Goal: Task Accomplishment & Management: Use online tool/utility

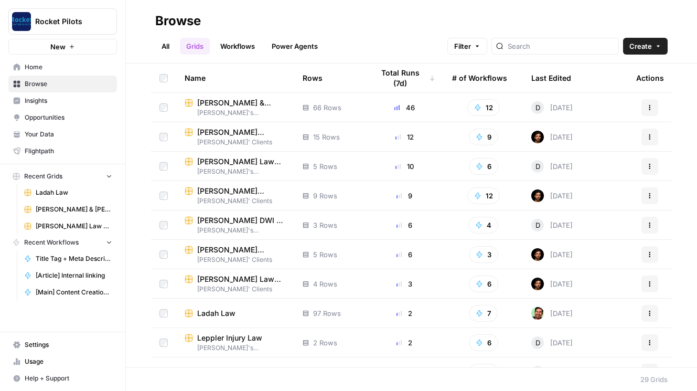
click at [45, 134] on span "Your Data" at bounding box center [69, 134] width 88 height 9
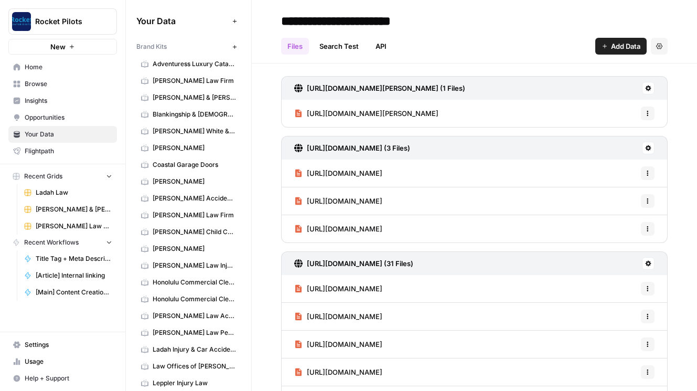
click at [33, 357] on span "Usage" at bounding box center [69, 361] width 88 height 9
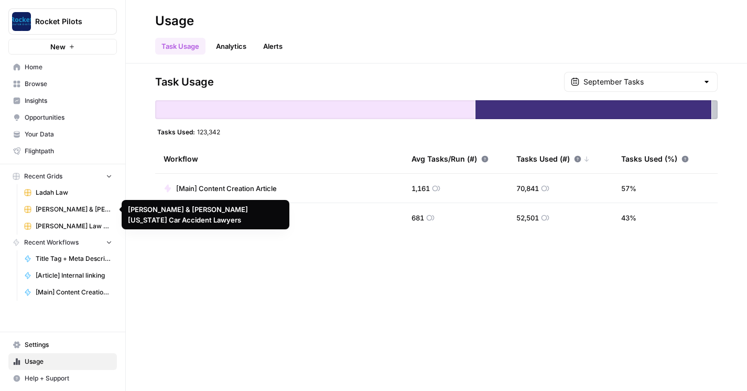
click at [56, 81] on span "Browse" at bounding box center [69, 83] width 88 height 9
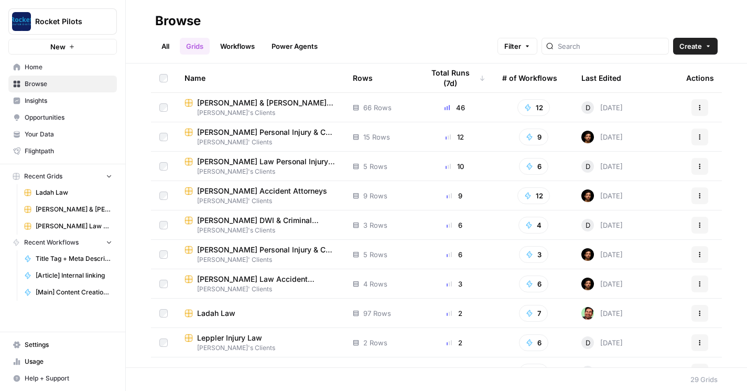
click at [252, 50] on link "Workflows" at bounding box center [237, 46] width 47 height 17
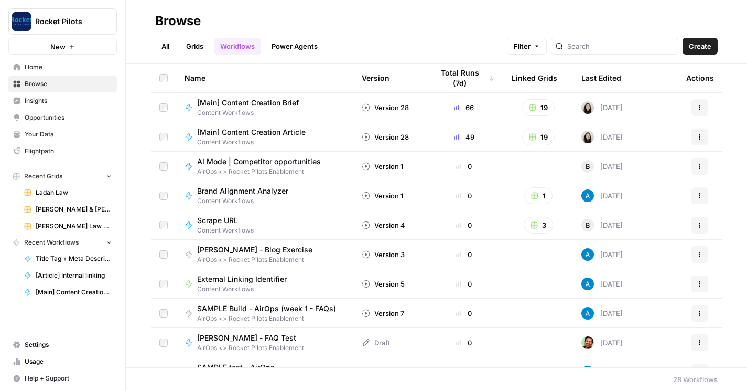
click at [237, 143] on span "Content Workflows" at bounding box center [255, 141] width 117 height 9
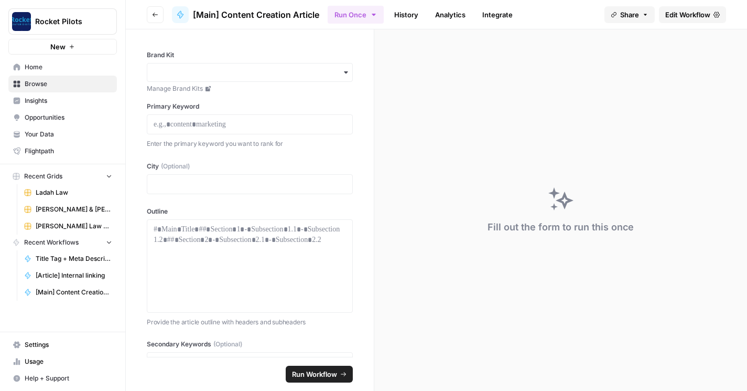
click at [405, 10] on link "History" at bounding box center [406, 14] width 37 height 17
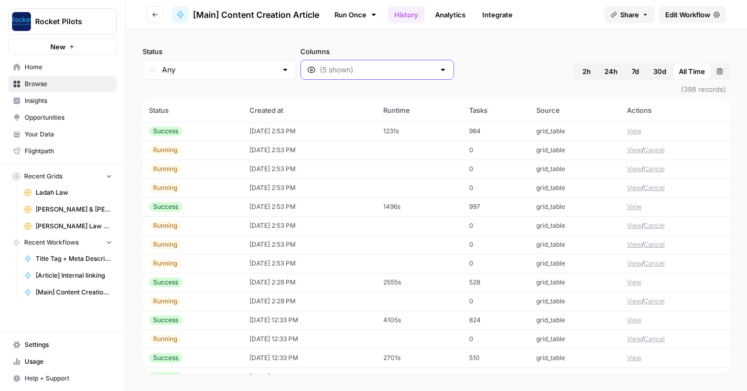
click at [339, 68] on input "Columns" at bounding box center [377, 70] width 115 height 10
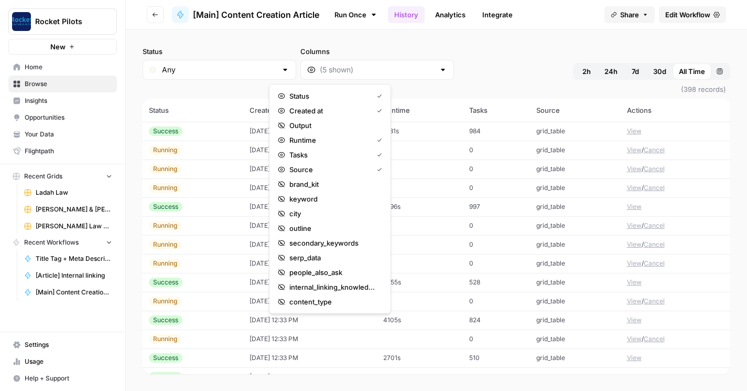
drag, startPoint x: 319, startPoint y: 153, endPoint x: 525, endPoint y: 37, distance: 236.0
click at [525, 37] on body "Rocket Pilots New Home Browse Insights Opportunities Your Data Flightpath Recen…" at bounding box center [373, 195] width 747 height 391
click at [524, 37] on div "Status Any Columns 2h 24h 7d 30d All Time Custom range (398 records) Status Cre…" at bounding box center [436, 209] width 621 height 361
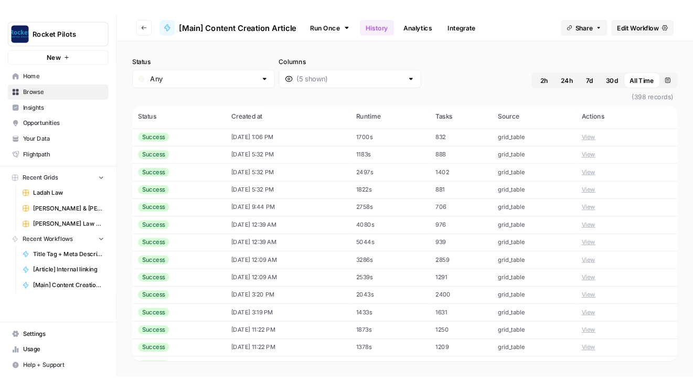
scroll to position [838, 0]
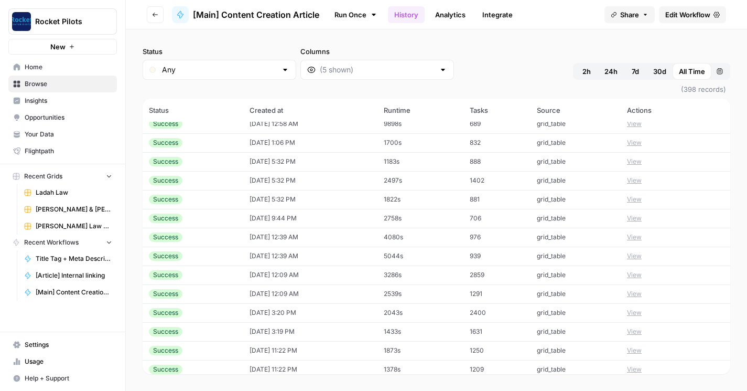
click at [635, 273] on button "View" at bounding box center [634, 274] width 15 height 9
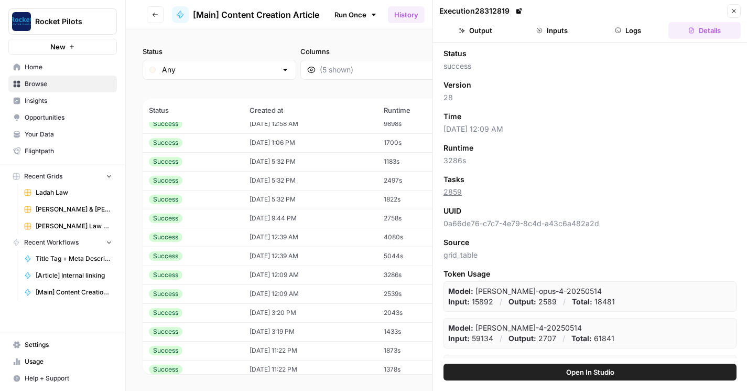
click at [631, 29] on button "Logs" at bounding box center [629, 30] width 72 height 17
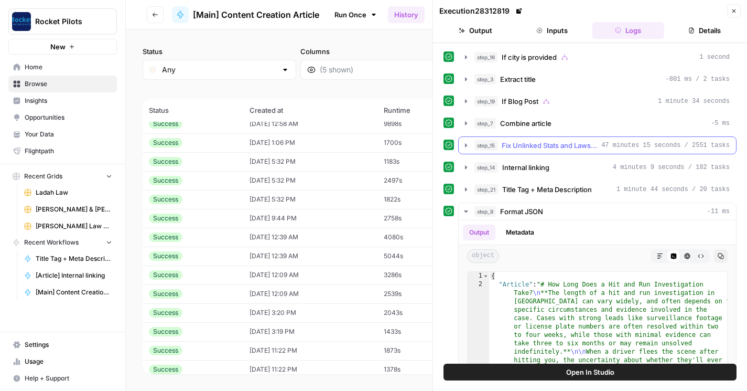
click at [566, 148] on span "Fix Unlinked Stats and Laws - Fork" at bounding box center [549, 145] width 95 height 10
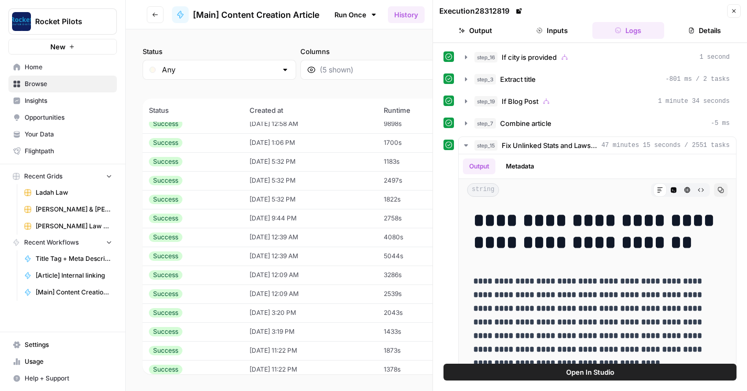
click at [600, 370] on span "Open In Studio" at bounding box center [590, 372] width 48 height 10
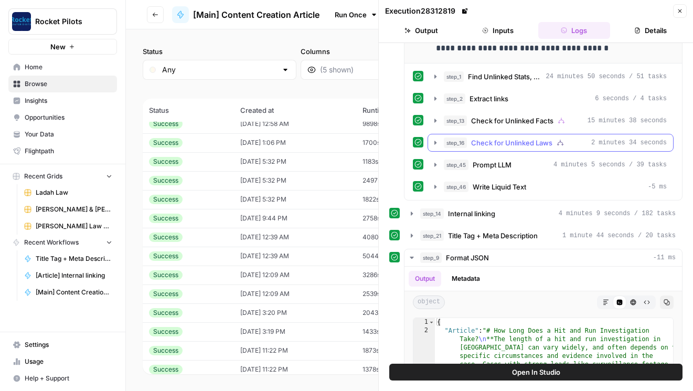
scroll to position [329, 0]
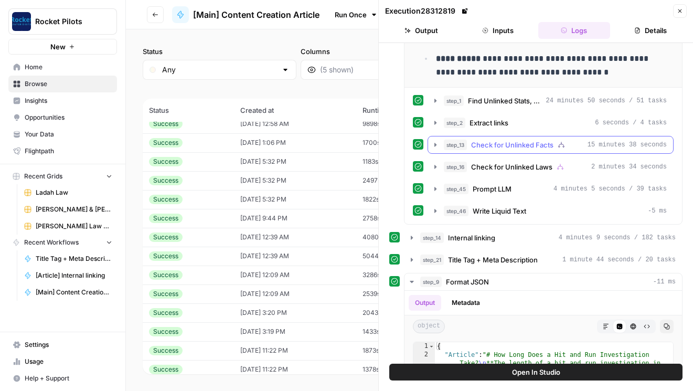
click at [519, 139] on span "Check for Unlinked Facts" at bounding box center [512, 144] width 82 height 10
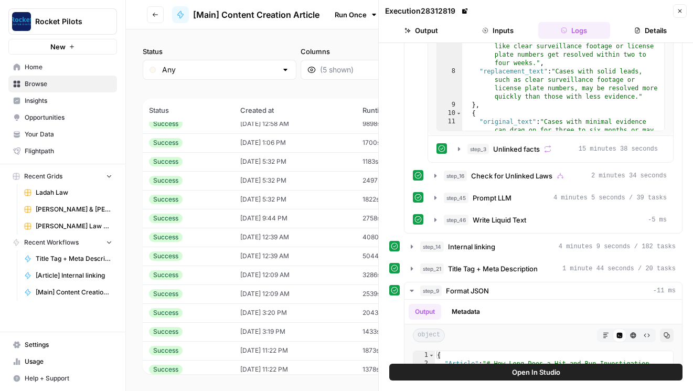
scroll to position [608, 0]
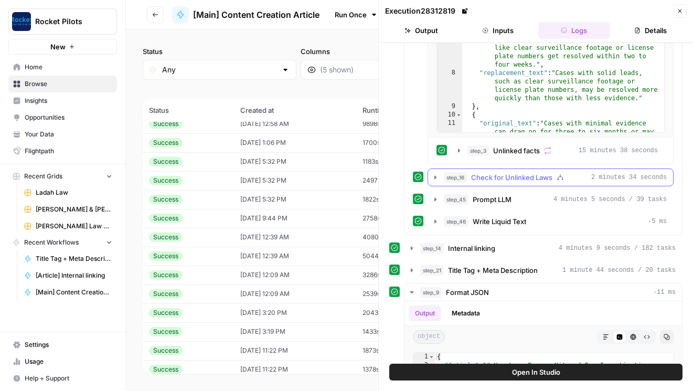
click at [485, 186] on div "step_16 Check for Unlinked Laws 2 minutes 34 seconds" at bounding box center [550, 177] width 246 height 18
click at [464, 153] on button "step_3 Unlinked facts 15 minutes 38 seconds" at bounding box center [558, 150] width 212 height 17
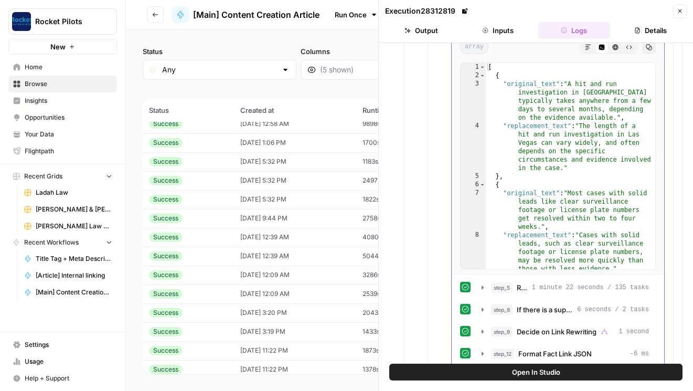
scroll to position [800, 0]
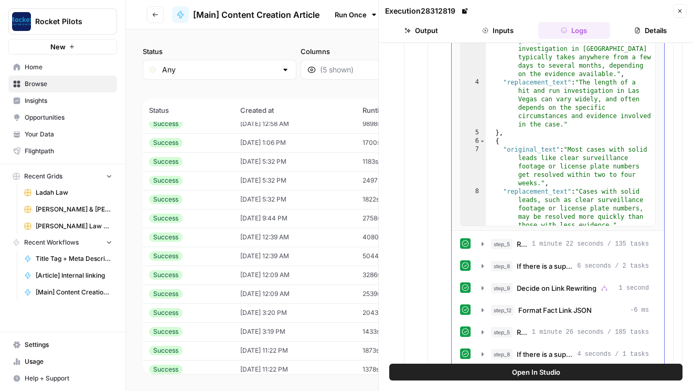
click at [452, 201] on div "1 2 3 4 5 6 7 8 9 [ { "original_text" : "A hit and run investigation in Las Veg…" at bounding box center [558, 123] width 212 height 216
click at [501, 244] on span "step_5" at bounding box center [502, 244] width 22 height 10
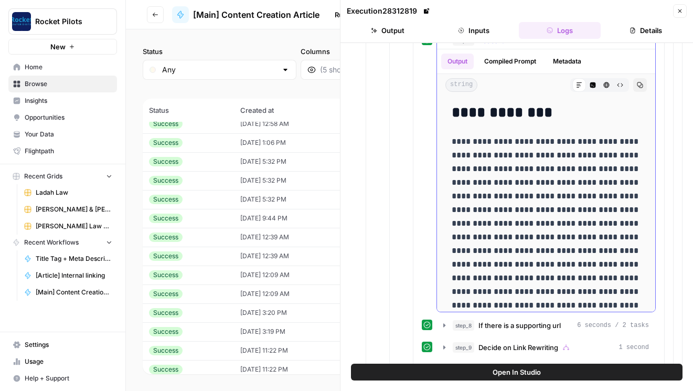
scroll to position [869, 0]
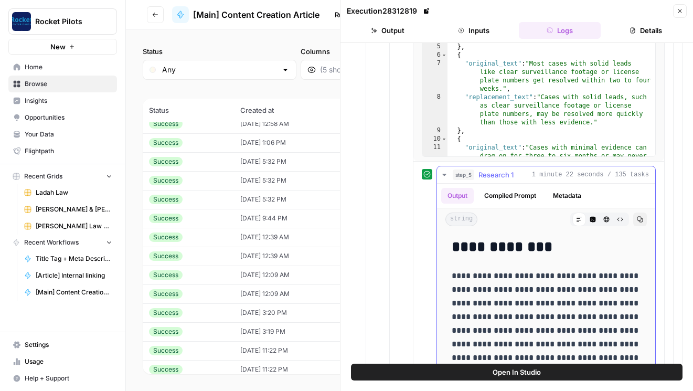
click at [616, 216] on button "Raw Output" at bounding box center [620, 219] width 14 height 14
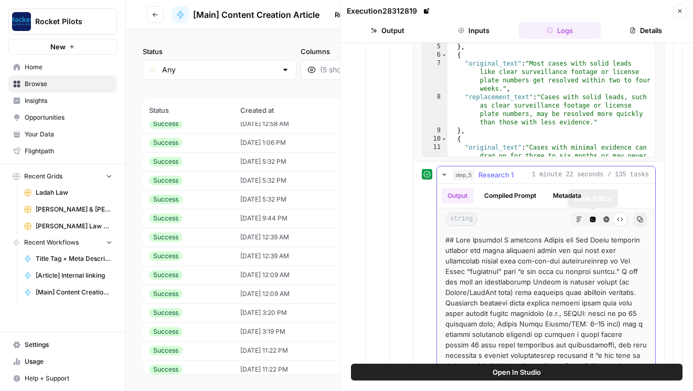
click at [548, 197] on button "Metadata" at bounding box center [566, 196] width 41 height 16
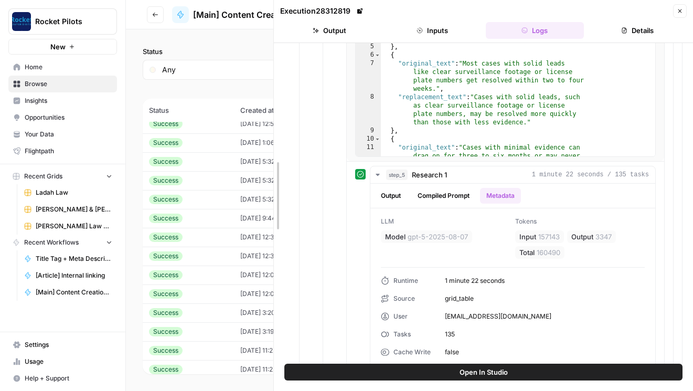
drag, startPoint x: 245, startPoint y: 201, endPoint x: 232, endPoint y: 201, distance: 13.1
click at [232, 201] on body "Rocket Pilots New Home Browse Insights Opportunities Your Data Flightpath Recen…" at bounding box center [346, 195] width 693 height 391
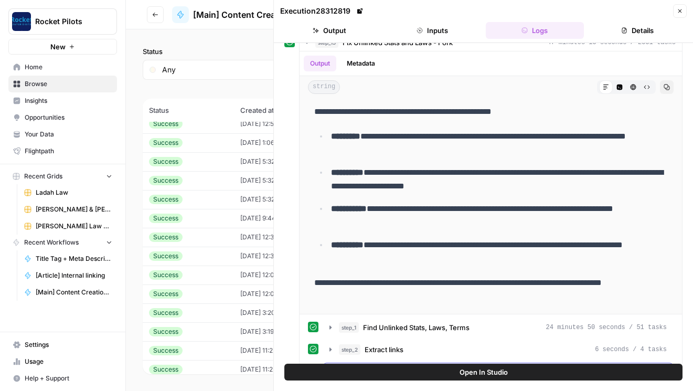
scroll to position [40, 0]
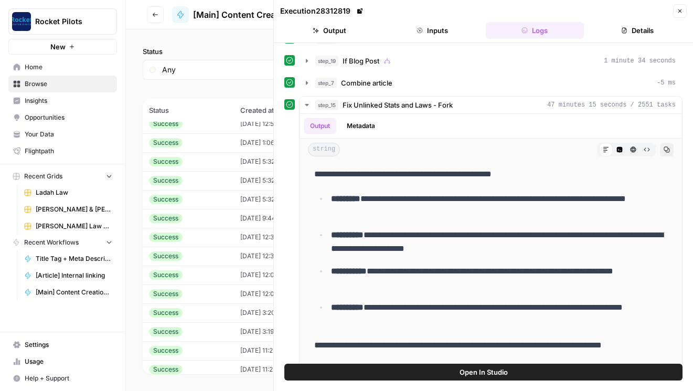
click at [625, 36] on button "Details" at bounding box center [637, 30] width 99 height 17
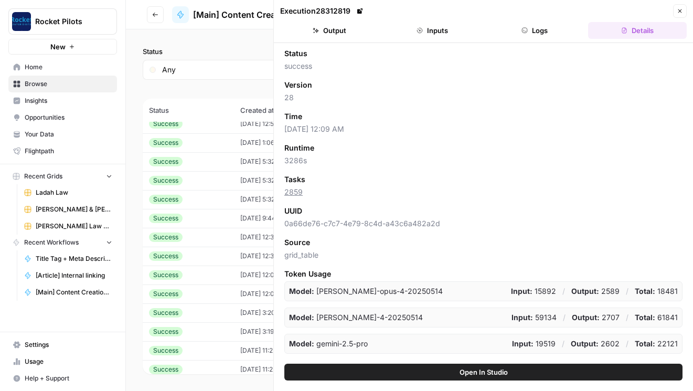
click at [334, 29] on button "Output" at bounding box center [329, 30] width 99 height 17
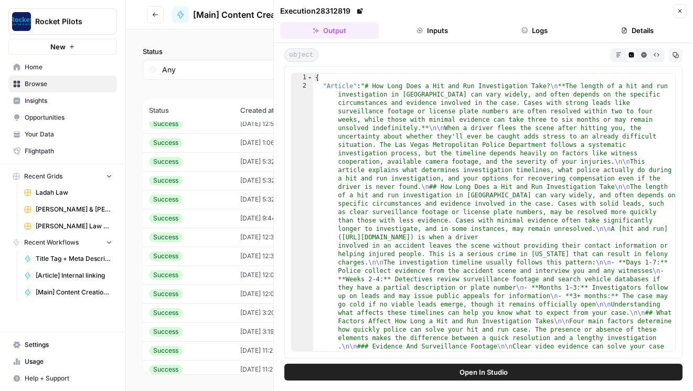
click at [607, 30] on button "Details" at bounding box center [637, 30] width 99 height 17
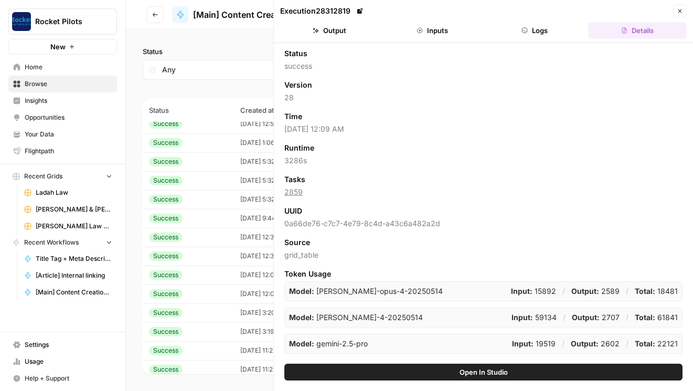
click at [321, 23] on button "Output" at bounding box center [329, 30] width 99 height 17
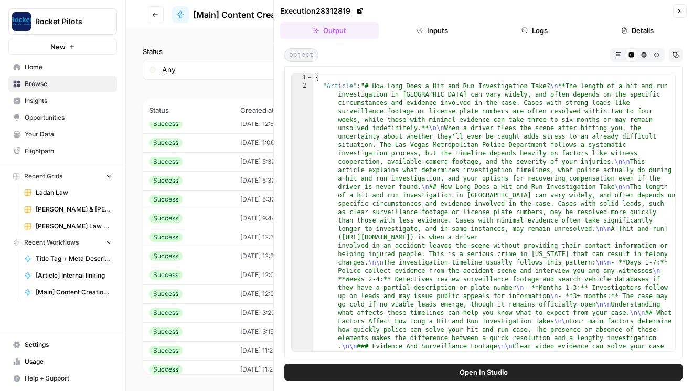
click at [672, 9] on div "Execution 28312819 Close" at bounding box center [483, 11] width 406 height 14
click at [681, 9] on icon "button" at bounding box center [679, 11] width 6 height 6
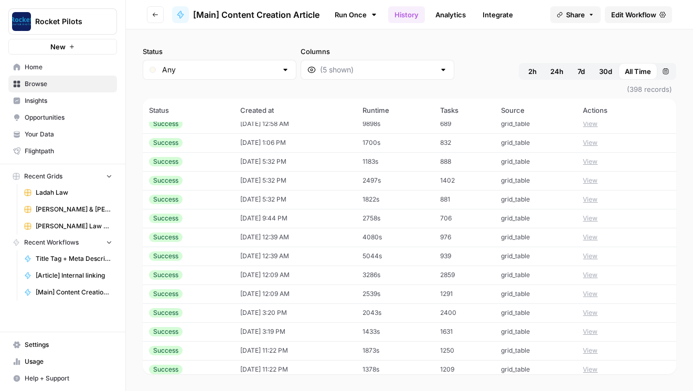
click at [595, 277] on button "View" at bounding box center [590, 274] width 15 height 9
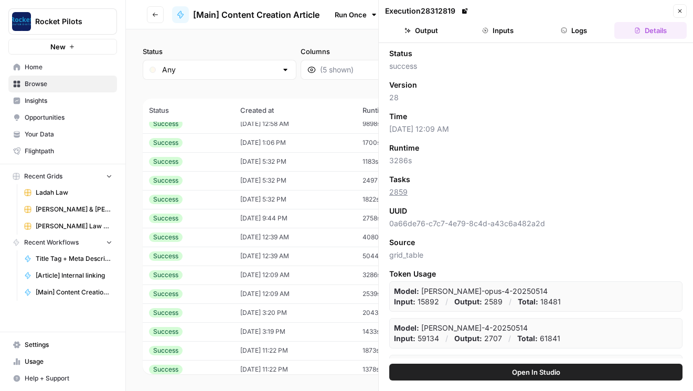
scroll to position [137, 0]
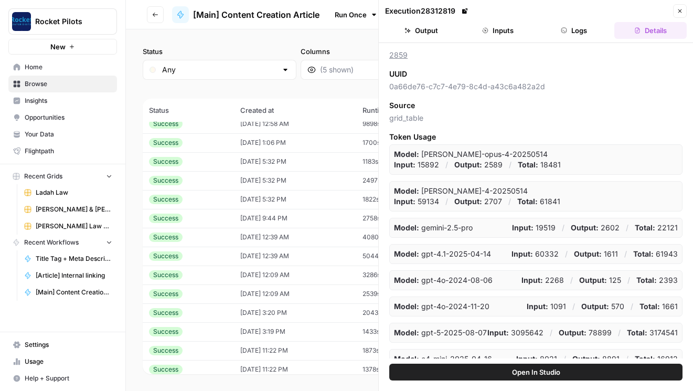
click at [432, 34] on button "Output" at bounding box center [421, 30] width 72 height 17
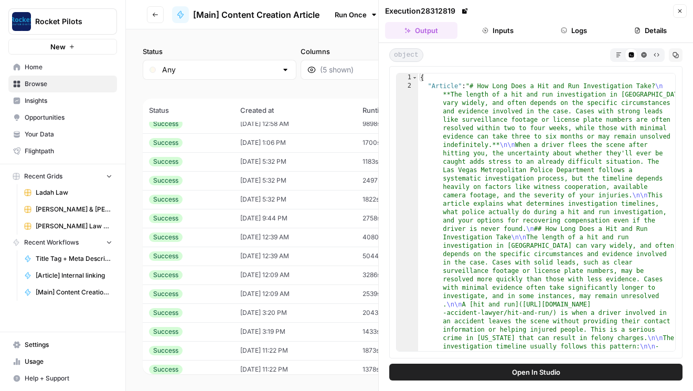
click at [552, 35] on button "Logs" at bounding box center [574, 30] width 72 height 17
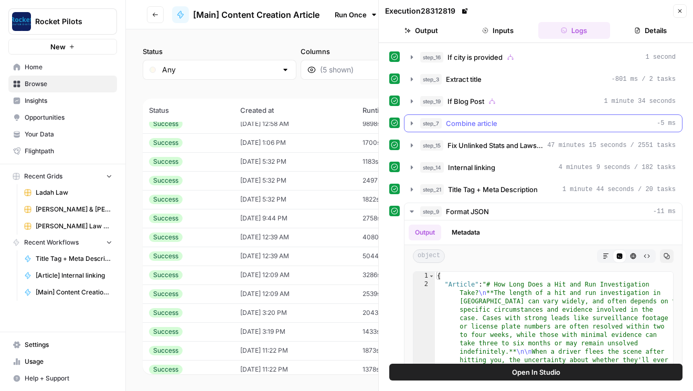
scroll to position [13, 0]
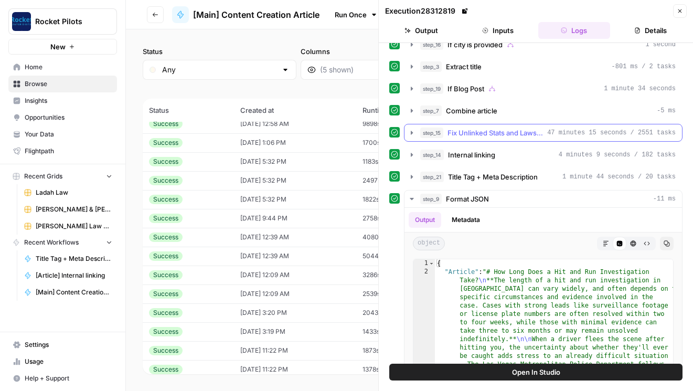
click at [521, 132] on span "Fix Unlinked Stats and Laws - Fork" at bounding box center [494, 132] width 95 height 10
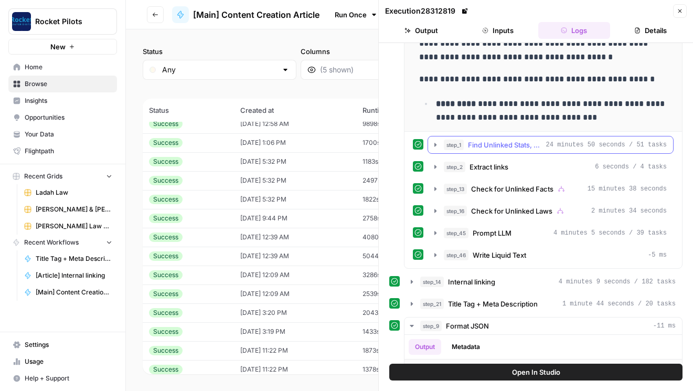
scroll to position [270, 0]
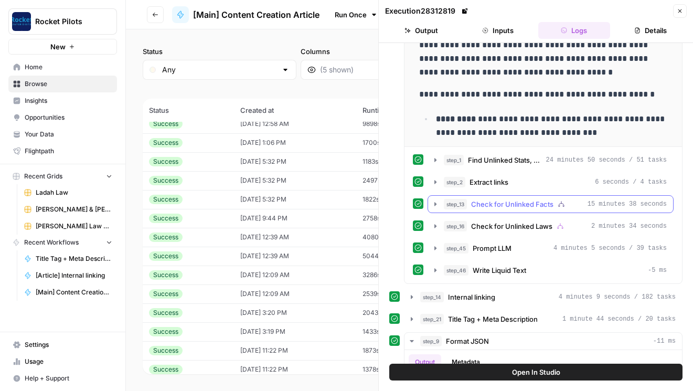
click at [464, 210] on button "step_13 Check for Unlinked Facts 15 minutes 38 seconds" at bounding box center [550, 204] width 245 height 17
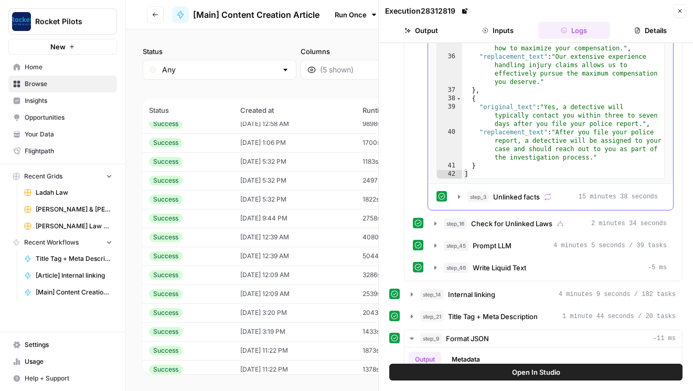
scroll to position [615, 0]
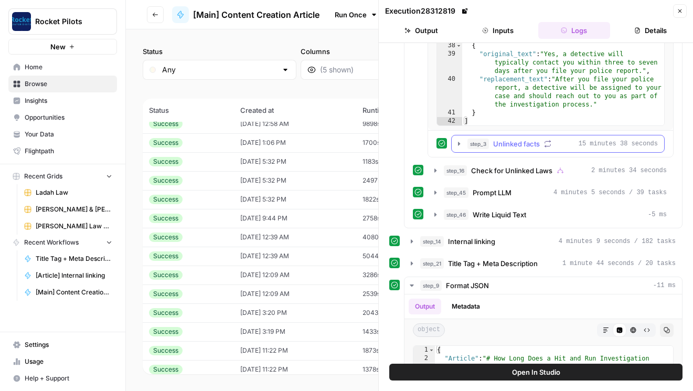
click at [493, 151] on button "step_3 Unlinked facts 15 minutes 38 seconds" at bounding box center [558, 143] width 212 height 17
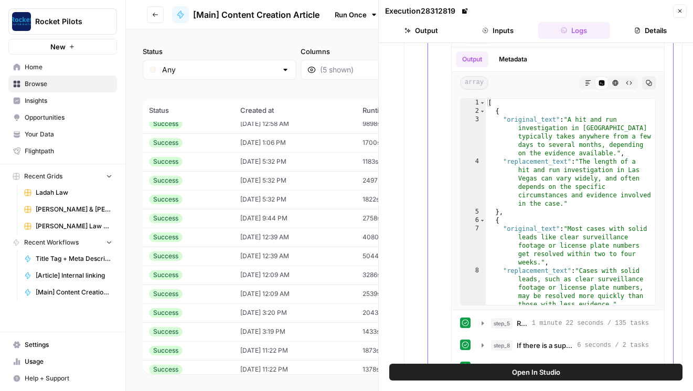
scroll to position [650, 0]
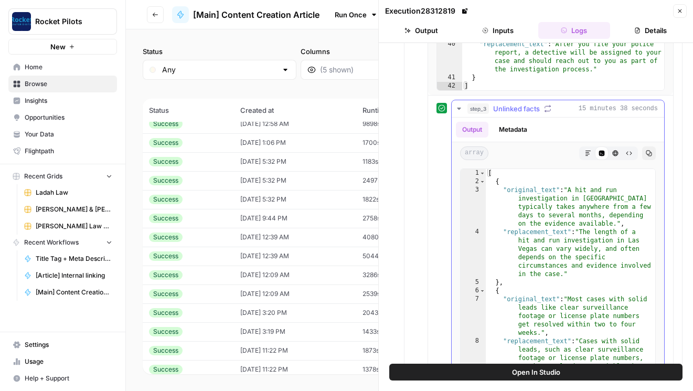
click at [522, 122] on button "Metadata" at bounding box center [512, 130] width 41 height 16
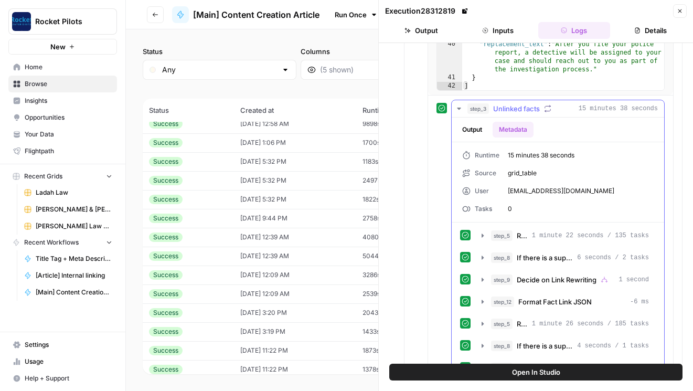
click at [479, 133] on button "Output" at bounding box center [472, 130] width 33 height 16
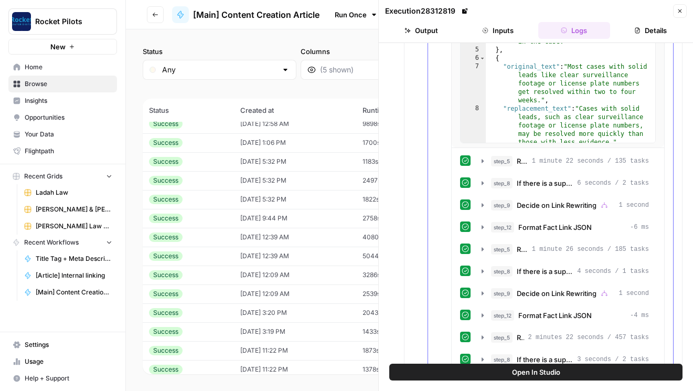
scroll to position [897, 0]
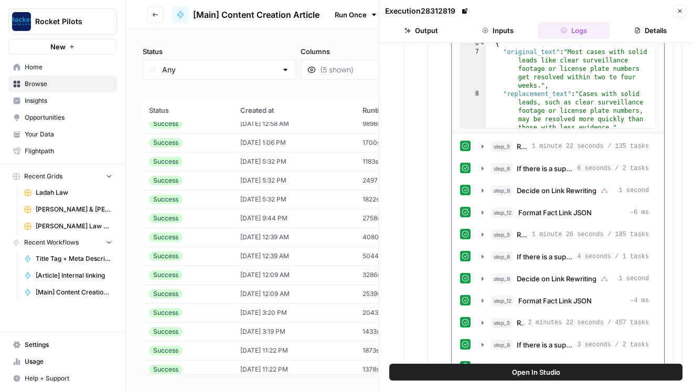
click at [500, 150] on span "step_5" at bounding box center [502, 146] width 22 height 10
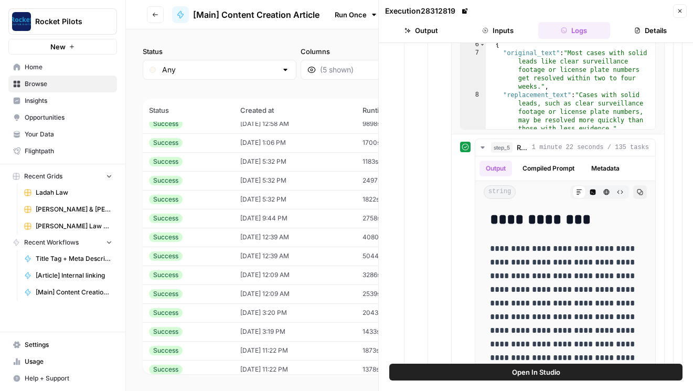
scroll to position [874, 0]
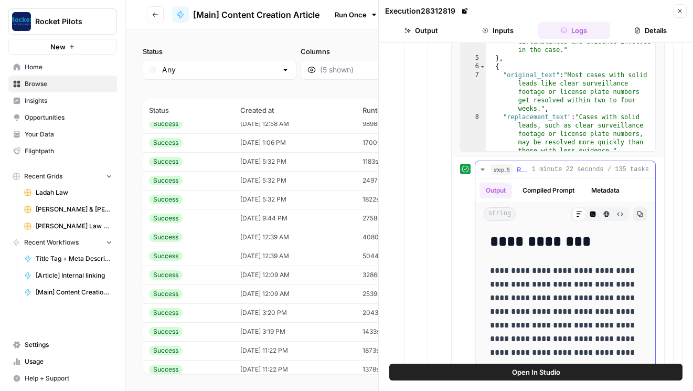
click at [606, 184] on button "Metadata" at bounding box center [605, 190] width 41 height 16
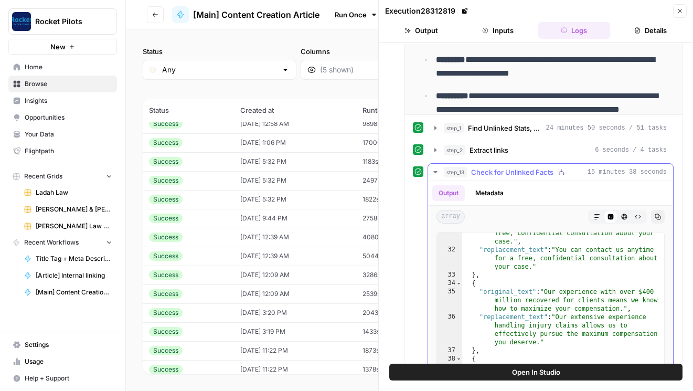
scroll to position [0, 0]
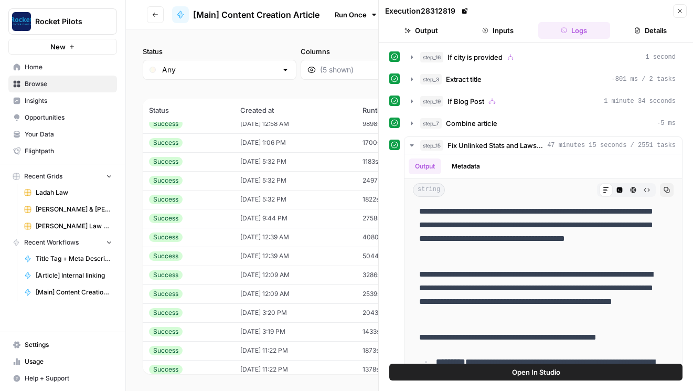
click at [650, 26] on button "Details" at bounding box center [650, 30] width 72 height 17
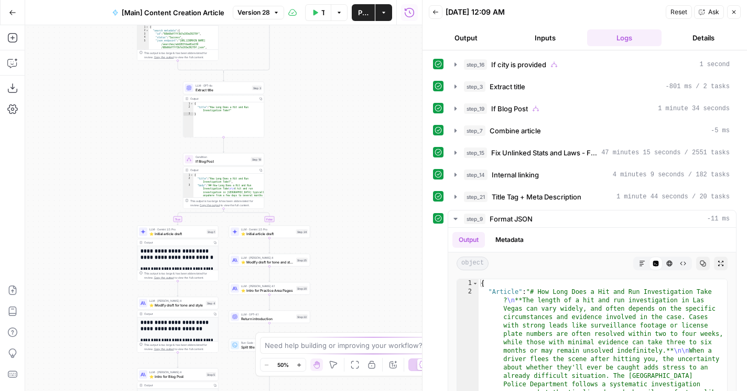
drag, startPoint x: 348, startPoint y: 86, endPoint x: 348, endPoint y: 273, distance: 186.7
click at [348, 273] on div "true false true false Workflow Set Inputs Inputs Condition If city is provided …" at bounding box center [223, 208] width 397 height 366
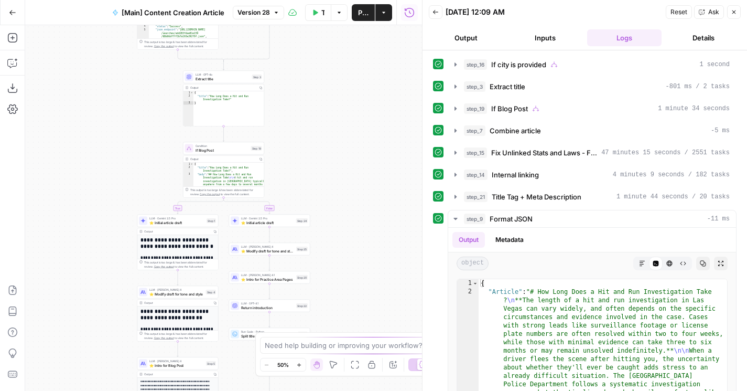
drag, startPoint x: 331, startPoint y: 143, endPoint x: 331, endPoint y: 26, distance: 116.4
click at [331, 26] on div "true false true false Workflow Set Inputs Inputs Condition If city is provided …" at bounding box center [223, 208] width 397 height 366
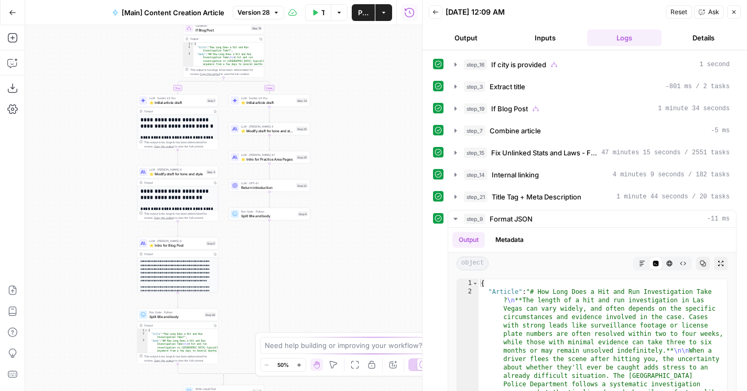
drag, startPoint x: 344, startPoint y: 300, endPoint x: 344, endPoint y: 116, distance: 184.1
click at [344, 116] on div "true false true false Workflow Set Inputs Inputs Condition If city is provided …" at bounding box center [223, 208] width 397 height 366
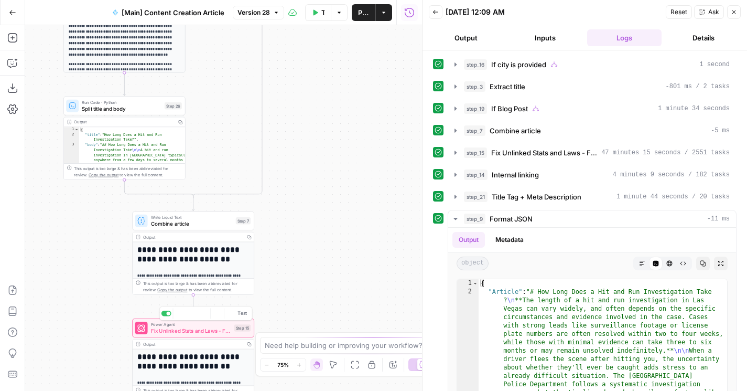
click at [151, 331] on span "Fix Unlinked Stats and Laws - Fork" at bounding box center [191, 331] width 80 height 8
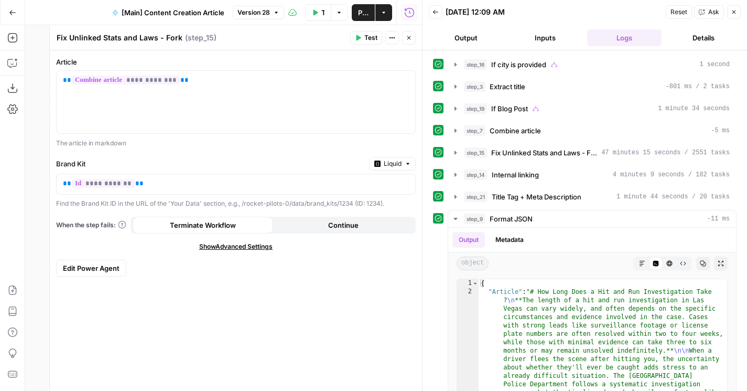
click at [105, 268] on span "Edit Power Agent" at bounding box center [91, 268] width 57 height 10
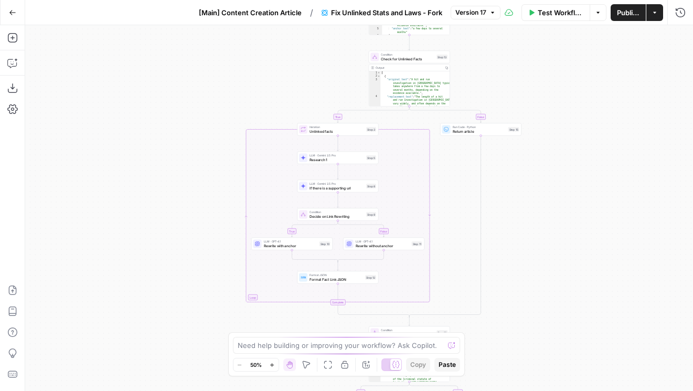
drag, startPoint x: 149, startPoint y: 173, endPoint x: 149, endPoint y: 240, distance: 67.1
click at [149, 240] on div "**********" at bounding box center [359, 208] width 668 height 366
drag, startPoint x: 190, startPoint y: 131, endPoint x: 125, endPoint y: 131, distance: 65.5
click at [125, 131] on div "**********" at bounding box center [359, 208] width 668 height 366
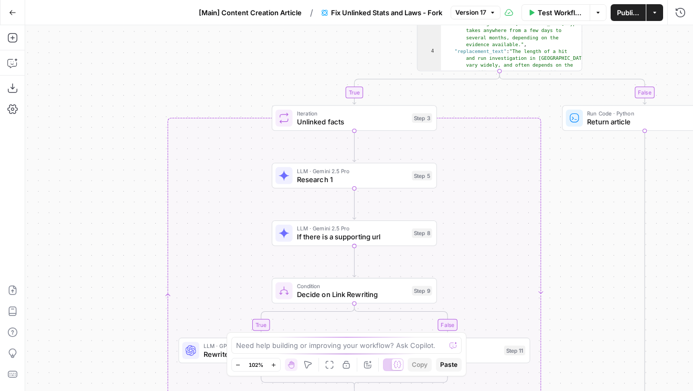
drag, startPoint x: 152, startPoint y: 165, endPoint x: 41, endPoint y: 150, distance: 112.1
click at [41, 150] on div "**********" at bounding box center [359, 208] width 668 height 366
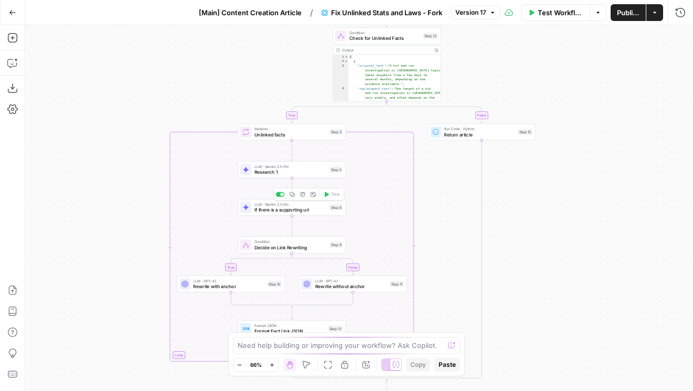
drag, startPoint x: 71, startPoint y: 232, endPoint x: 37, endPoint y: 204, distance: 44.4
click at [37, 204] on div "**********" at bounding box center [359, 208] width 668 height 366
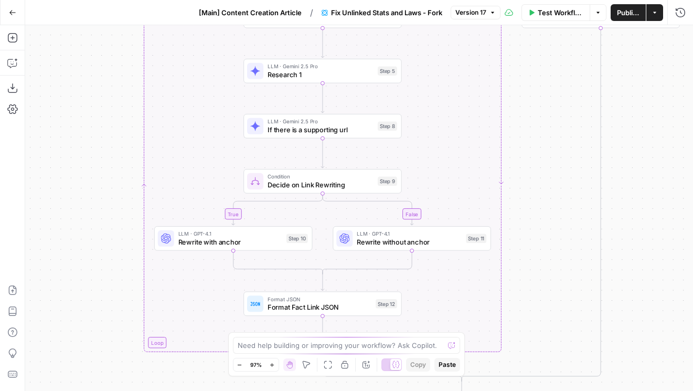
drag, startPoint x: 84, startPoint y: 265, endPoint x: 56, endPoint y: 113, distance: 154.2
click at [56, 115] on div "**********" at bounding box center [359, 208] width 668 height 366
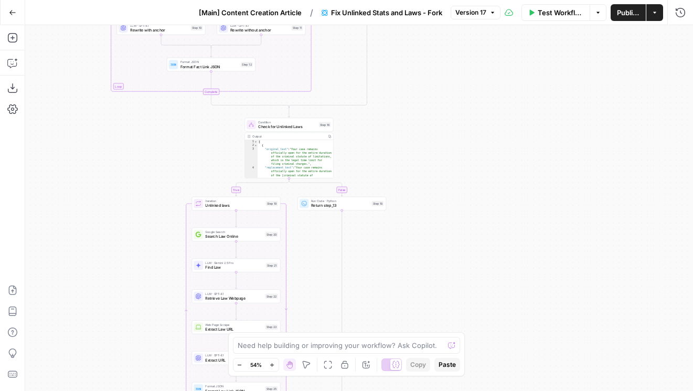
drag, startPoint x: 459, startPoint y: 234, endPoint x: 483, endPoint y: 44, distance: 191.9
click at [483, 44] on div "**********" at bounding box center [359, 208] width 668 height 366
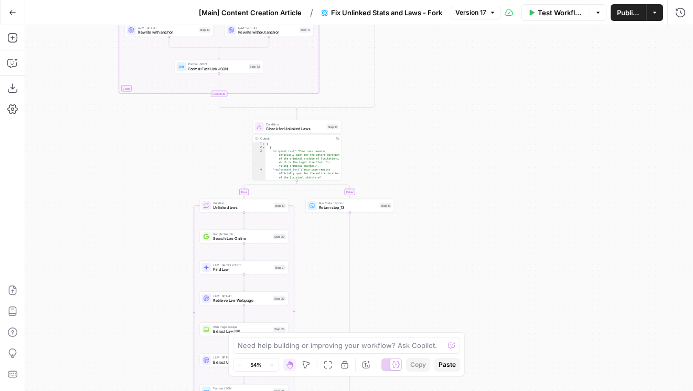
drag, startPoint x: 463, startPoint y: 267, endPoint x: 464, endPoint y: 376, distance: 109.1
click at [465, 378] on div "**********" at bounding box center [359, 208] width 668 height 366
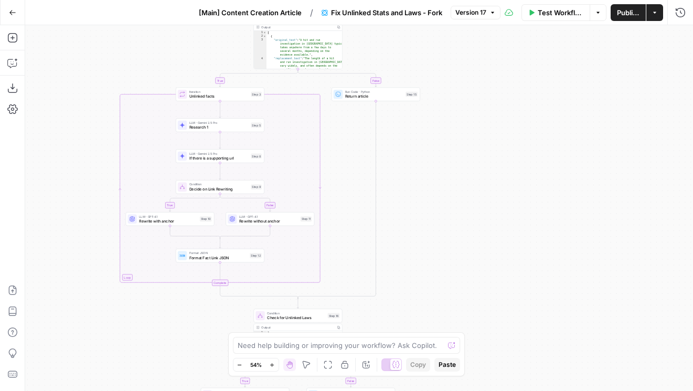
drag, startPoint x: 459, startPoint y: 189, endPoint x: 459, endPoint y: 341, distance: 152.1
click at [459, 339] on body "**********" at bounding box center [346, 195] width 693 height 391
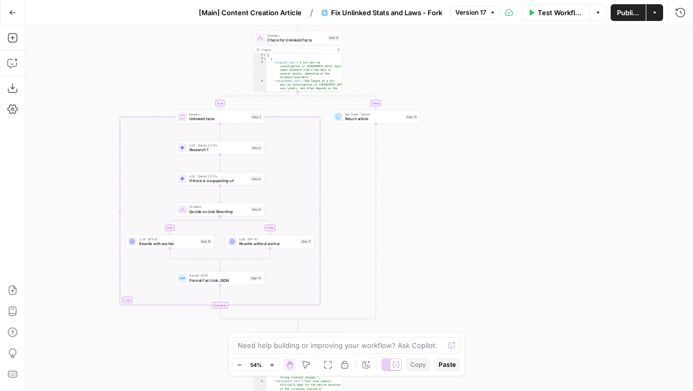
click at [459, 131] on div "**********" at bounding box center [359, 208] width 668 height 366
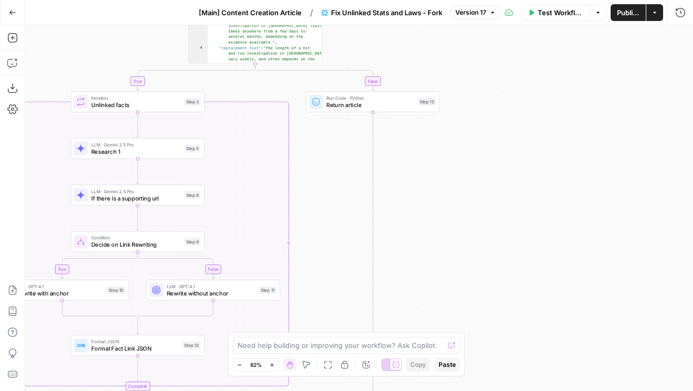
drag, startPoint x: 391, startPoint y: 142, endPoint x: 451, endPoint y: 118, distance: 65.0
click at [452, 118] on div "**********" at bounding box center [359, 208] width 668 height 366
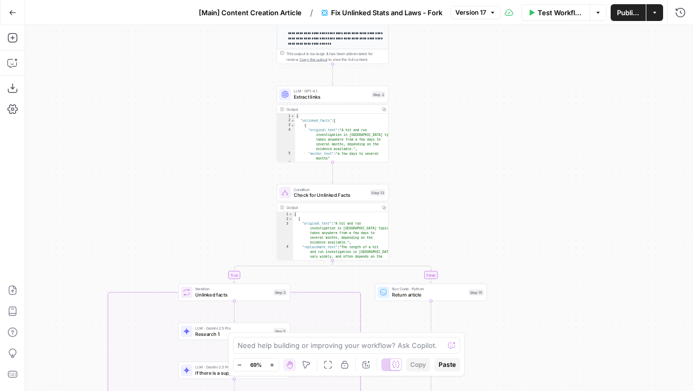
drag, startPoint x: 160, startPoint y: 60, endPoint x: 158, endPoint y: 267, distance: 206.6
click at [158, 267] on div "**********" at bounding box center [359, 208] width 668 height 366
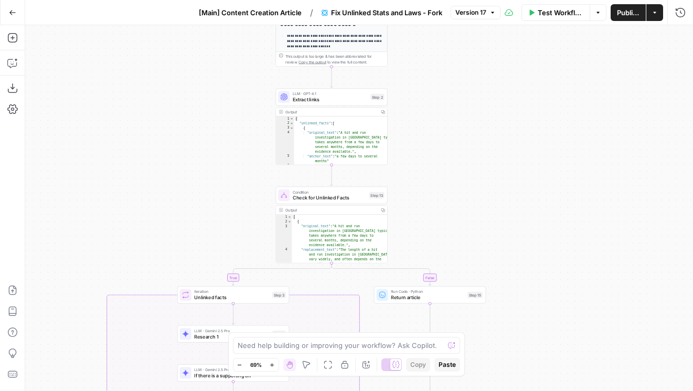
drag, startPoint x: 186, startPoint y: 134, endPoint x: 139, endPoint y: 239, distance: 114.8
click at [139, 239] on div "**********" at bounding box center [359, 208] width 668 height 366
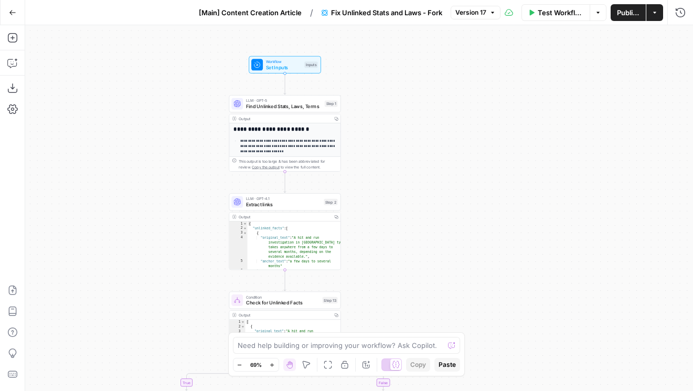
click at [476, 8] on span "Version 17" at bounding box center [470, 12] width 31 height 9
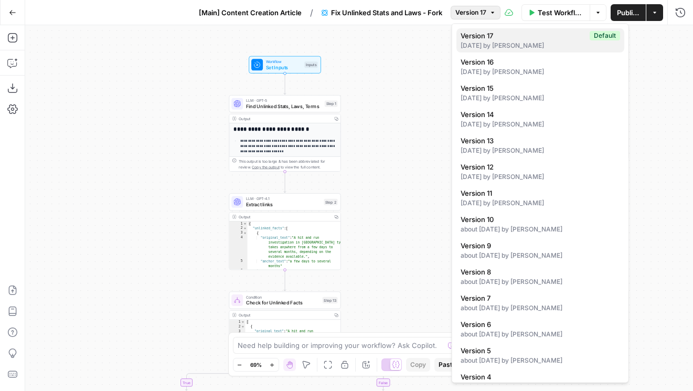
click at [504, 42] on div "12 days ago by Cindy Ouyang" at bounding box center [539, 45] width 159 height 9
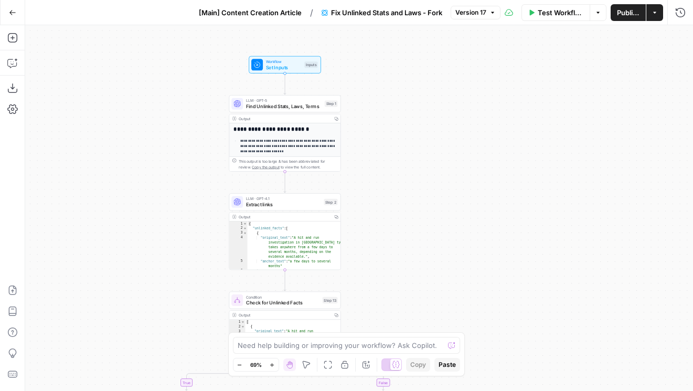
drag, startPoint x: 402, startPoint y: 217, endPoint x: 442, endPoint y: -25, distance: 244.9
click at [442, 0] on html "**********" at bounding box center [346, 195] width 693 height 391
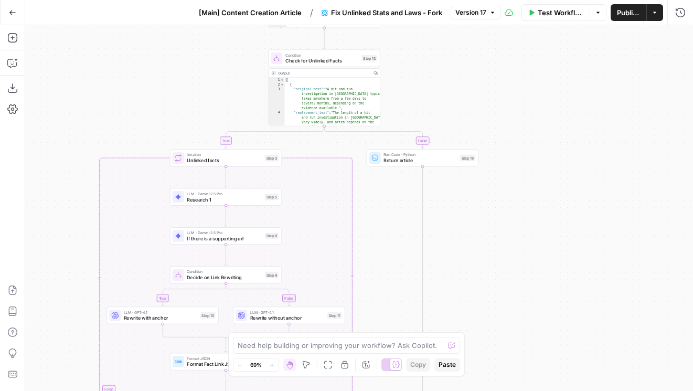
drag, startPoint x: 551, startPoint y: 194, endPoint x: 556, endPoint y: 81, distance: 112.9
click at [556, 81] on div "**********" at bounding box center [359, 208] width 668 height 366
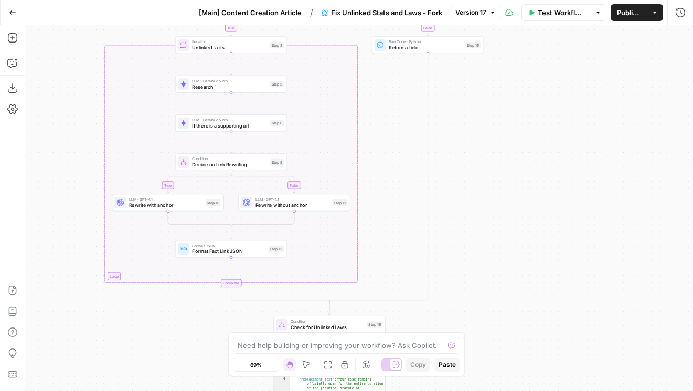
click at [474, 9] on span "Version 17" at bounding box center [470, 12] width 31 height 9
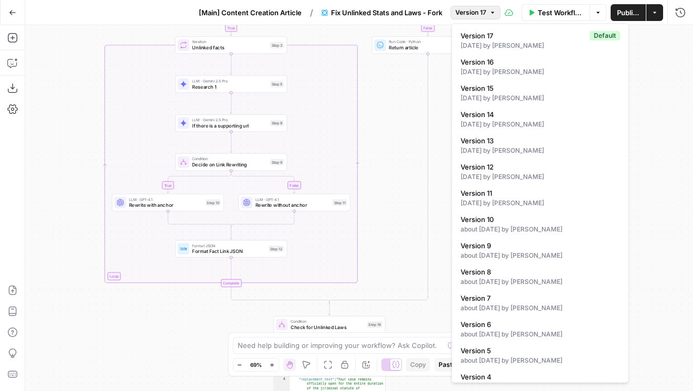
click at [256, 8] on span "[Main] Content Creation Article" at bounding box center [250, 12] width 103 height 10
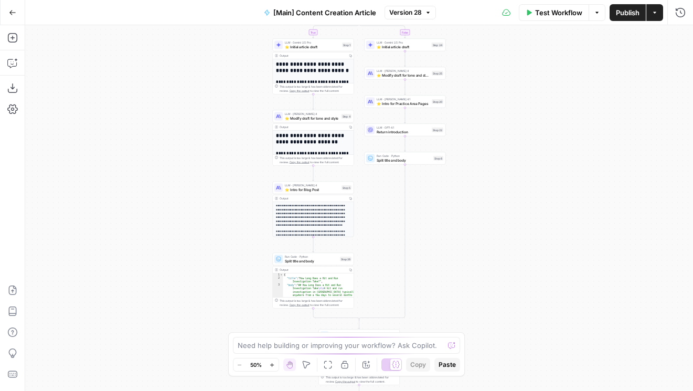
drag, startPoint x: 207, startPoint y: 286, endPoint x: 184, endPoint y: 101, distance: 186.5
click at [184, 101] on div "true false true false Workflow Set Inputs Inputs Condition If city is provided …" at bounding box center [359, 208] width 668 height 366
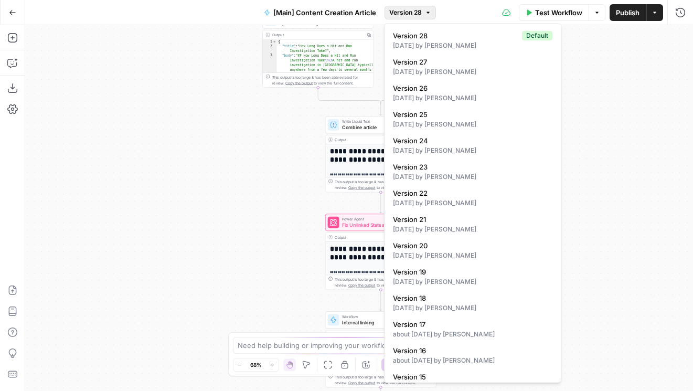
click at [415, 10] on span "Version 28" at bounding box center [405, 12] width 33 height 9
click at [263, 121] on div "true false true false Workflow Set Inputs Inputs Condition If city is provided …" at bounding box center [359, 208] width 668 height 366
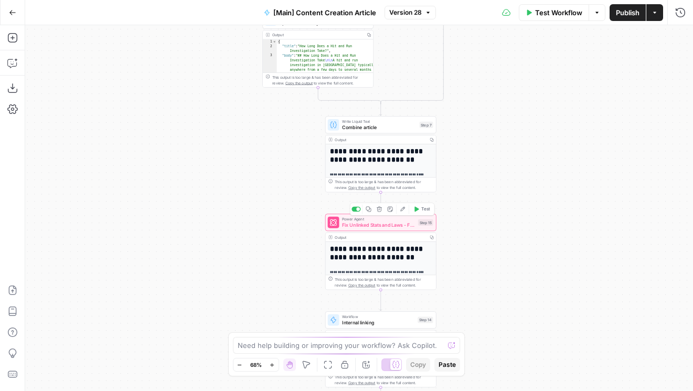
click at [361, 224] on span "Fix Unlinked Stats and Laws - Fork" at bounding box center [378, 224] width 73 height 7
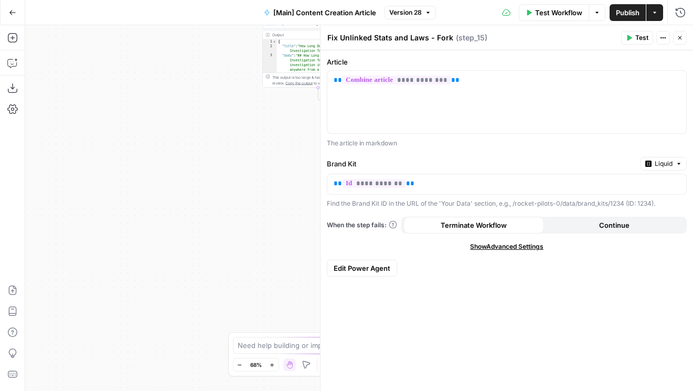
click at [483, 249] on span "Show Advanced Settings" at bounding box center [506, 246] width 73 height 9
click at [475, 273] on div "Default" at bounding box center [507, 283] width 360 height 20
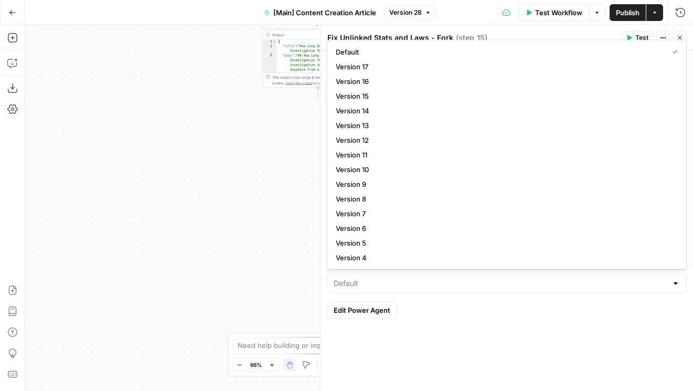
type input "Default"
click at [475, 315] on div "**********" at bounding box center [506, 220] width 372 height 340
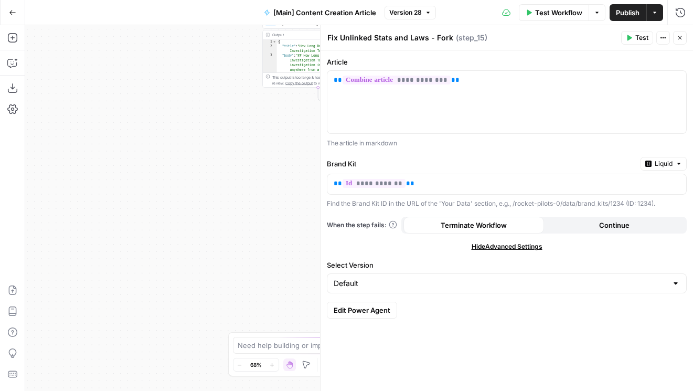
click at [361, 311] on span "Edit Power Agent" at bounding box center [362, 310] width 57 height 10
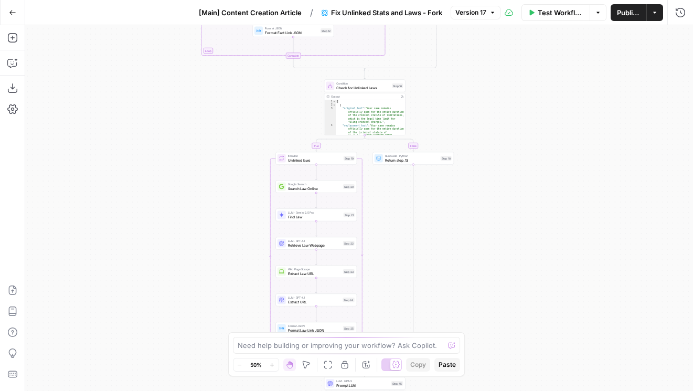
drag, startPoint x: 240, startPoint y: 286, endPoint x: 222, endPoint y: 158, distance: 129.7
click at [222, 158] on div "**********" at bounding box center [359, 208] width 668 height 366
drag, startPoint x: 222, startPoint y: 158, endPoint x: 222, endPoint y: 338, distance: 180.4
click at [222, 337] on div "**********" at bounding box center [359, 208] width 668 height 366
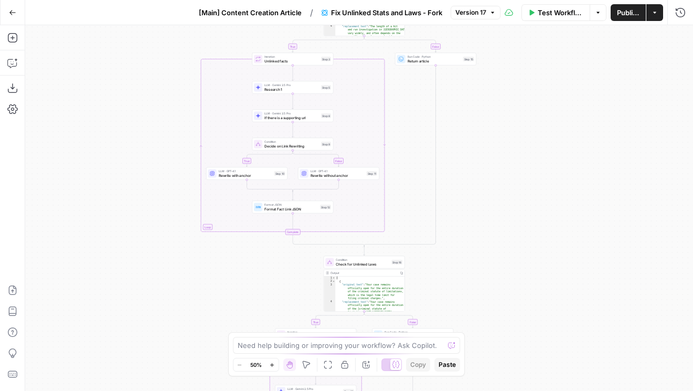
click at [475, 14] on span "Version 17" at bounding box center [470, 12] width 31 height 9
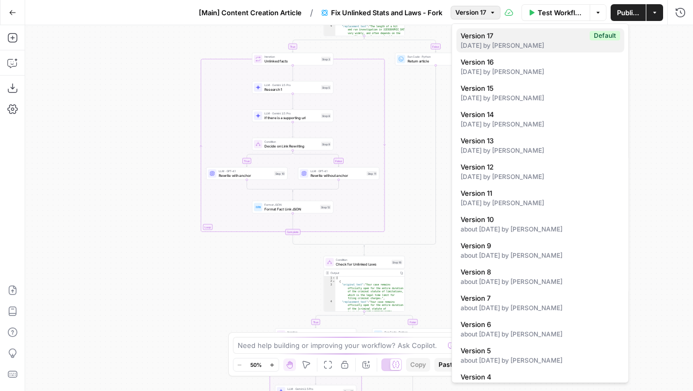
click at [475, 41] on div "12 days ago by Cindy Ouyang" at bounding box center [539, 45] width 159 height 9
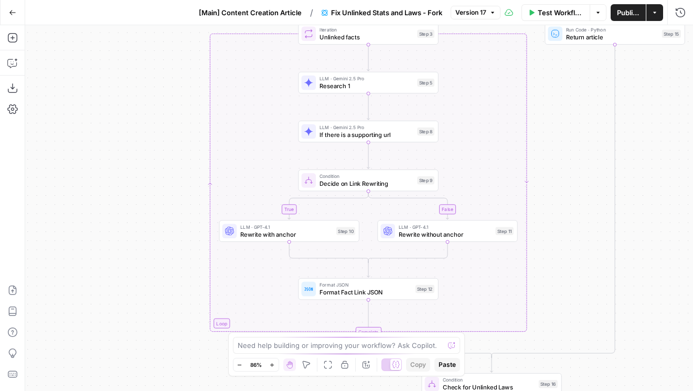
click at [339, 81] on span "Research 1" at bounding box center [366, 85] width 94 height 9
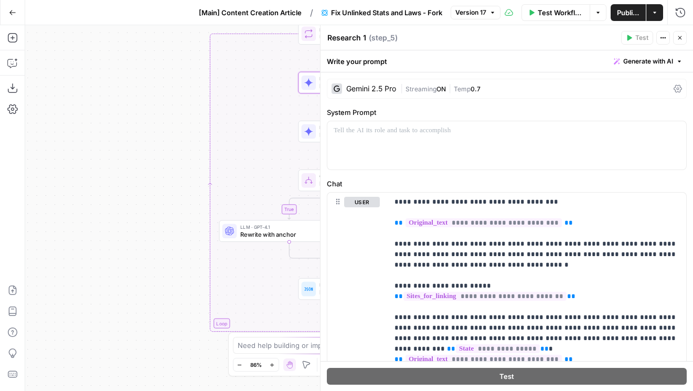
click at [687, 37] on header "Research 1 Research 1 ( step_5 ) Test Actions Close" at bounding box center [506, 37] width 372 height 25
click at [684, 37] on button "Close" at bounding box center [680, 38] width 14 height 14
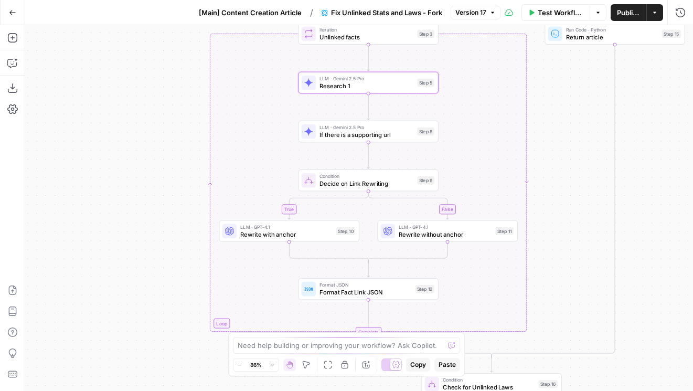
click at [485, 12] on span "Version 17" at bounding box center [470, 12] width 31 height 9
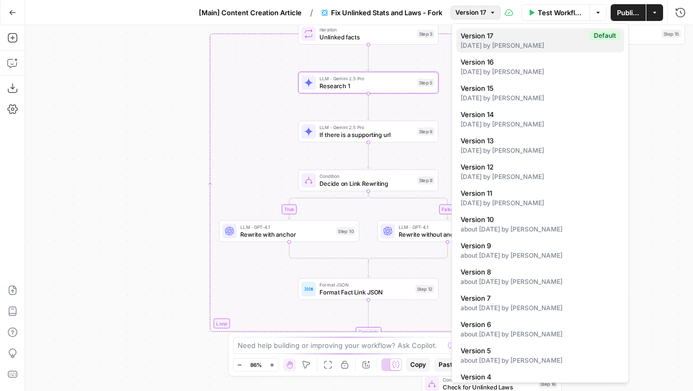
click at [498, 43] on div "12 days ago by Cindy Ouyang" at bounding box center [539, 45] width 159 height 9
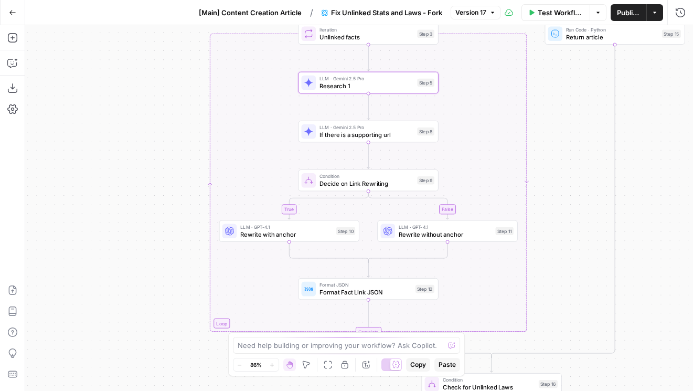
click at [148, 135] on div "**********" at bounding box center [359, 208] width 668 height 366
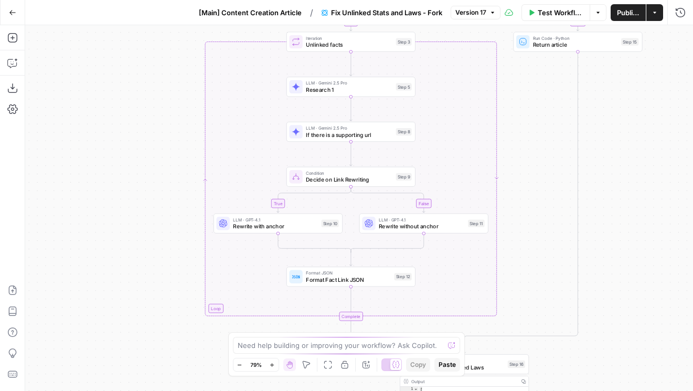
drag, startPoint x: 150, startPoint y: 171, endPoint x: 106, endPoint y: 73, distance: 107.3
click at [106, 73] on div "**********" at bounding box center [359, 208] width 668 height 366
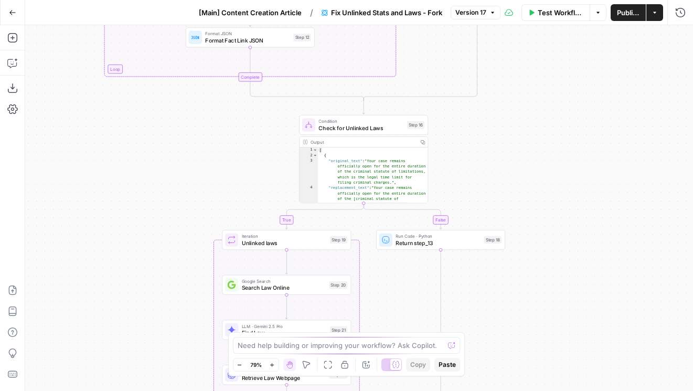
drag, startPoint x: 121, startPoint y: 240, endPoint x: 83, endPoint y: 152, distance: 96.5
click at [83, 152] on div "**********" at bounding box center [359, 208] width 668 height 366
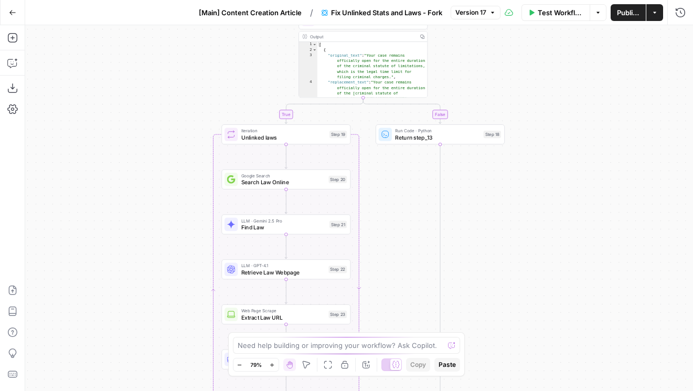
drag, startPoint x: 128, startPoint y: 160, endPoint x: 128, endPoint y: 98, distance: 62.4
click at [128, 98] on div "**********" at bounding box center [359, 208] width 668 height 366
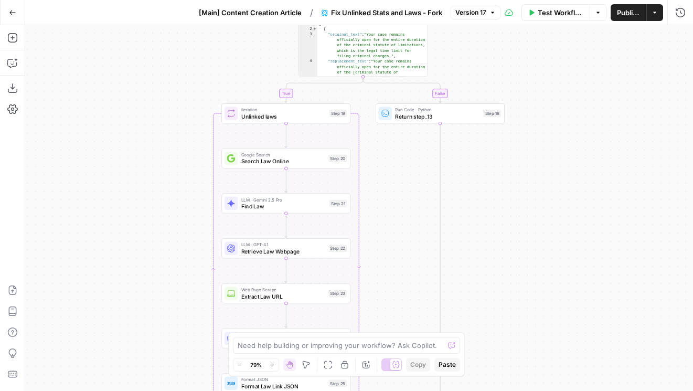
drag, startPoint x: 149, startPoint y: 253, endPoint x: 147, endPoint y: 166, distance: 87.1
click at [148, 166] on div "**********" at bounding box center [359, 208] width 668 height 366
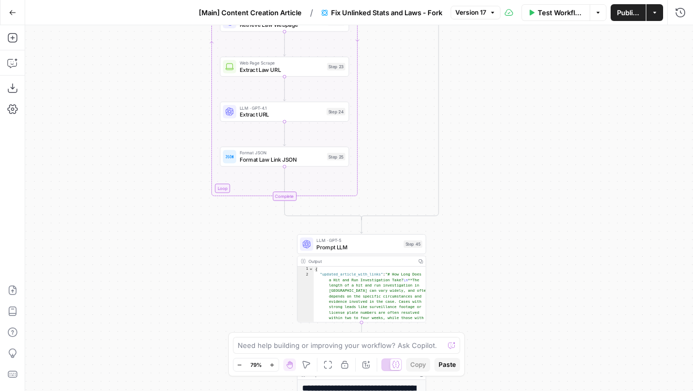
drag, startPoint x: 147, startPoint y: 222, endPoint x: 147, endPoint y: 82, distance: 139.5
click at [147, 82] on div "**********" at bounding box center [359, 208] width 668 height 366
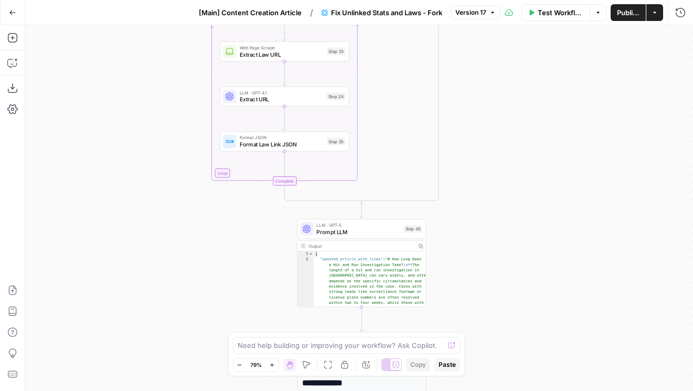
click at [147, 83] on div "**********" at bounding box center [359, 208] width 668 height 366
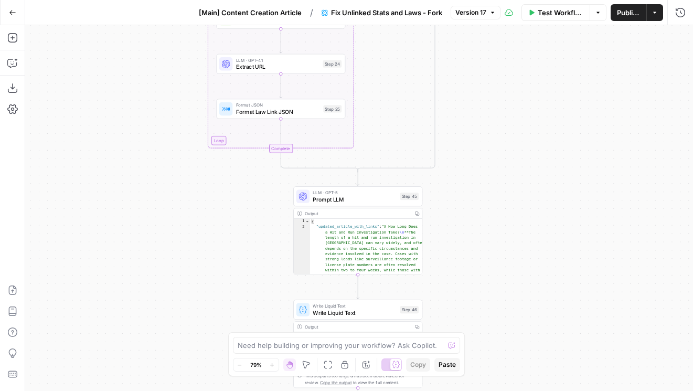
drag, startPoint x: 225, startPoint y: 260, endPoint x: 217, endPoint y: 170, distance: 90.5
click at [217, 170] on div "**********" at bounding box center [359, 208] width 668 height 366
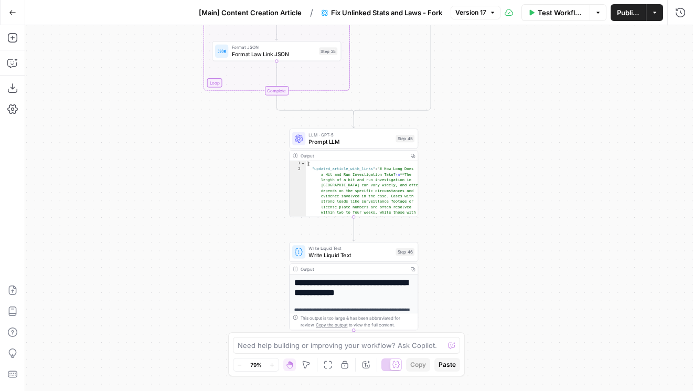
drag, startPoint x: 217, startPoint y: 170, endPoint x: 182, endPoint y: 58, distance: 117.4
click at [182, 58] on div "**********" at bounding box center [359, 208] width 668 height 366
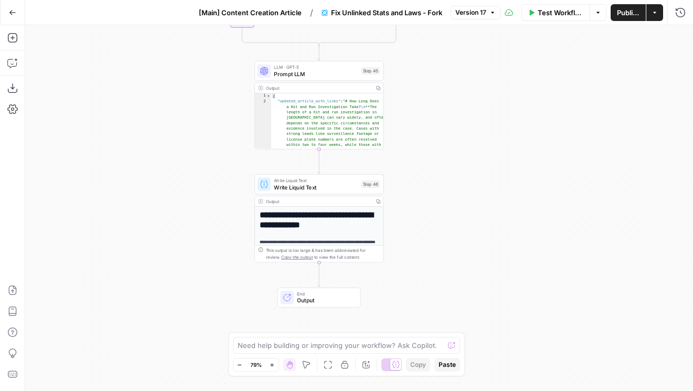
drag, startPoint x: 182, startPoint y: 107, endPoint x: 182, endPoint y: 153, distance: 45.6
click at [182, 153] on div "**********" at bounding box center [359, 208] width 668 height 366
drag, startPoint x: 114, startPoint y: 88, endPoint x: 114, endPoint y: 250, distance: 161.5
click at [114, 248] on div "**********" at bounding box center [359, 208] width 668 height 366
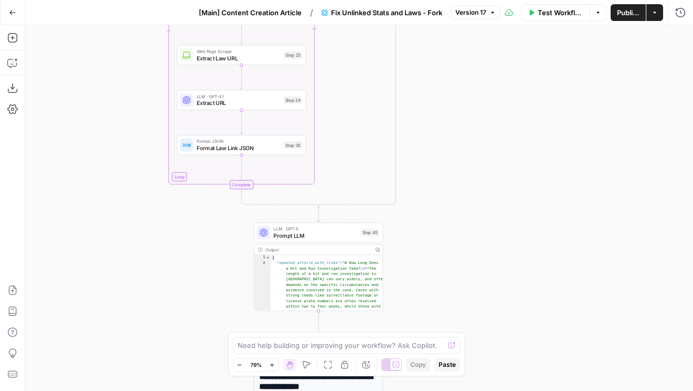
drag, startPoint x: 114, startPoint y: 109, endPoint x: 114, endPoint y: 296, distance: 187.7
click at [114, 296] on div "**********" at bounding box center [359, 208] width 668 height 366
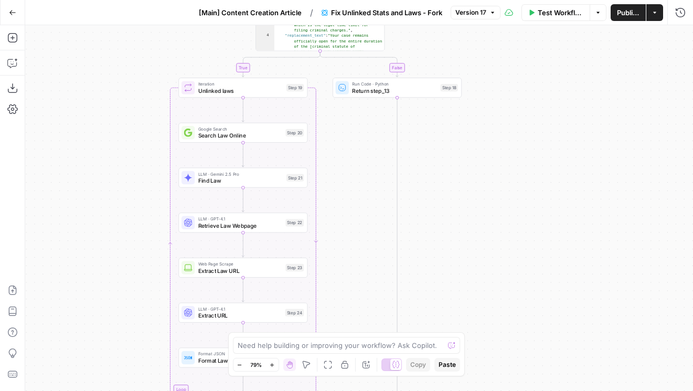
drag, startPoint x: 100, startPoint y: 145, endPoint x: 128, endPoint y: 301, distance: 158.8
click at [128, 301] on div "**********" at bounding box center [359, 208] width 668 height 366
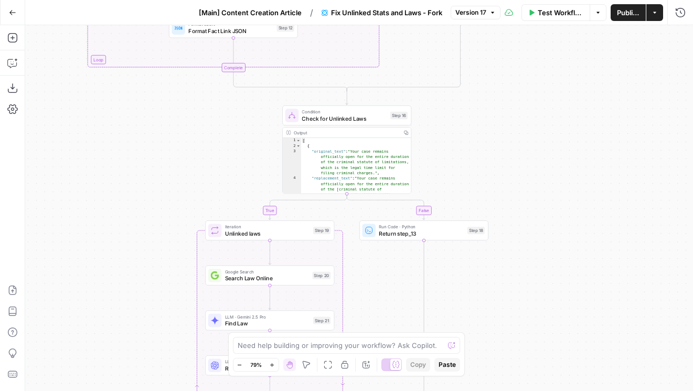
drag, startPoint x: 137, startPoint y: 134, endPoint x: 137, endPoint y: 325, distance: 190.9
click at [137, 325] on div "**********" at bounding box center [359, 208] width 668 height 366
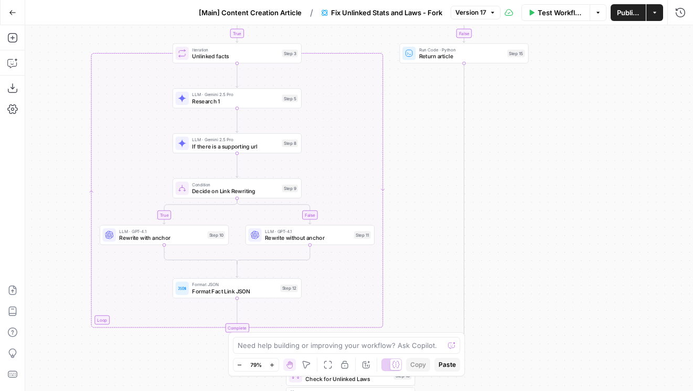
drag, startPoint x: 49, startPoint y: 115, endPoint x: 57, endPoint y: 205, distance: 90.5
click at [57, 205] on div "**********" at bounding box center [359, 208] width 668 height 366
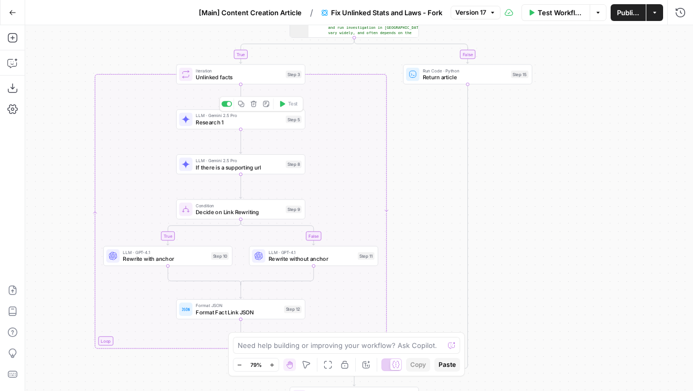
click at [213, 123] on span "Research 1" at bounding box center [239, 122] width 87 height 8
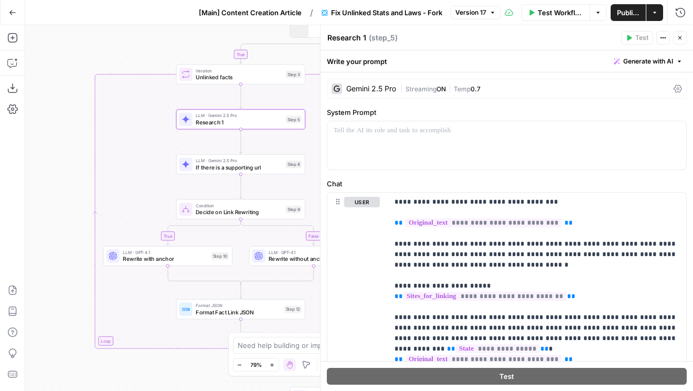
click at [681, 35] on icon "button" at bounding box center [679, 38] width 6 height 6
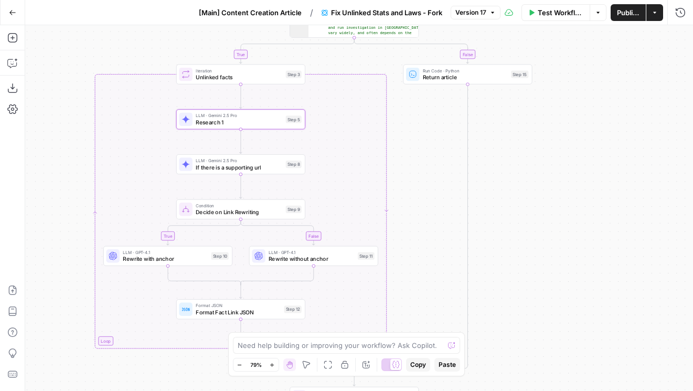
click at [460, 10] on span "Version 17" at bounding box center [470, 12] width 31 height 9
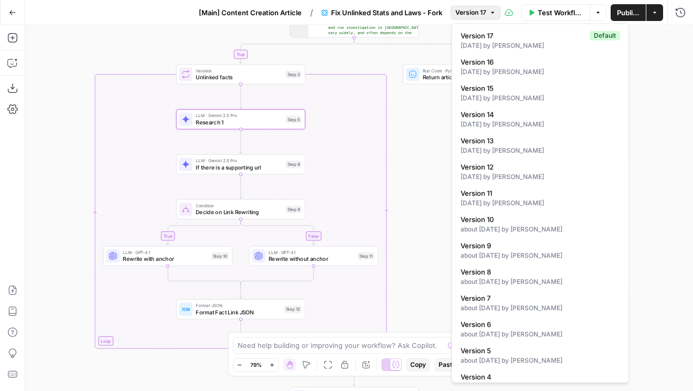
click at [474, 67] on div "12 days ago by Cindy Ouyang" at bounding box center [539, 71] width 159 height 9
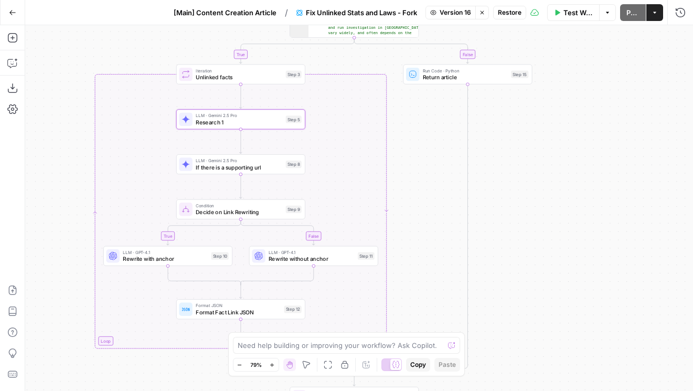
click at [448, 13] on span "Version 16" at bounding box center [454, 12] width 31 height 9
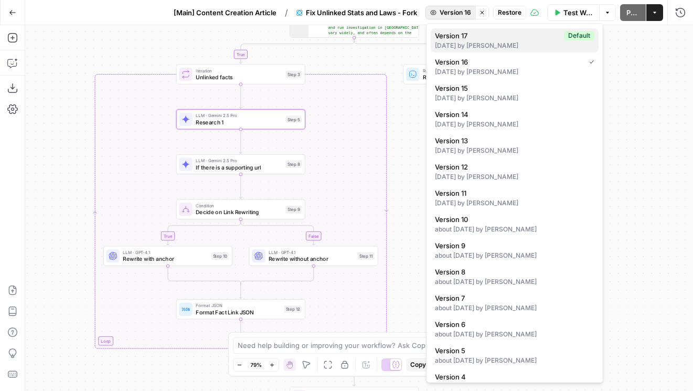
click at [471, 47] on div "12 days ago by Cindy Ouyang" at bounding box center [514, 45] width 159 height 9
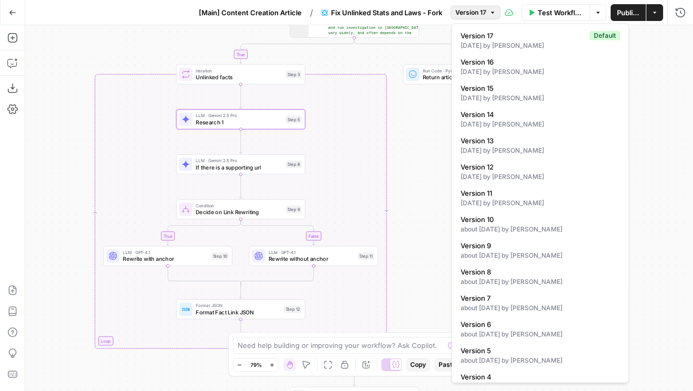
click at [457, 13] on span "Version 17" at bounding box center [470, 12] width 31 height 9
click at [481, 37] on span "Version 17" at bounding box center [522, 35] width 125 height 10
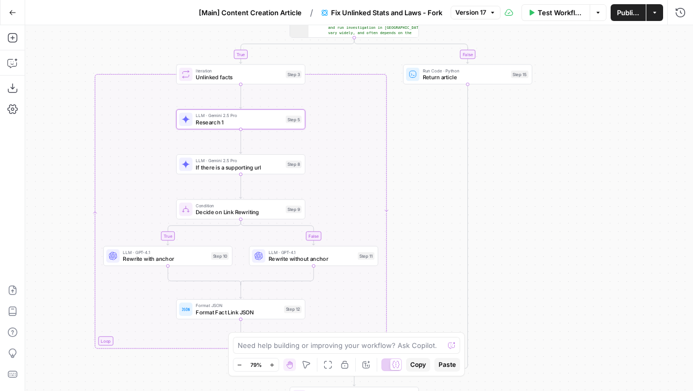
click at [277, 5] on button "[Main] Content Creation Article" at bounding box center [249, 12] width 115 height 17
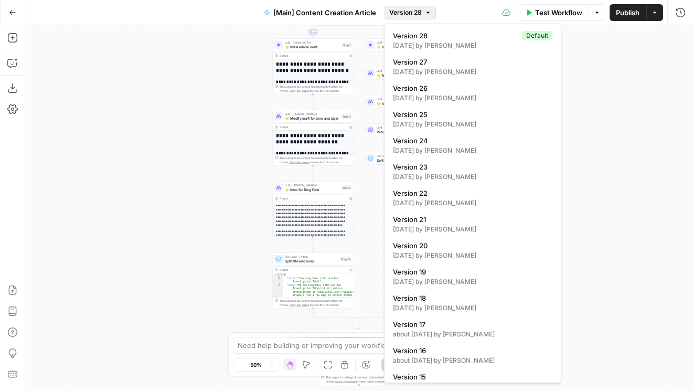
click at [393, 10] on span "Version 28" at bounding box center [405, 12] width 33 height 9
click at [404, 38] on span "Version 28" at bounding box center [455, 35] width 125 height 10
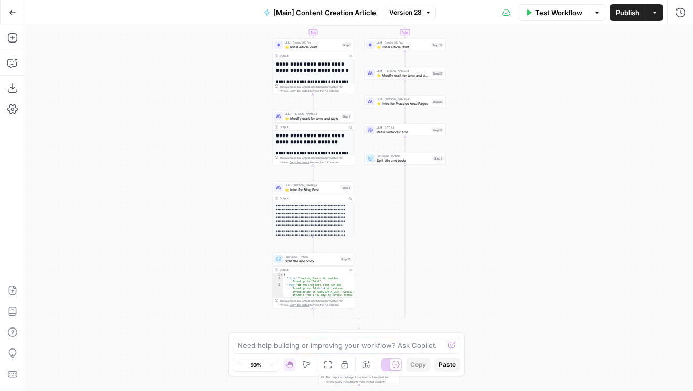
drag, startPoint x: 199, startPoint y: 222, endPoint x: 174, endPoint y: 81, distance: 143.4
click at [174, 81] on div "true false true false Workflow Set Inputs Inputs Condition If city is provided …" at bounding box center [359, 208] width 668 height 366
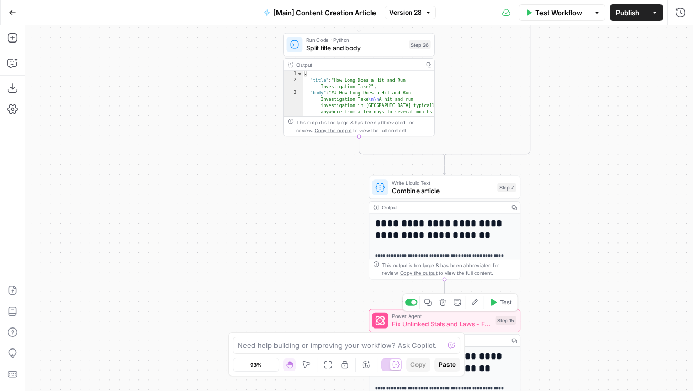
click at [404, 327] on span "Fix Unlinked Stats and Laws - Fork" at bounding box center [442, 324] width 100 height 10
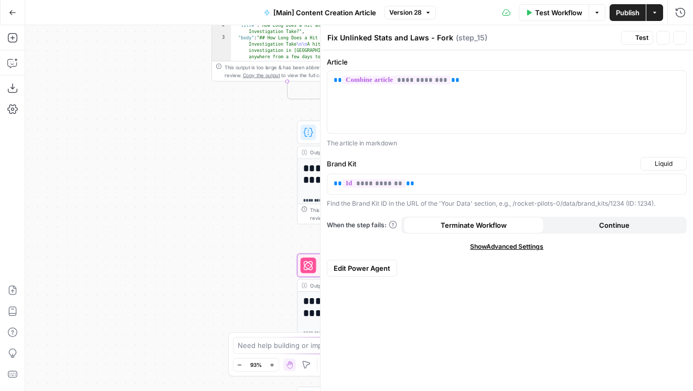
drag, startPoint x: 210, startPoint y: 299, endPoint x: 110, endPoint y: 218, distance: 129.0
click at [110, 218] on div "true false true false Workflow Set Inputs Inputs Condition If city is provided …" at bounding box center [359, 208] width 668 height 366
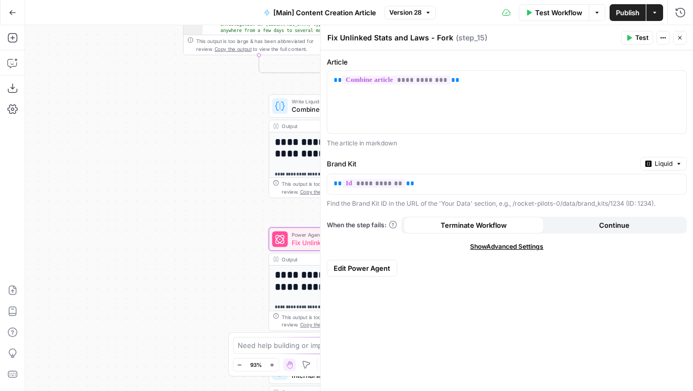
click at [329, 270] on button "Edit Power Agent" at bounding box center [362, 268] width 70 height 17
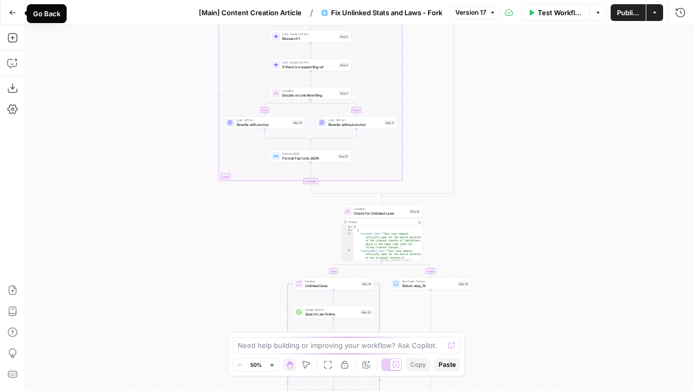
click at [12, 13] on icon "button" at bounding box center [12, 12] width 7 height 7
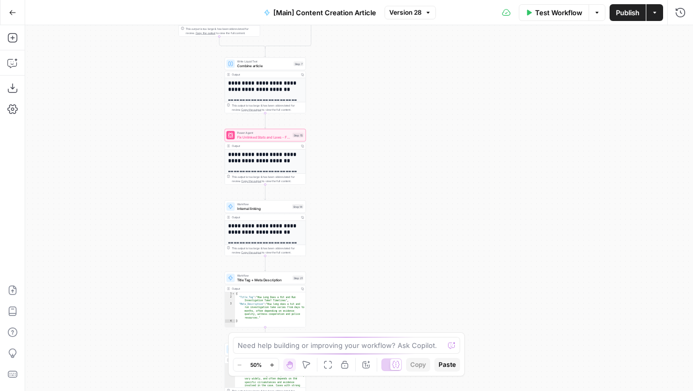
drag, startPoint x: 217, startPoint y: 265, endPoint x: 121, endPoint y: -12, distance: 293.2
click at [121, 0] on html "Rocket Pilots New Home Browse Insights Opportunities Your Data Flightpath Recen…" at bounding box center [346, 195] width 693 height 391
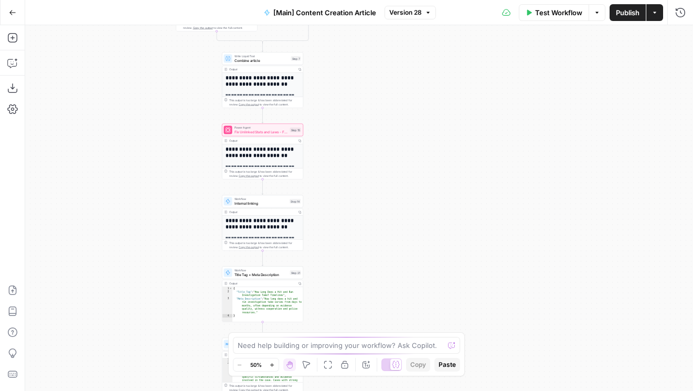
click at [406, 15] on span "Version 28" at bounding box center [405, 12] width 33 height 9
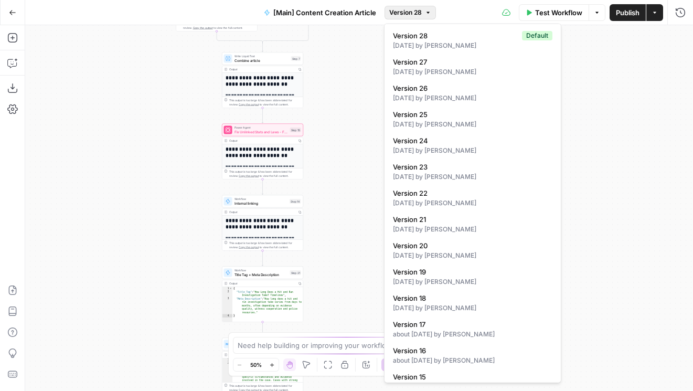
click at [418, 72] on div "17 days ago by Cindy Ouyang" at bounding box center [472, 71] width 159 height 9
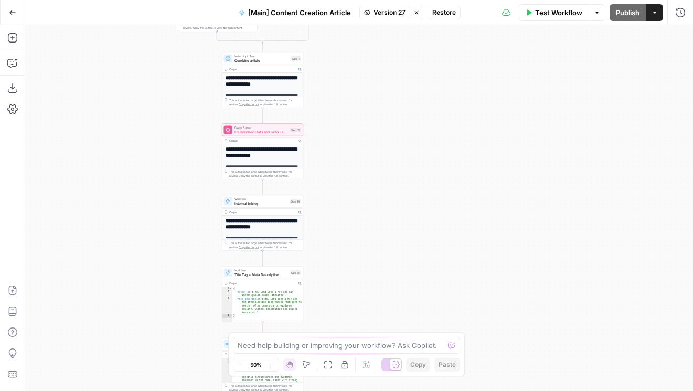
click at [418, 15] on icon "button" at bounding box center [416, 12] width 6 height 6
click at [263, 130] on span "Fix Unlinked Stats and Laws - Fork" at bounding box center [260, 131] width 53 height 5
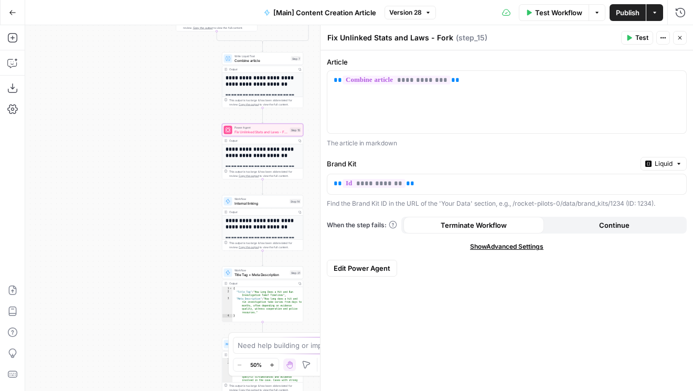
click at [380, 268] on span "Edit Power Agent" at bounding box center [362, 268] width 57 height 10
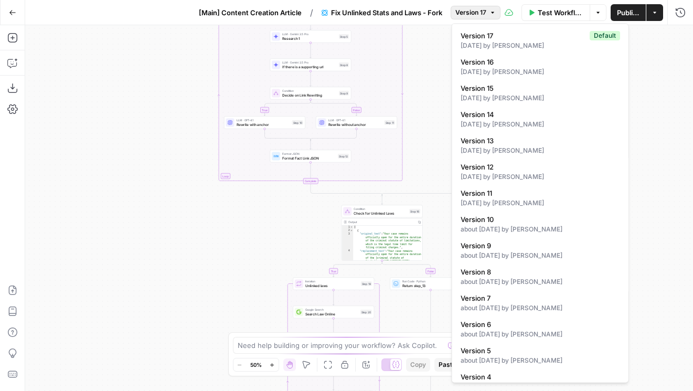
click at [471, 13] on span "Version 17" at bounding box center [470, 12] width 31 height 9
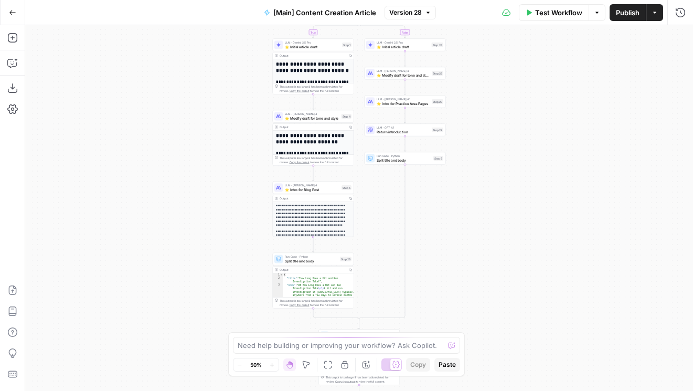
drag, startPoint x: 178, startPoint y: 294, endPoint x: 106, endPoint y: 109, distance: 198.4
click at [106, 109] on div "true false true false Workflow Set Inputs Inputs Condition If city is provided …" at bounding box center [359, 208] width 668 height 366
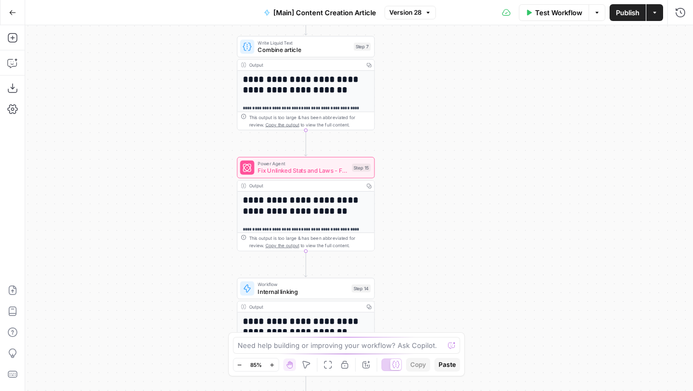
drag, startPoint x: 197, startPoint y: 225, endPoint x: 159, endPoint y: 154, distance: 80.9
click at [159, 154] on div "true false true false Workflow Set Inputs Inputs Condition If city is provided …" at bounding box center [359, 208] width 668 height 366
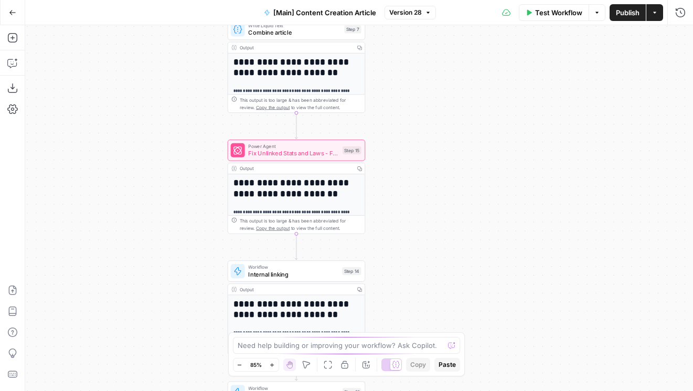
click at [276, 149] on span "Fix Unlinked Stats and Laws - Fork" at bounding box center [293, 153] width 91 height 9
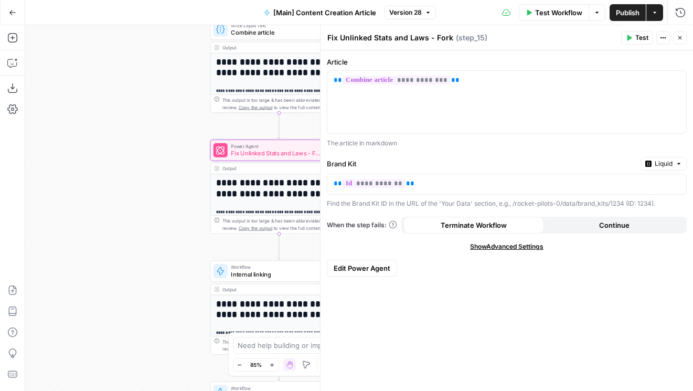
drag, startPoint x: 171, startPoint y: 140, endPoint x: 83, endPoint y: 140, distance: 87.6
click at [83, 140] on div "true false true false Workflow Set Inputs Inputs Condition If city is provided …" at bounding box center [359, 208] width 668 height 366
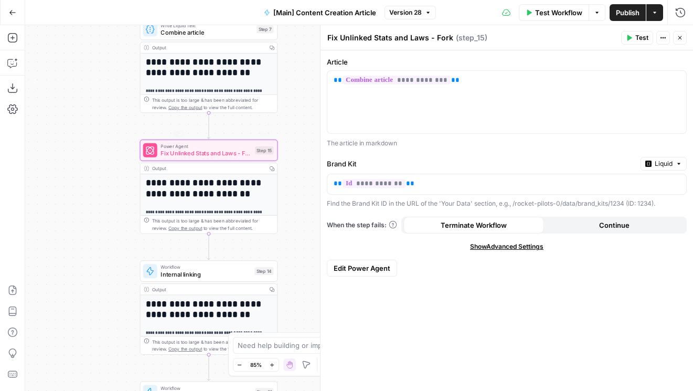
click at [181, 149] on span "Fix Unlinked Stats and Laws - Fork" at bounding box center [205, 153] width 91 height 9
click at [350, 264] on span "Edit Power Agent" at bounding box center [362, 268] width 57 height 10
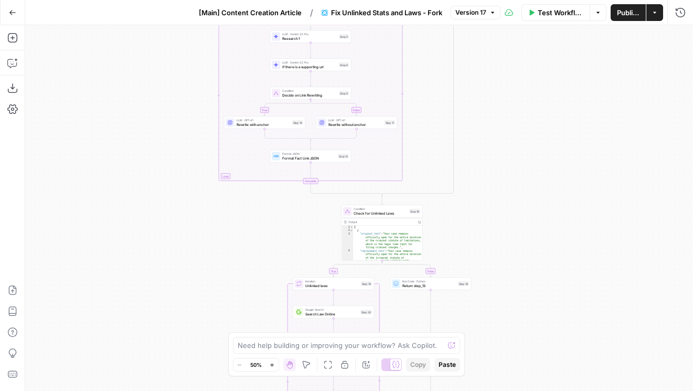
drag, startPoint x: 508, startPoint y: 105, endPoint x: 508, endPoint y: 229, distance: 123.8
click at [508, 229] on div "**********" at bounding box center [359, 208] width 668 height 366
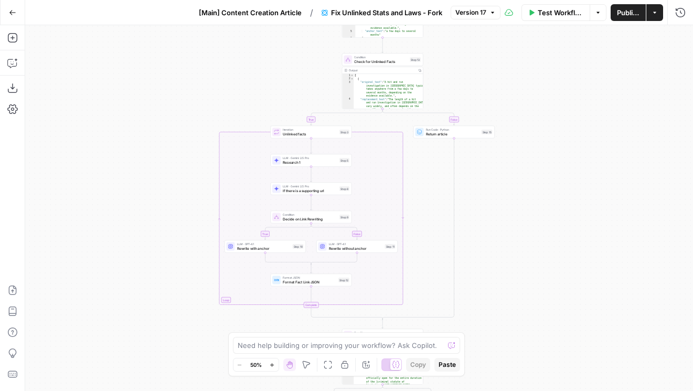
click at [277, 8] on span "[Main] Content Creation Article" at bounding box center [250, 12] width 103 height 10
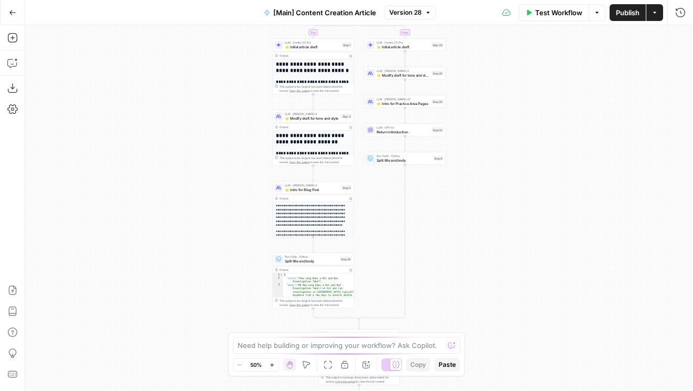
click at [621, 10] on span "Publish" at bounding box center [628, 12] width 24 height 10
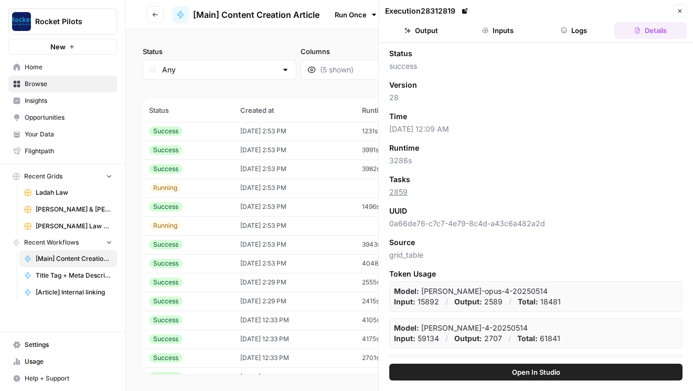
click at [571, 33] on button "Logs" at bounding box center [574, 30] width 72 height 17
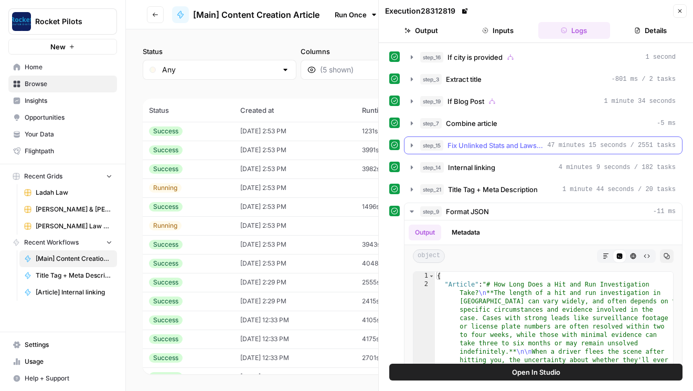
click at [526, 147] on span "Fix Unlinked Stats and Laws - Fork" at bounding box center [494, 145] width 95 height 10
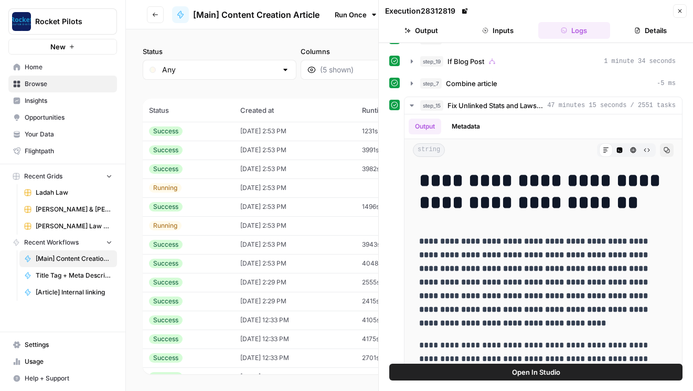
scroll to position [35, 0]
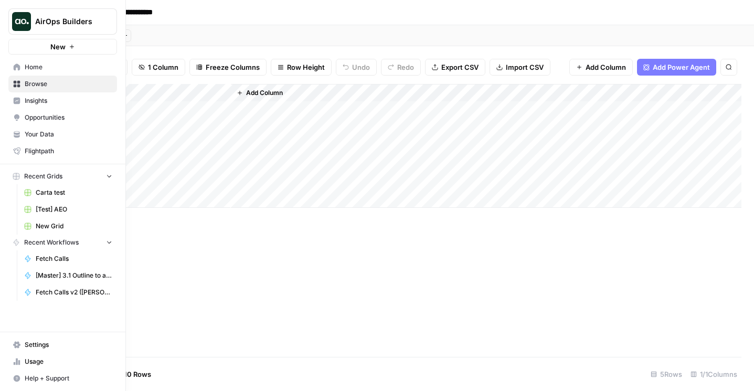
click at [16, 67] on icon at bounding box center [17, 66] width 7 height 7
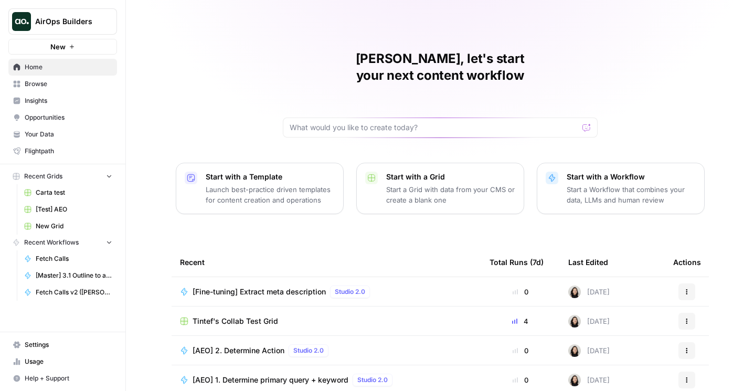
click at [110, 22] on icon "Workspace: AirOps Builders" at bounding box center [108, 21] width 10 height 10
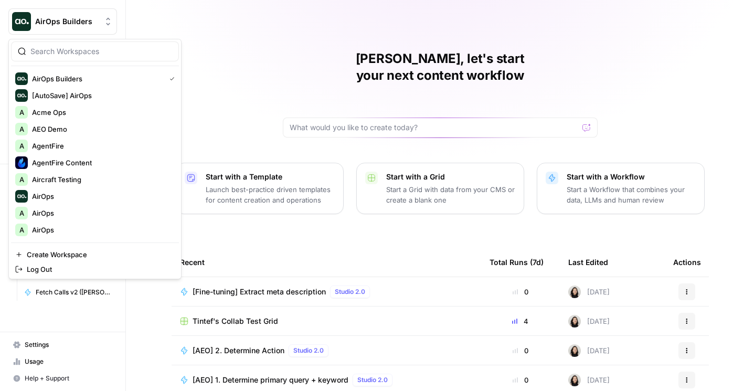
click at [243, 66] on div "Cindy, let's start your next content workflow Start with a Template Launch best…" at bounding box center [440, 249] width 628 height 499
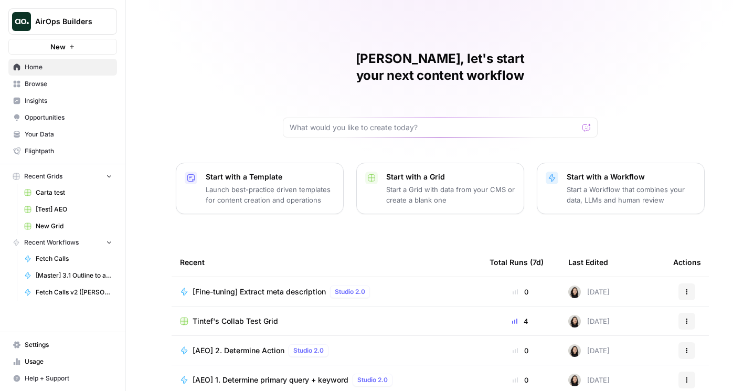
click at [60, 87] on span "Browse" at bounding box center [69, 83] width 88 height 9
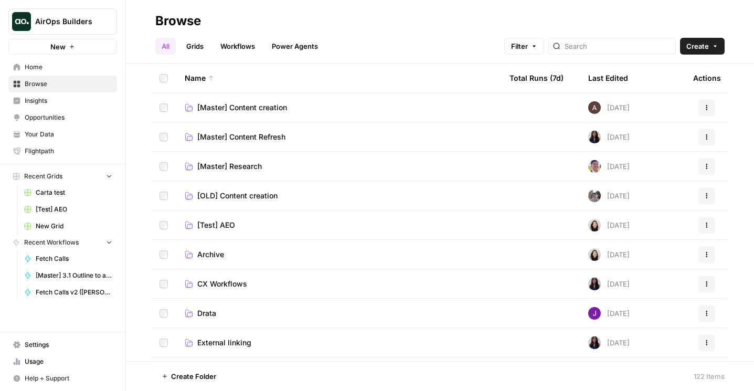
click at [227, 51] on link "Workflows" at bounding box center [237, 46] width 47 height 17
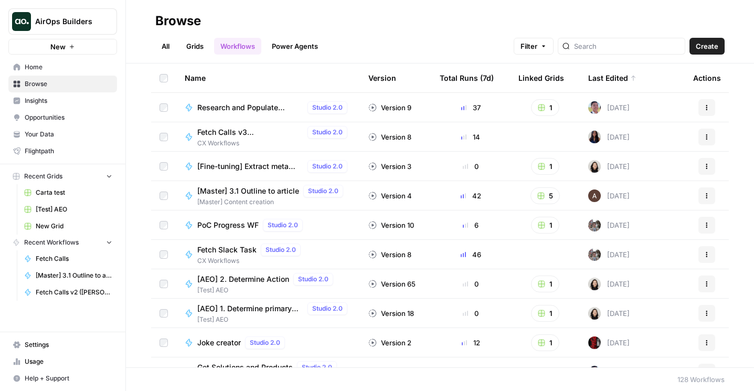
click at [111, 23] on icon "Workspace: AirOps Builders" at bounding box center [108, 21] width 10 height 10
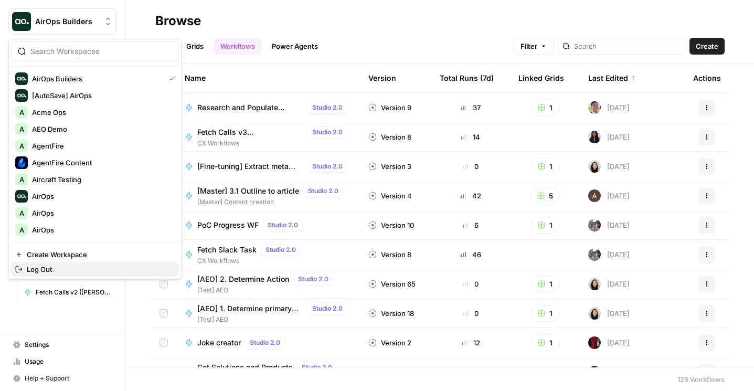
click at [74, 266] on span "Log Out" at bounding box center [99, 269] width 144 height 10
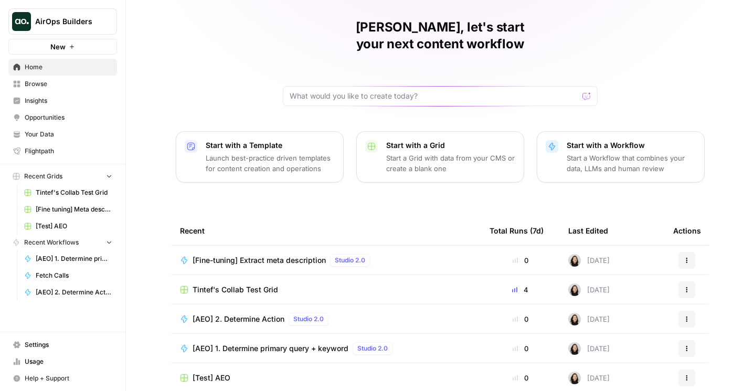
scroll to position [92, 0]
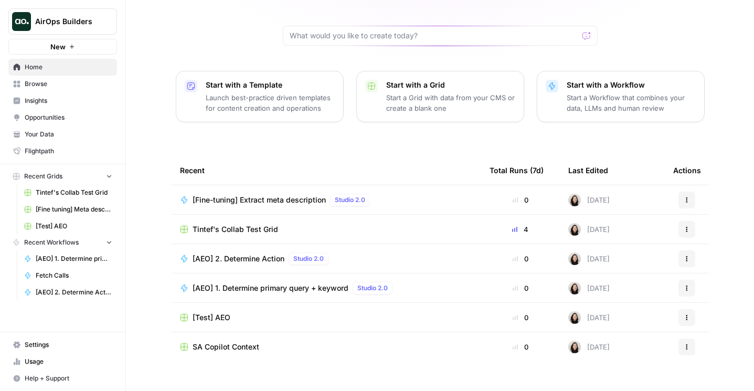
click at [63, 81] on span "Browse" at bounding box center [69, 83] width 88 height 9
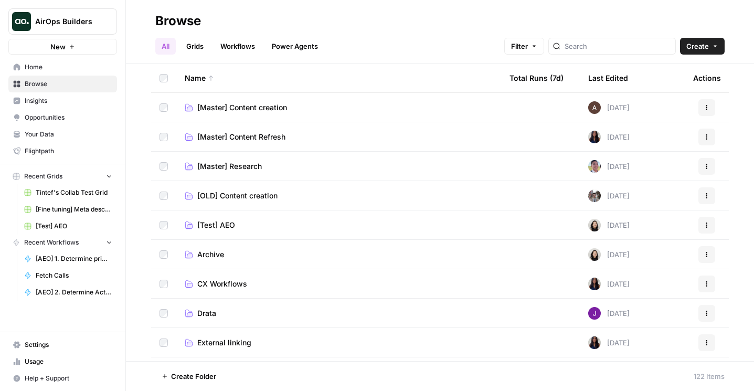
click at [191, 51] on link "Grids" at bounding box center [195, 46] width 30 height 17
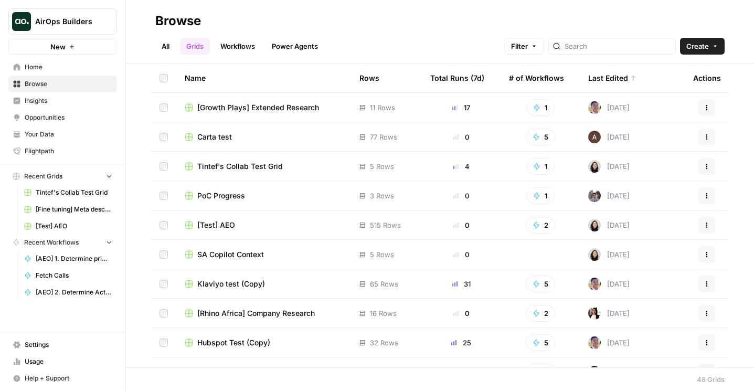
click at [260, 46] on link "Workflows" at bounding box center [237, 46] width 47 height 17
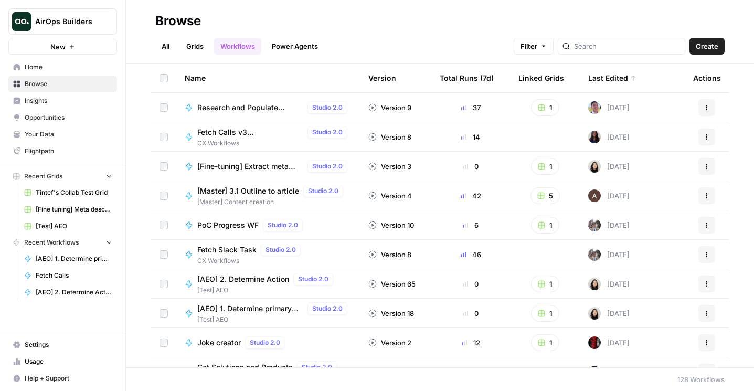
click at [277, 43] on link "Power Agents" at bounding box center [294, 46] width 59 height 17
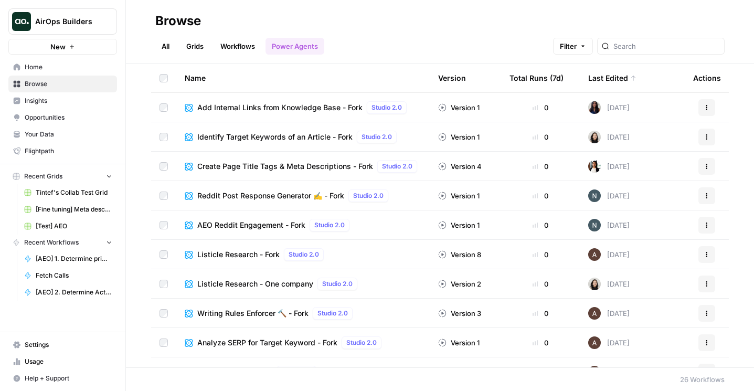
click at [232, 45] on link "Workflows" at bounding box center [237, 46] width 47 height 17
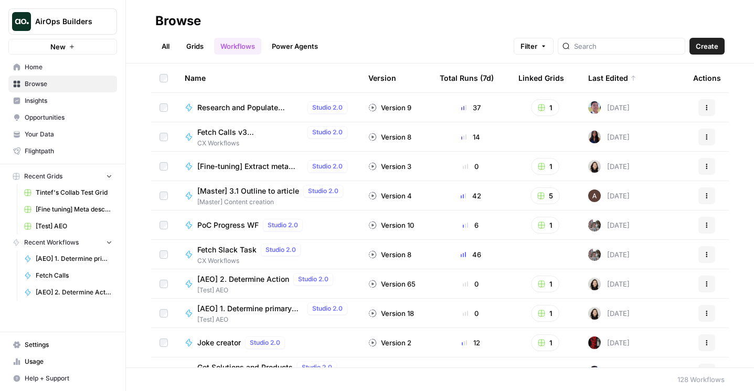
click at [700, 50] on span "Create" at bounding box center [706, 46] width 23 height 10
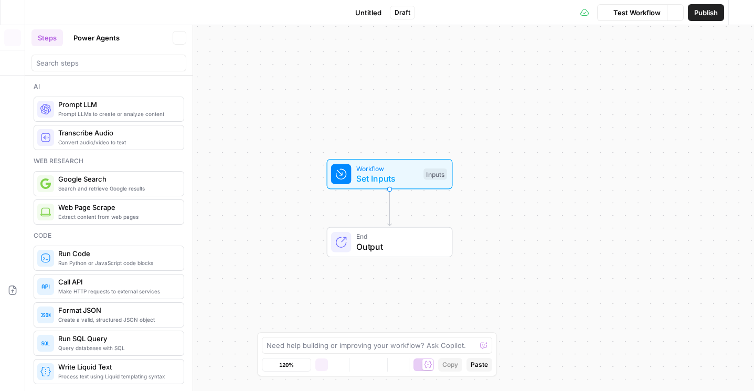
click at [369, 21] on div "Go Back Untitled Draft Test Workflow Options Publish Run History" at bounding box center [377, 12] width 754 height 25
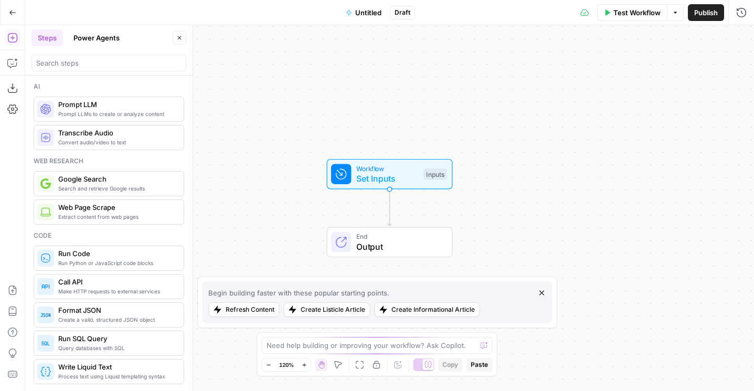
click at [361, 15] on span "Untitled" at bounding box center [368, 12] width 26 height 10
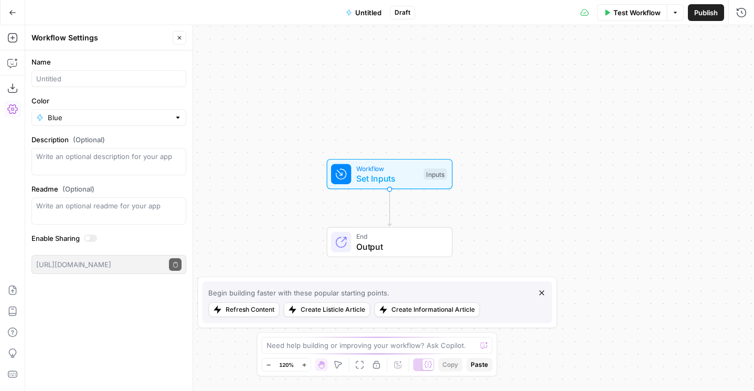
click at [98, 84] on div at bounding box center [108, 78] width 155 height 17
type input "[Power agent] [PERSON_NAME] test"
click at [13, 45] on button "Add Steps" at bounding box center [12, 37] width 17 height 17
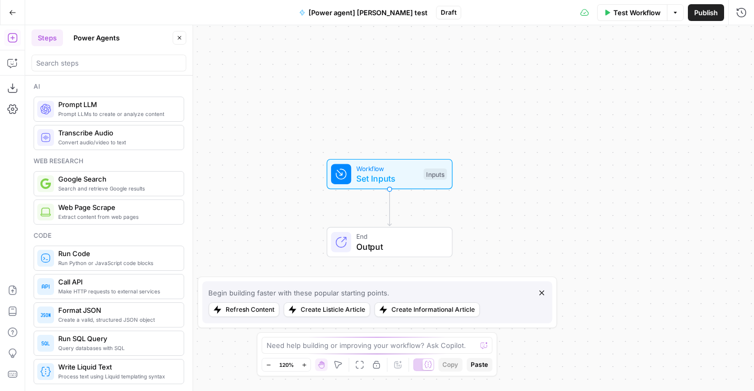
click at [119, 37] on button "Power Agents" at bounding box center [96, 37] width 59 height 17
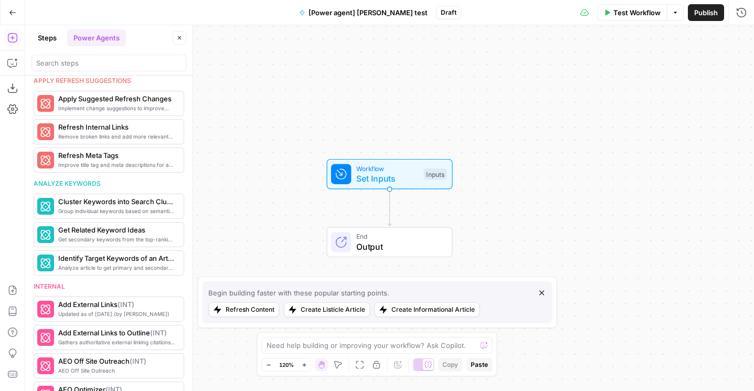
scroll to position [472, 0]
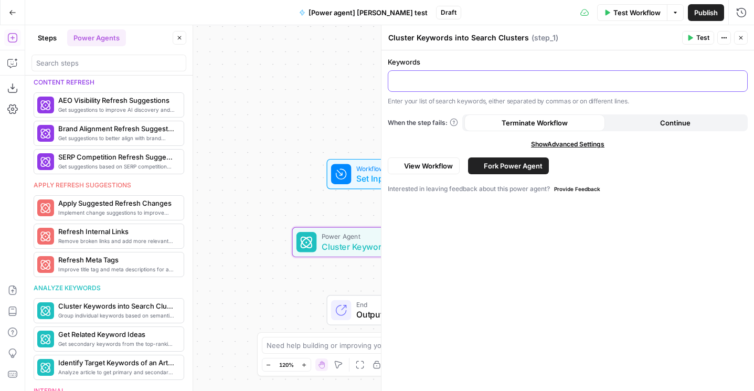
click at [438, 75] on p at bounding box center [567, 80] width 346 height 10
click at [463, 86] on div at bounding box center [567, 81] width 359 height 20
click at [736, 37] on button "Close" at bounding box center [741, 38] width 14 height 14
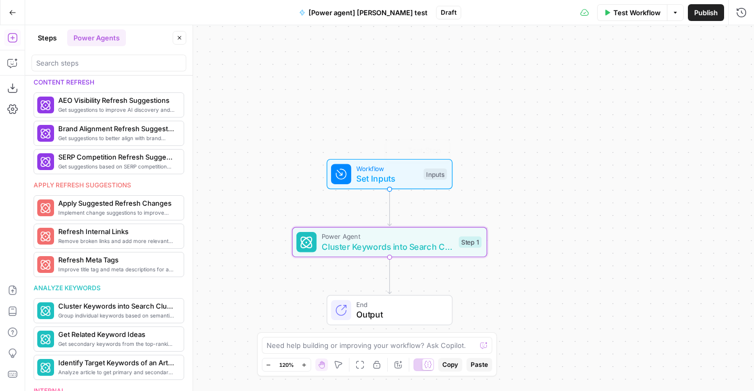
drag, startPoint x: 479, startPoint y: 180, endPoint x: 480, endPoint y: 122, distance: 58.7
click at [480, 159] on div "Workflow Set Inputs Inputs Test Step" at bounding box center [389, 174] width 195 height 30
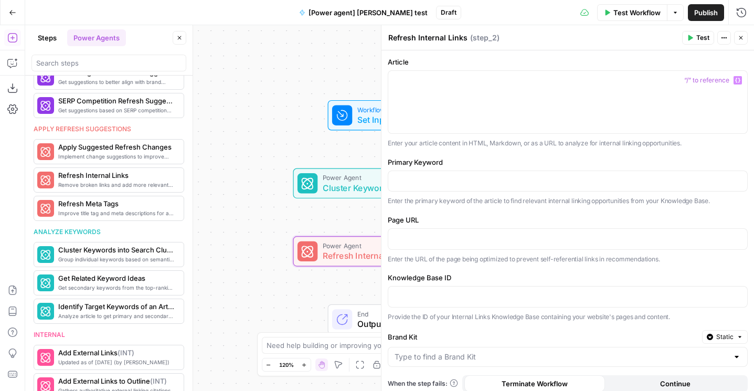
scroll to position [71, 0]
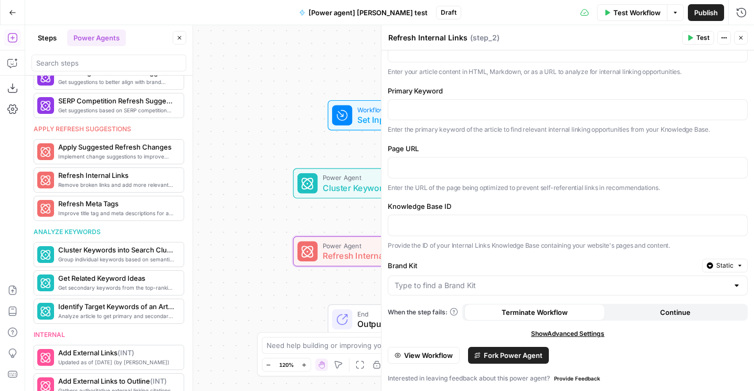
click at [739, 36] on icon "button" at bounding box center [740, 38] width 6 height 6
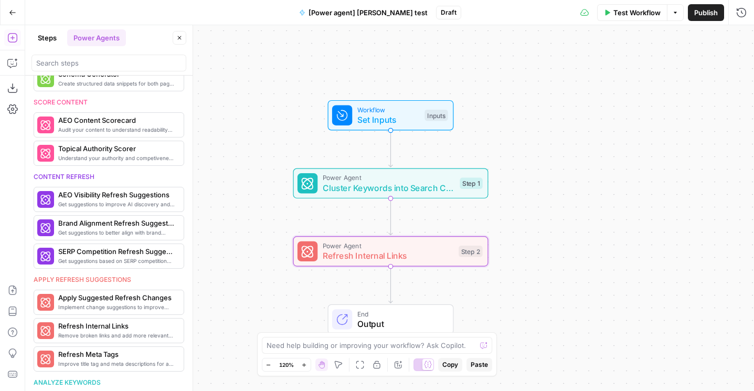
scroll to position [363, 0]
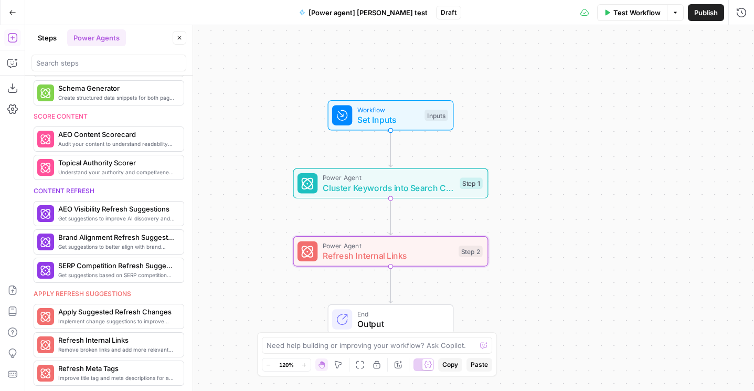
click at [119, 57] on div at bounding box center [108, 63] width 155 height 17
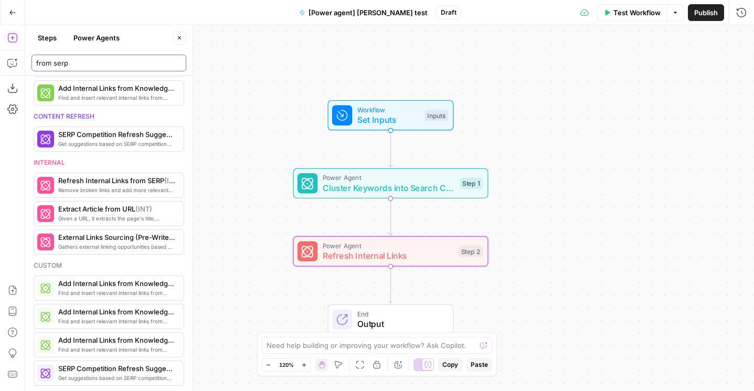
scroll to position [379, 0]
type input "from serp"
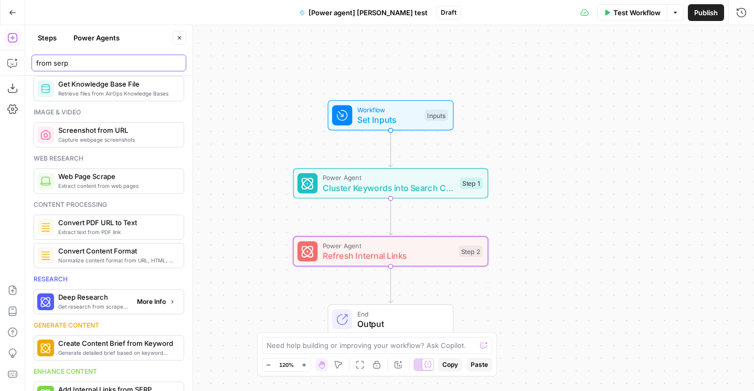
scroll to position [0, 0]
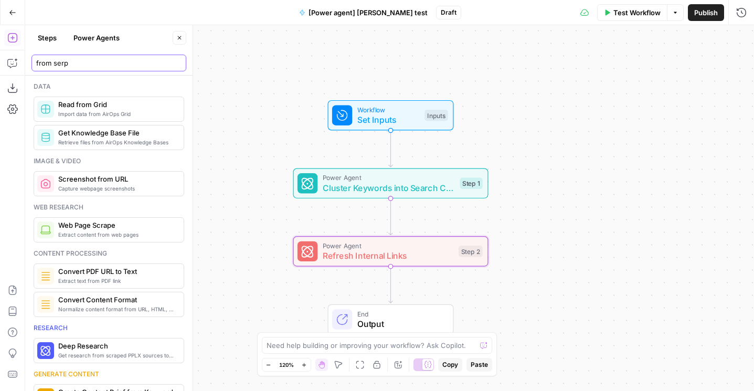
click at [180, 63] on input "from serp" at bounding box center [108, 63] width 145 height 10
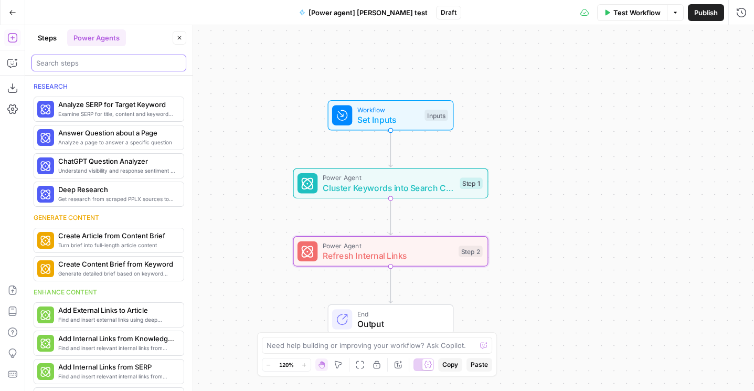
click at [178, 63] on input "search" at bounding box center [108, 63] width 145 height 10
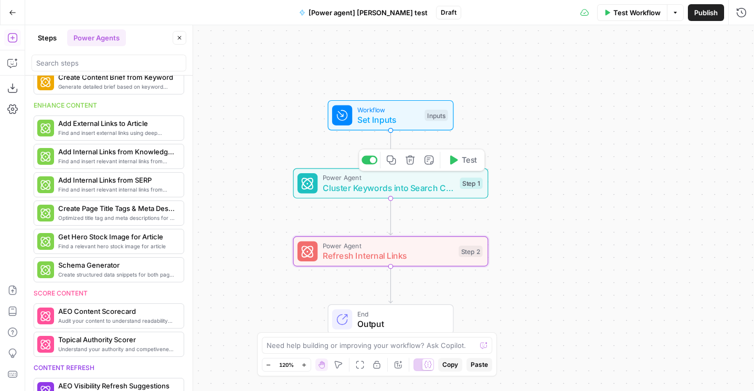
click at [411, 162] on icon "button" at bounding box center [410, 160] width 10 height 10
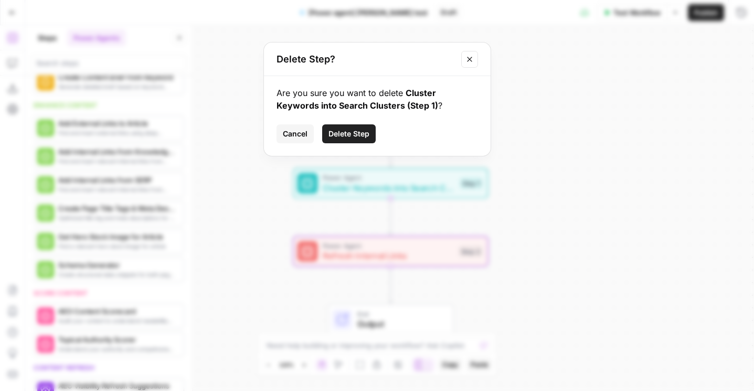
click at [348, 131] on span "Delete Step" at bounding box center [348, 133] width 41 height 10
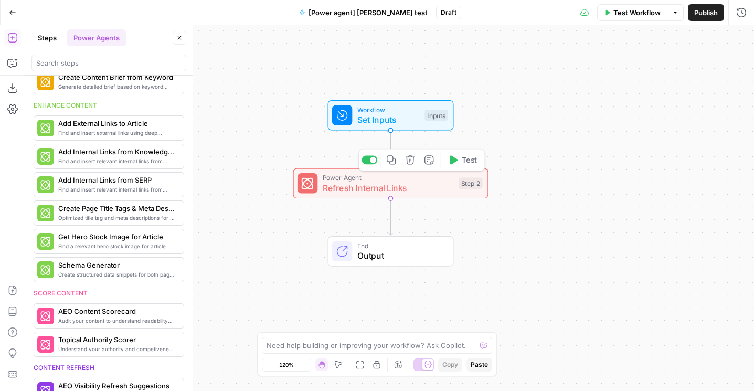
click at [414, 160] on icon "button" at bounding box center [410, 160] width 10 height 10
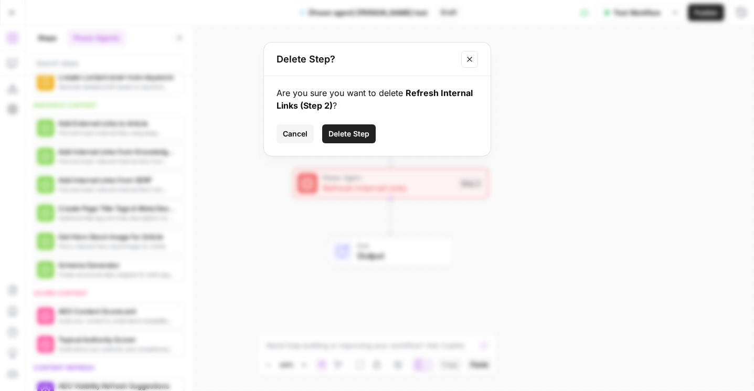
click at [348, 138] on span "Delete Step" at bounding box center [348, 133] width 41 height 10
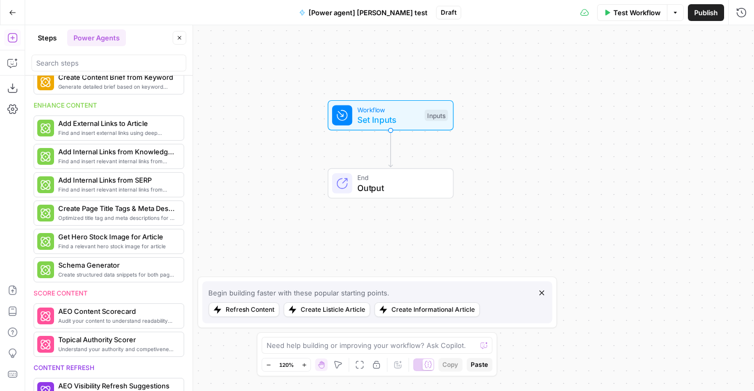
click at [13, 8] on button "Go Back" at bounding box center [12, 12] width 19 height 19
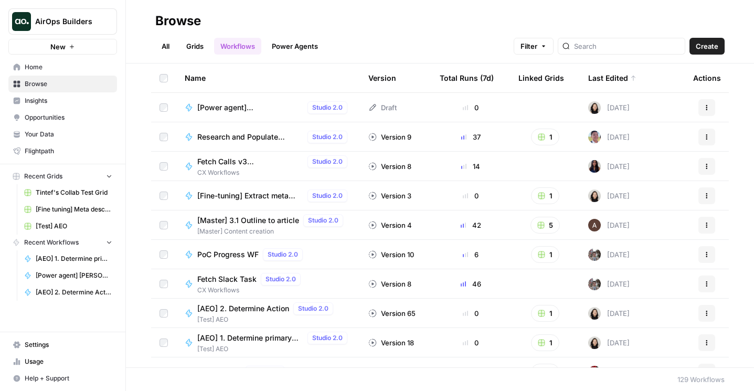
click at [710, 106] on button "Actions" at bounding box center [706, 107] width 17 height 17
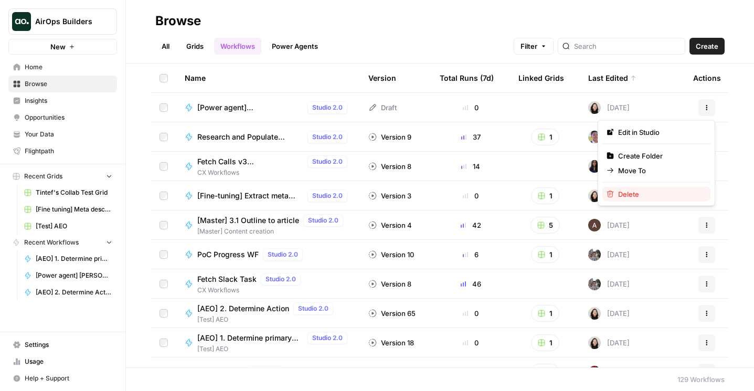
click at [631, 192] on span "Delete" at bounding box center [660, 194] width 84 height 10
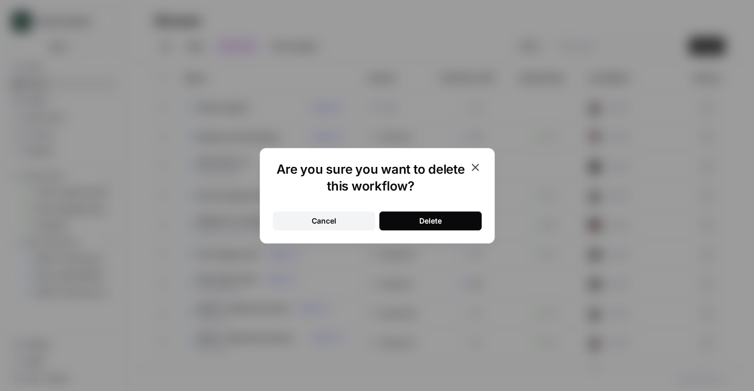
click at [428, 216] on div "Delete" at bounding box center [430, 221] width 23 height 10
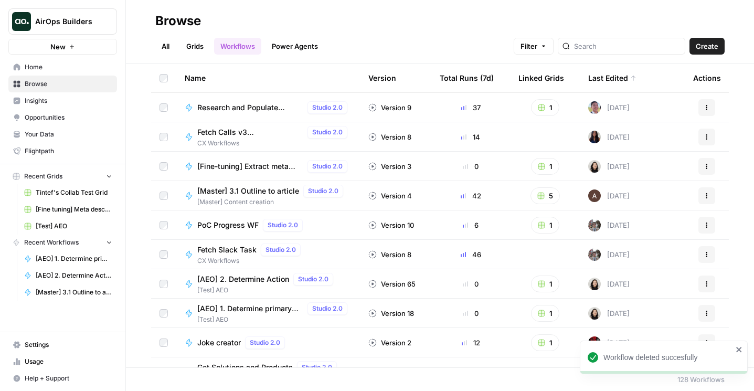
click at [190, 41] on link "Grids" at bounding box center [195, 46] width 30 height 17
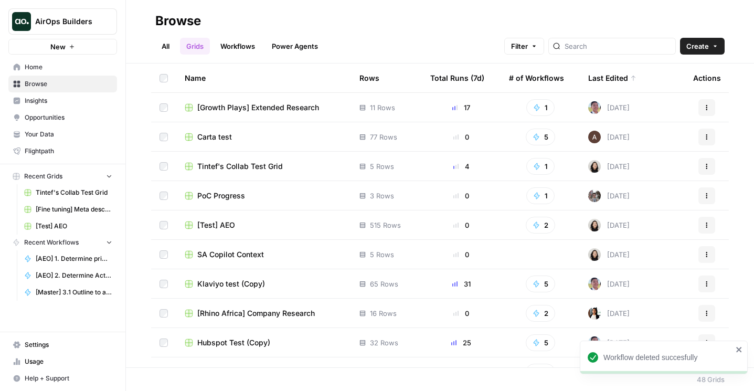
click at [710, 52] on button "Create" at bounding box center [702, 46] width 45 height 17
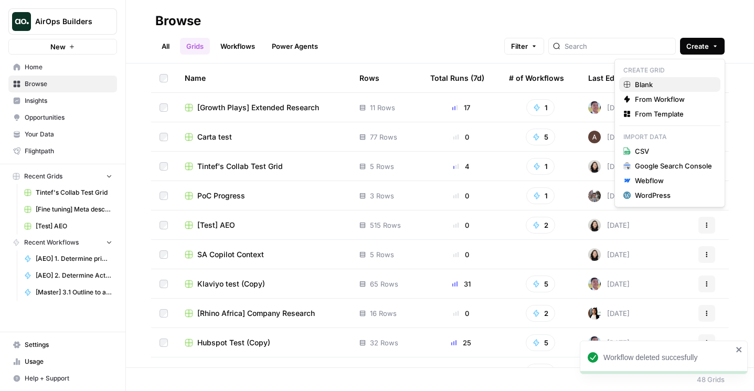
click at [654, 83] on span "Blank" at bounding box center [673, 84] width 77 height 10
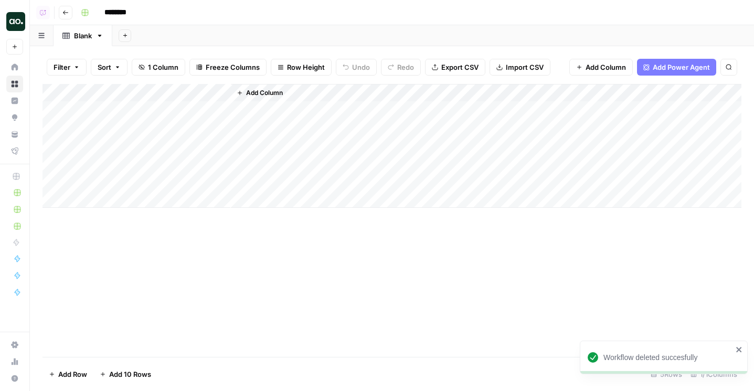
click at [113, 12] on input "********" at bounding box center [129, 12] width 59 height 17
type input "**********"
click at [218, 30] on div "Add Sheet" at bounding box center [432, 35] width 641 height 21
click at [678, 67] on span "Add Power Agent" at bounding box center [680, 67] width 57 height 10
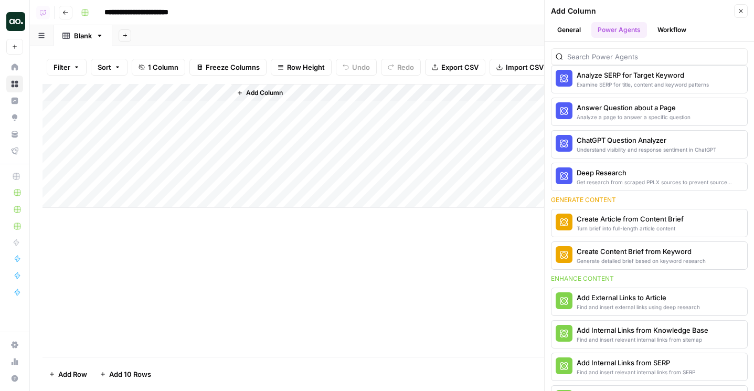
scroll to position [104, 0]
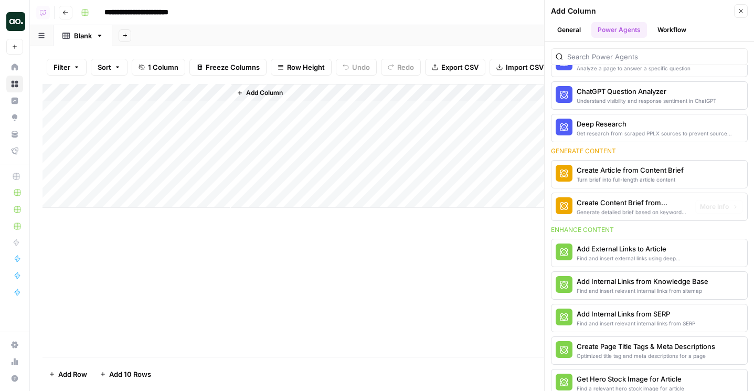
click at [635, 250] on div "Add External Links to Article" at bounding box center [631, 248] width 110 height 10
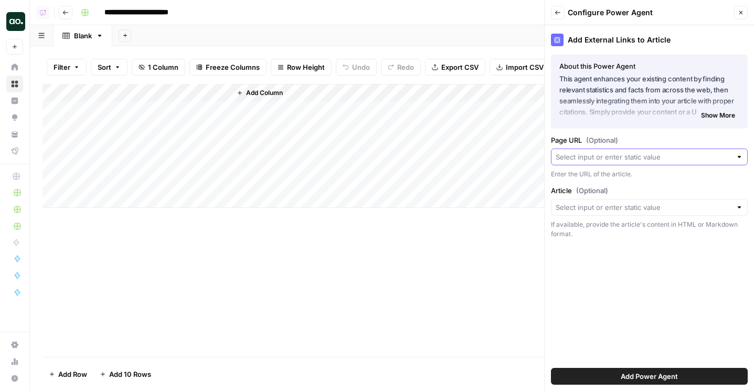
click at [629, 154] on input "Page URL (Optional)" at bounding box center [643, 157] width 176 height 10
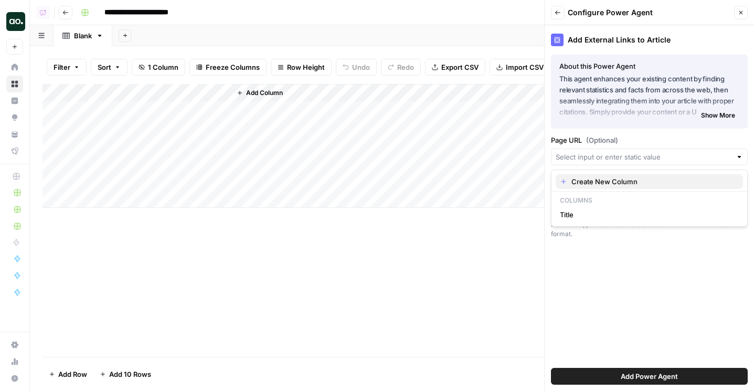
click at [595, 179] on span "Create New Column" at bounding box center [652, 181] width 163 height 10
type input "Create New Column"
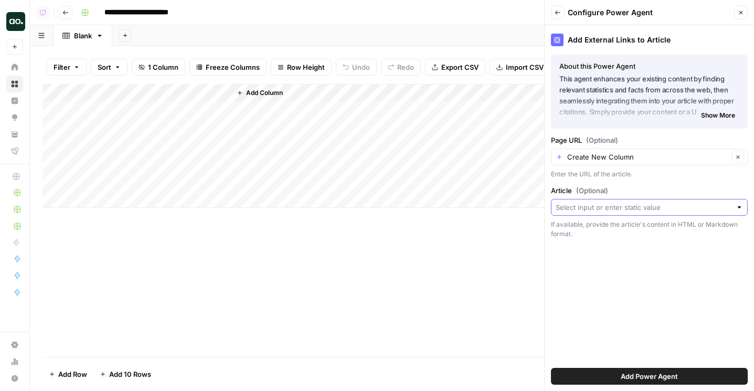
click at [585, 208] on input "Article (Optional)" at bounding box center [643, 207] width 176 height 10
click at [639, 363] on div "Add Power Agent" at bounding box center [649, 375] width 197 height 29
click at [648, 379] on span "Add Power Agent" at bounding box center [648, 376] width 57 height 10
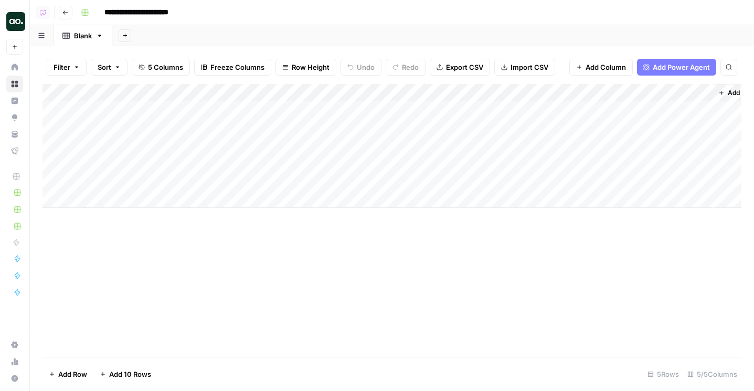
click at [200, 93] on div "Add Column" at bounding box center [391, 146] width 698 height 124
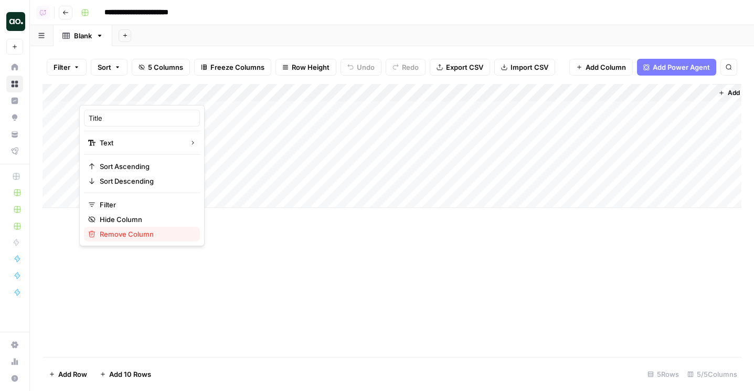
click at [134, 229] on span "Remove Column" at bounding box center [146, 234] width 92 height 10
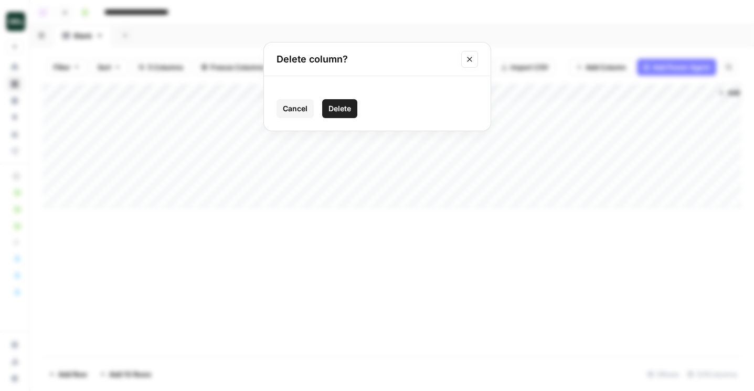
click at [325, 113] on button "Delete" at bounding box center [339, 108] width 35 height 19
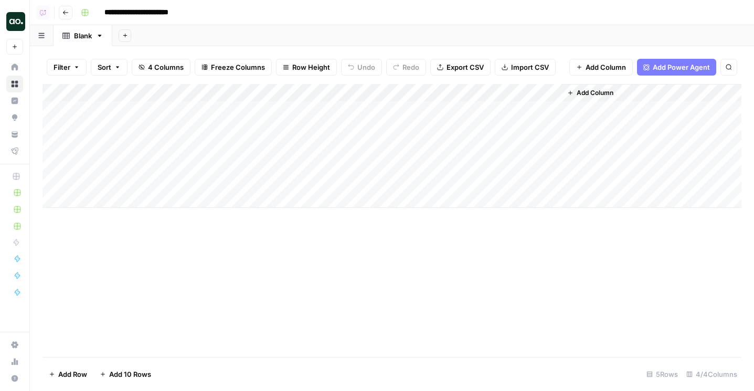
click at [163, 105] on div "Add Column" at bounding box center [391, 146] width 698 height 124
click at [148, 131] on div "Add Column" at bounding box center [391, 146] width 698 height 124
type textarea "**********"
click at [141, 148] on div "Add Column" at bounding box center [391, 146] width 698 height 124
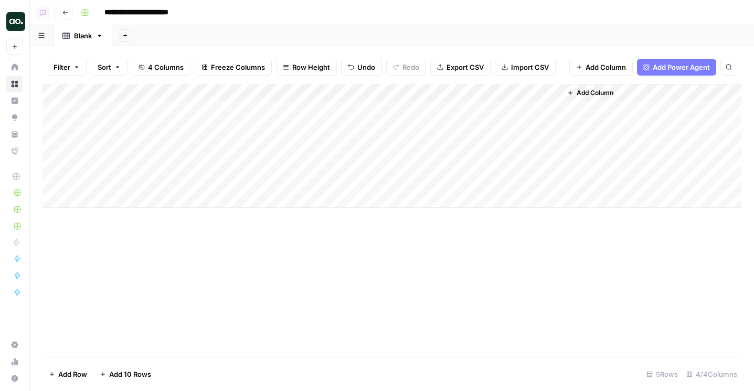
click at [141, 148] on div "Add Column" at bounding box center [391, 146] width 698 height 124
type textarea "**********"
click at [151, 171] on div "Add Column" at bounding box center [391, 146] width 698 height 124
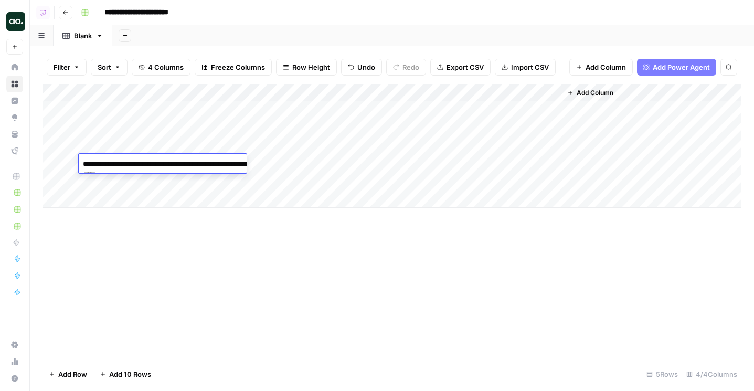
type textarea "**********"
click at [154, 184] on div "Add Column" at bounding box center [391, 146] width 698 height 124
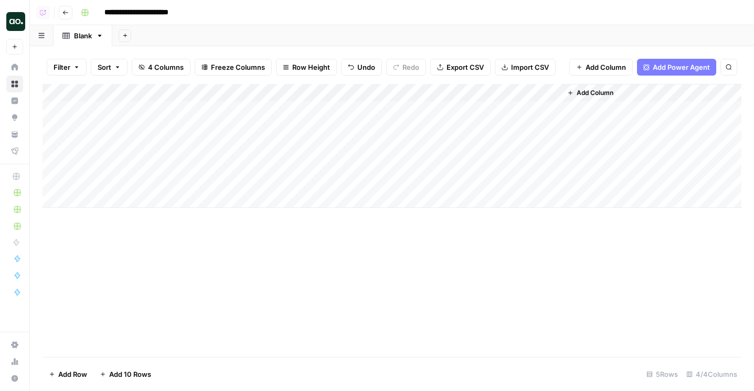
click at [154, 184] on div "Add Column" at bounding box center [391, 146] width 698 height 124
type textarea "**********"
click at [361, 93] on div "Add Column" at bounding box center [391, 146] width 698 height 124
click at [371, 116] on span "All Rows" at bounding box center [400, 117] width 66 height 10
click at [452, 125] on div "Add Column" at bounding box center [391, 146] width 698 height 124
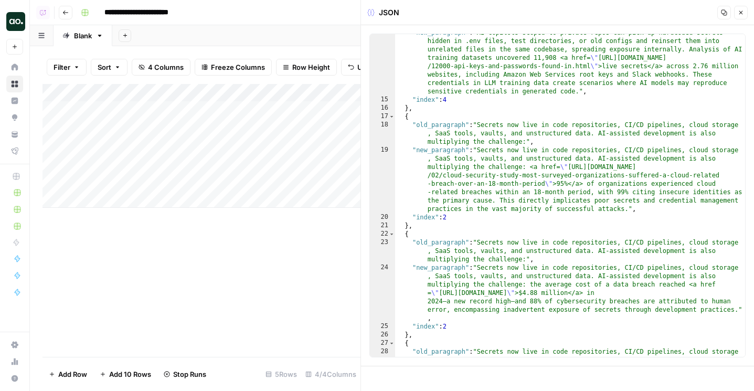
scroll to position [366, 0]
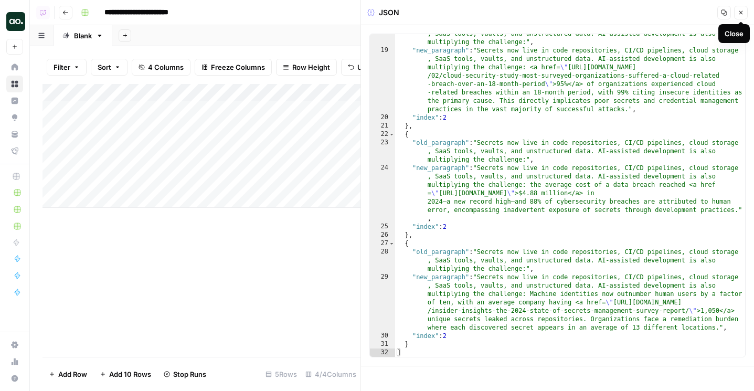
click at [740, 12] on icon "button" at bounding box center [741, 13] width 4 height 4
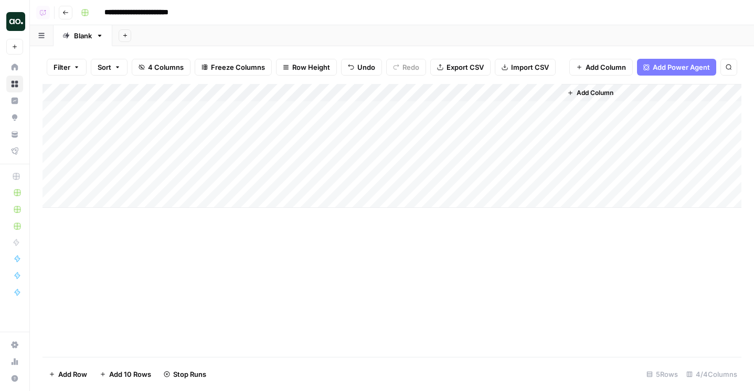
click at [547, 126] on div "Add Column" at bounding box center [391, 146] width 698 height 124
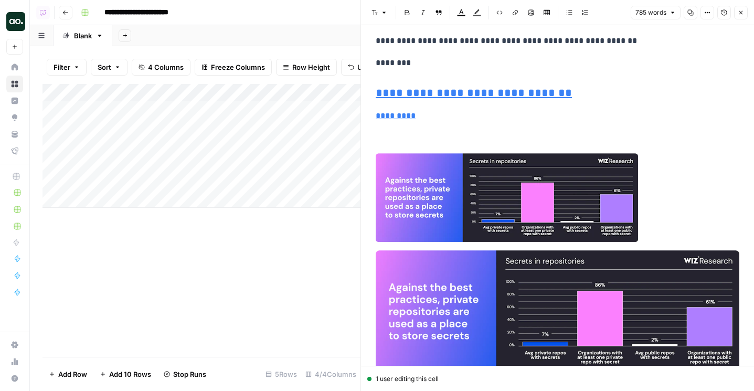
scroll to position [872, 0]
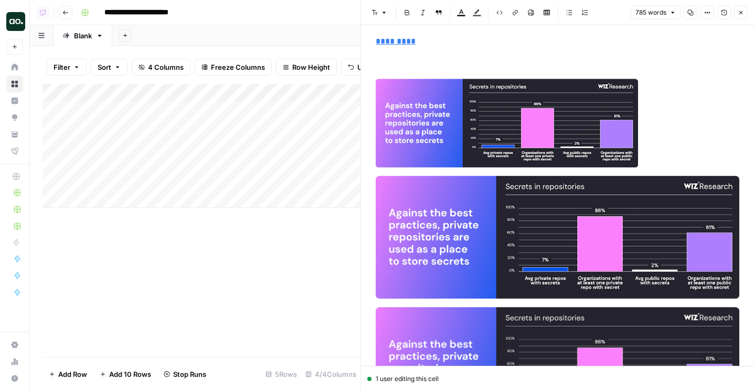
click at [740, 10] on icon "button" at bounding box center [740, 12] width 6 height 6
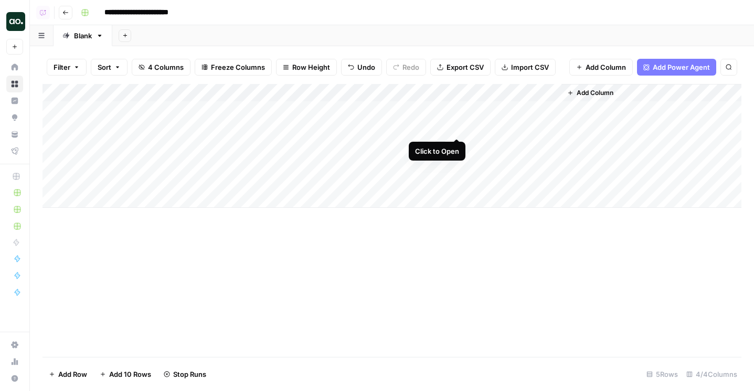
click at [458, 128] on div "Add Column" at bounding box center [391, 146] width 698 height 124
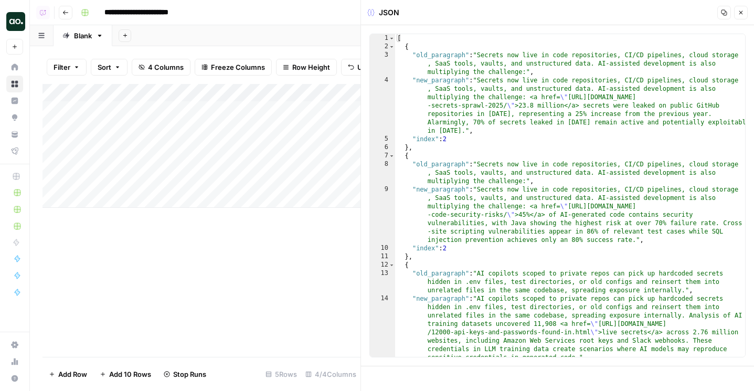
click at [740, 12] on icon "button" at bounding box center [740, 12] width 6 height 6
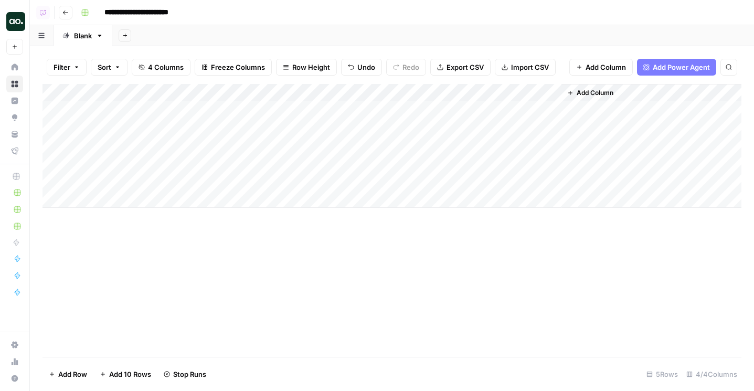
click at [550, 123] on div "Add Column" at bounding box center [391, 146] width 698 height 124
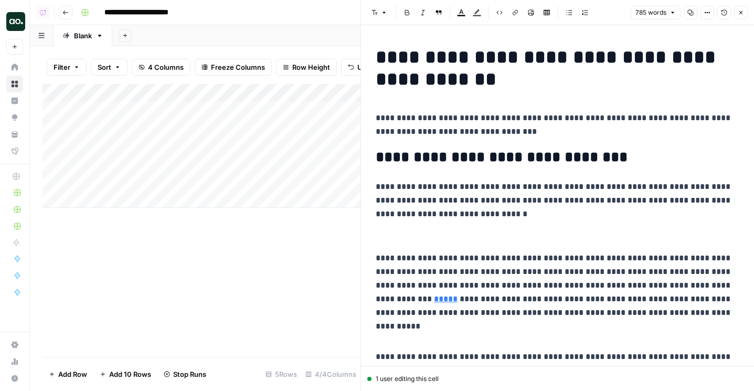
scroll to position [106, 0]
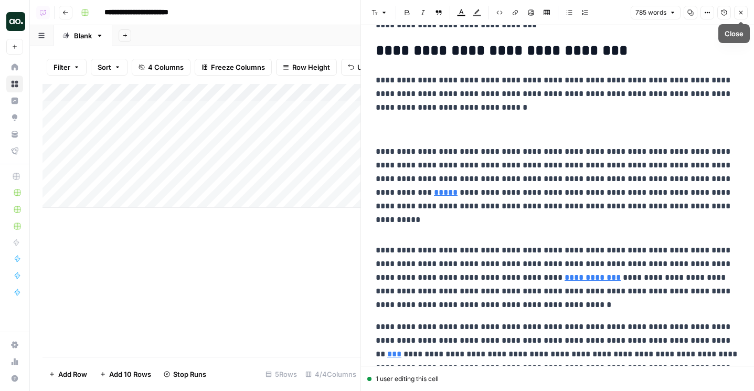
click at [743, 13] on icon "button" at bounding box center [740, 12] width 6 height 6
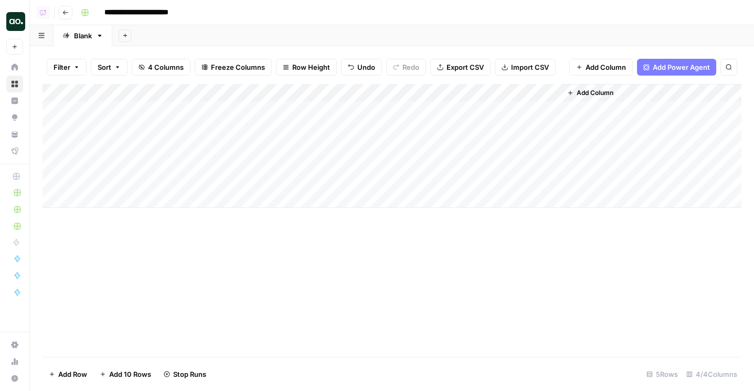
click at [657, 59] on button "Add Power Agent" at bounding box center [676, 67] width 79 height 17
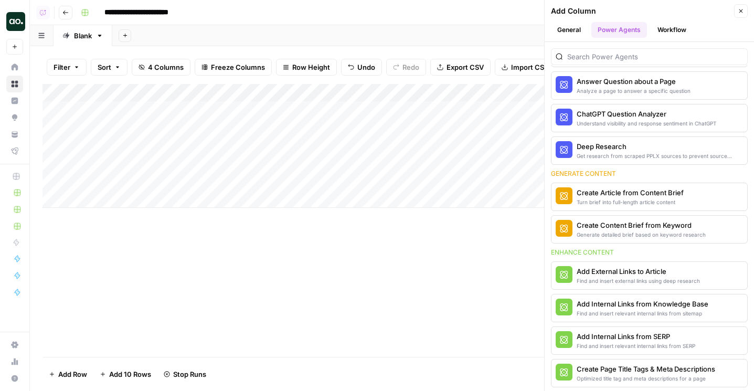
scroll to position [83, 0]
click at [631, 270] on div "Add External Links to Article" at bounding box center [637, 270] width 123 height 10
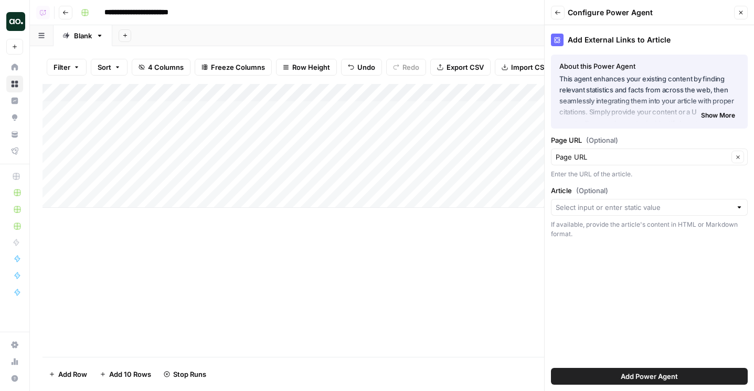
click at [721, 119] on span "Show More" at bounding box center [718, 115] width 34 height 9
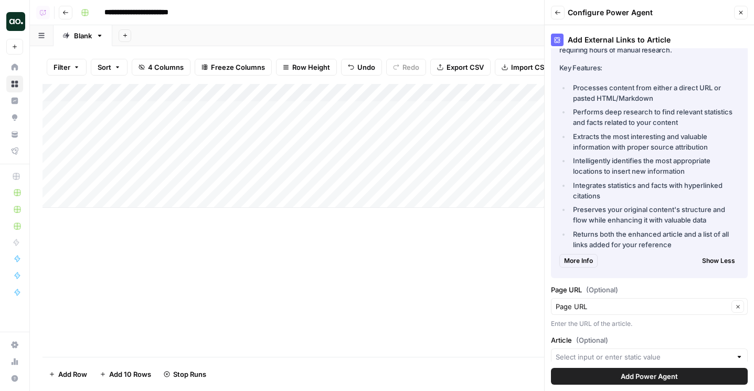
scroll to position [151, 0]
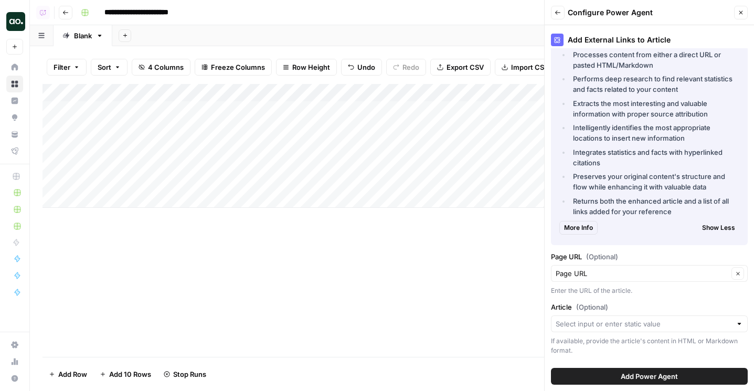
click at [568, 217] on div "More Info Show Less" at bounding box center [649, 228] width 180 height 22
click at [571, 224] on span "More Info" at bounding box center [578, 227] width 29 height 9
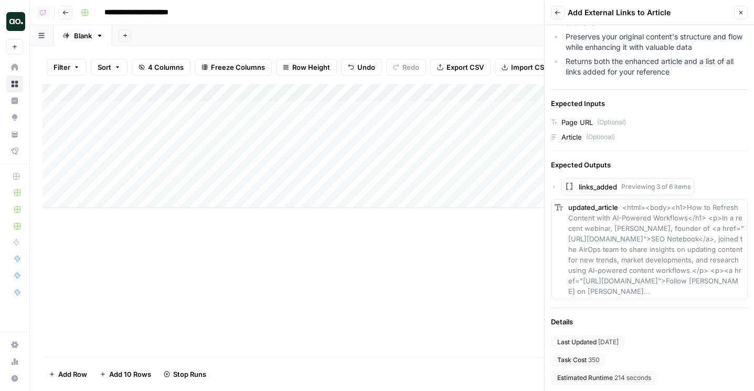
scroll to position [0, 0]
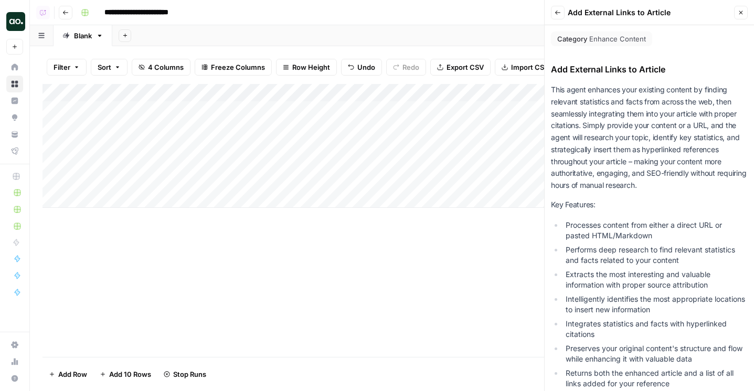
click at [560, 16] on button "Back" at bounding box center [558, 13] width 14 height 14
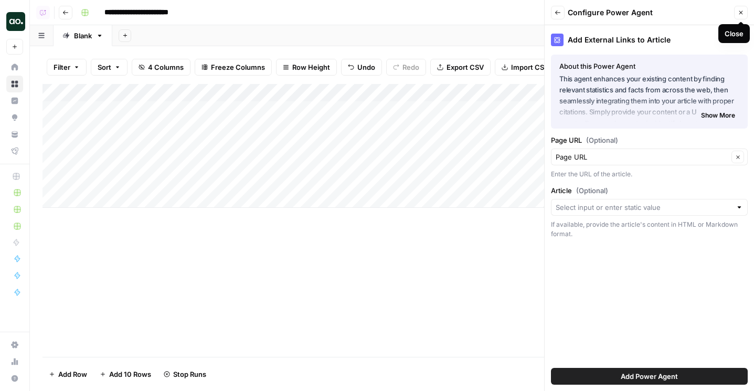
click at [742, 11] on icon "button" at bounding box center [740, 12] width 6 height 6
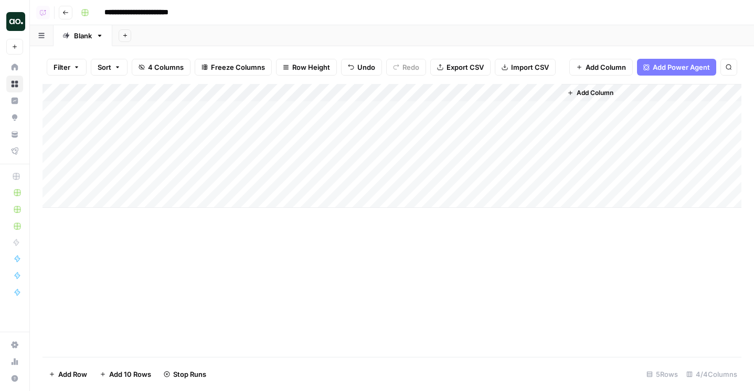
click at [280, 95] on div "Add Column" at bounding box center [391, 146] width 698 height 124
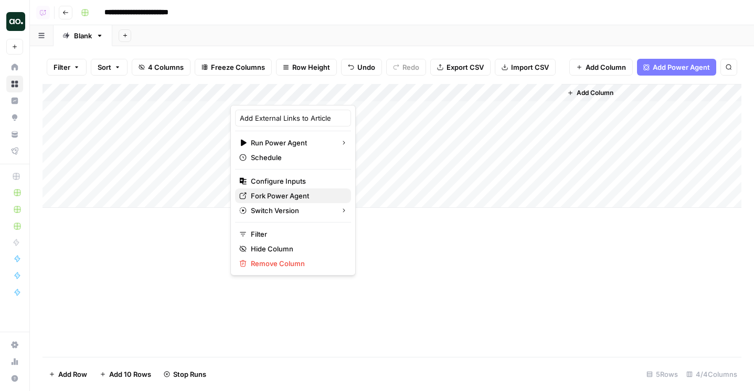
click at [268, 192] on span "Fork Power Agent" at bounding box center [297, 195] width 92 height 10
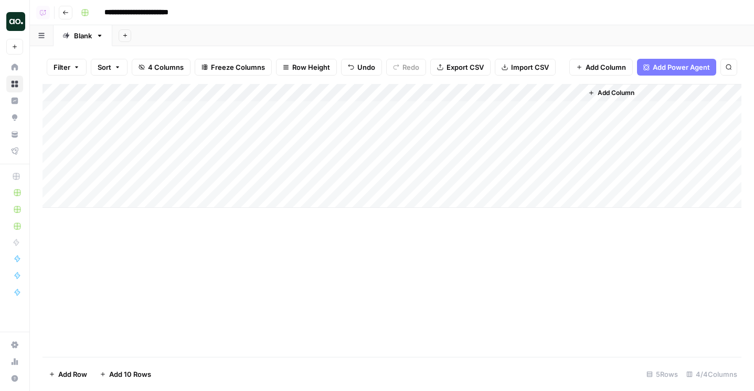
click at [569, 165] on div "Add Column" at bounding box center [391, 146] width 698 height 124
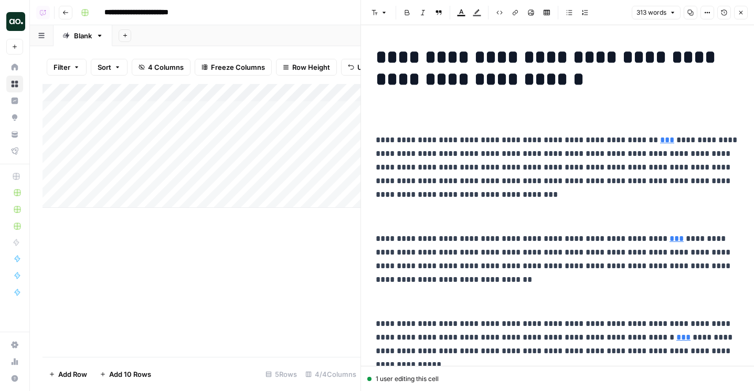
click at [741, 18] on button "Close" at bounding box center [741, 13] width 14 height 14
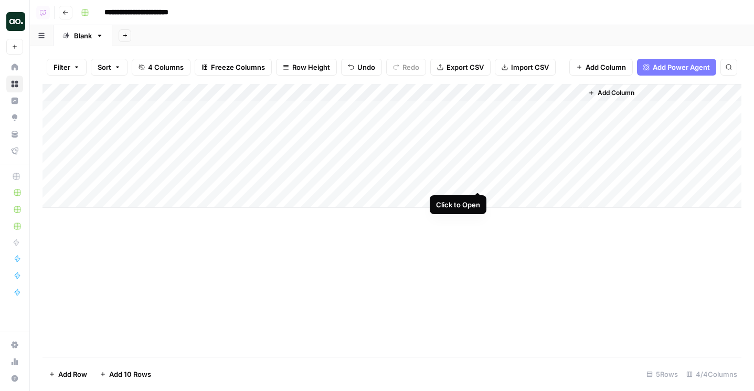
click at [475, 178] on div "Add Column" at bounding box center [391, 146] width 698 height 124
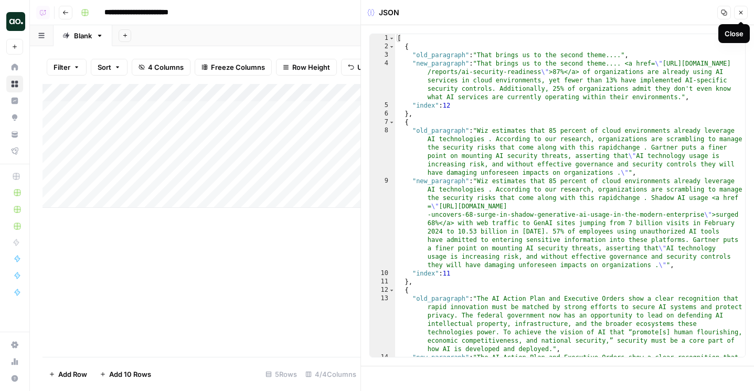
click at [738, 15] on icon "button" at bounding box center [740, 12] width 6 height 6
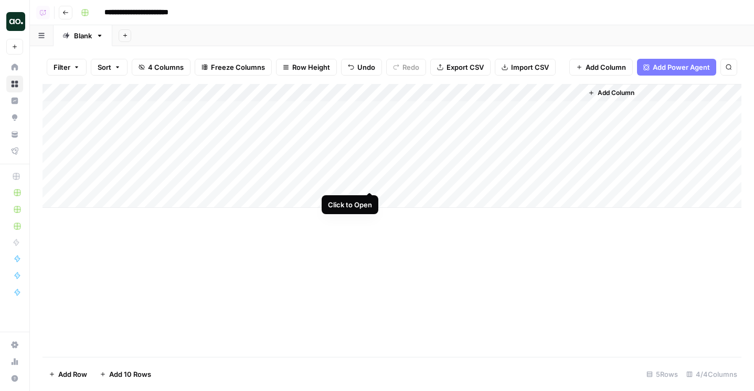
click at [368, 181] on div "Add Column" at bounding box center [391, 146] width 698 height 124
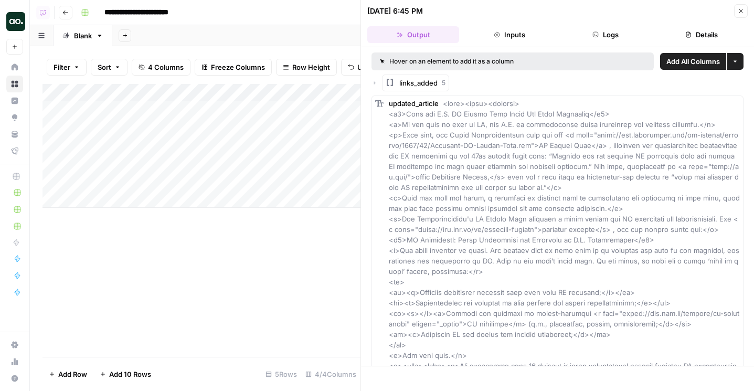
click at [740, 7] on button "Close" at bounding box center [741, 11] width 14 height 14
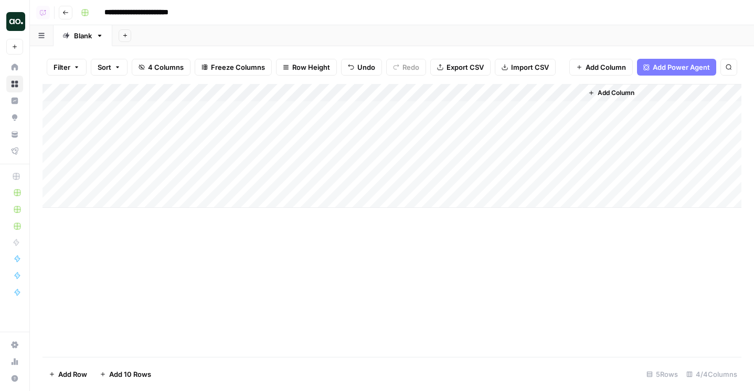
click at [476, 163] on div "Add Column" at bounding box center [391, 146] width 698 height 124
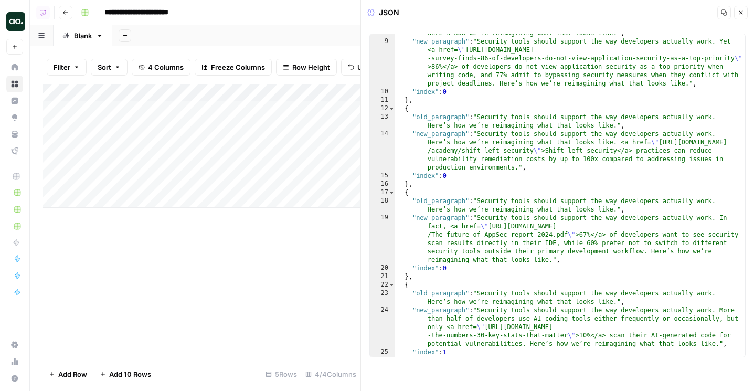
scroll to position [126, 0]
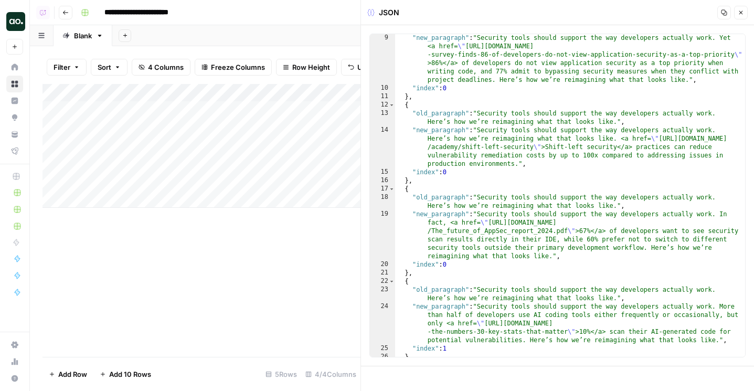
click at [736, 8] on button "Close" at bounding box center [741, 13] width 14 height 14
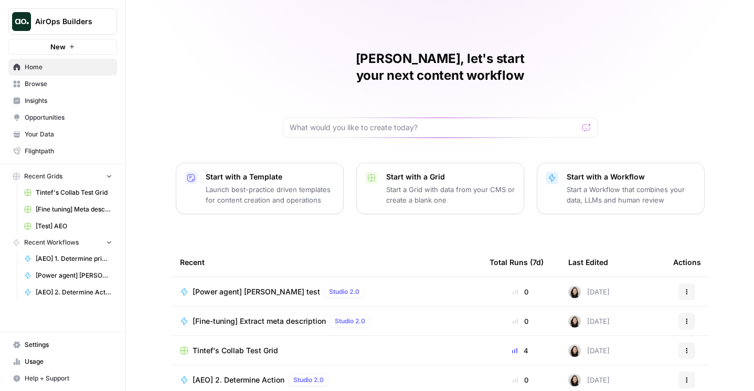
click at [109, 18] on icon "Workspace: AirOps Builders" at bounding box center [108, 22] width 4 height 8
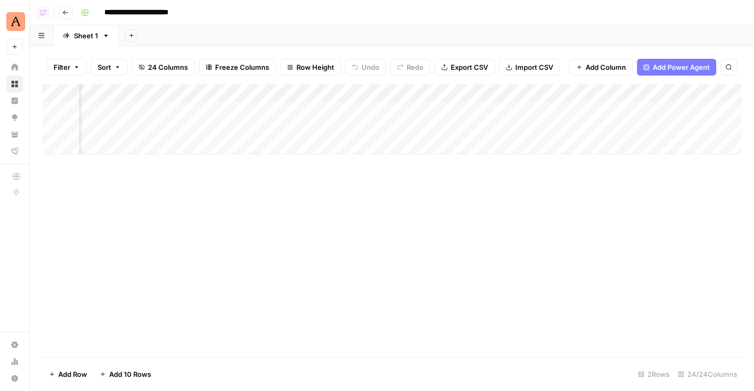
scroll to position [0, 1927]
click at [299, 110] on div "Add Column" at bounding box center [391, 119] width 698 height 70
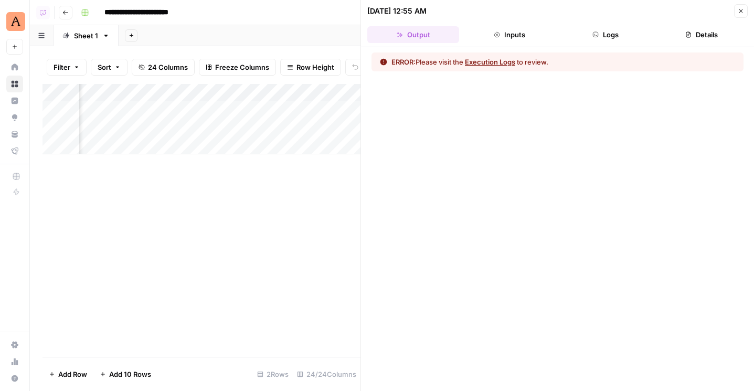
click at [628, 14] on div "[DATE] 12:55 AM" at bounding box center [548, 11] width 363 height 10
click at [628, 20] on header "[DATE] 12:55 AM Close Output Inputs Logs Details" at bounding box center [557, 23] width 393 height 47
click at [628, 26] on button "Logs" at bounding box center [606, 34] width 92 height 17
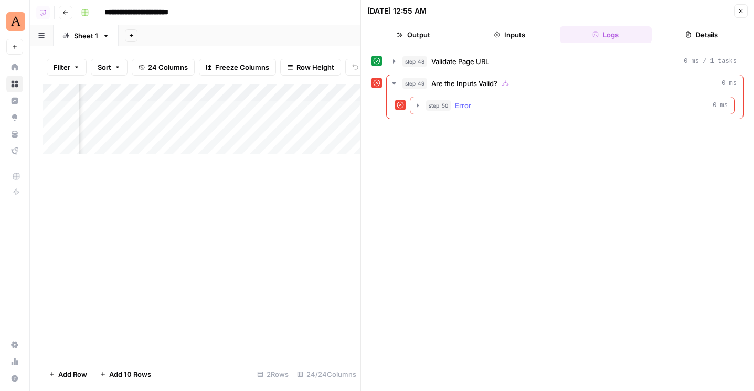
click at [539, 101] on div "step_50 Error 0 ms" at bounding box center [577, 105] width 302 height 10
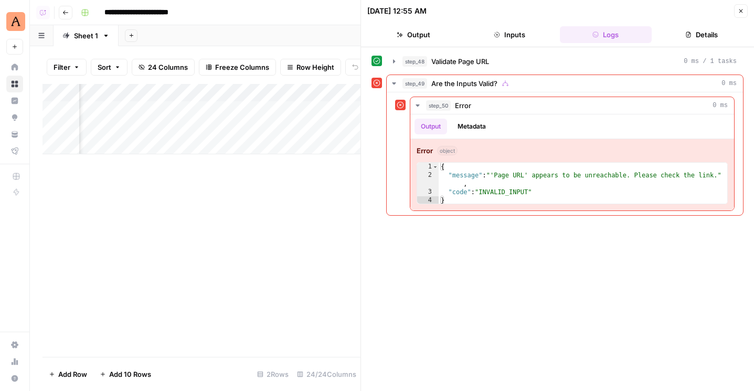
scroll to position [0, 1760]
click at [743, 15] on button "Close" at bounding box center [741, 11] width 14 height 14
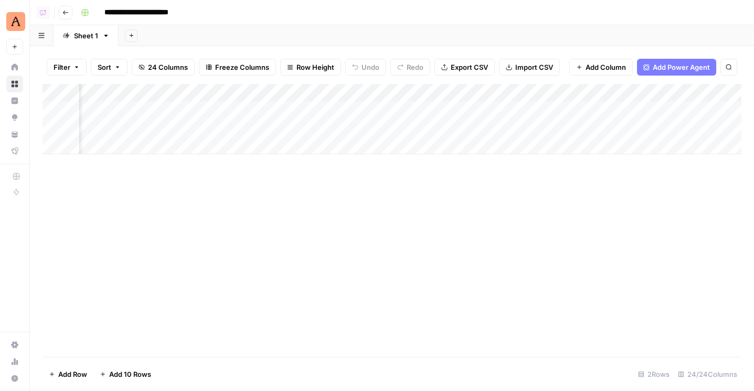
scroll to position [0, 1880]
click at [313, 90] on div "Add Column" at bounding box center [391, 119] width 698 height 70
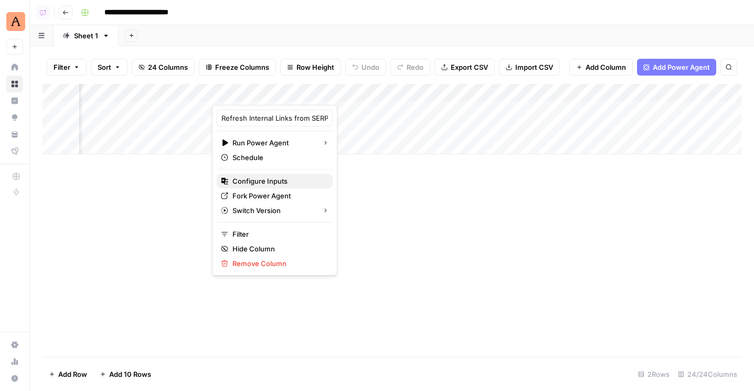
click at [274, 178] on span "Configure Inputs" at bounding box center [278, 181] width 92 height 10
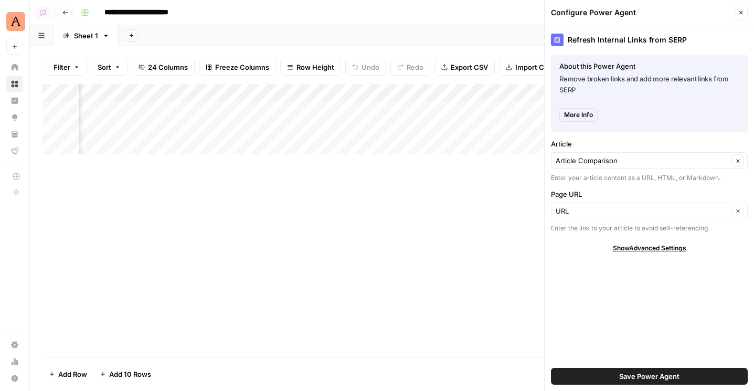
scroll to position [0, 1944]
click at [738, 13] on icon "button" at bounding box center [740, 12] width 6 height 6
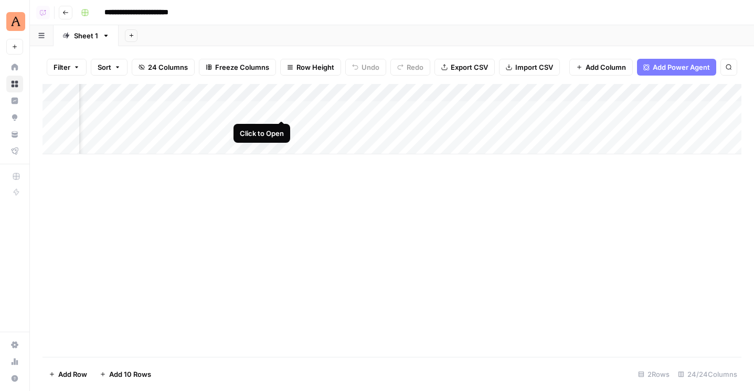
click at [277, 109] on div "Add Column" at bounding box center [391, 119] width 698 height 70
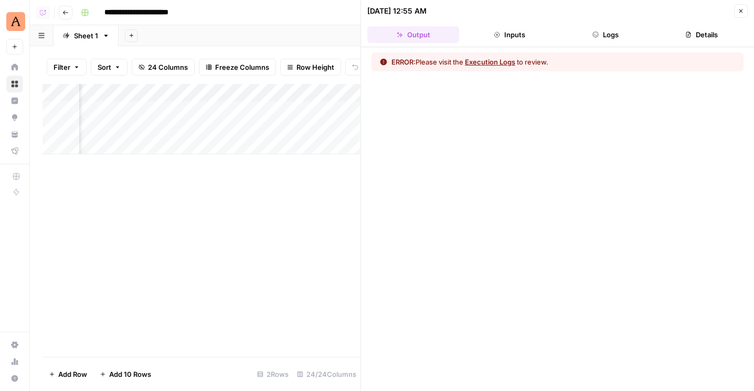
click at [627, 30] on button "Logs" at bounding box center [606, 34] width 92 height 17
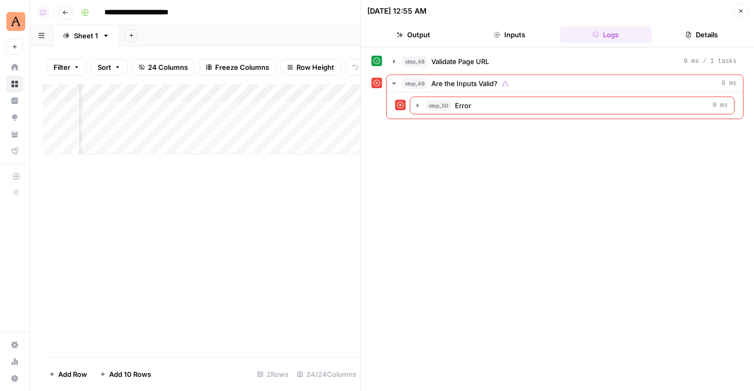
click at [509, 108] on div "step_50 Error 0 ms" at bounding box center [577, 105] width 302 height 10
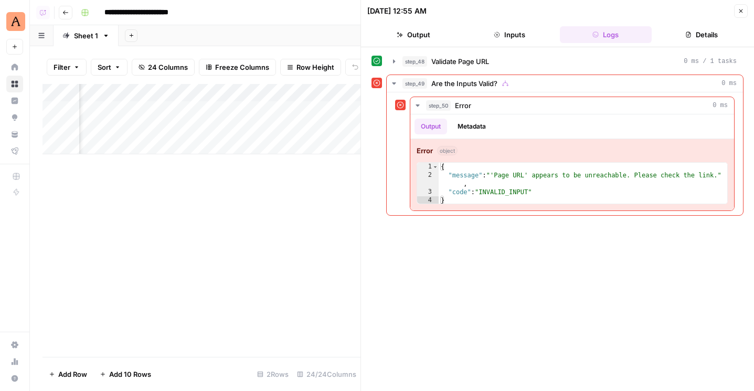
click at [211, 95] on div "Add Column" at bounding box center [201, 119] width 318 height 70
click at [740, 10] on icon "button" at bounding box center [740, 11] width 6 height 6
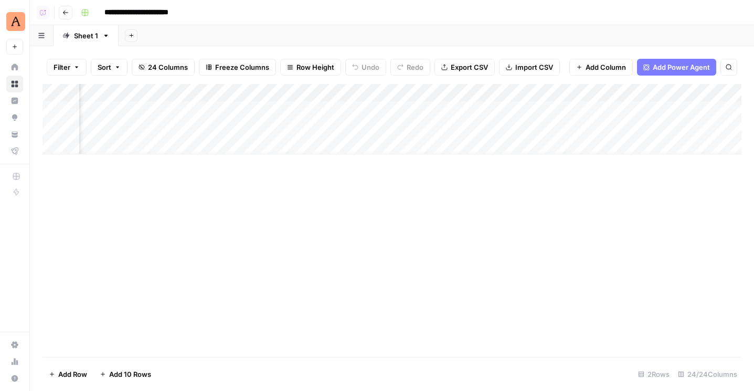
scroll to position [0, 1423]
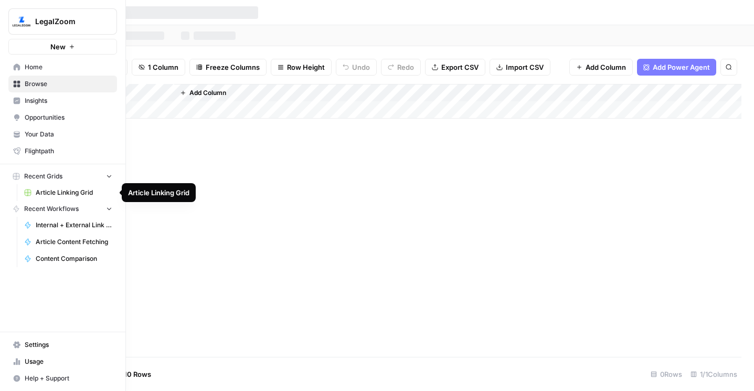
click at [61, 189] on span "Article Linking Grid" at bounding box center [74, 192] width 77 height 9
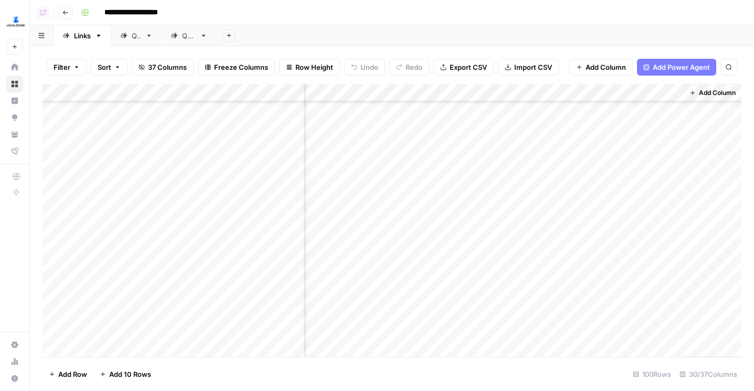
scroll to position [1382, 2788]
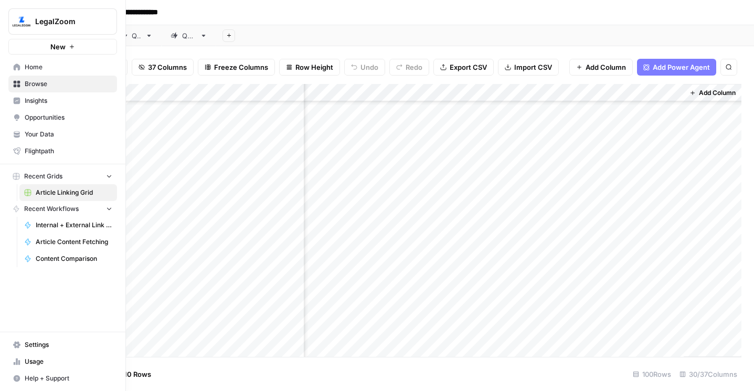
click at [38, 82] on span "Browse" at bounding box center [69, 83] width 88 height 9
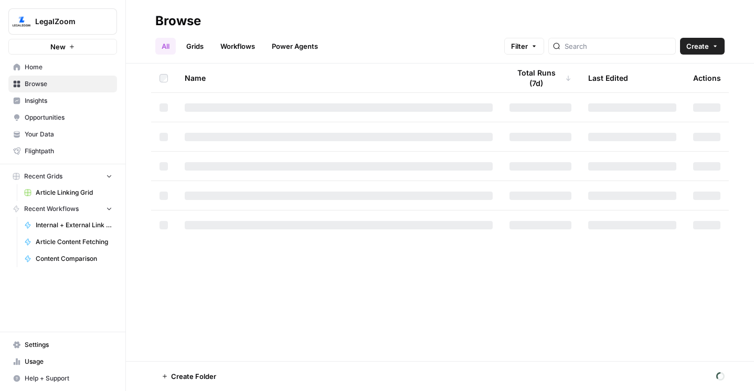
click at [230, 51] on link "Workflows" at bounding box center [237, 46] width 47 height 17
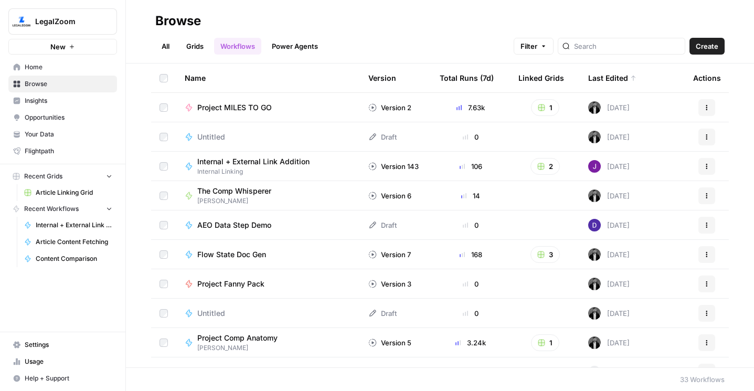
click at [604, 82] on div "Last Edited" at bounding box center [612, 77] width 48 height 29
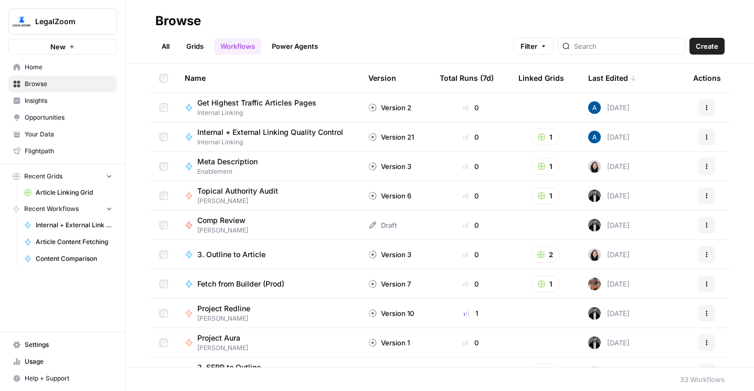
click at [604, 81] on div "Last Edited" at bounding box center [612, 77] width 48 height 29
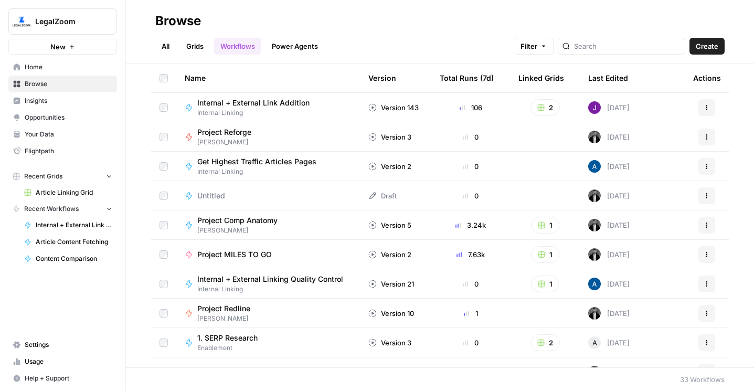
click at [612, 76] on div "Last Edited" at bounding box center [608, 77] width 40 height 29
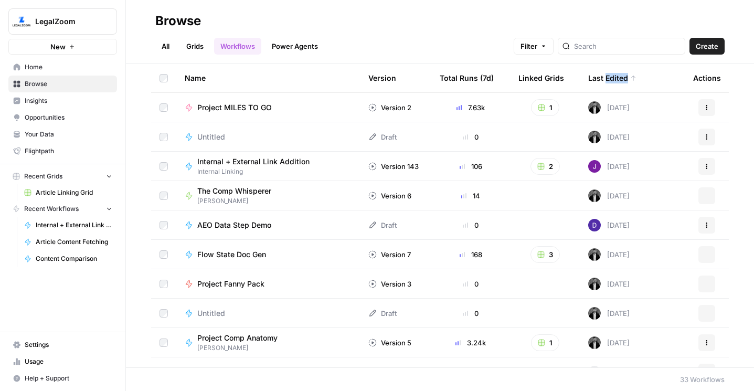
click at [612, 76] on div "Last Edited" at bounding box center [612, 77] width 48 height 29
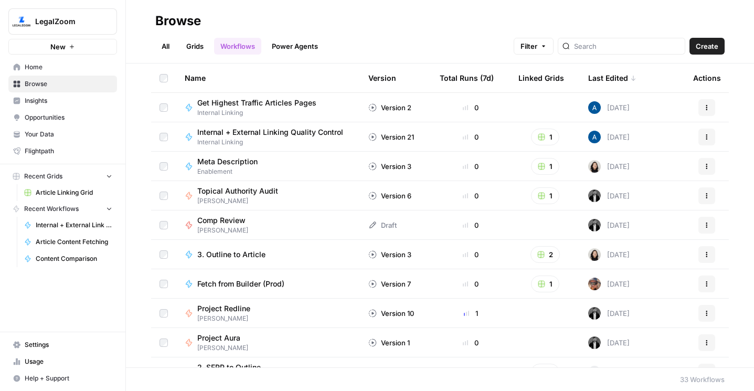
click at [603, 76] on div "Last Edited" at bounding box center [612, 77] width 48 height 29
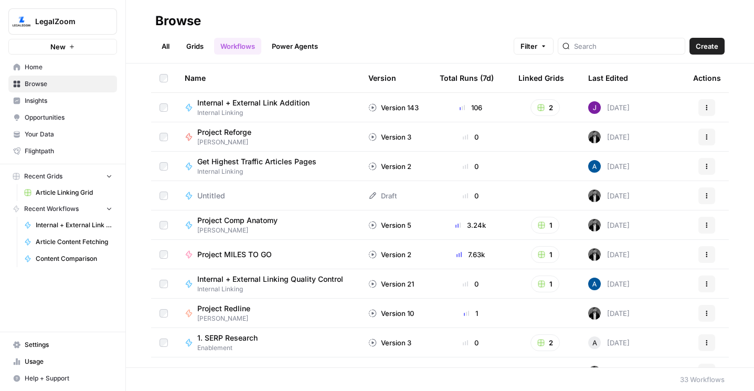
click at [193, 49] on link "Grids" at bounding box center [195, 46] width 30 height 17
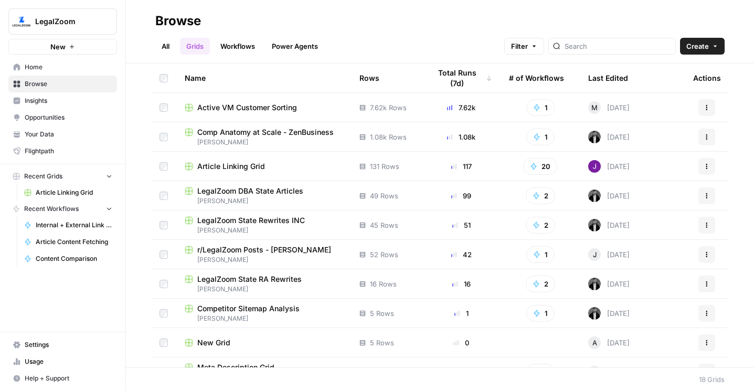
click at [253, 160] on td "Article Linking Grid" at bounding box center [263, 166] width 175 height 29
click at [253, 166] on span "Article Linking Grid" at bounding box center [231, 166] width 68 height 10
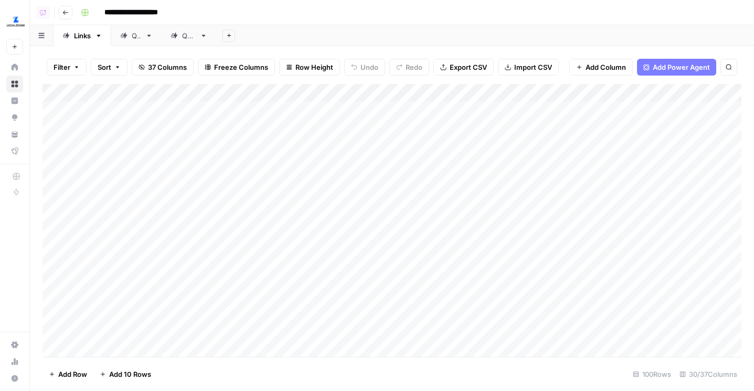
click at [70, 14] on button "Go back" at bounding box center [66, 13] width 14 height 14
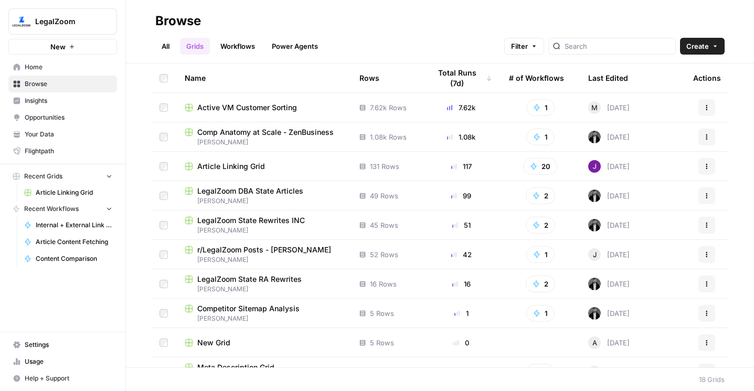
click at [239, 50] on link "Workflows" at bounding box center [237, 46] width 47 height 17
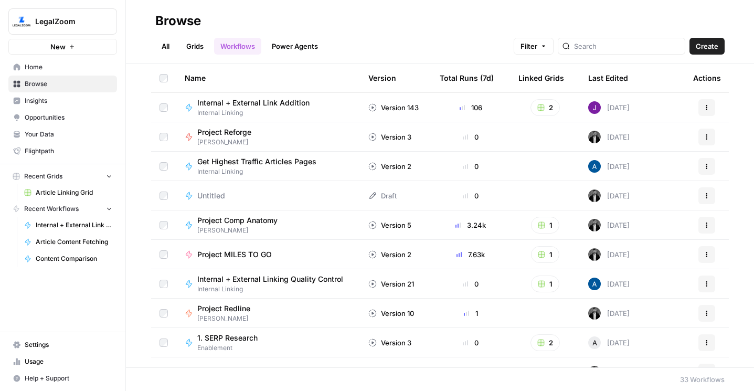
click at [232, 102] on span "Internal + External Link Addition" at bounding box center [253, 103] width 112 height 10
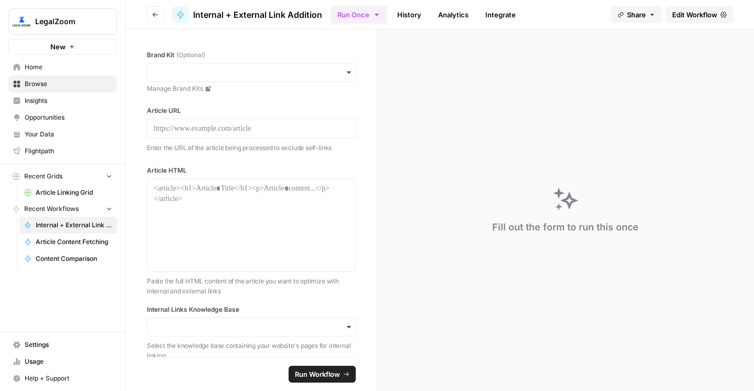
click at [700, 8] on link "Edit Workflow" at bounding box center [698, 14] width 67 height 17
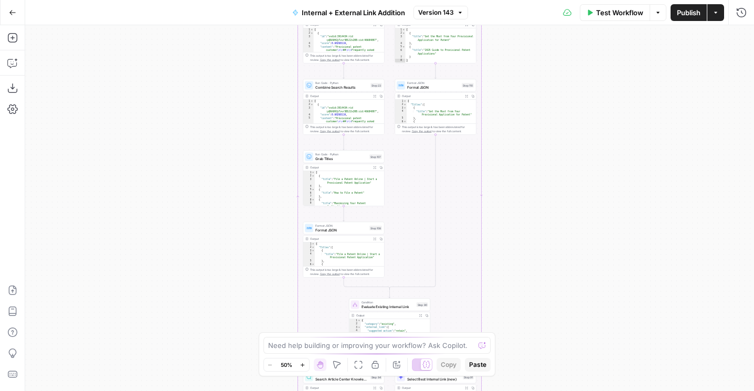
click at [437, 8] on span "Version 143" at bounding box center [436, 12] width 36 height 9
click at [9, 12] on icon "button" at bounding box center [12, 12] width 7 height 7
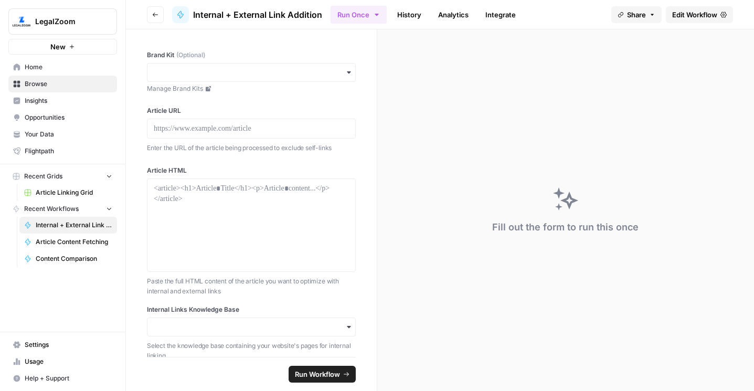
click at [12, 12] on button "LegalZoom" at bounding box center [62, 21] width 109 height 26
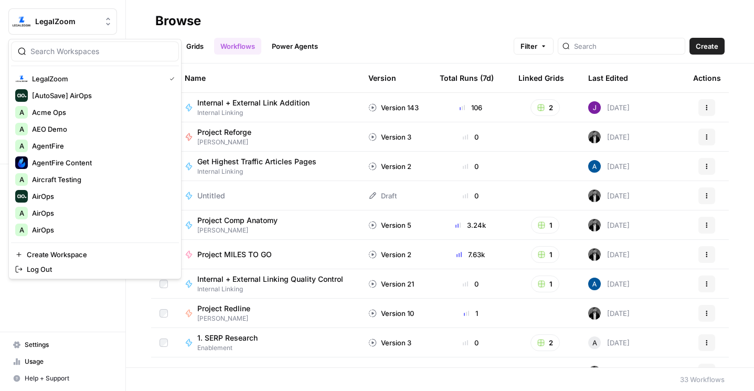
click at [205, 49] on link "Grids" at bounding box center [195, 46] width 30 height 17
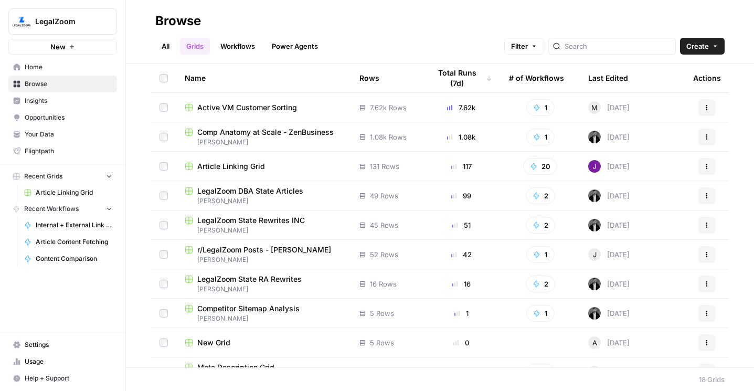
click at [214, 168] on span "Article Linking Grid" at bounding box center [231, 166] width 68 height 10
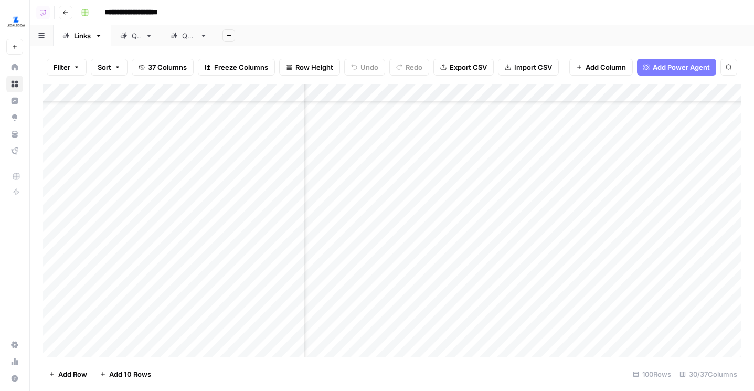
scroll to position [1425, 2227]
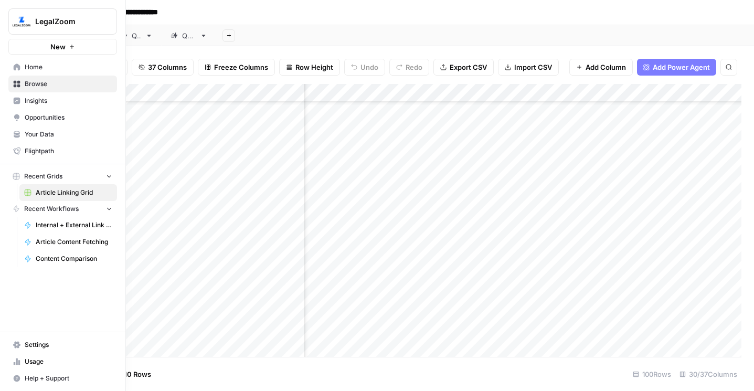
click at [27, 63] on span "Home" at bounding box center [69, 66] width 88 height 9
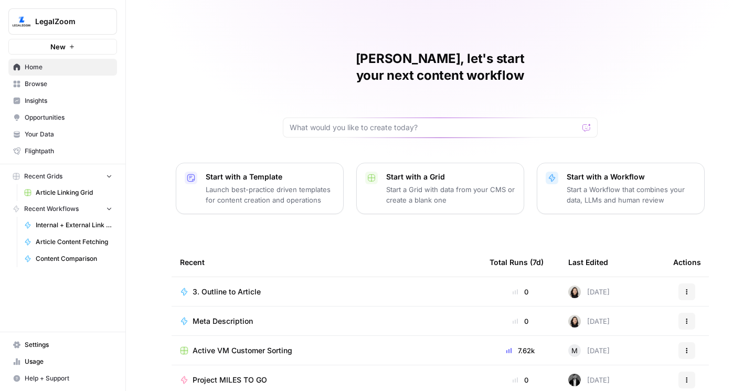
scroll to position [92, 0]
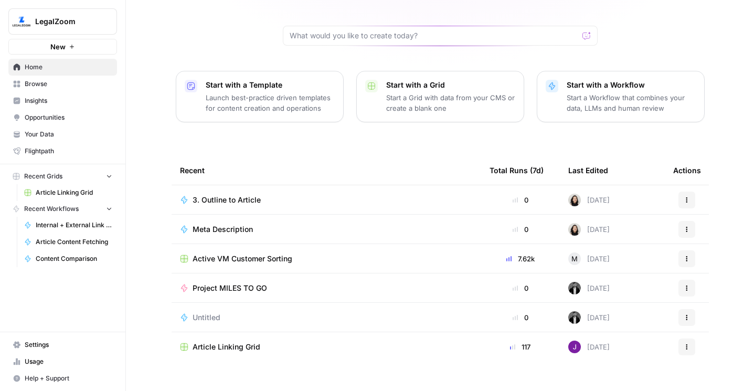
click at [58, 78] on link "Browse" at bounding box center [62, 84] width 109 height 17
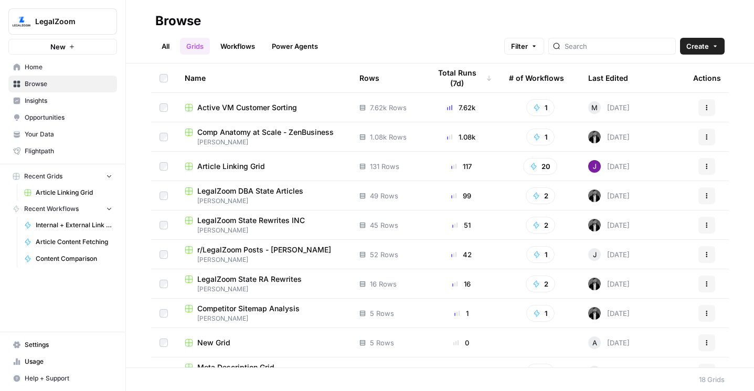
click at [225, 45] on link "Workflows" at bounding box center [237, 46] width 47 height 17
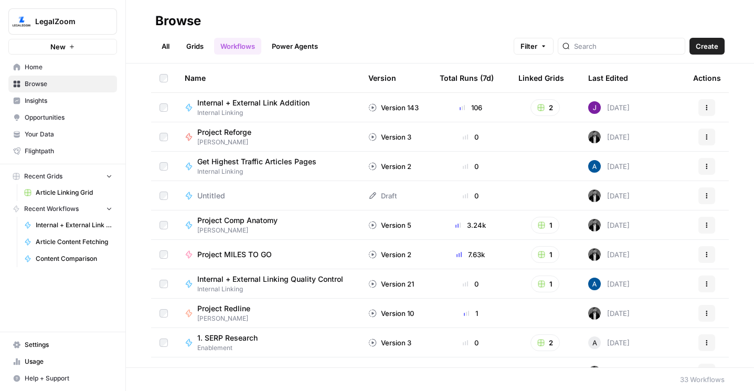
click at [191, 41] on link "Grids" at bounding box center [195, 46] width 30 height 17
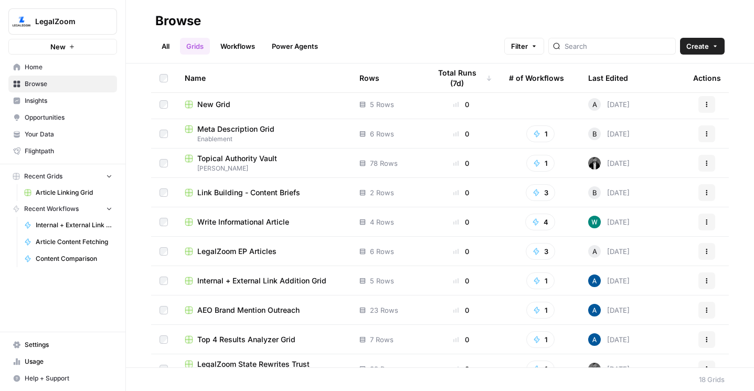
scroll to position [254, 0]
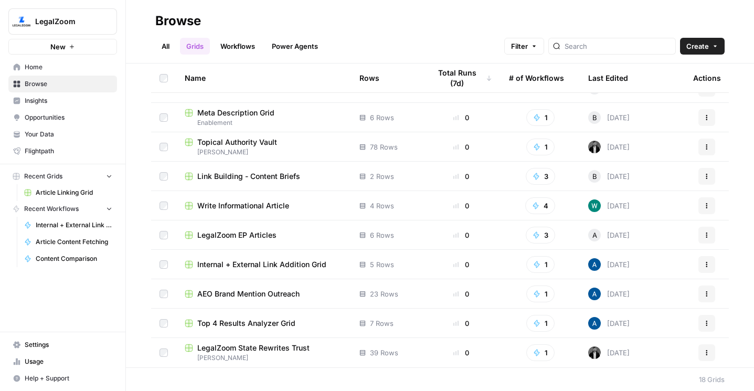
click at [626, 75] on div "Last Edited" at bounding box center [608, 77] width 40 height 29
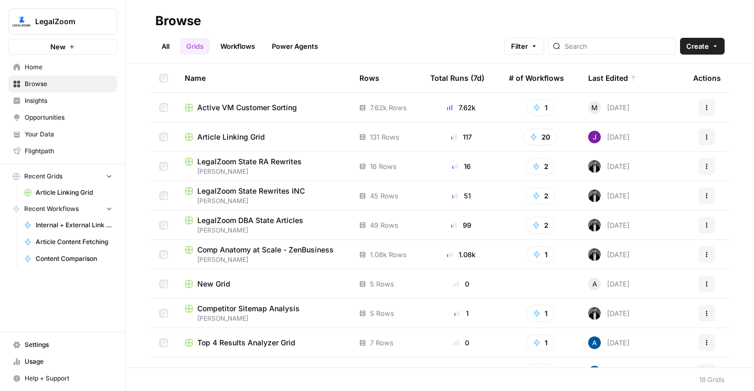
click at [159, 52] on link "All" at bounding box center [165, 46] width 20 height 17
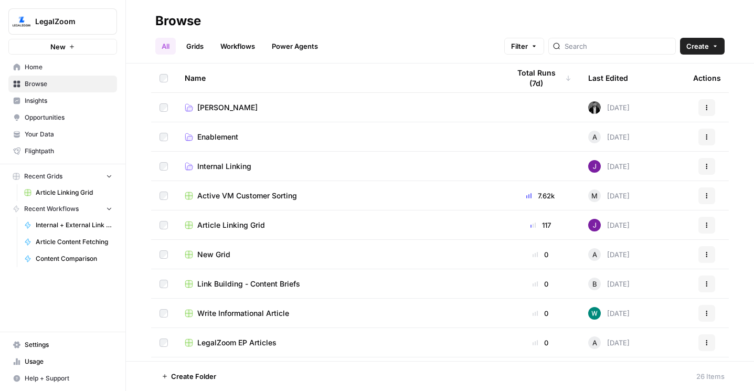
click at [223, 134] on span "Enablement" at bounding box center [217, 137] width 41 height 10
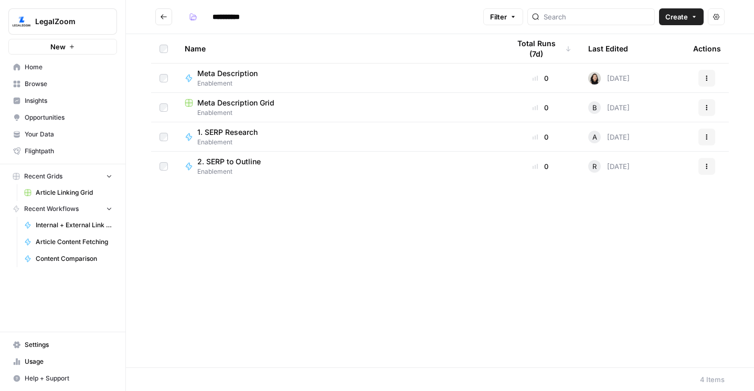
click at [223, 106] on span "Meta Description Grid" at bounding box center [235, 103] width 77 height 10
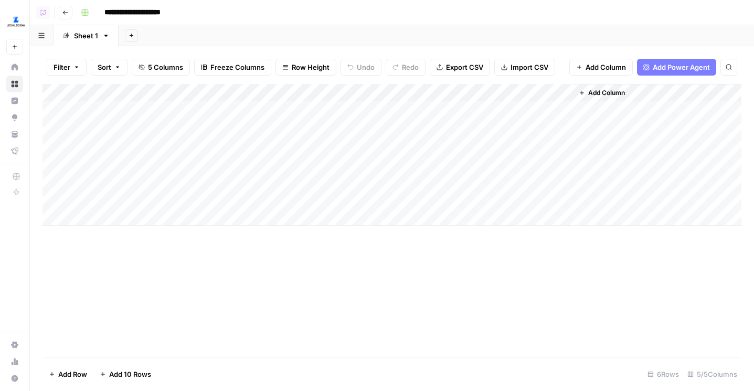
click at [67, 15] on icon "button" at bounding box center [65, 12] width 6 height 6
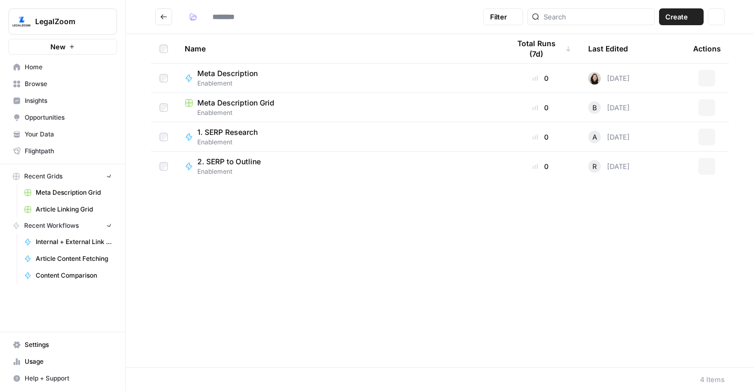
type input "**********"
click at [161, 17] on icon "Go back" at bounding box center [163, 16] width 7 height 7
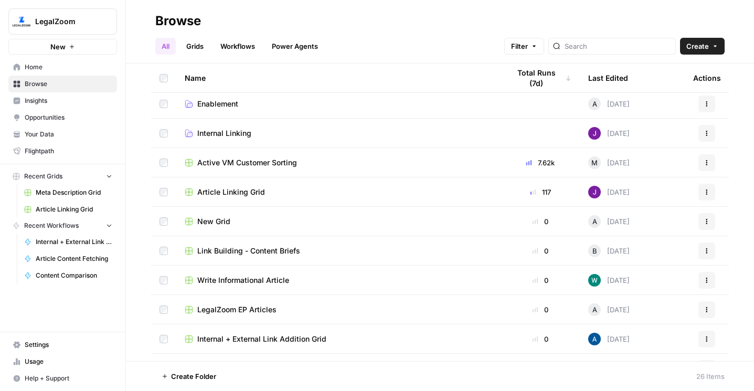
scroll to position [55, 0]
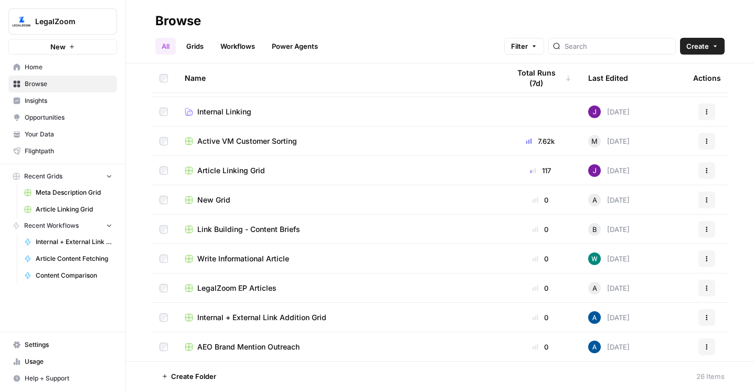
click at [253, 254] on span "Write Informational Article" at bounding box center [243, 258] width 92 height 10
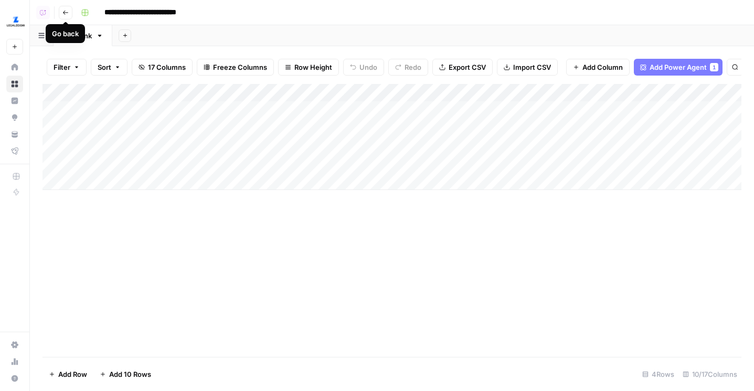
click at [65, 13] on icon "button" at bounding box center [65, 12] width 6 height 6
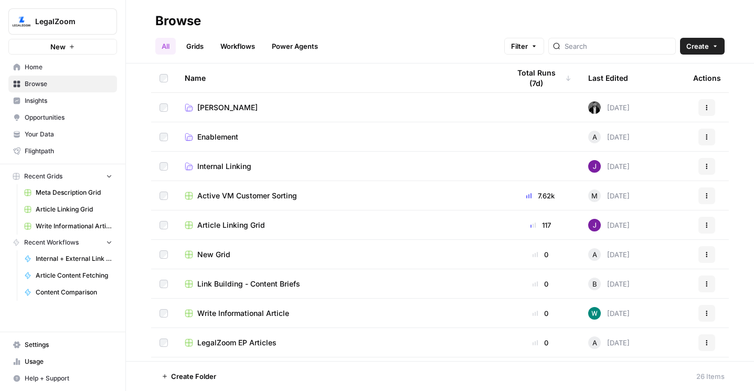
click at [603, 73] on div "Last Edited" at bounding box center [608, 77] width 40 height 29
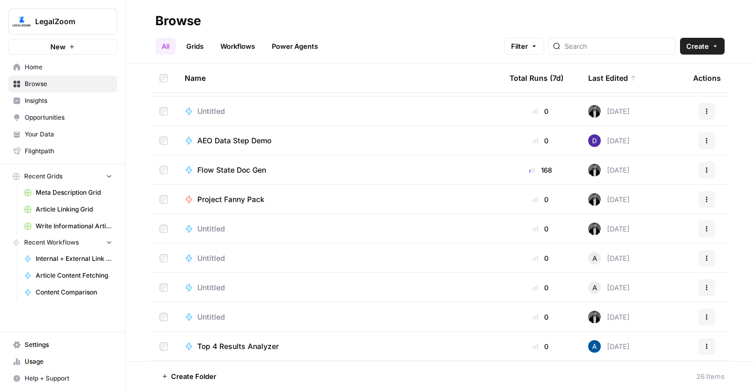
scroll to position [161, 0]
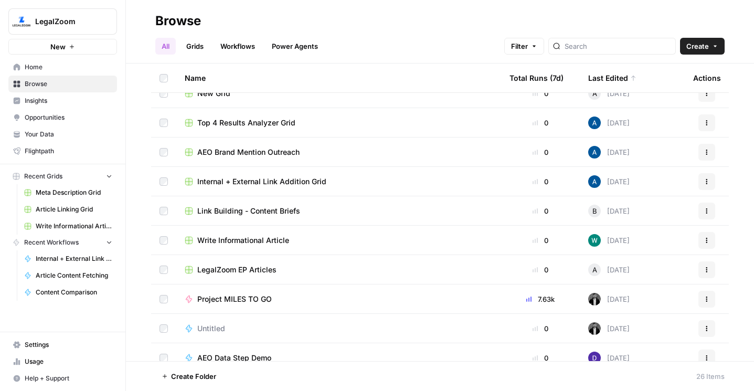
click at [254, 267] on span "LegalZoom EP Articles" at bounding box center [236, 269] width 79 height 10
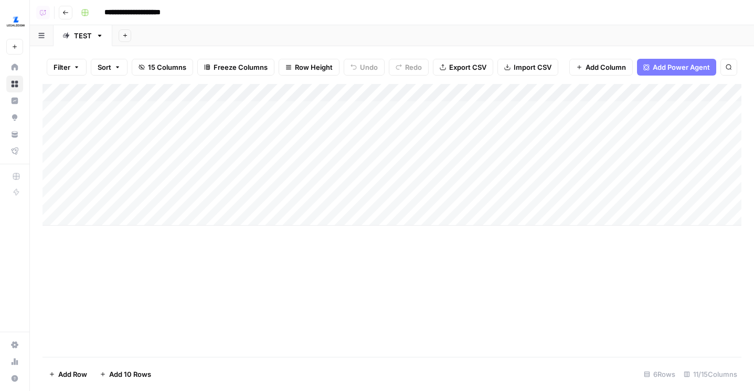
click at [63, 13] on icon "button" at bounding box center [65, 12] width 6 height 6
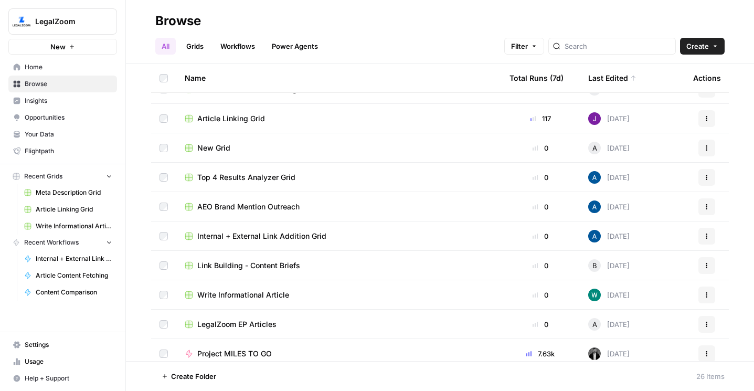
scroll to position [185, 0]
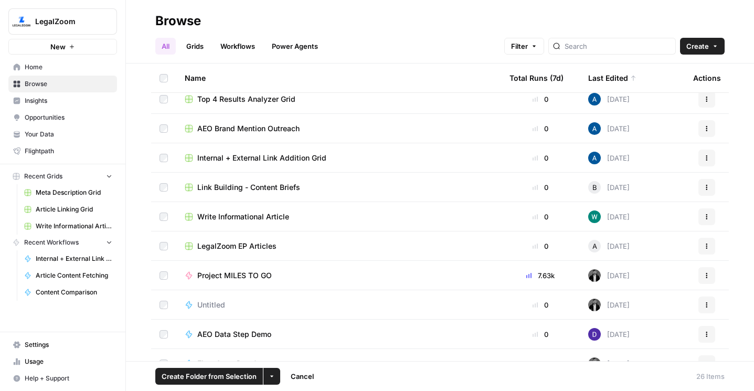
click at [271, 378] on icon "button" at bounding box center [271, 376] width 6 height 6
click at [292, 337] on span "Move to" at bounding box center [296, 336] width 26 height 10
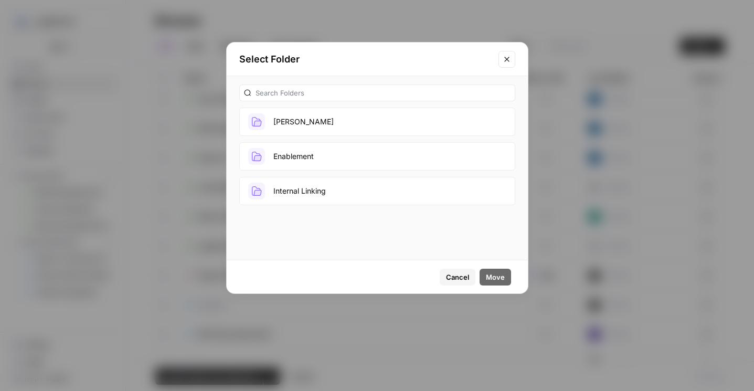
click at [292, 157] on button "Enablement" at bounding box center [377, 156] width 276 height 28
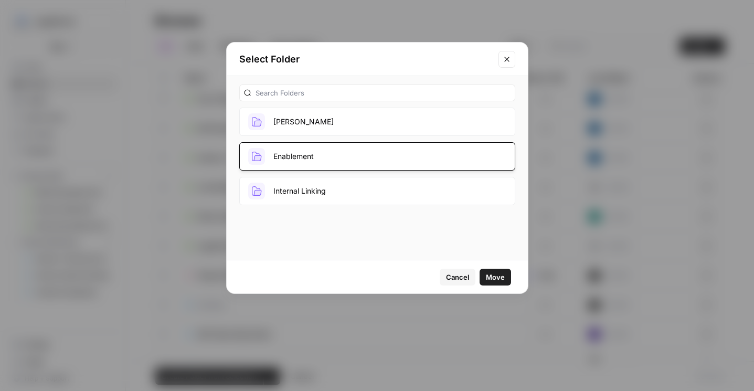
click at [495, 276] on span "Move" at bounding box center [495, 277] width 19 height 10
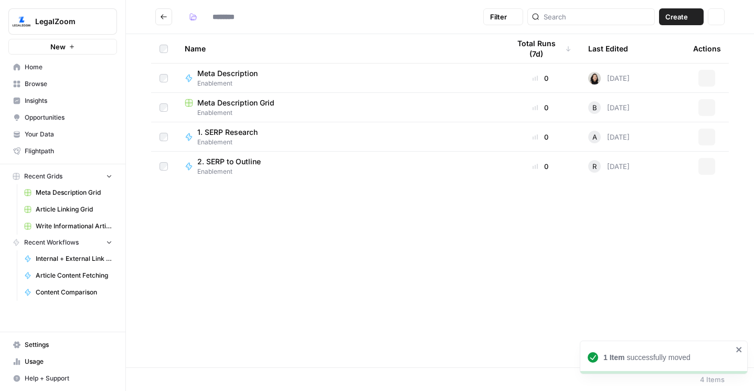
type input "**********"
click at [251, 194] on span "LegalZoom EP Articles" at bounding box center [236, 191] width 79 height 10
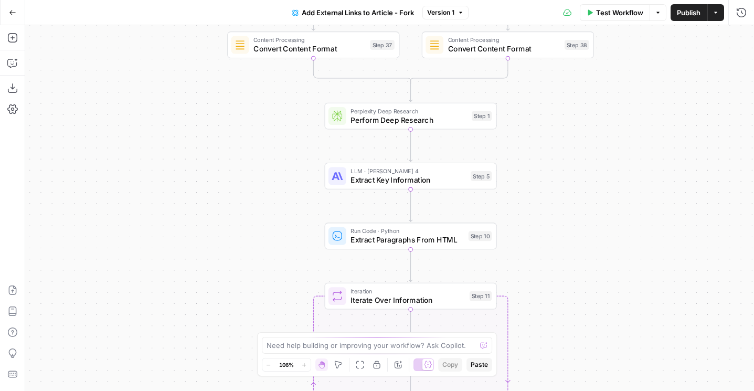
drag, startPoint x: 320, startPoint y: 80, endPoint x: 235, endPoint y: 196, distance: 143.4
click at [236, 195] on div "true false Workflow Set Inputs Inputs Condition Check Content Condition Step 6 …" at bounding box center [389, 208] width 728 height 366
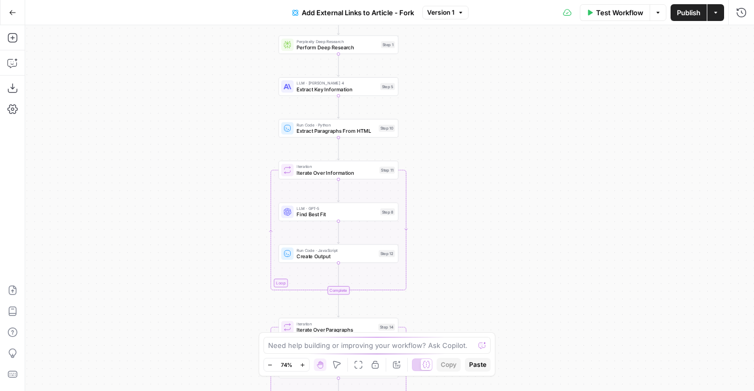
drag, startPoint x: 202, startPoint y: 274, endPoint x: 202, endPoint y: 149, distance: 124.8
click at [202, 149] on div "true false Workflow Set Inputs Inputs Condition Check Content Condition Step 6 …" at bounding box center [389, 208] width 728 height 366
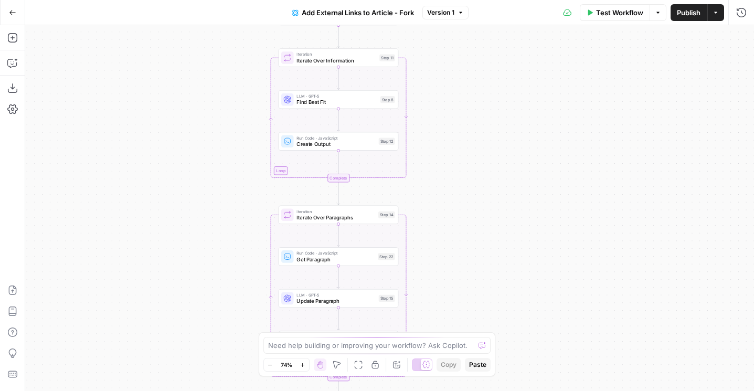
drag, startPoint x: 166, startPoint y: 251, endPoint x: 166, endPoint y: 149, distance: 101.7
click at [166, 149] on div "true false Workflow Set Inputs Inputs Condition Check Content Condition Step 6 …" at bounding box center [389, 208] width 728 height 366
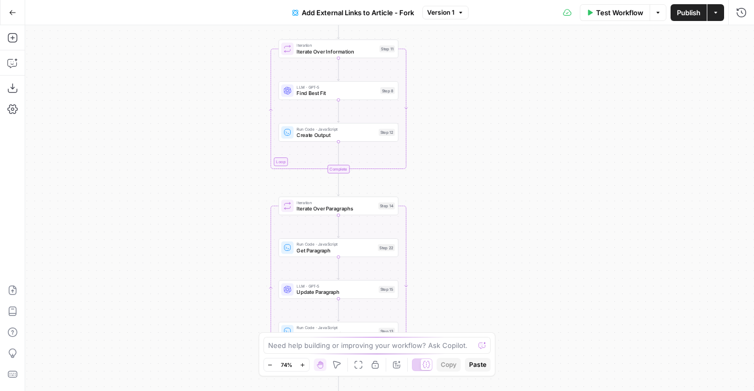
drag, startPoint x: 166, startPoint y: 154, endPoint x: 170, endPoint y: 52, distance: 101.8
click at [170, 52] on div "true false Workflow Set Inputs Inputs Condition Check Content Condition Step 6 …" at bounding box center [389, 208] width 728 height 366
drag, startPoint x: 170, startPoint y: 161, endPoint x: 169, endPoint y: 60, distance: 101.2
click at [169, 60] on div "true false Workflow Set Inputs Inputs Condition Check Content Condition Step 6 …" at bounding box center [389, 208] width 728 height 366
drag, startPoint x: 177, startPoint y: 130, endPoint x: 176, endPoint y: 270, distance: 140.0
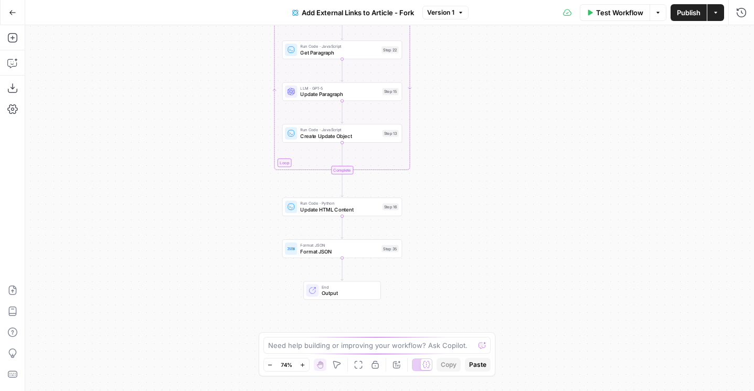
click at [177, 269] on div "true false Workflow Set Inputs Inputs Condition Check Content Condition Step 6 …" at bounding box center [389, 208] width 728 height 366
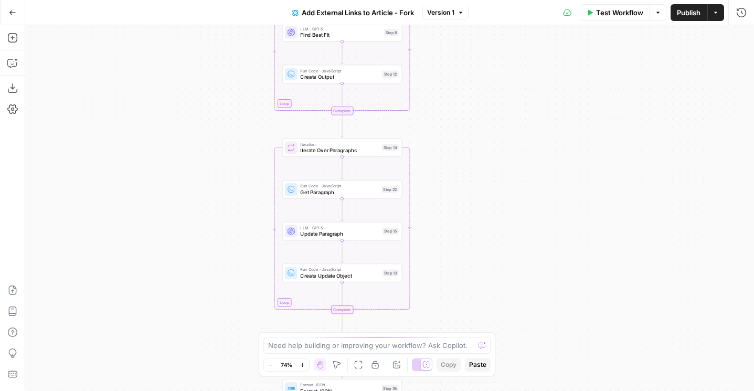
drag, startPoint x: 200, startPoint y: 118, endPoint x: 182, endPoint y: 259, distance: 141.7
click at [182, 259] on div "true false Workflow Set Inputs Inputs Condition Check Content Condition Step 6 …" at bounding box center [389, 208] width 728 height 366
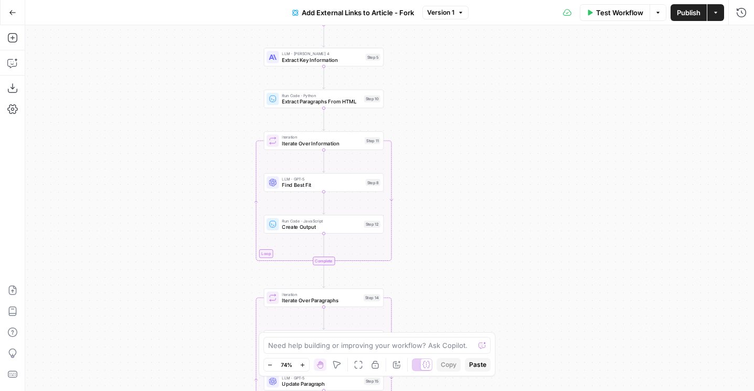
drag, startPoint x: 225, startPoint y: 132, endPoint x: 225, endPoint y: 223, distance: 90.7
click at [225, 223] on div "true false Workflow Set Inputs Inputs Condition Check Content Condition Step 6 …" at bounding box center [389, 208] width 728 height 366
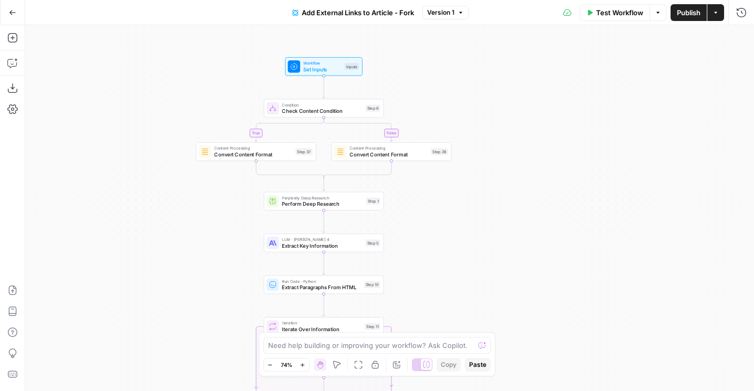
drag, startPoint x: 233, startPoint y: 110, endPoint x: 233, endPoint y: 216, distance: 105.9
click at [233, 216] on div "true false Workflow Set Inputs Inputs Condition Check Content Condition Step 6 …" at bounding box center [389, 208] width 728 height 366
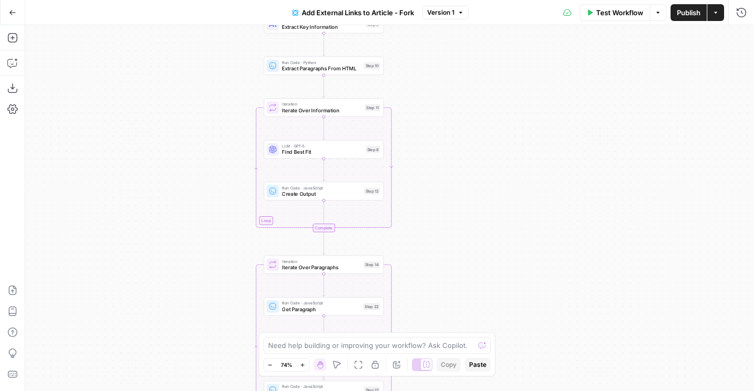
drag, startPoint x: 132, startPoint y: 260, endPoint x: 132, endPoint y: 30, distance: 229.7
click at [132, 30] on div "true false Workflow Set Inputs Inputs Condition Check Content Condition Step 6 …" at bounding box center [389, 208] width 728 height 366
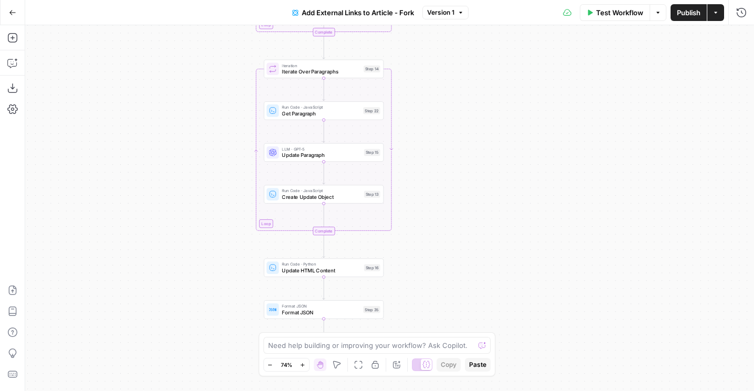
drag, startPoint x: 137, startPoint y: 183, endPoint x: 137, endPoint y: -44, distance: 227.1
click at [137, 0] on html "AirOps Builders New Home Browse Insights Opportunities Your Data Flightpath Rec…" at bounding box center [377, 195] width 754 height 391
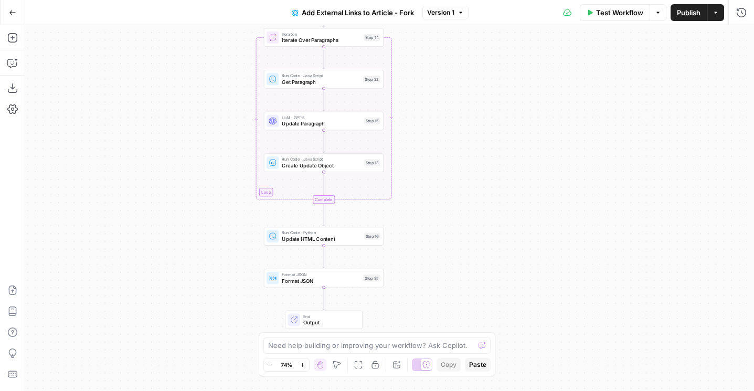
drag, startPoint x: 125, startPoint y: 117, endPoint x: 125, endPoint y: 14, distance: 102.8
click at [125, 14] on div "Go Back Add External Links to Article - Fork Version 1 Test Workflow Options Pu…" at bounding box center [377, 195] width 754 height 391
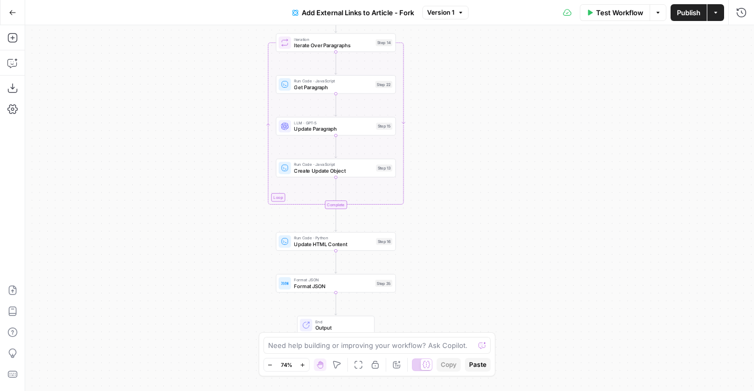
drag, startPoint x: 187, startPoint y: 106, endPoint x: 199, endPoint y: 222, distance: 116.5
click at [199, 220] on div "true false Workflow Set Inputs Inputs Condition Check Content Condition Step 6 …" at bounding box center [389, 208] width 728 height 366
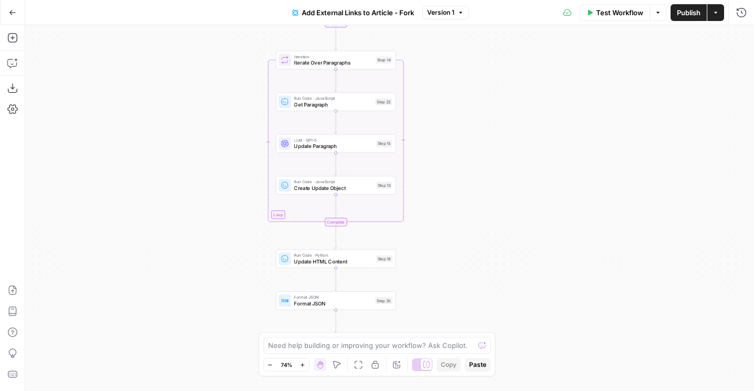
drag, startPoint x: 213, startPoint y: 104, endPoint x: 213, endPoint y: 183, distance: 78.7
click at [213, 183] on div "true false Workflow Set Inputs Inputs Condition Check Content Condition Step 6 …" at bounding box center [389, 208] width 728 height 366
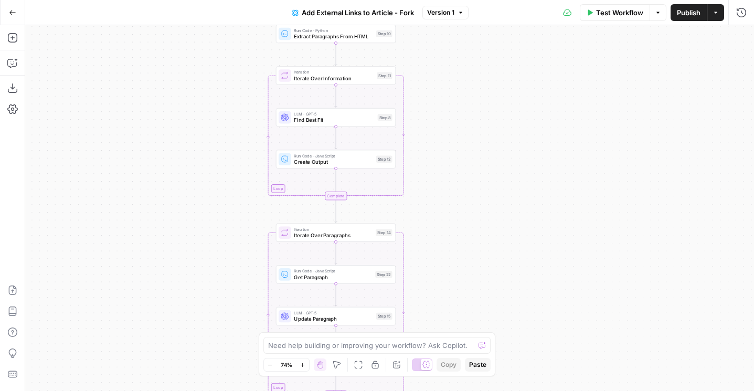
drag, startPoint x: 205, startPoint y: 100, endPoint x: 205, endPoint y: 217, distance: 116.4
click at [205, 217] on div "true false Workflow Set Inputs Inputs Condition Check Content Condition Step 6 …" at bounding box center [389, 208] width 728 height 366
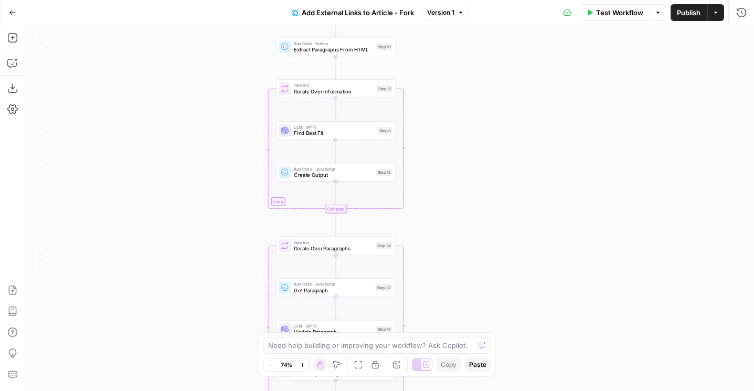
drag, startPoint x: 205, startPoint y: 217, endPoint x: 205, endPoint y: 339, distance: 122.7
click at [205, 339] on div "true false Workflow Set Inputs Inputs Condition Check Content Condition Step 6 …" at bounding box center [389, 208] width 728 height 366
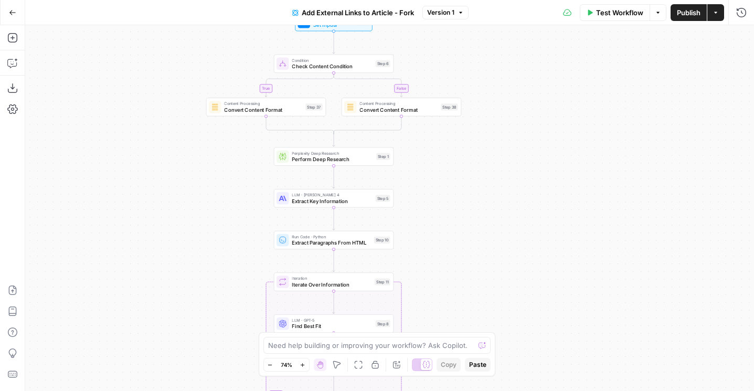
drag, startPoint x: 219, startPoint y: 208, endPoint x: 217, endPoint y: 281, distance: 72.9
click at [217, 281] on div "true false Workflow Set Inputs Inputs Condition Check Content Condition Step 6 …" at bounding box center [389, 208] width 728 height 366
drag, startPoint x: 216, startPoint y: 165, endPoint x: 216, endPoint y: 265, distance: 100.7
click at [216, 266] on div "true false Workflow Set Inputs Inputs Condition Check Content Condition Step 6 …" at bounding box center [389, 208] width 728 height 366
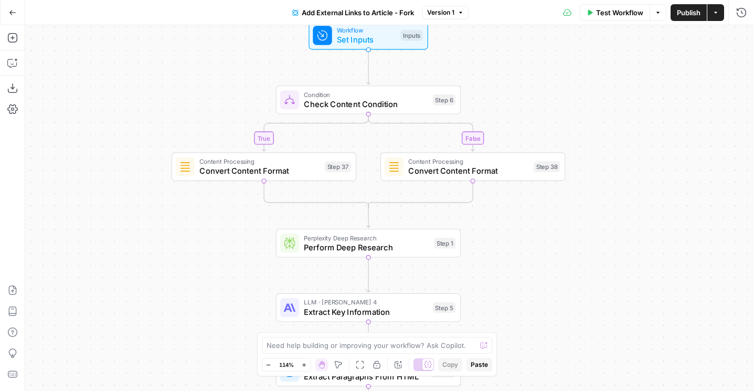
drag, startPoint x: 230, startPoint y: 162, endPoint x: 251, endPoint y: 48, distance: 115.2
click at [251, 48] on div "true false Workflow Set Inputs Inputs Condition Check Content Condition Step 6 …" at bounding box center [389, 208] width 728 height 366
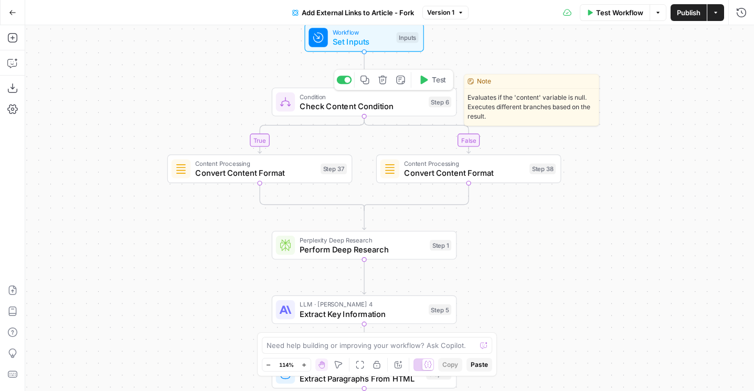
drag, startPoint x: 255, startPoint y: 66, endPoint x: 180, endPoint y: 127, distance: 96.9
click at [180, 127] on div "true false Workflow Set Inputs Inputs Condition Check Content Condition Step 6 …" at bounding box center [389, 208] width 728 height 366
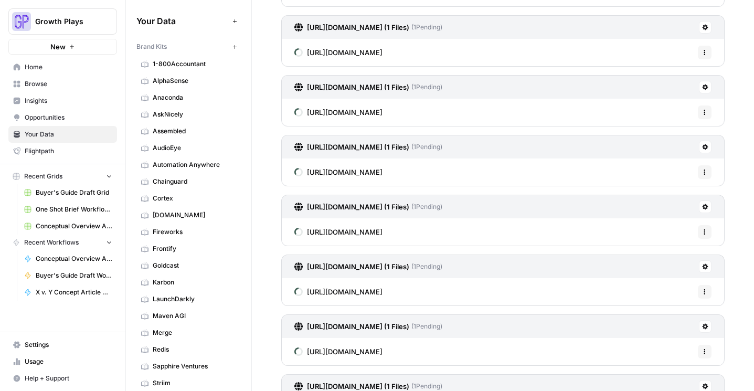
scroll to position [577, 0]
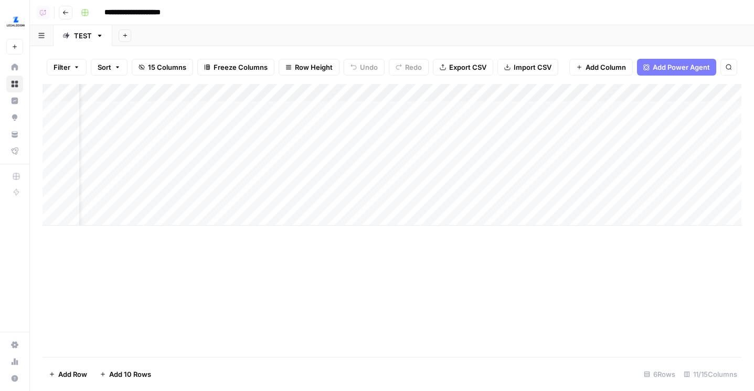
scroll to position [0, 40]
click at [208, 89] on div "Add Column" at bounding box center [391, 155] width 698 height 142
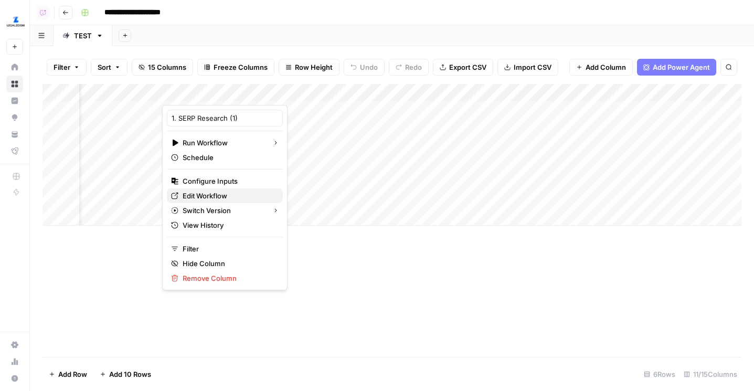
click at [200, 191] on span "Edit Workflow" at bounding box center [228, 195] width 92 height 10
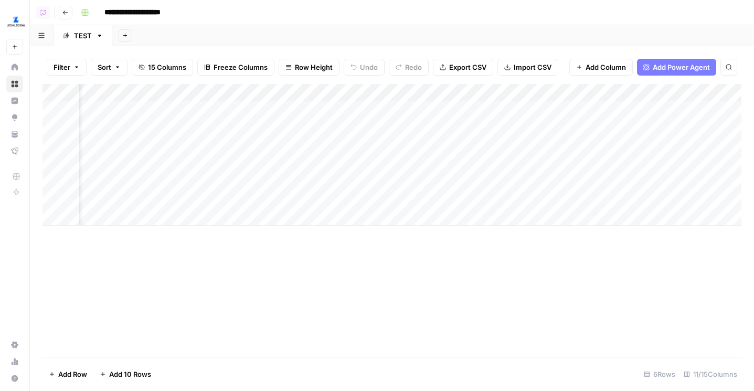
click at [395, 90] on div "Add Column" at bounding box center [391, 155] width 698 height 142
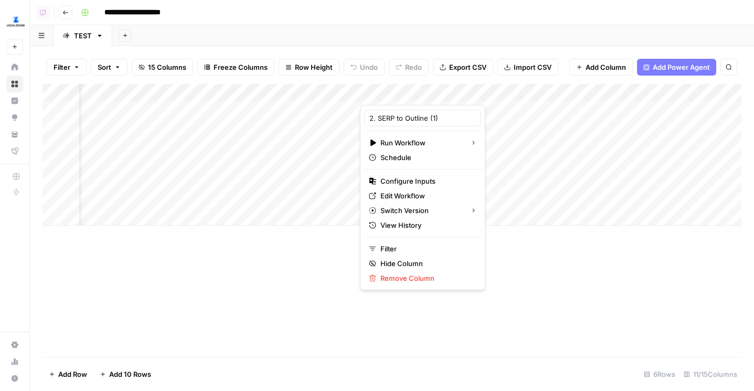
click at [395, 195] on span "Edit Workflow" at bounding box center [426, 195] width 92 height 10
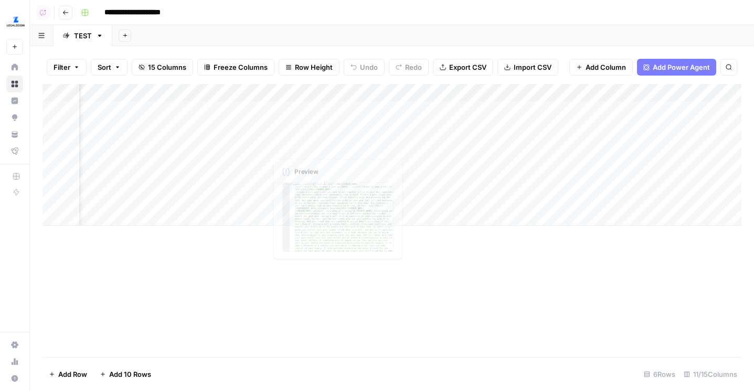
click at [224, 106] on div "Add Column" at bounding box center [391, 155] width 698 height 142
click at [200, 89] on div "Add Column" at bounding box center [391, 155] width 698 height 142
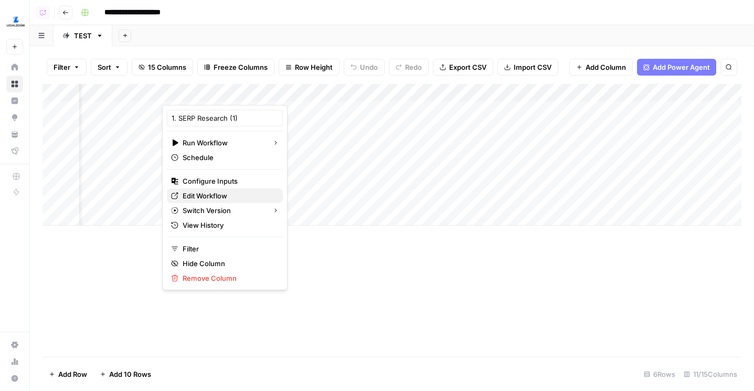
click at [214, 194] on span "Edit Workflow" at bounding box center [228, 195] width 92 height 10
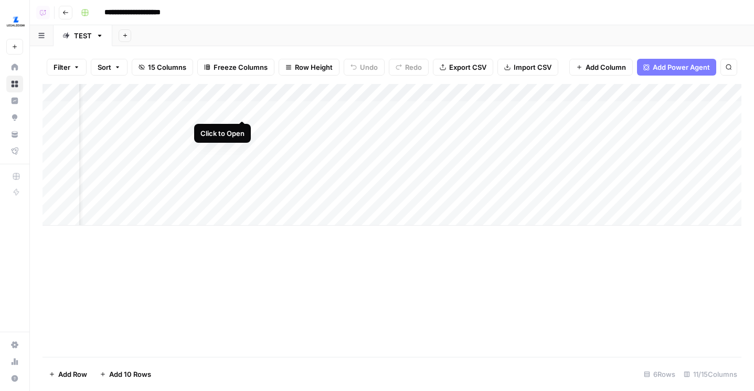
click at [238, 109] on div "Add Column" at bounding box center [391, 155] width 698 height 142
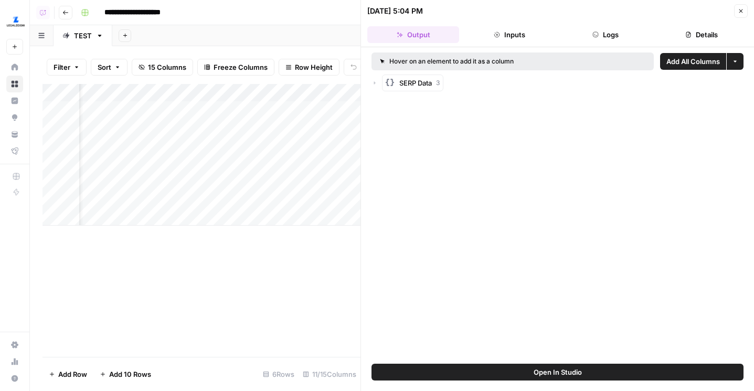
click at [524, 371] on button "Open In Studio" at bounding box center [557, 371] width 372 height 17
click at [511, 26] on header "[DATE] 5:04 PM Close Output Inputs Logs Details" at bounding box center [557, 23] width 393 height 47
click at [510, 31] on button "Inputs" at bounding box center [509, 34] width 92 height 17
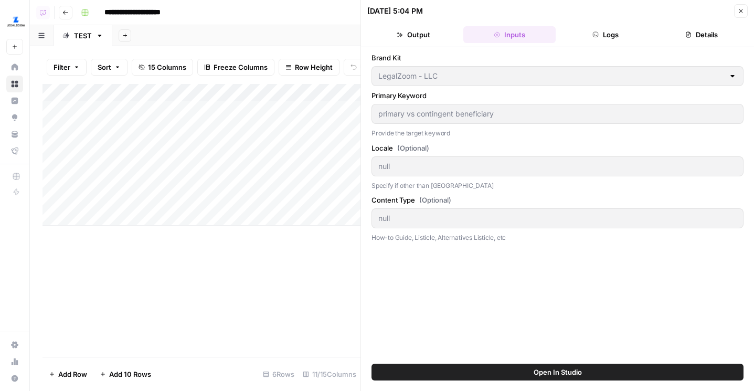
click at [162, 109] on div "Add Column" at bounding box center [201, 155] width 318 height 142
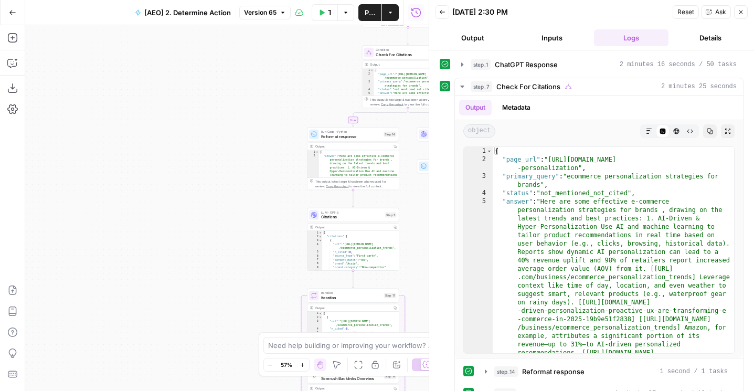
scroll to position [132, 0]
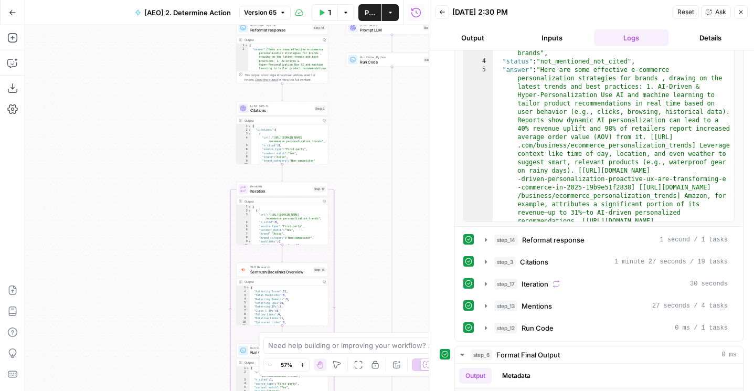
drag, startPoint x: 0, startPoint y: 0, endPoint x: 131, endPoint y: 57, distance: 142.3
click at [131, 57] on div "true false Workflow Set Inputs Inputs Fetch ChatGPT Response ChatGPT Response S…" at bounding box center [226, 208] width 403 height 366
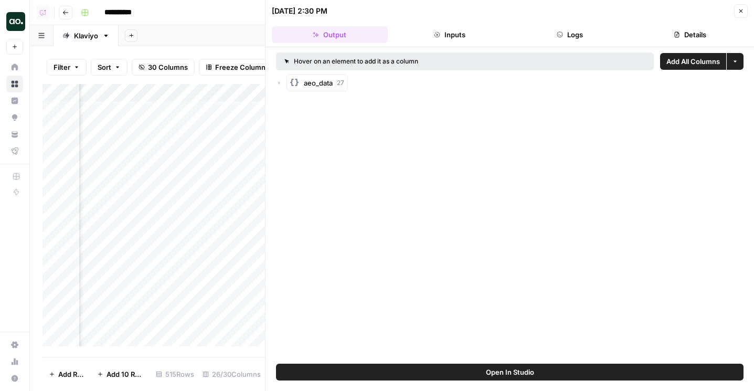
scroll to position [0, 225]
click at [743, 6] on button "Close" at bounding box center [741, 11] width 14 height 14
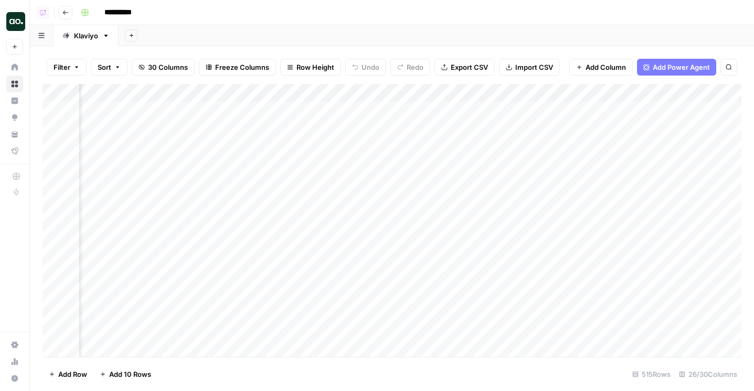
scroll to position [0, 805]
click at [166, 92] on div "Add Column" at bounding box center [391, 190] width 698 height 213
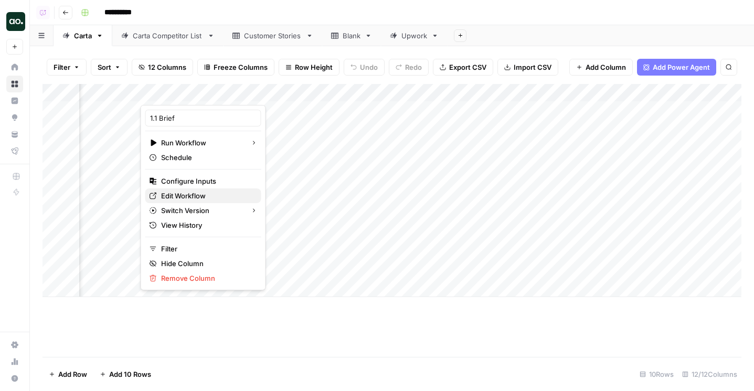
click at [177, 191] on span "Edit Workflow" at bounding box center [207, 195] width 92 height 10
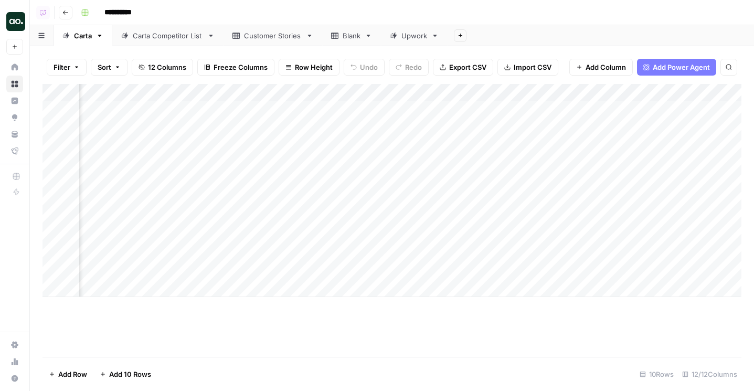
click at [560, 92] on div "Add Column" at bounding box center [391, 190] width 698 height 213
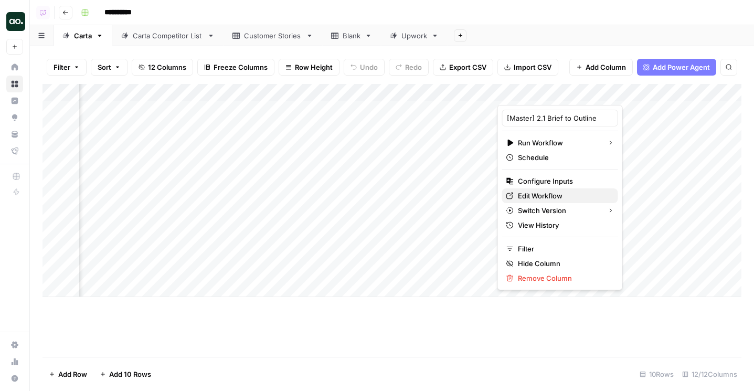
click at [545, 192] on span "Edit Workflow" at bounding box center [564, 195] width 92 height 10
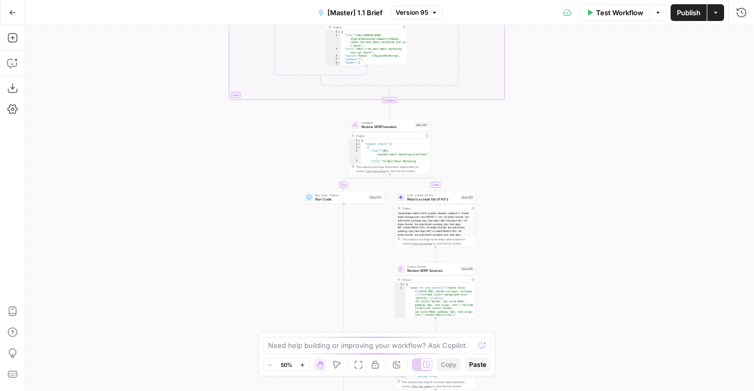
click at [418, 8] on span "Version 95" at bounding box center [411, 12] width 33 height 9
click at [156, 148] on div "true false true false true false true false true false Workflow Set Inputs Inpu…" at bounding box center [389, 208] width 728 height 366
click at [8, 87] on icon "button" at bounding box center [12, 88] width 10 height 10
click at [416, 14] on span "Version 95" at bounding box center [411, 12] width 33 height 9
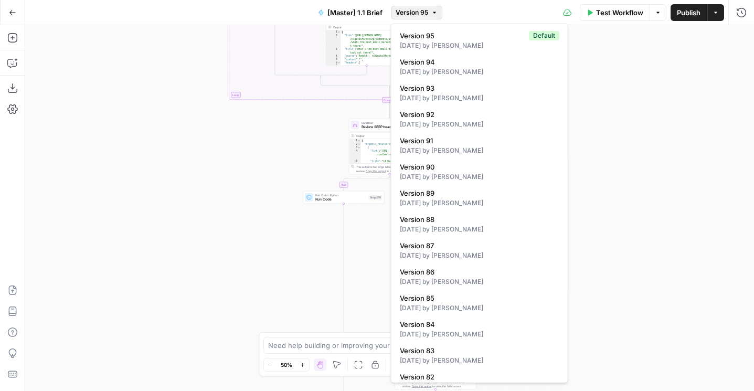
click at [416, 43] on div "[DATE] by [PERSON_NAME]" at bounding box center [479, 45] width 159 height 9
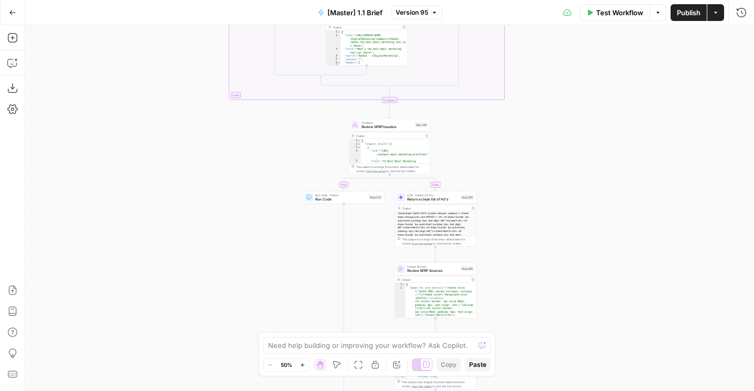
drag, startPoint x: 583, startPoint y: 121, endPoint x: 560, endPoint y: 360, distance: 240.2
click at [560, 360] on div "true false true false true false true false true false Workflow Set Inputs Inpu…" at bounding box center [389, 208] width 728 height 366
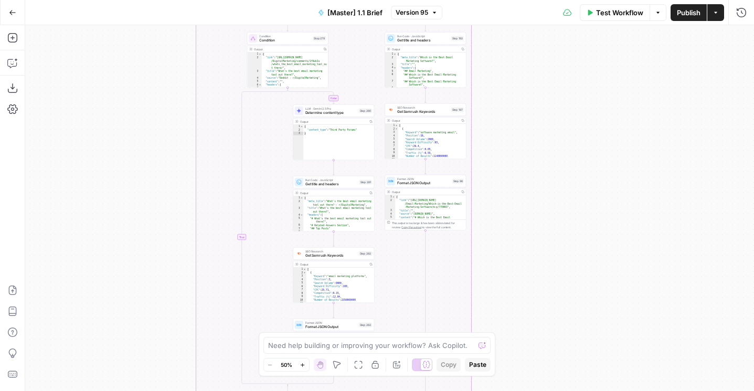
drag, startPoint x: 560, startPoint y: 174, endPoint x: 531, endPoint y: 421, distance: 249.2
click at [531, 390] on html "AirOps Builders New Home Browse Insights Opportunities Your Data Flightpath Rec…" at bounding box center [377, 195] width 754 height 391
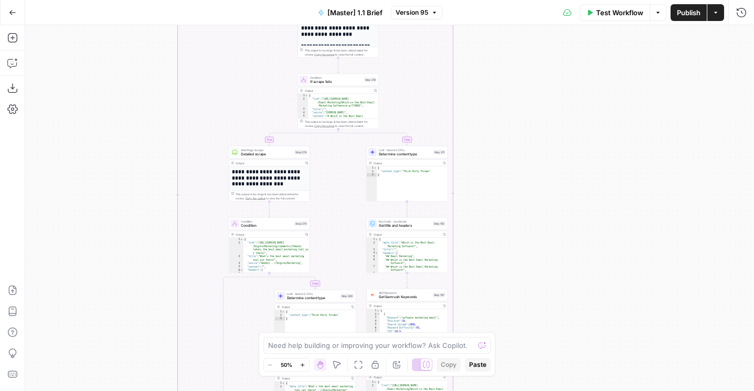
drag, startPoint x: 530, startPoint y: 176, endPoint x: 530, endPoint y: 388, distance: 212.4
click at [530, 388] on div "true false true false true false true false true false Workflow Set Inputs Inpu…" at bounding box center [389, 208] width 728 height 366
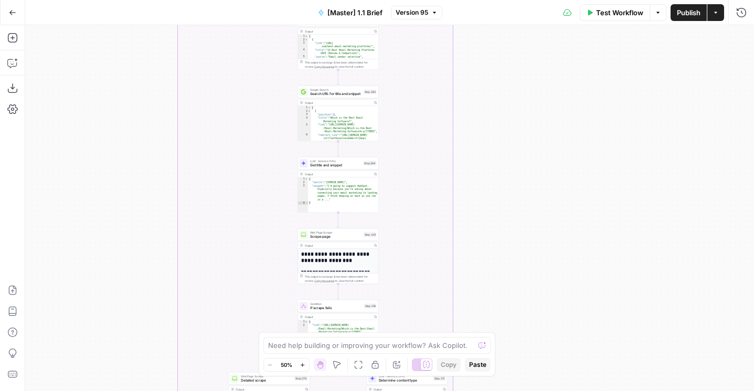
drag, startPoint x: 526, startPoint y: 73, endPoint x: 526, endPoint y: 267, distance: 194.5
click at [526, 267] on div "true false true false true false true false true false Workflow Set Inputs Inpu…" at bounding box center [389, 208] width 728 height 366
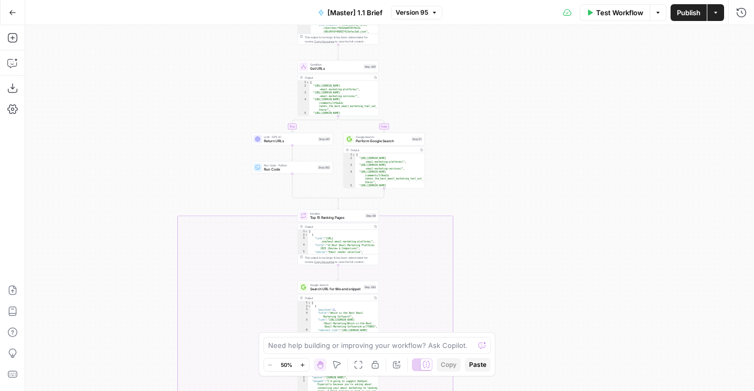
drag, startPoint x: 519, startPoint y: 169, endPoint x: 519, endPoint y: 287, distance: 118.0
click at [519, 287] on div "true false true false true false true false true false Workflow Set Inputs Inpu…" at bounding box center [389, 208] width 728 height 366
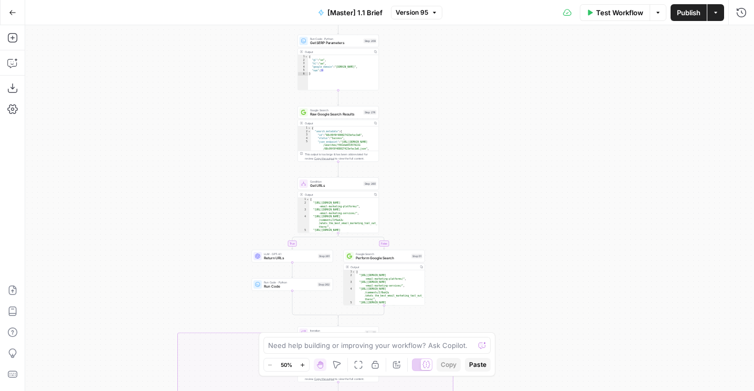
click at [419, 10] on span "Version 95" at bounding box center [411, 12] width 33 height 9
click at [479, 18] on div "Test Workflow Options Publish Actions Run History" at bounding box center [597, 12] width 311 height 25
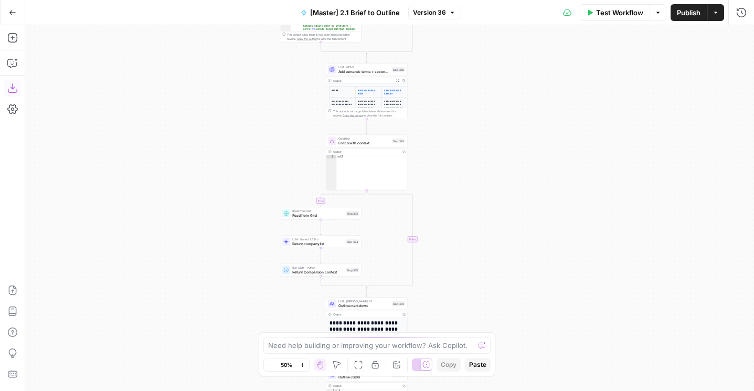
click at [7, 86] on icon "button" at bounding box center [12, 88] width 10 height 10
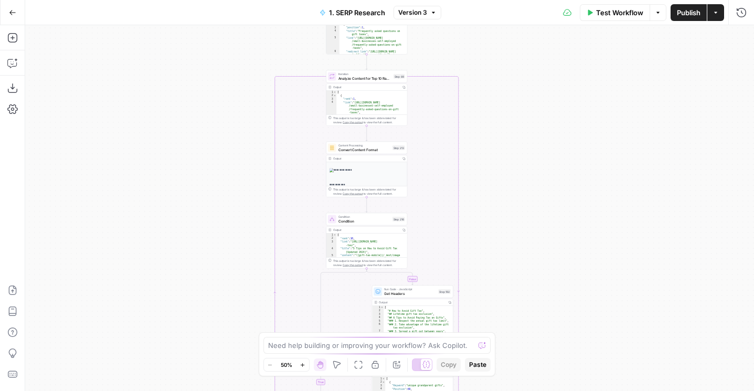
click at [426, 14] on span "Version 3" at bounding box center [412, 12] width 29 height 9
click at [200, 92] on div "true false Workflow Set Inputs Inputs Run Code · Python Get SERP Parameters Ste…" at bounding box center [389, 208] width 728 height 366
click at [8, 287] on icon "button" at bounding box center [12, 290] width 10 height 10
click at [430, 12] on icon "button" at bounding box center [433, 12] width 6 height 6
click at [136, 159] on div "true false Workflow Set Inputs Inputs Run Code · Python Get SERP Parameters Ste…" at bounding box center [389, 208] width 728 height 366
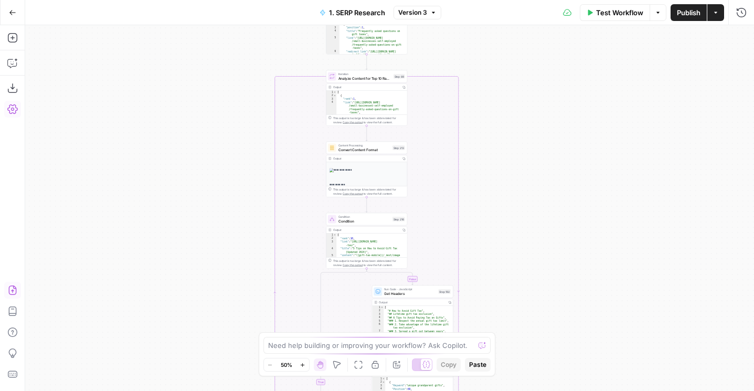
click at [16, 288] on icon "button" at bounding box center [12, 289] width 8 height 9
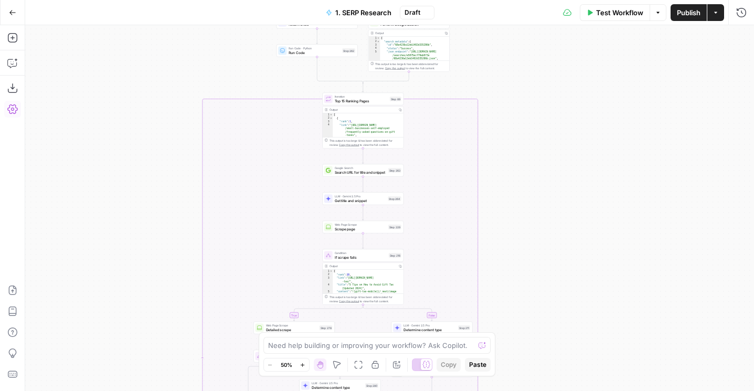
drag, startPoint x: 596, startPoint y: 72, endPoint x: 593, endPoint y: 267, distance: 195.1
click at [593, 267] on div "false true false false true true false true false true Workflow Set Inputs Inpu…" at bounding box center [389, 208] width 728 height 366
drag, startPoint x: 521, startPoint y: 69, endPoint x: 521, endPoint y: 203, distance: 134.8
click at [521, 203] on div "false true false false true true false true false true Workflow Set Inputs Inpu…" at bounding box center [389, 208] width 728 height 366
drag, startPoint x: 521, startPoint y: 190, endPoint x: 521, endPoint y: -29, distance: 219.7
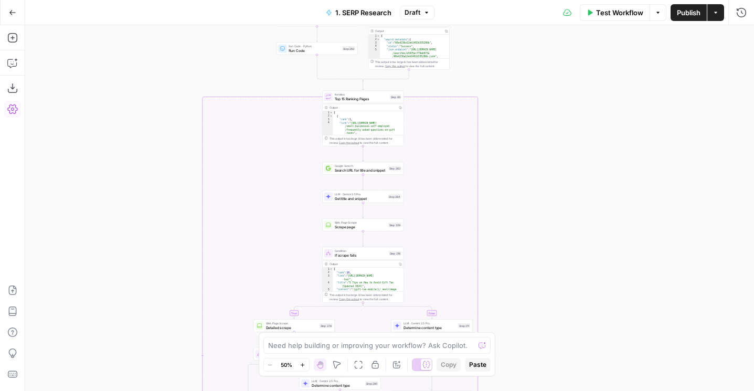
click at [521, 0] on html "LegalZoom New Home Browse Insights Opportunities Your Data Flightpath Recent Gr…" at bounding box center [377, 195] width 754 height 391
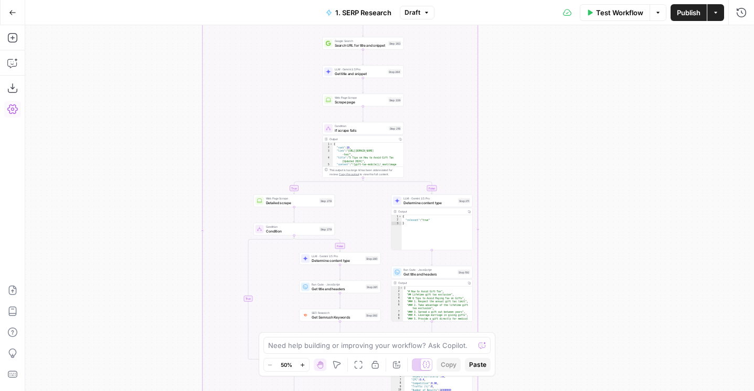
drag, startPoint x: 571, startPoint y: 155, endPoint x: 571, endPoint y: -66, distance: 220.2
click at [571, 0] on html "LegalZoom New Home Browse Insights Opportunities Your Data Flightpath Recent Gr…" at bounding box center [377, 195] width 754 height 391
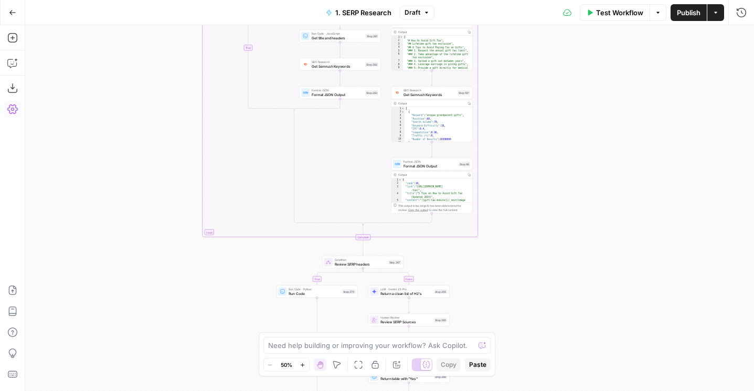
drag, startPoint x: 584, startPoint y: 265, endPoint x: 584, endPoint y: -58, distance: 323.0
click at [584, 0] on html "LegalZoom New Home Browse Insights Opportunities Your Data Flightpath Recent Gr…" at bounding box center [377, 195] width 754 height 391
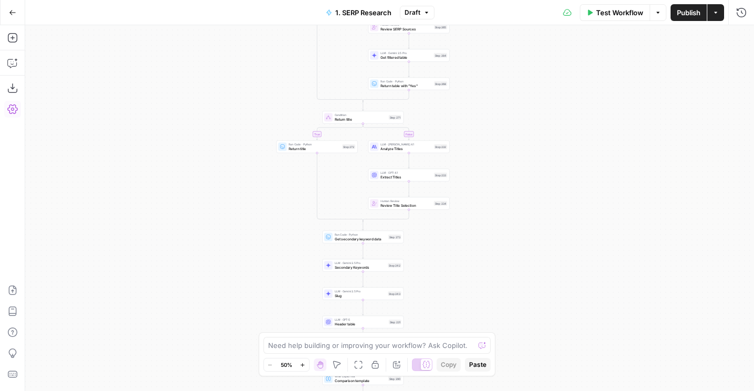
drag, startPoint x: 588, startPoint y: 195, endPoint x: 588, endPoint y: 2, distance: 193.5
click at [588, 2] on div "Go Back 1. SERP Research Draft Test Workflow Options Publish Actions Run Histor…" at bounding box center [377, 195] width 754 height 391
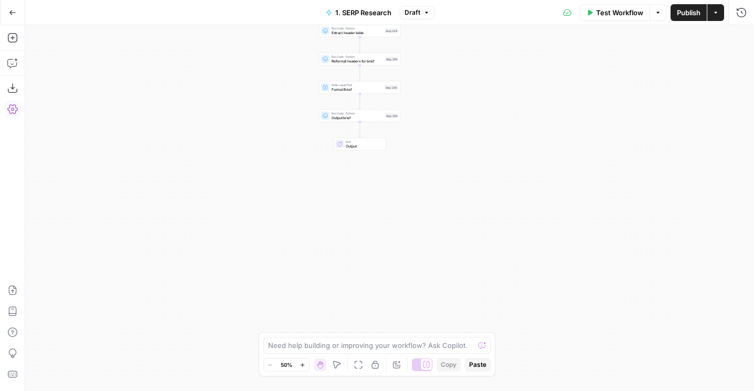
drag, startPoint x: 567, startPoint y: 160, endPoint x: 565, endPoint y: 31, distance: 129.5
click at [565, 31] on div "false true false false true true false true false true Workflow Set Inputs Inpu…" at bounding box center [389, 208] width 728 height 366
drag, startPoint x: 565, startPoint y: 31, endPoint x: 553, endPoint y: 236, distance: 205.4
click at [553, 236] on div "false true false false true true false true false true Workflow Set Inputs Inpu…" at bounding box center [389, 208] width 728 height 366
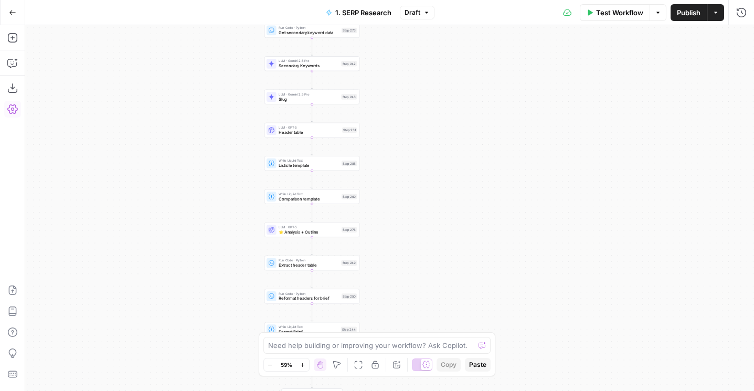
click at [681, 16] on span "Publish" at bounding box center [688, 12] width 24 height 10
click at [12, 12] on icon "button" at bounding box center [12, 12] width 6 height 5
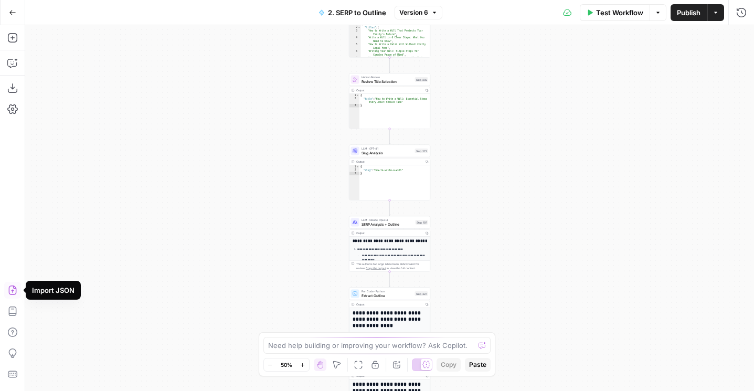
click at [13, 289] on icon "button" at bounding box center [12, 290] width 10 height 10
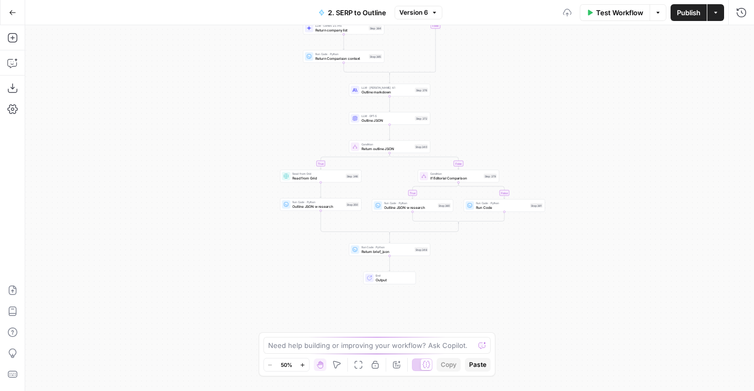
drag, startPoint x: 543, startPoint y: 84, endPoint x: 518, endPoint y: 327, distance: 244.1
click at [518, 327] on div "true false true false true false true false Workflow Set Inputs Inputs LLM · Ge…" at bounding box center [389, 208] width 728 height 366
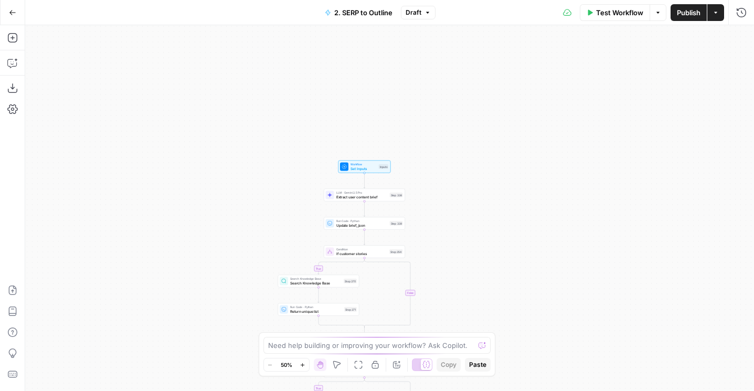
drag, startPoint x: 517, startPoint y: 116, endPoint x: 517, endPoint y: 329, distance: 212.9
click at [517, 329] on div "true true true false true false false false Workflow Set Inputs Inputs LLM · Ge…" at bounding box center [389, 208] width 728 height 366
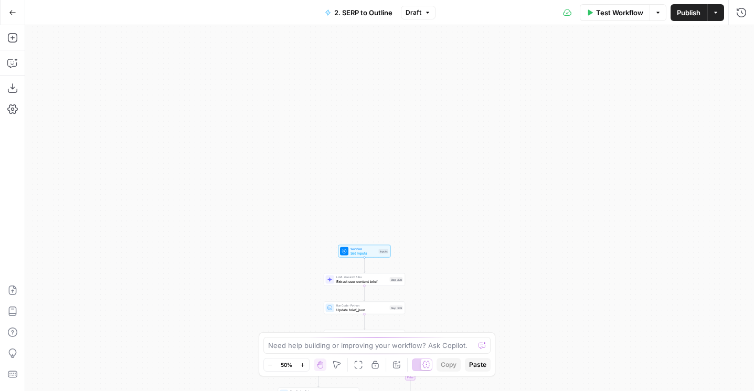
drag, startPoint x: 552, startPoint y: 201, endPoint x: 552, endPoint y: 53, distance: 148.4
click at [552, 53] on div "true true true false true false false false Workflow Set Inputs Inputs LLM · Ge…" at bounding box center [389, 208] width 728 height 366
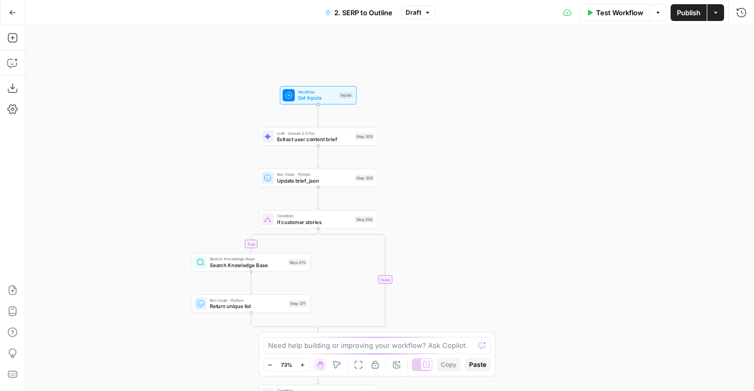
click at [692, 11] on span "Publish" at bounding box center [688, 12] width 24 height 10
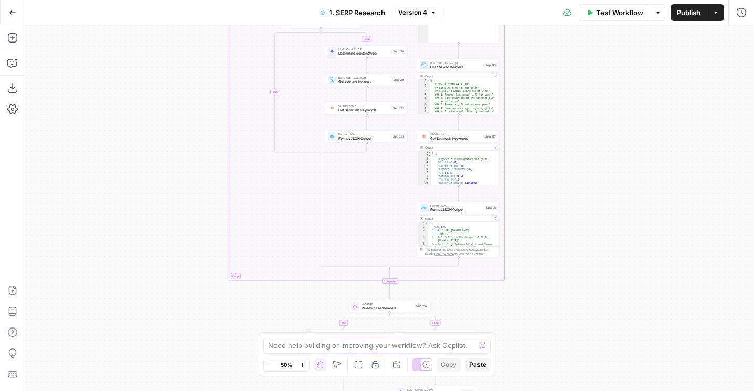
drag, startPoint x: 154, startPoint y: 122, endPoint x: 125, endPoint y: 325, distance: 205.0
click at [125, 325] on div "true false false true false true false true false true Workflow Set Inputs Inpu…" at bounding box center [389, 208] width 728 height 366
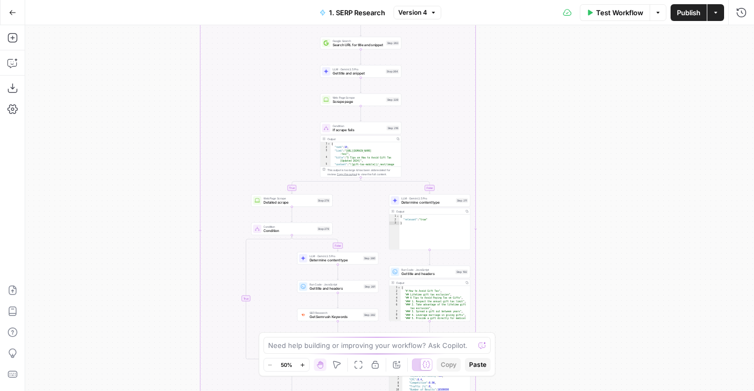
drag, startPoint x: 133, startPoint y: 112, endPoint x: 102, endPoint y: 336, distance: 226.0
click at [102, 336] on div "true false false true false true false true false true Workflow Set Inputs Inpu…" at bounding box center [389, 208] width 728 height 366
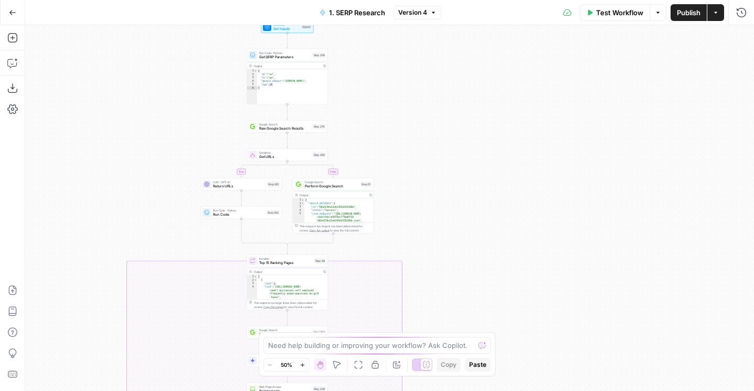
drag, startPoint x: 187, startPoint y: 95, endPoint x: 117, endPoint y: 220, distance: 143.2
click at [117, 219] on div "true false false true false true false true false true Workflow Set Inputs Inpu…" at bounding box center [389, 208] width 728 height 366
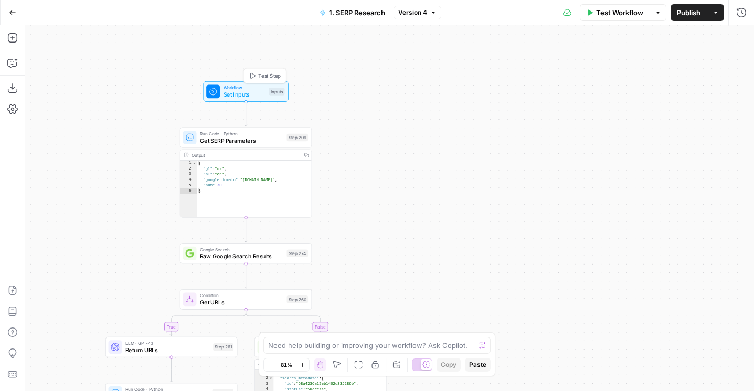
click at [259, 88] on span "Workflow" at bounding box center [244, 87] width 42 height 7
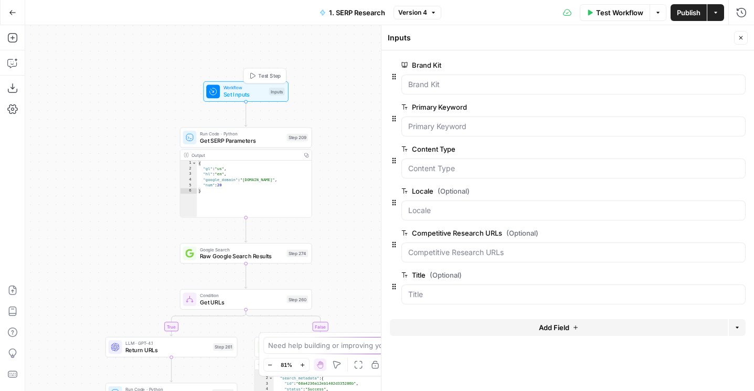
click at [259, 75] on span "Test Step" at bounding box center [269, 76] width 23 height 8
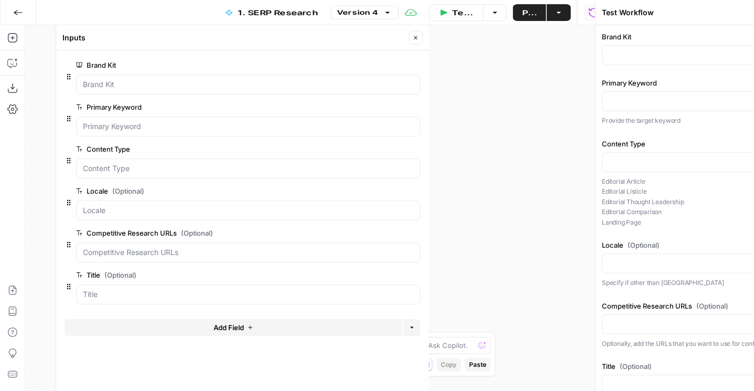
type input "LegalZoom EP"
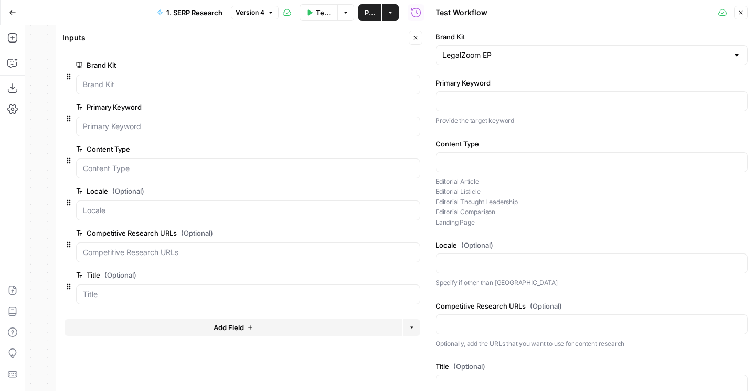
click at [415, 35] on icon "button" at bounding box center [415, 38] width 6 height 6
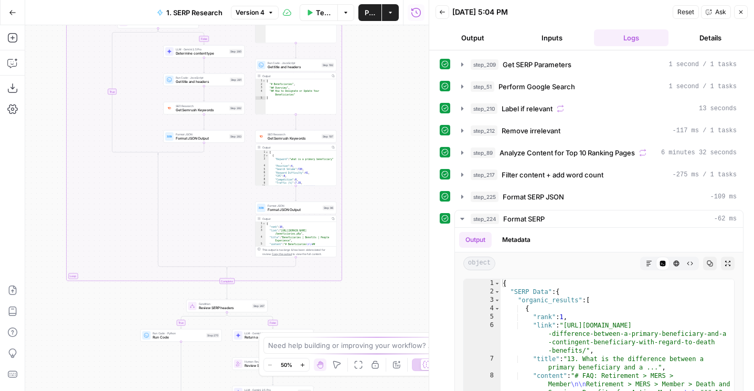
drag, startPoint x: 359, startPoint y: 72, endPoint x: 358, endPoint y: 309, distance: 236.5
click at [358, 307] on div "true false true false true false true false true false Workflow Set Inputs Inpu…" at bounding box center [226, 208] width 403 height 366
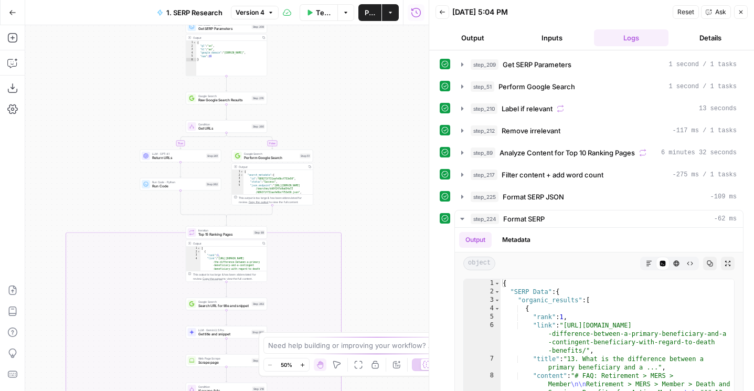
drag, startPoint x: 375, startPoint y: 199, endPoint x: 375, endPoint y: 338, distance: 138.4
click at [375, 338] on body "LegalZoom New Home Browse Insights Opportunities Your Data Flightpath Recent Gr…" at bounding box center [377, 195] width 754 height 391
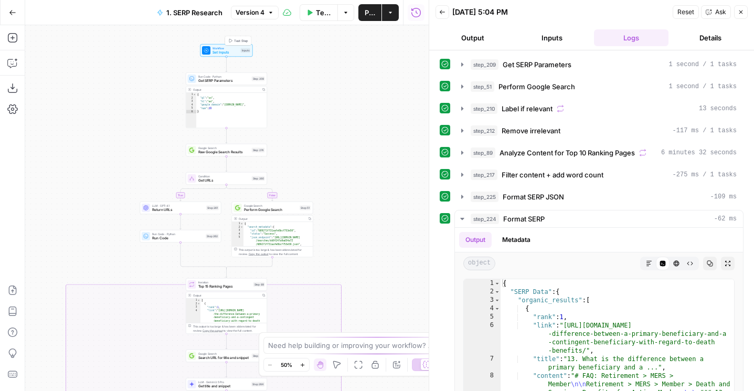
click at [239, 38] on span "Test Step" at bounding box center [241, 40] width 14 height 5
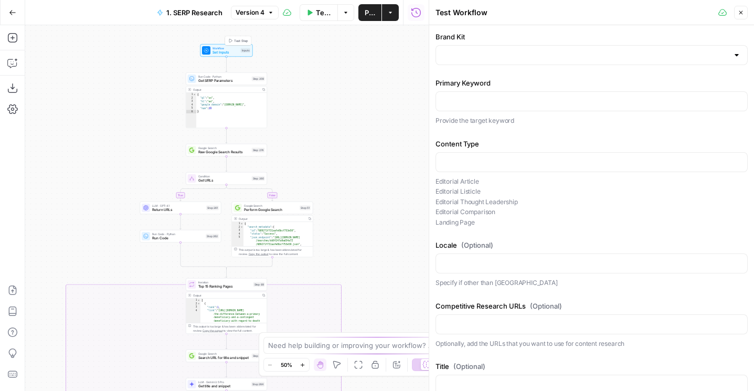
type input "LegalZoom - LLC"
click at [499, 87] on label "Primary Keyword" at bounding box center [591, 83] width 312 height 10
click at [499, 96] on input "Primary Keyword" at bounding box center [591, 101] width 298 height 10
click at [499, 100] on input "Primary Keyword" at bounding box center [591, 101] width 298 height 10
paste input "primary vs contingent beneficiary"
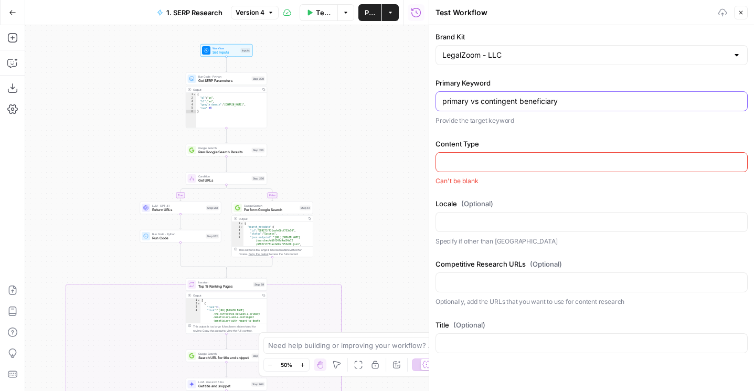
type input "primary vs contingent beneficiary"
click at [464, 151] on div "Content Type Can't be blank" at bounding box center [591, 161] width 312 height 47
click at [464, 164] on input "Content Type" at bounding box center [591, 162] width 298 height 10
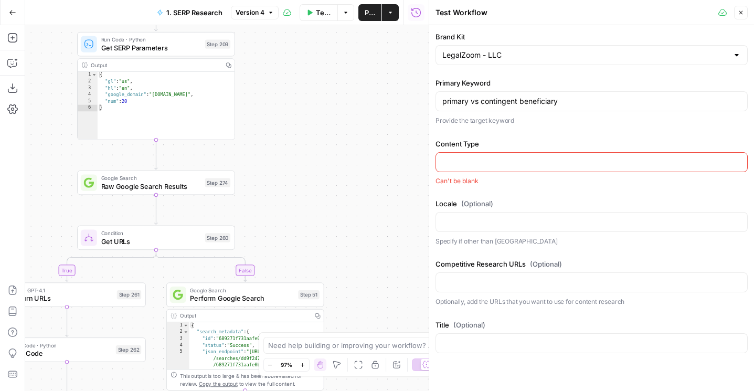
click at [481, 145] on label "Content Type" at bounding box center [591, 143] width 312 height 10
click at [481, 157] on input "Content Type" at bounding box center [591, 162] width 298 height 10
click at [481, 186] on div "Brand Kit LegalZoom - LLC Primary Keyword primary vs contingent beneficiary Pro…" at bounding box center [591, 194] width 312 height 326
click at [315, 194] on div "true false false true false true false true false true Workflow Set Inputs Inpu…" at bounding box center [226, 208] width 403 height 366
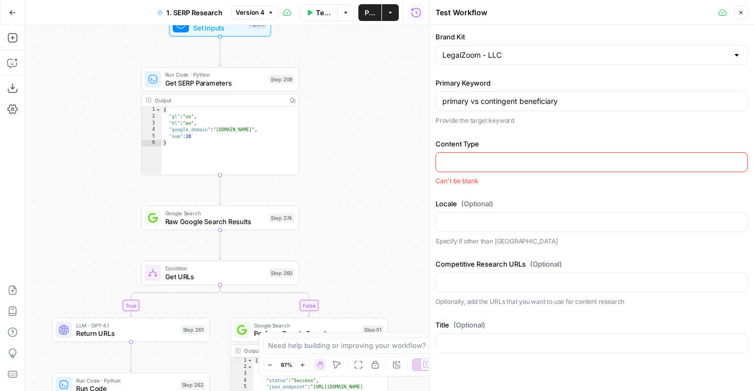
drag, startPoint x: 284, startPoint y: 122, endPoint x: 348, endPoint y: 157, distance: 73.0
click at [348, 157] on div "true false false true false true false true false true Workflow Set Inputs Inpu…" at bounding box center [226, 208] width 403 height 366
drag, startPoint x: 352, startPoint y: 76, endPoint x: 351, endPoint y: 137, distance: 61.4
click at [351, 137] on div "true false false true false true false true false true Workflow Set Inputs Inpu…" at bounding box center [226, 208] width 403 height 366
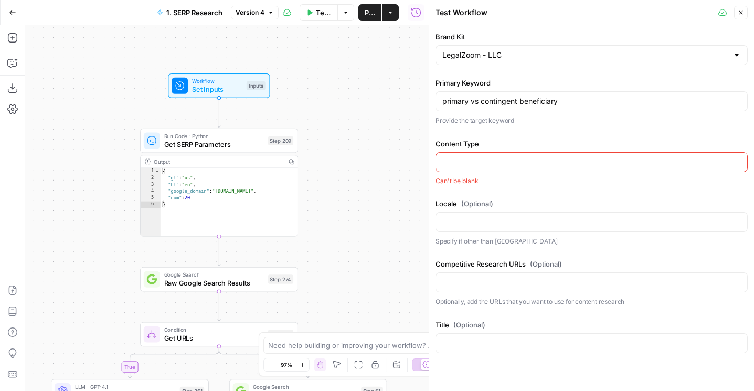
click at [240, 62] on span "Test Step" at bounding box center [247, 66] width 27 height 9
click at [507, 210] on div "Locale (Optional) Specify if other than [GEOGRAPHIC_DATA]" at bounding box center [591, 222] width 312 height 48
click at [507, 217] on input "Locale (Optional)" at bounding box center [591, 222] width 298 height 10
click at [455, 152] on div at bounding box center [591, 162] width 312 height 20
click at [318, 12] on span "Test Workflow" at bounding box center [324, 12] width 16 height 10
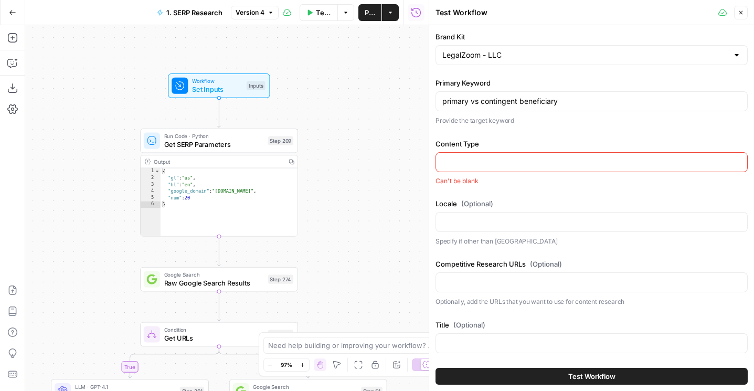
click at [737, 14] on icon "button" at bounding box center [740, 12] width 6 height 6
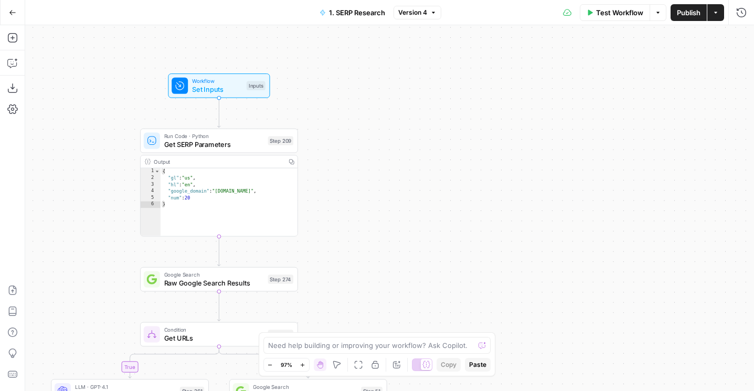
click at [602, 14] on span "Test Workflow" at bounding box center [619, 12] width 47 height 10
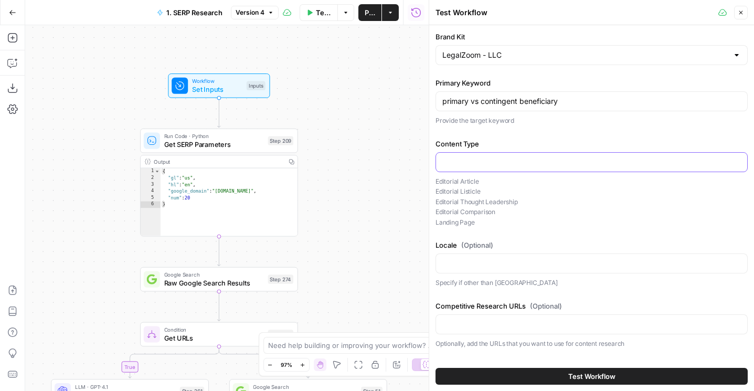
click at [497, 160] on input "Content Type" at bounding box center [591, 162] width 298 height 10
type input "Editorial Article"
click at [279, 123] on span "Test" at bounding box center [282, 121] width 12 height 9
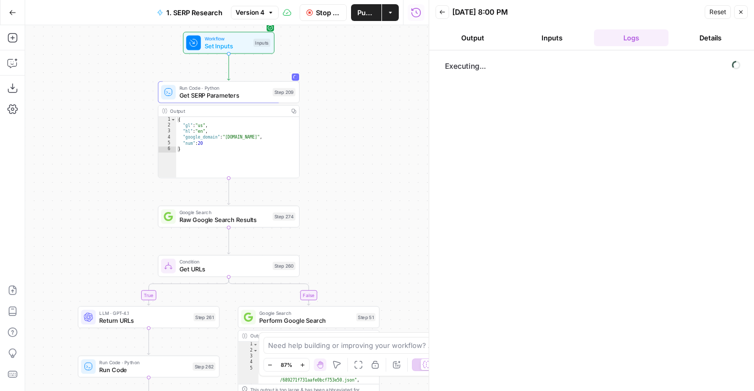
drag, startPoint x: 351, startPoint y: 151, endPoint x: 362, endPoint y: 90, distance: 61.9
click at [362, 90] on div "true false false true false true false true false true Workflow Set Inputs Inpu…" at bounding box center [226, 208] width 403 height 366
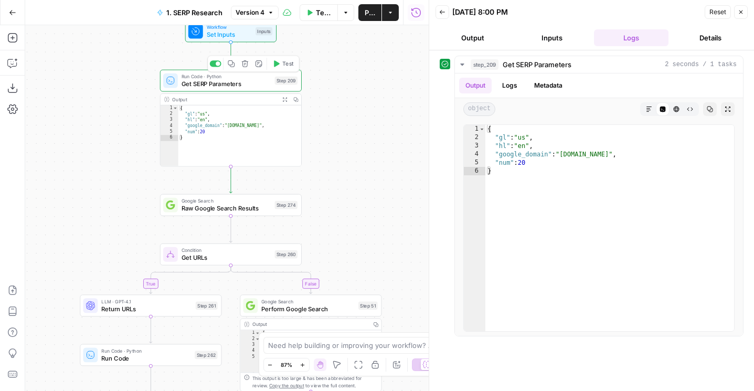
click at [255, 79] on span "Run Code · Python" at bounding box center [226, 76] width 90 height 7
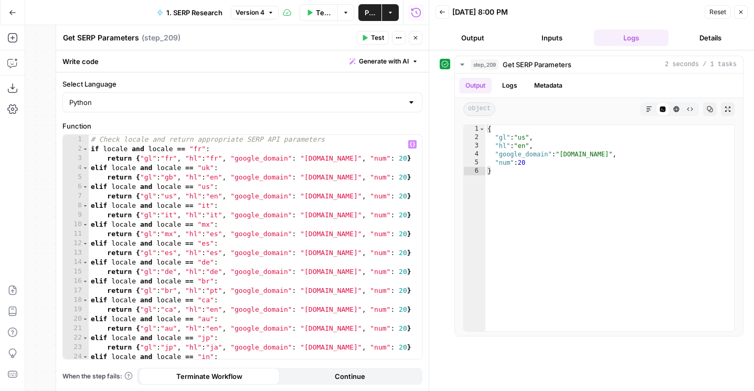
click at [355, 231] on div "# Check locale and return appropriate SERP API parameters if locale and locale …" at bounding box center [255, 256] width 333 height 243
type textarea "**********"
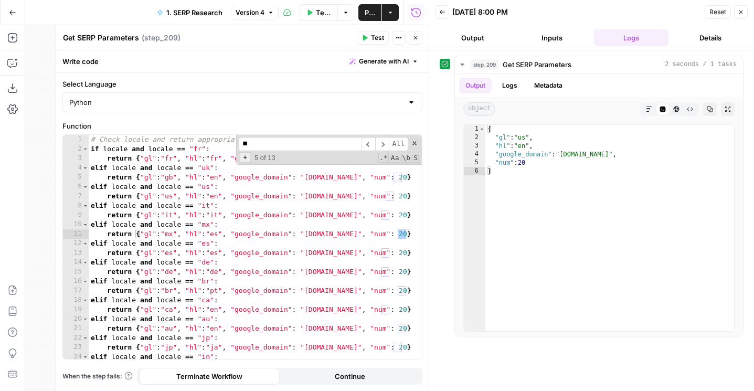
type input "**"
click at [242, 158] on span "+" at bounding box center [245, 157] width 10 height 10
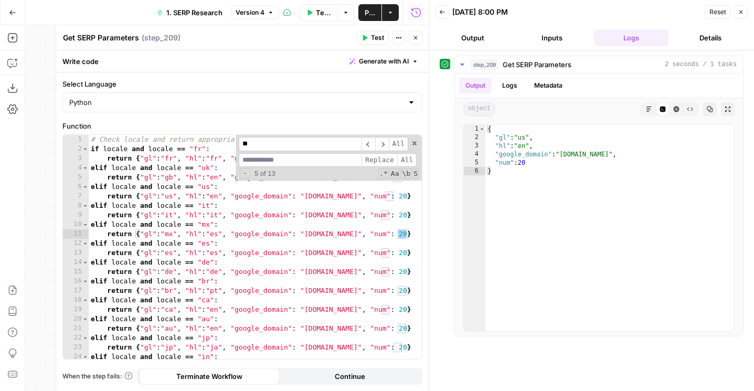
click at [282, 158] on input at bounding box center [300, 160] width 123 height 14
type input "**"
click at [414, 157] on span "All" at bounding box center [406, 160] width 19 height 14
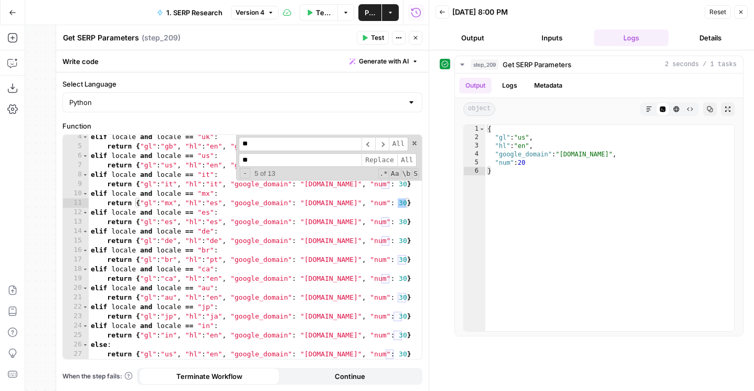
click at [378, 42] on button "Test" at bounding box center [373, 38] width 32 height 14
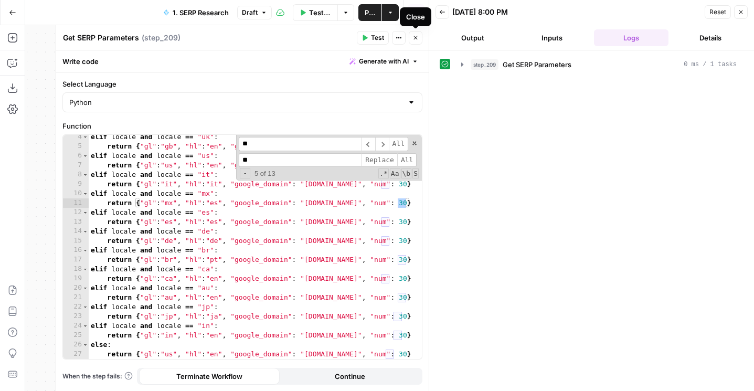
click at [421, 37] on button "Close" at bounding box center [416, 38] width 14 height 14
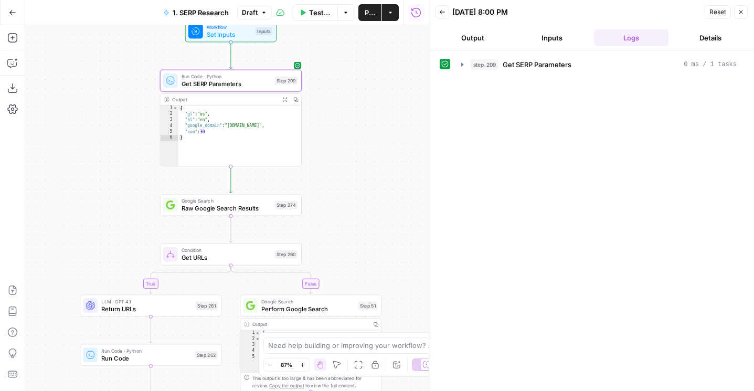
click at [502, 75] on div "step_209 Get SERP Parameters 0 ms / 1 tasks" at bounding box center [591, 221] width 304 height 330
click at [497, 62] on span "step_209" at bounding box center [484, 64] width 28 height 10
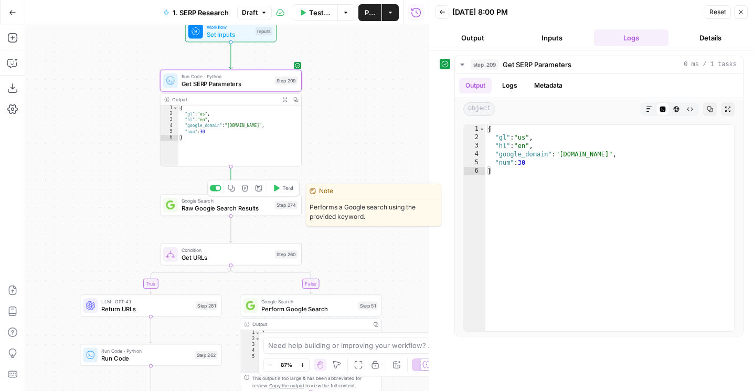
click at [278, 184] on button "Test" at bounding box center [282, 188] width 28 height 12
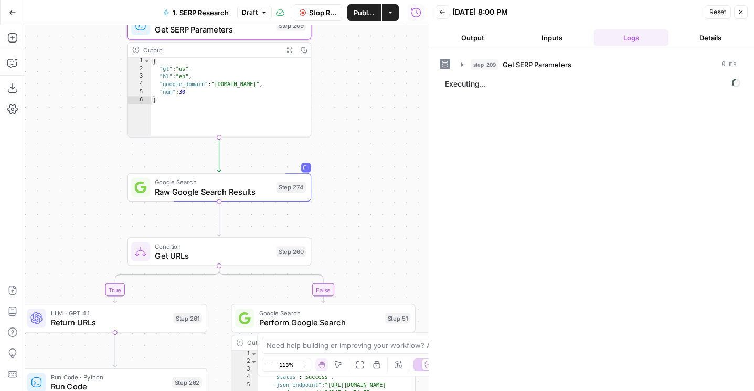
drag, startPoint x: 332, startPoint y: 152, endPoint x: 368, endPoint y: 96, distance: 66.0
click at [368, 96] on div "true false false true false true false true false true Workflow Set Inputs Inpu…" at bounding box center [226, 208] width 403 height 366
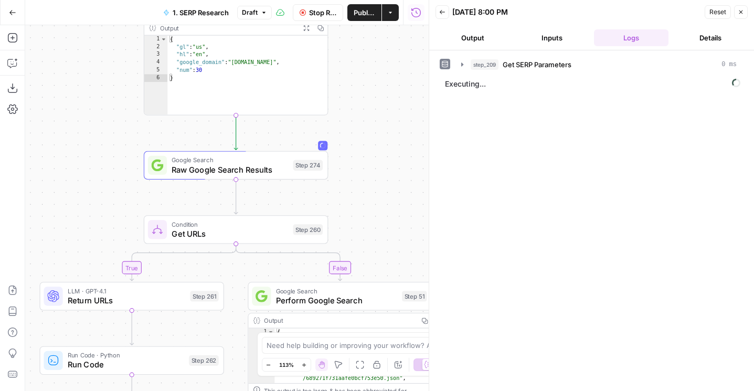
click at [485, 37] on button "Output" at bounding box center [472, 37] width 75 height 17
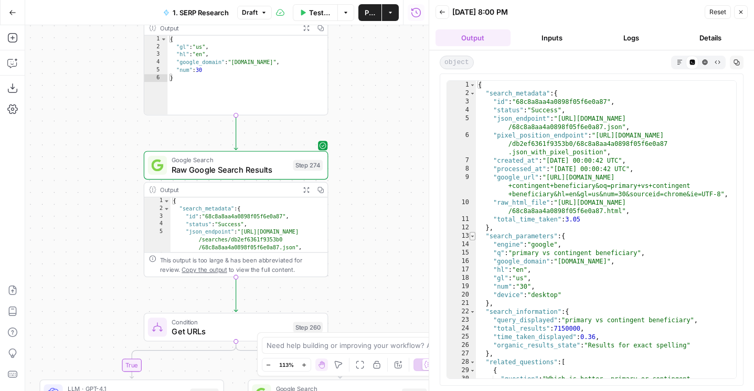
type textarea "*"
click at [474, 235] on span "Toggle code folding, rows 13 through 21" at bounding box center [472, 236] width 6 height 8
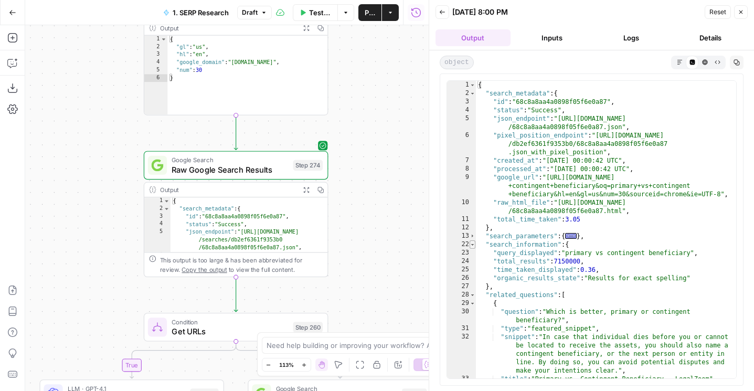
click at [471, 244] on span "Toggle code folding, rows 22 through 27" at bounding box center [472, 244] width 6 height 8
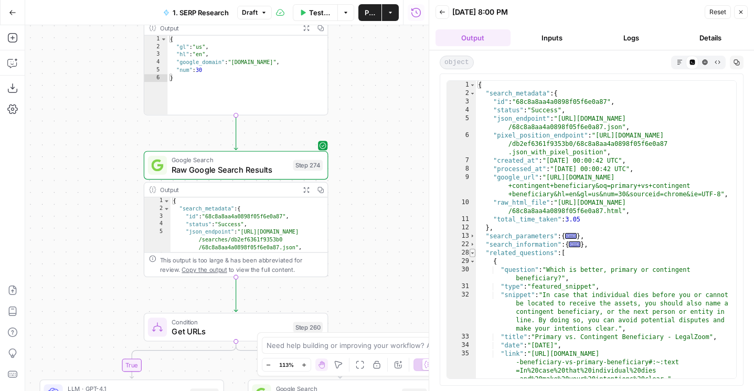
click at [471, 253] on span "Toggle code folding, rows 28 through 404" at bounding box center [472, 253] width 6 height 8
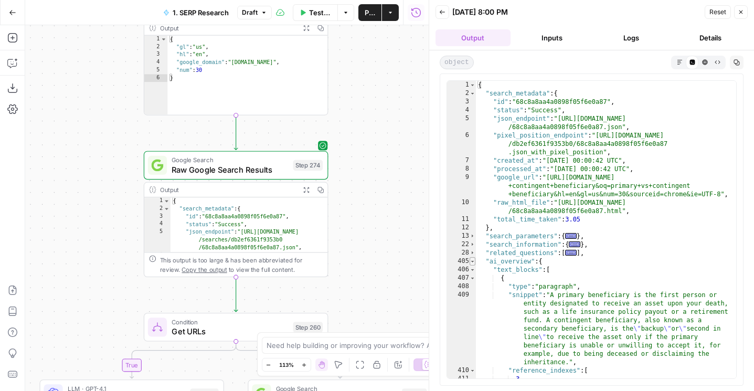
click at [473, 260] on span "Toggle code folding, rows 405 through 592" at bounding box center [472, 261] width 6 height 8
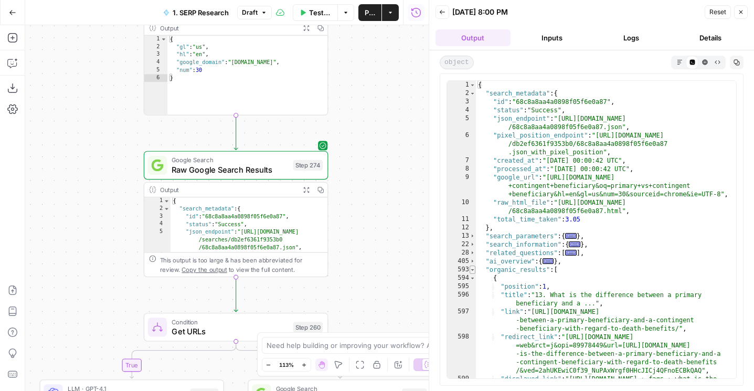
click at [471, 267] on span "Toggle code folding, rows 593 through 770" at bounding box center [472, 269] width 6 height 8
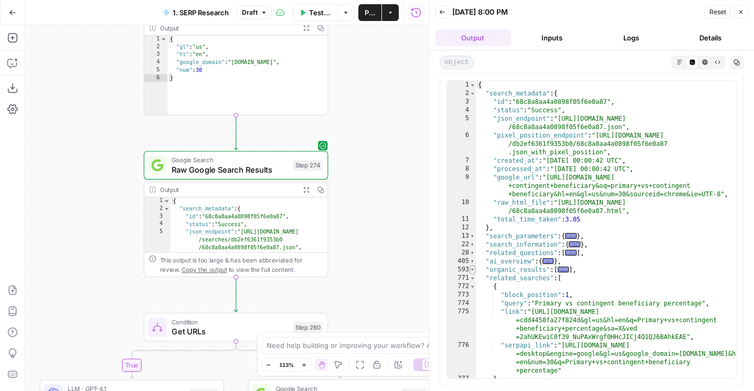
click at [471, 267] on span "Toggle code folding, rows 593 through 770" at bounding box center [472, 269] width 6 height 8
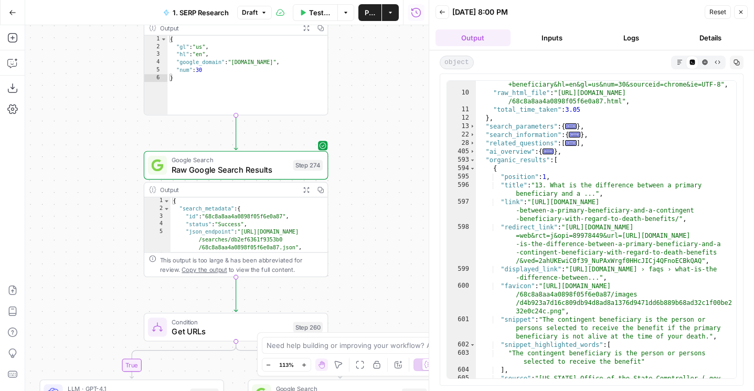
scroll to position [110, 0]
click at [473, 165] on span "Toggle code folding, rows 594 through 606" at bounding box center [472, 168] width 6 height 8
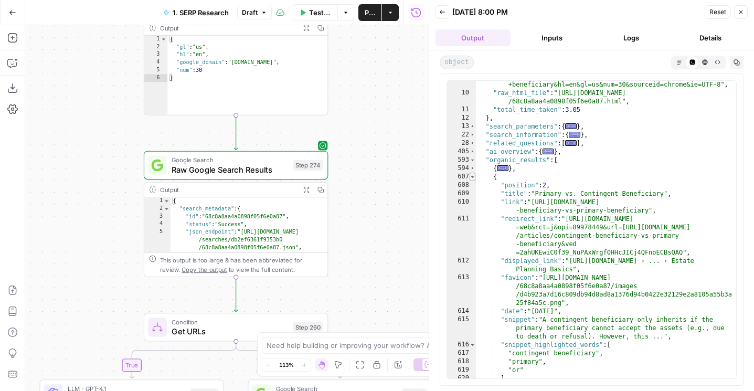
click at [473, 177] on span "Toggle code folding, rows 607 through 649" at bounding box center [472, 177] width 6 height 8
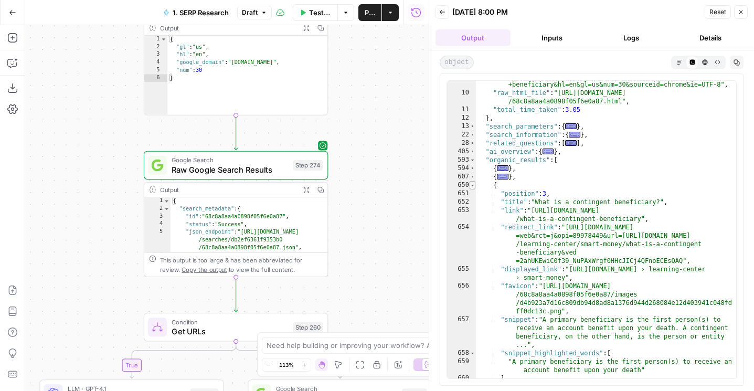
click at [473, 187] on span "Toggle code folding, rows 650 through 662" at bounding box center [472, 185] width 6 height 8
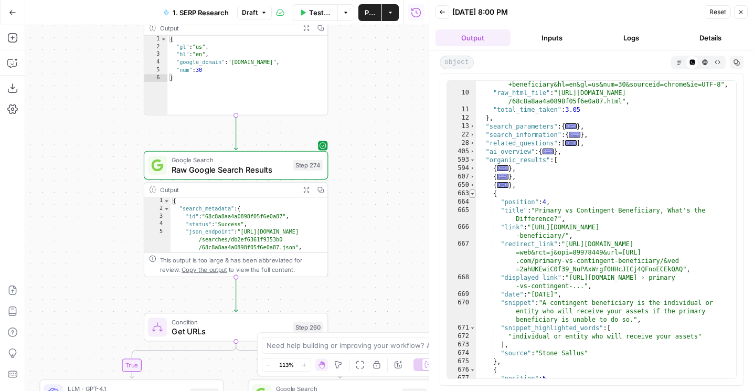
click at [473, 194] on span "Toggle code folding, rows 663 through 675" at bounding box center [472, 193] width 6 height 8
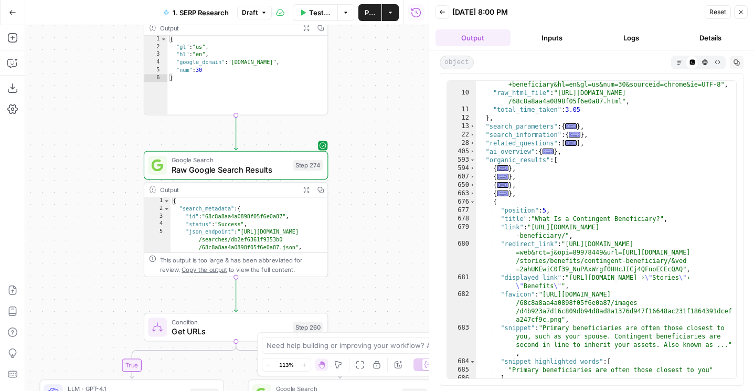
click at [473, 207] on div "677" at bounding box center [461, 210] width 29 height 8
click at [472, 202] on span "Toggle code folding, rows 676 through 688" at bounding box center [472, 202] width 6 height 8
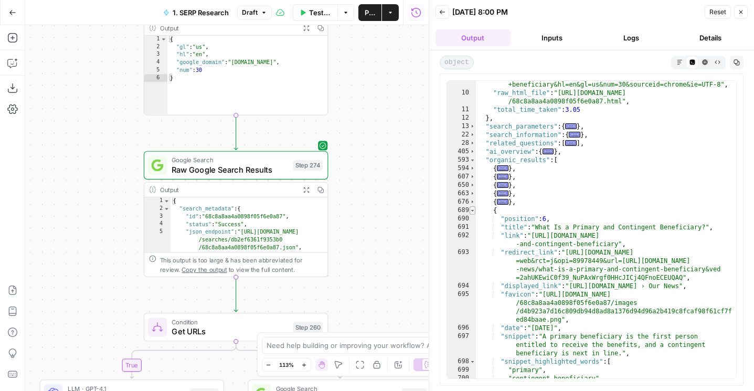
click at [471, 211] on span "Toggle code folding, rows 689 through 703" at bounding box center [472, 210] width 6 height 8
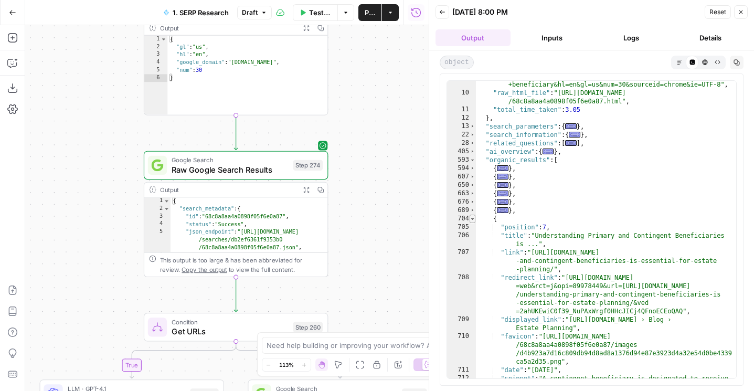
click at [471, 218] on span "Toggle code folding, rows 704 through 717" at bounding box center [472, 218] width 6 height 8
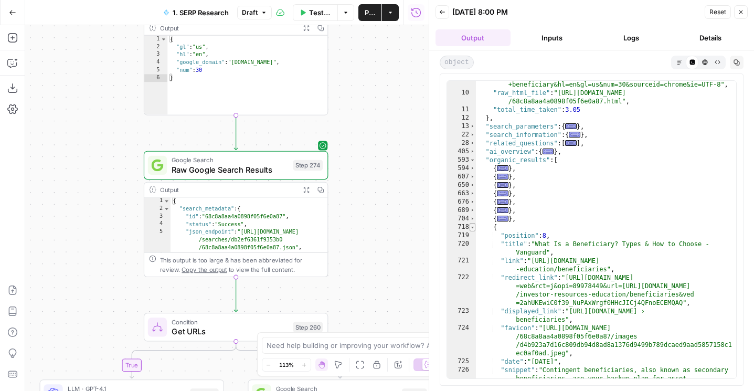
click at [471, 230] on span "Toggle code folding, rows 718 through 731" at bounding box center [472, 227] width 6 height 8
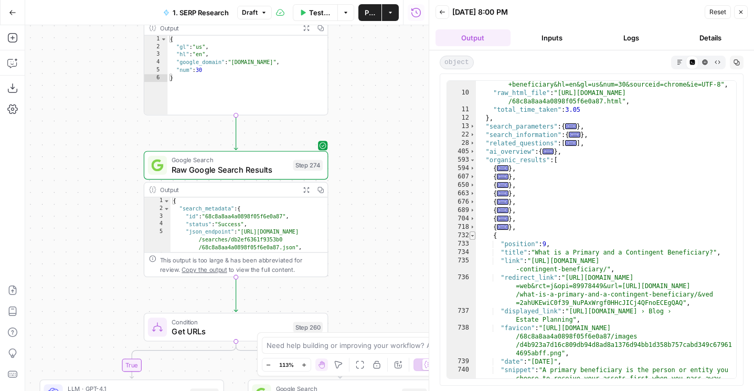
click at [471, 238] on span "Toggle code folding, rows 732 through 747" at bounding box center [472, 235] width 6 height 8
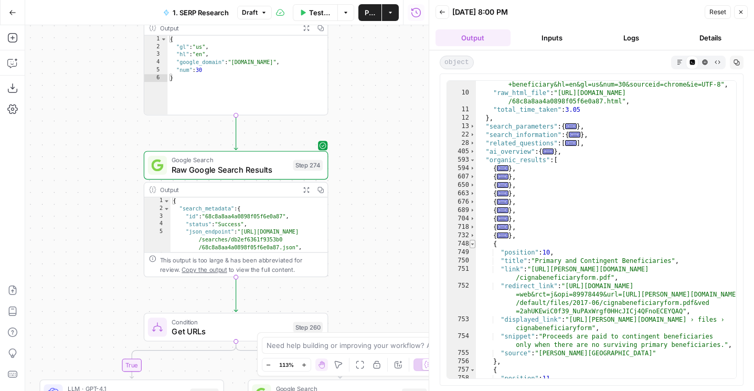
click at [471, 242] on span "Toggle code folding, rows 748 through 756" at bounding box center [472, 244] width 6 height 8
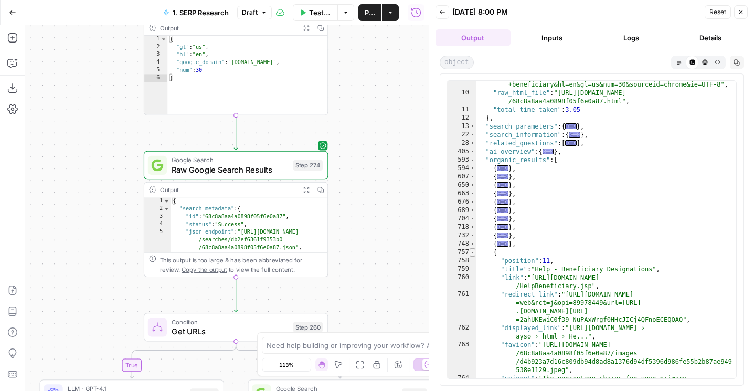
click at [471, 250] on span "Toggle code folding, rows 757 through 769" at bounding box center [472, 252] width 6 height 8
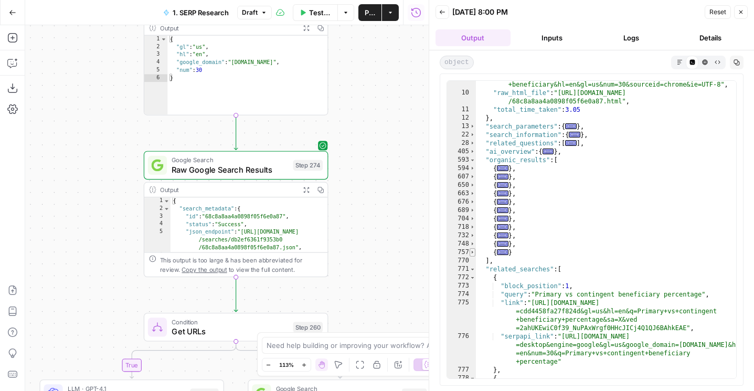
click at [471, 251] on span "Toggle code folding, rows 757 through 769" at bounding box center [472, 252] width 6 height 8
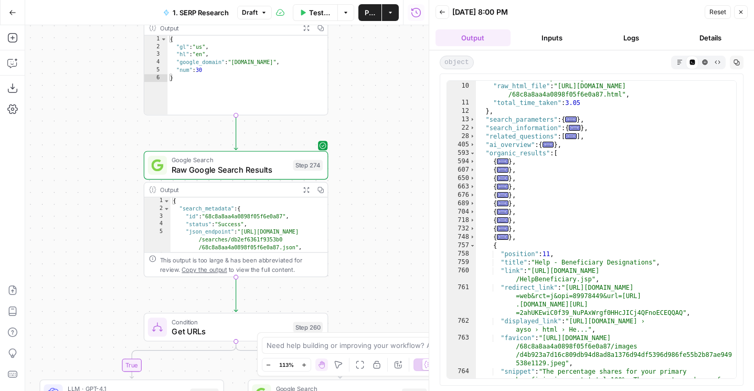
scroll to position [122, 0]
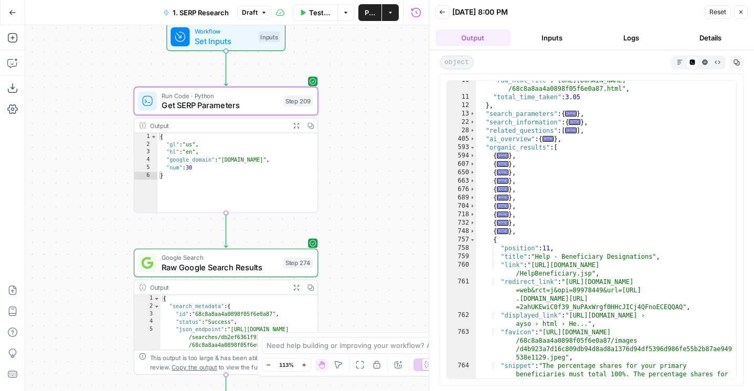
drag, startPoint x: 402, startPoint y: 130, endPoint x: 392, endPoint y: 228, distance: 98.0
click at [392, 228] on div "true false false true false true false true false true Workflow Set Inputs Inpu…" at bounding box center [226, 208] width 403 height 366
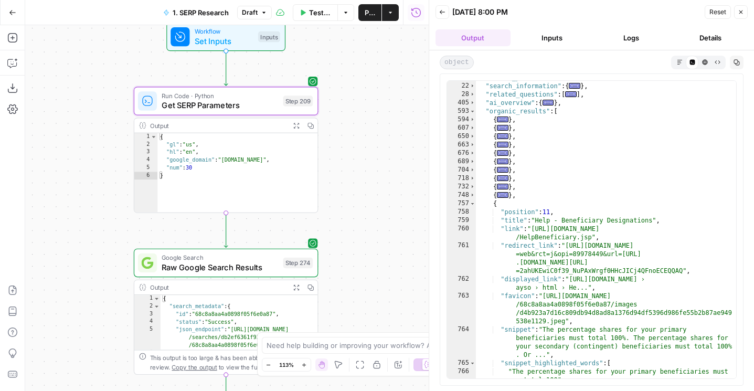
scroll to position [244, 0]
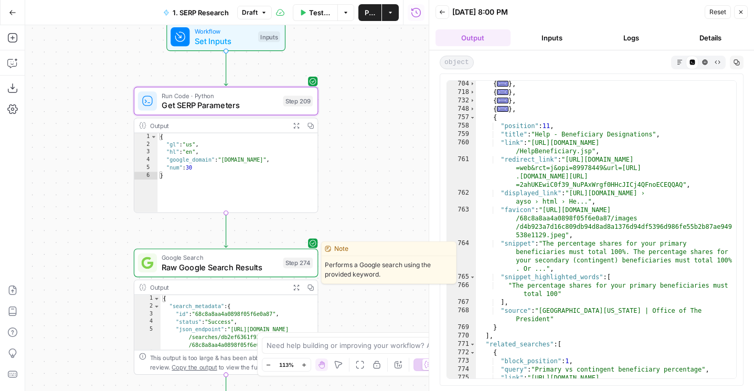
click at [251, 267] on span "Raw Google Search Results" at bounding box center [220, 267] width 116 height 12
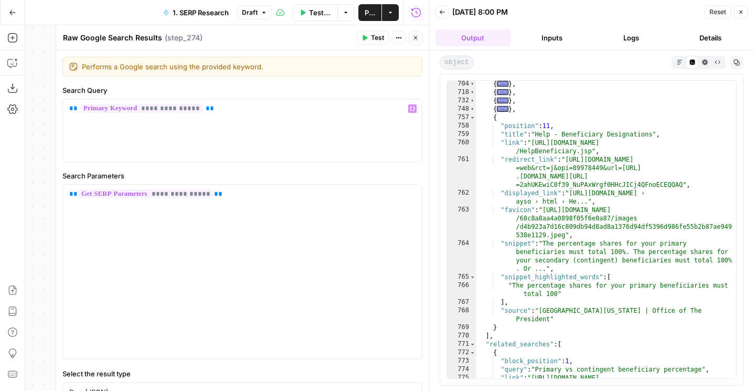
click at [369, 39] on button "Test" at bounding box center [373, 38] width 32 height 14
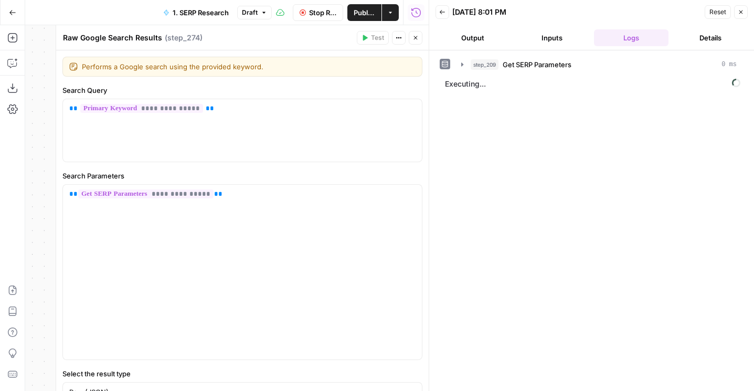
click at [411, 37] on button "Close" at bounding box center [416, 38] width 14 height 14
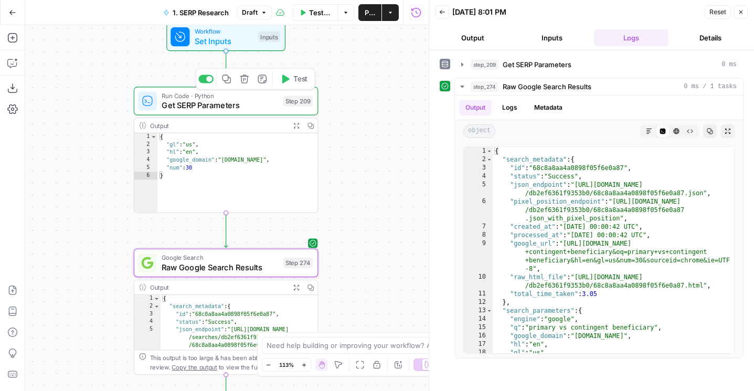
click at [211, 107] on span "Get SERP Parameters" at bounding box center [220, 105] width 116 height 12
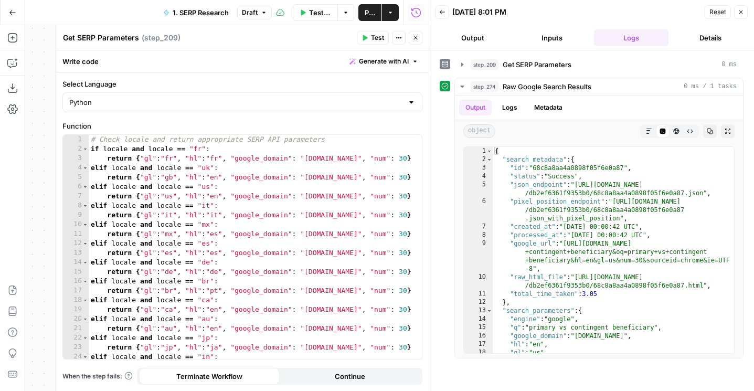
type textarea "**********"
click at [241, 204] on div "# Check locale and return appropriate SERP API parameters if locale and locale …" at bounding box center [255, 256] width 333 height 243
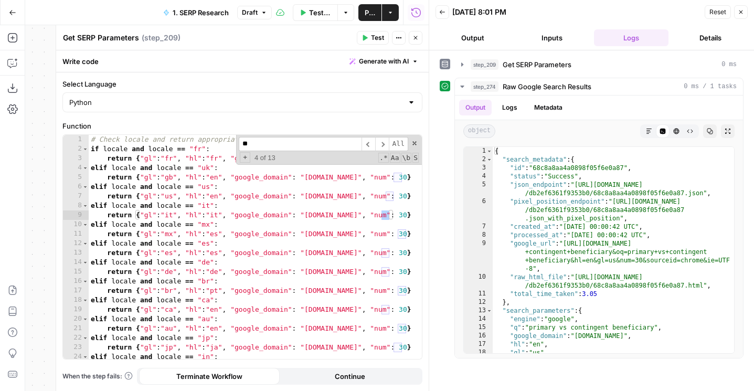
click at [249, 149] on input "**" at bounding box center [300, 144] width 123 height 14
type input "**"
click at [246, 160] on span "+" at bounding box center [245, 157] width 10 height 10
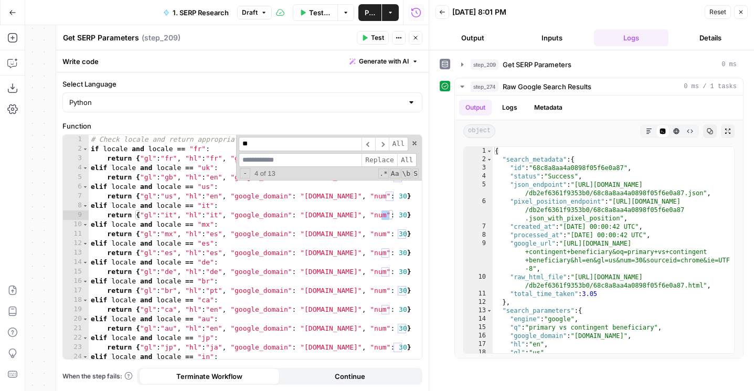
click at [253, 160] on input at bounding box center [300, 160] width 123 height 14
type input "***"
click at [411, 156] on span "All" at bounding box center [406, 160] width 19 height 14
click at [370, 40] on button "Test" at bounding box center [373, 38] width 32 height 14
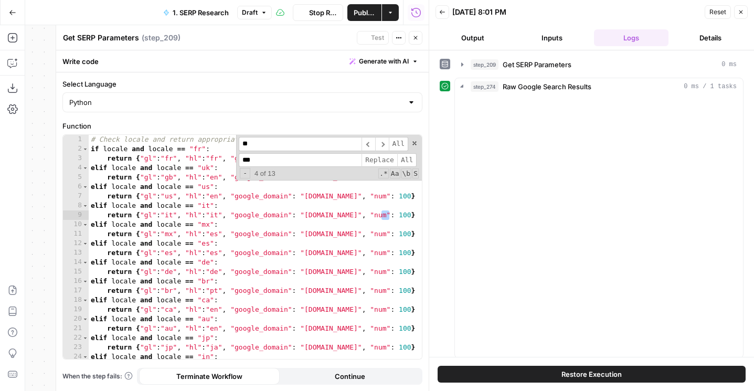
click at [416, 40] on icon "button" at bounding box center [415, 38] width 6 height 6
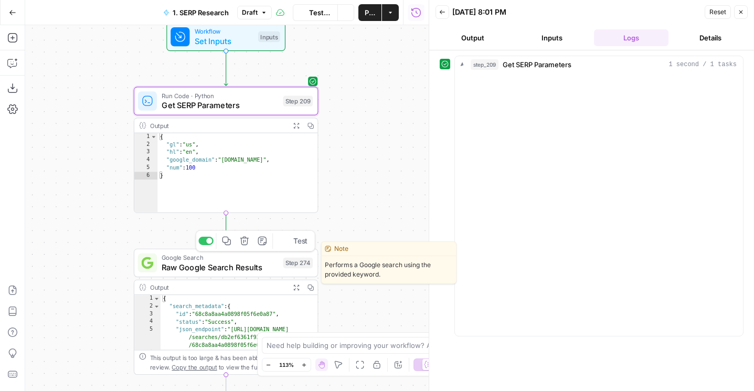
click at [287, 245] on button "Test" at bounding box center [293, 240] width 37 height 15
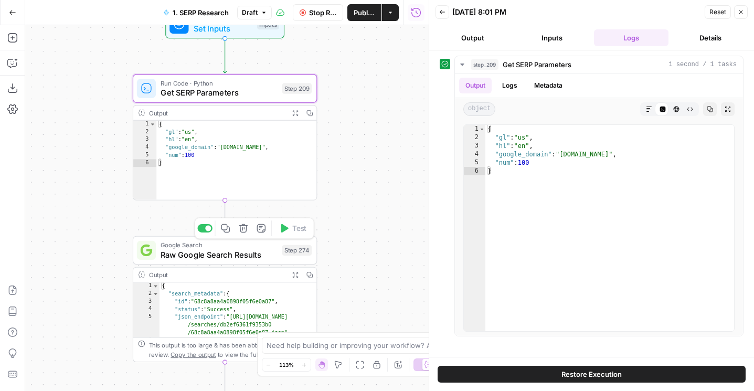
drag, startPoint x: 357, startPoint y: 211, endPoint x: 335, endPoint y: 98, distance: 114.9
click at [335, 98] on div "true false false true false true false true false true Workflow Set Inputs Inpu…" at bounding box center [226, 208] width 403 height 366
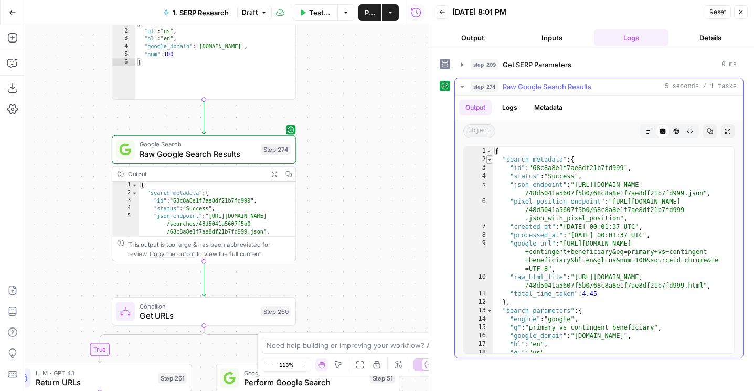
click at [488, 156] on span "Toggle code folding, rows 2 through 12" at bounding box center [489, 159] width 6 height 8
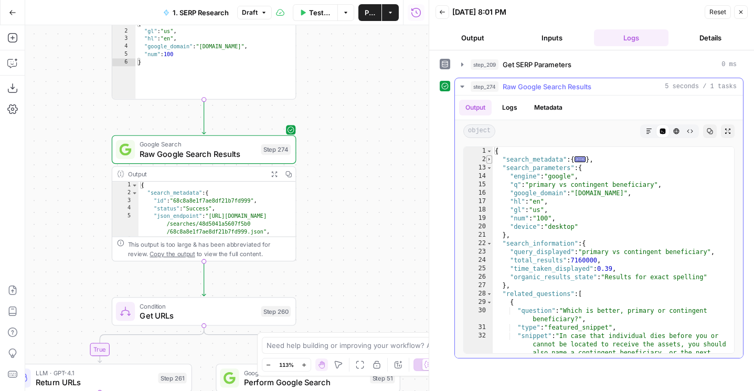
click at [489, 163] on span "Toggle code folding, rows 2 through 12" at bounding box center [489, 159] width 6 height 8
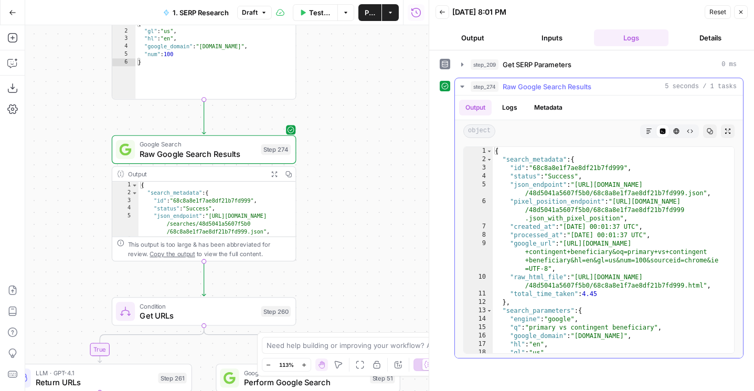
click at [492, 160] on div "{ "search_metadata" : { "id" : "68c8a8e1f7ae8df21b7fd999" , "status" : "Success…" at bounding box center [612, 258] width 241 height 223
click at [492, 159] on div "2" at bounding box center [478, 159] width 29 height 8
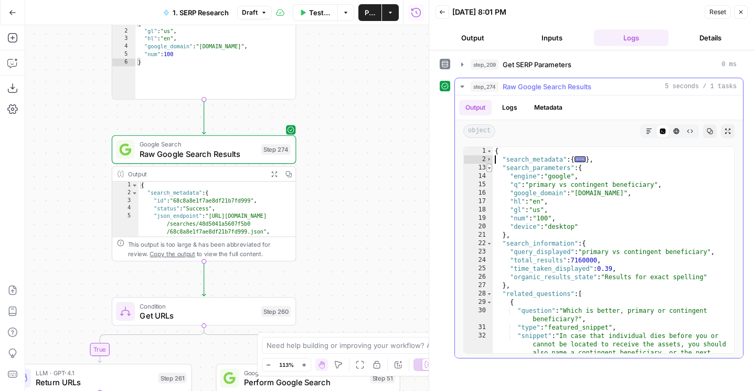
click at [488, 168] on span "Toggle code folding, rows 13 through 21" at bounding box center [489, 168] width 6 height 8
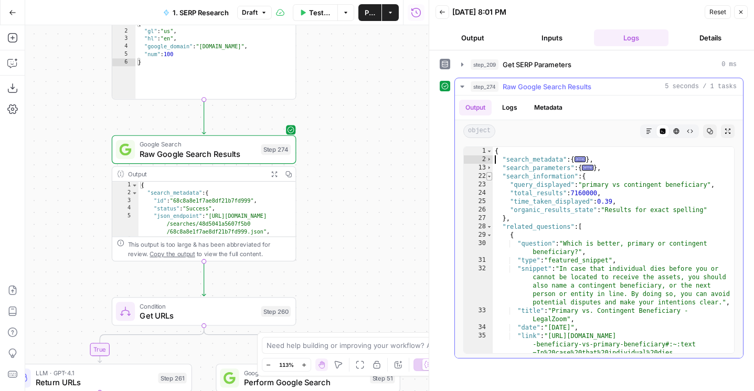
click at [487, 176] on span "Toggle code folding, rows 22 through 27" at bounding box center [489, 176] width 6 height 8
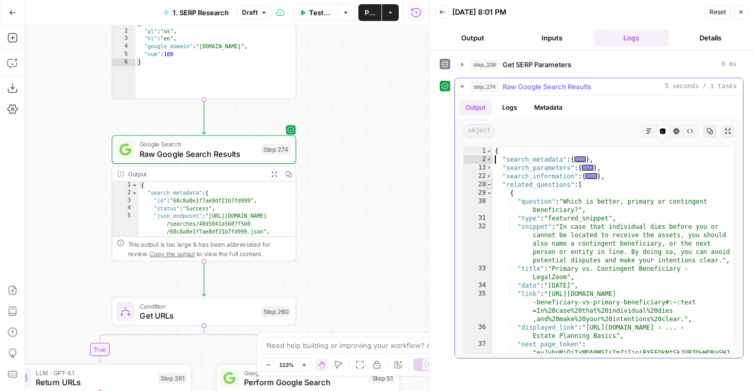
click at [487, 185] on span "Toggle code folding, rows 28 through 73" at bounding box center [489, 184] width 6 height 8
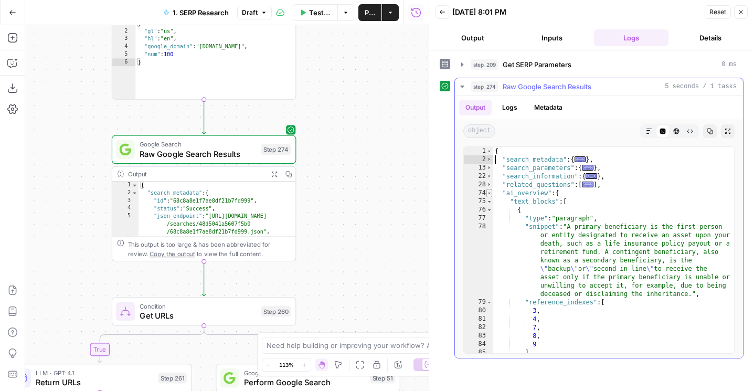
click at [489, 192] on span "Toggle code folding, rows 74 through 261" at bounding box center [489, 193] width 6 height 8
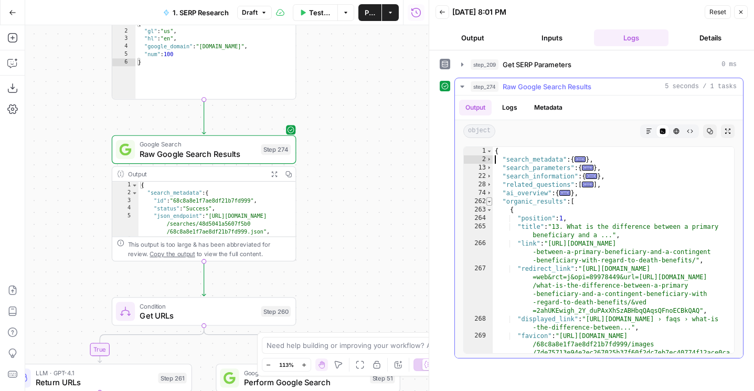
click at [489, 203] on span "Toggle code folding, rows 262 through 439" at bounding box center [489, 201] width 6 height 8
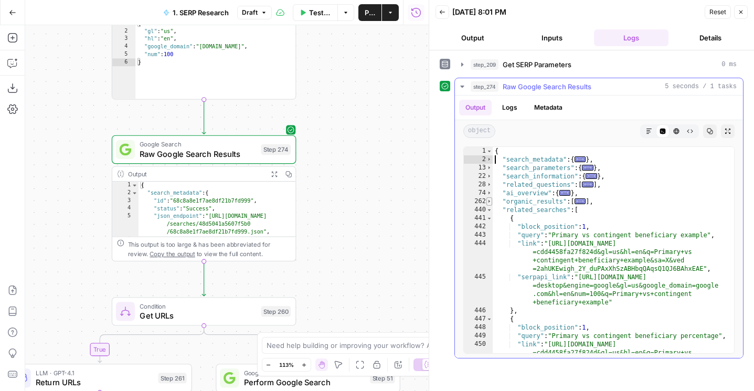
click at [489, 203] on span "Toggle code folding, rows 262 through 439" at bounding box center [489, 201] width 6 height 8
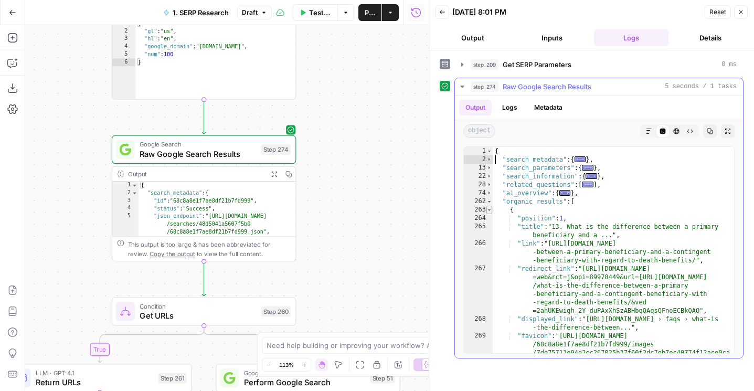
click at [489, 210] on span "Toggle code folding, rows 263 through 275" at bounding box center [489, 210] width 6 height 8
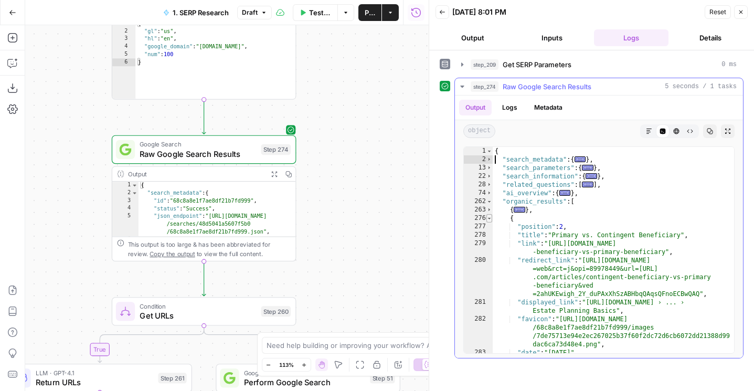
click at [489, 216] on span "Toggle code folding, rows 276 through 318" at bounding box center [489, 218] width 6 height 8
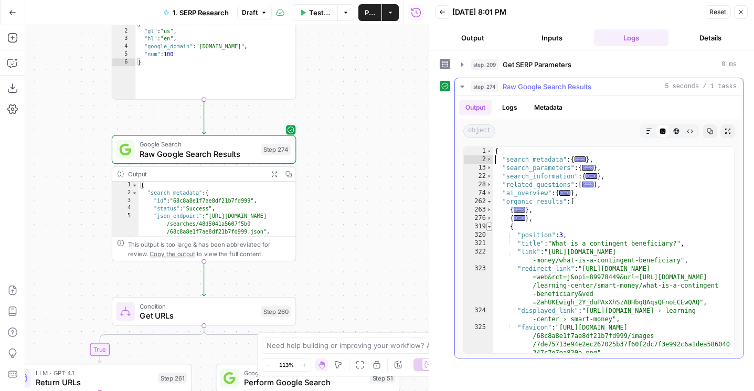
click at [489, 223] on span "Toggle code folding, rows 319 through 331" at bounding box center [489, 226] width 6 height 8
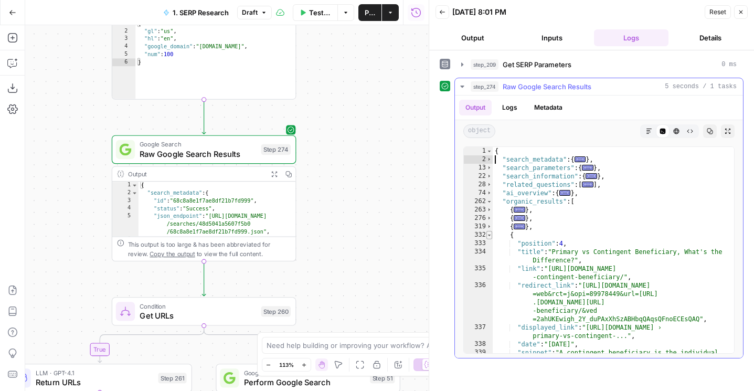
click at [489, 233] on span "Toggle code folding, rows 332 through 344" at bounding box center [489, 235] width 6 height 8
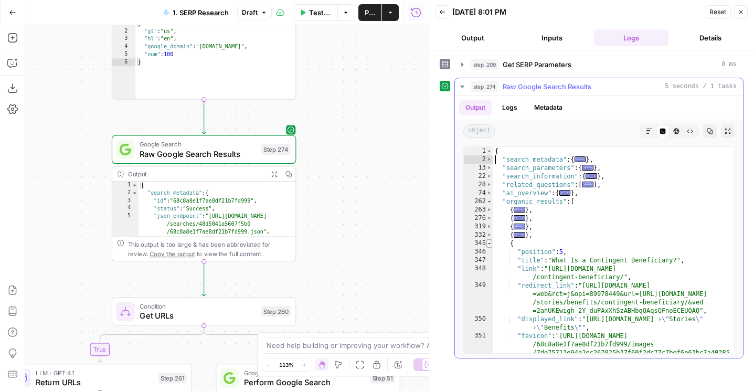
click at [489, 240] on span "Toggle code folding, rows 345 through 357" at bounding box center [489, 243] width 6 height 8
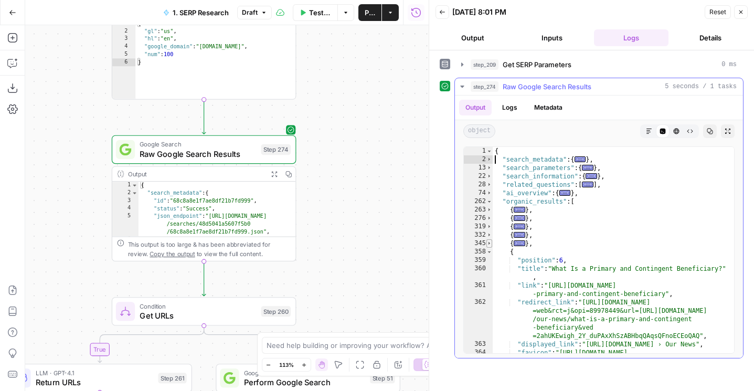
click at [489, 246] on span "Toggle code folding, rows 345 through 357" at bounding box center [489, 243] width 6 height 8
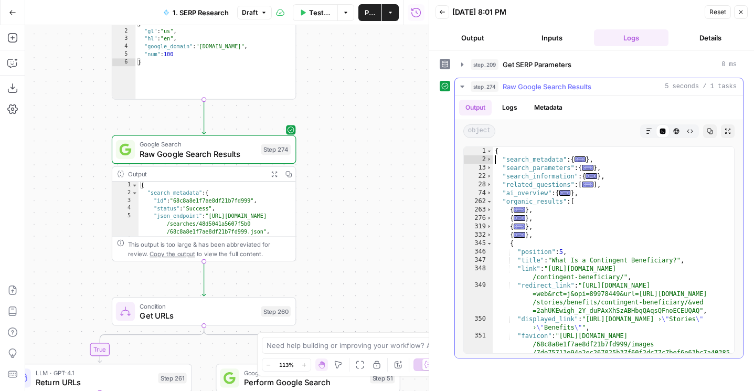
click at [485, 240] on div "345" at bounding box center [478, 243] width 29 height 8
type textarea "**********"
click at [486, 239] on span "Toggle code folding, rows 345 through 357" at bounding box center [489, 243] width 6 height 8
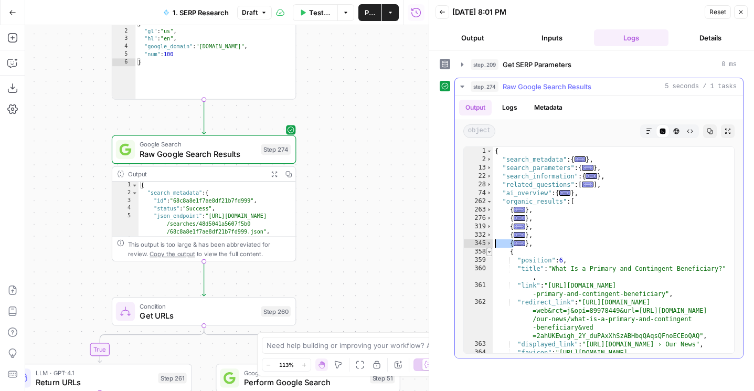
click at [490, 251] on span "Toggle code folding, rows 358 through 372" at bounding box center [489, 252] width 6 height 8
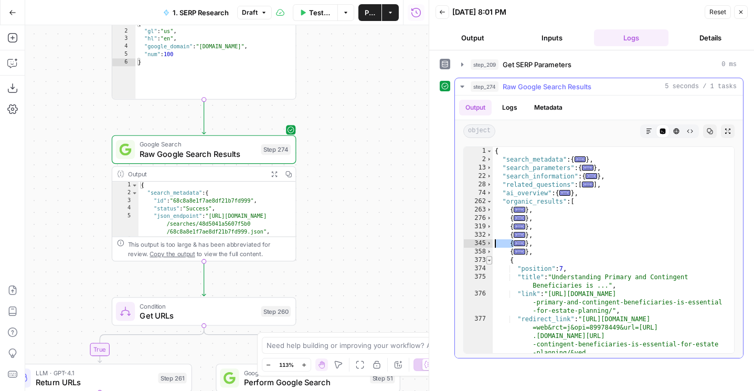
click at [490, 260] on span "Toggle code folding, rows 373 through 386" at bounding box center [489, 260] width 6 height 8
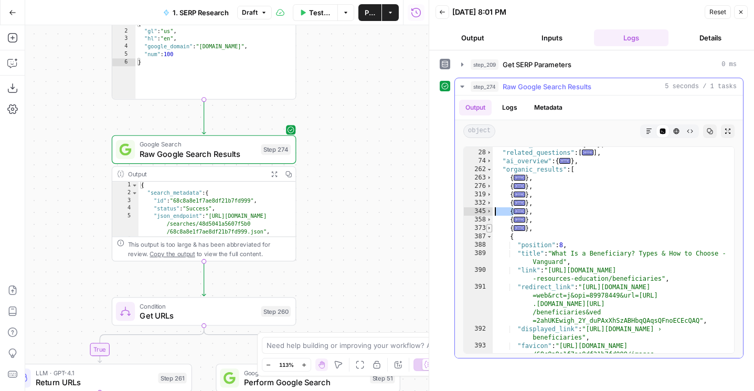
scroll to position [32, 0]
click at [489, 238] on span "Toggle code folding, rows 387 through 400" at bounding box center [489, 236] width 6 height 8
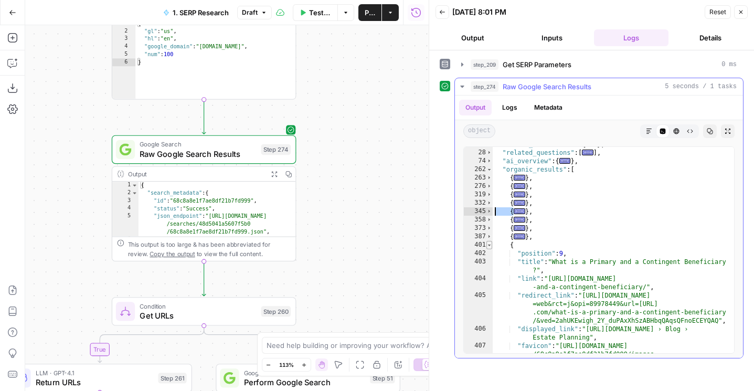
click at [489, 245] on span "Toggle code folding, rows 401 through 416" at bounding box center [489, 245] width 6 height 8
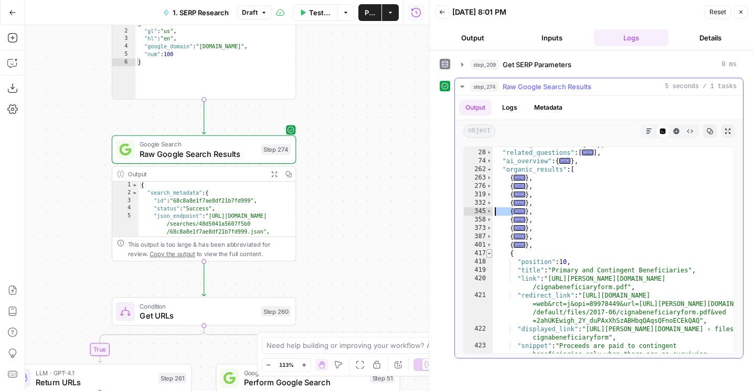
click at [489, 253] on span "Toggle code folding, rows 417 through 425" at bounding box center [489, 253] width 6 height 8
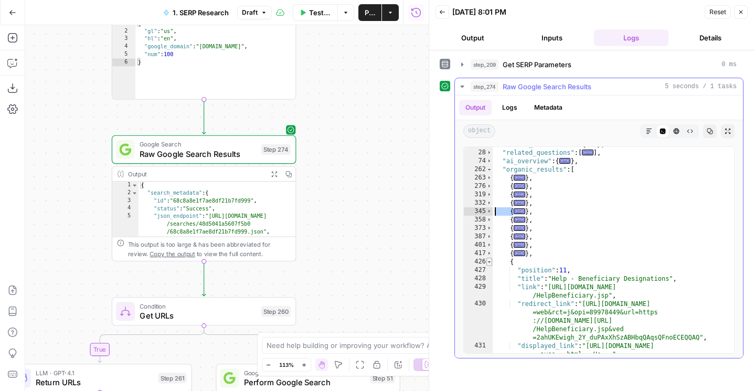
click at [488, 261] on span "Toggle code folding, rows 426 through 438" at bounding box center [489, 261] width 6 height 8
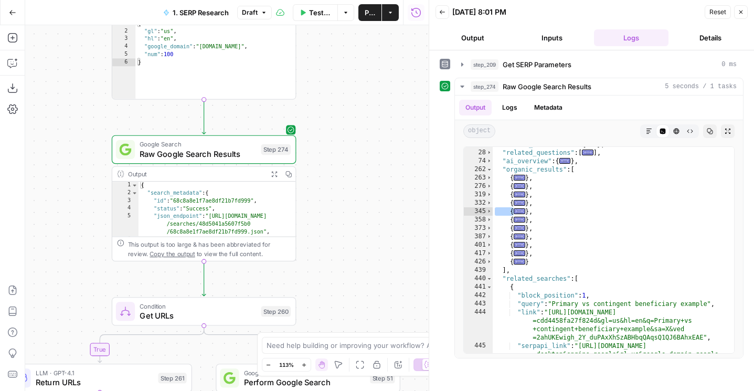
click at [223, 155] on span "Raw Google Search Results" at bounding box center [197, 154] width 116 height 12
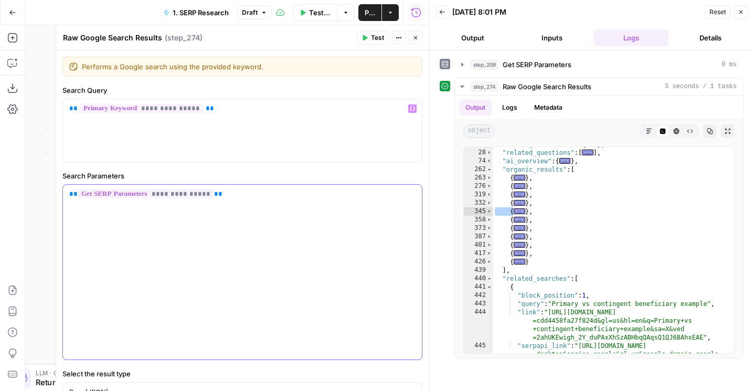
click at [217, 228] on div "**********" at bounding box center [242, 272] width 359 height 175
click at [361, 36] on button "Test" at bounding box center [373, 38] width 32 height 14
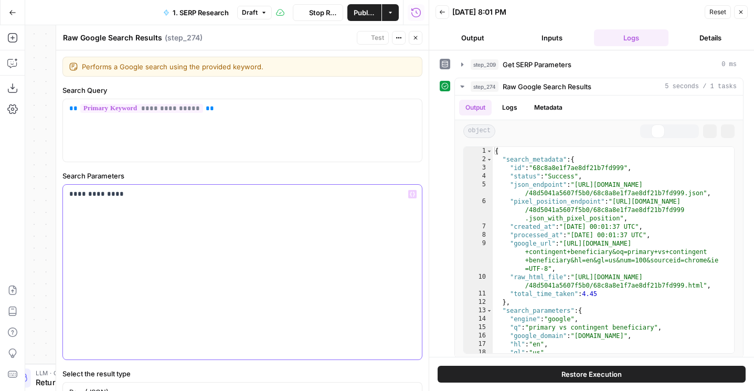
click at [275, 228] on div "**********" at bounding box center [242, 272] width 359 height 175
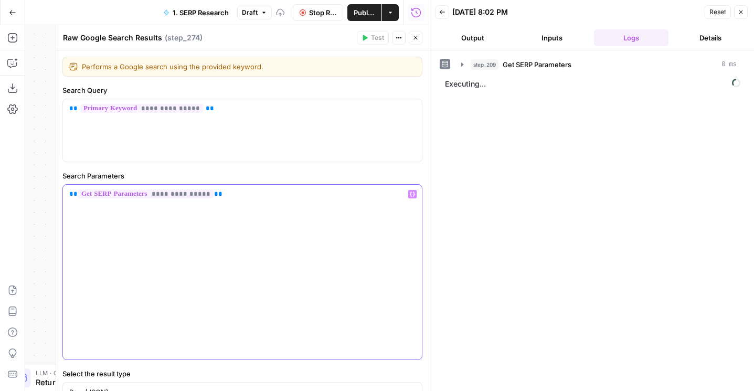
click at [275, 228] on div "**********" at bounding box center [242, 272] width 359 height 175
click at [470, 35] on button "Output" at bounding box center [472, 37] width 75 height 17
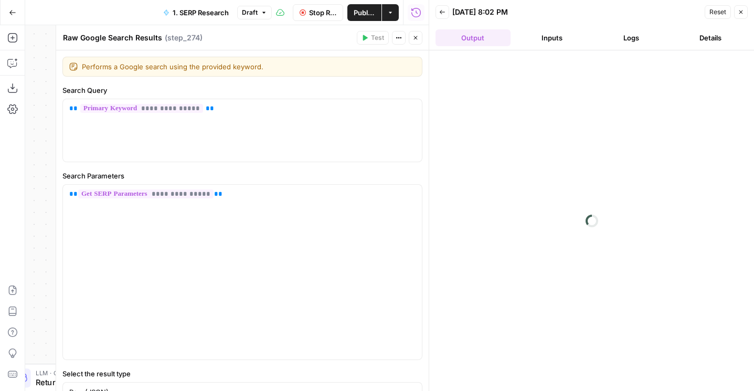
click at [415, 39] on div "Run History E" at bounding box center [416, 35] width 48 height 10
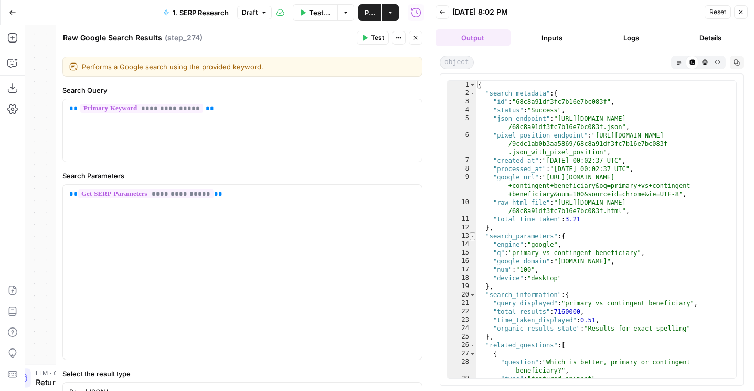
click at [471, 238] on span "Toggle code folding, rows 13 through 19" at bounding box center [472, 236] width 6 height 8
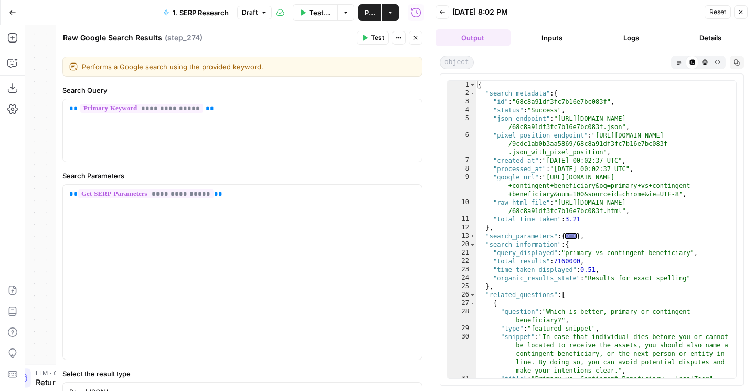
click at [476, 294] on div "{ "search_metadata" : { "id" : "68c8a91df3fc7b16e7bc083f" , "status" : "Success…" at bounding box center [606, 238] width 260 height 314
type textarea "**********"
click at [472, 294] on span "Toggle code folding, rows 26 through 401" at bounding box center [472, 295] width 6 height 8
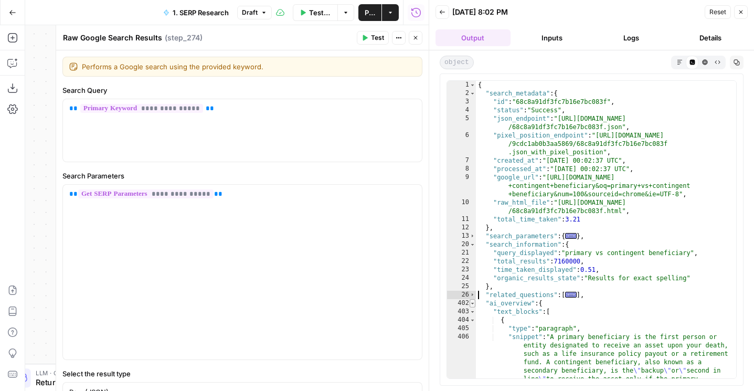
click at [473, 303] on span "Toggle code folding, rows 402 through 589" at bounding box center [472, 303] width 6 height 8
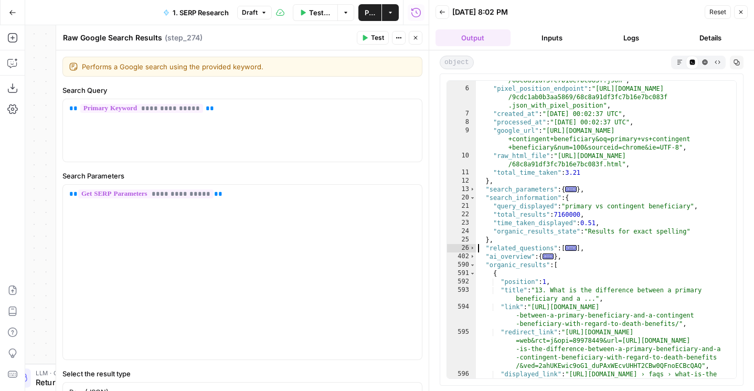
scroll to position [123, 0]
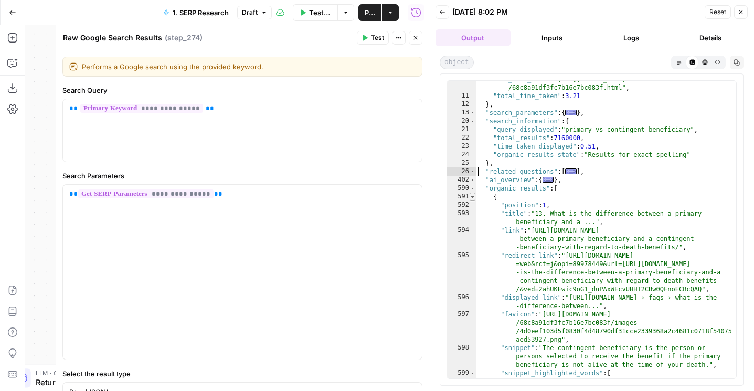
click at [471, 199] on span "Toggle code folding, rows 591 through 603" at bounding box center [472, 196] width 6 height 8
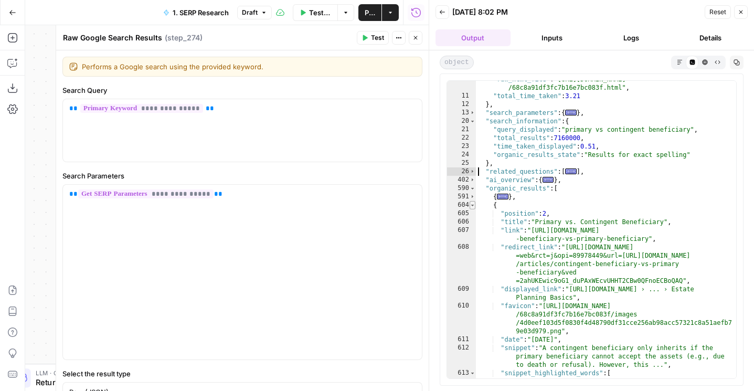
click at [471, 207] on span "Toggle code folding, rows 604 through 630" at bounding box center [472, 205] width 6 height 8
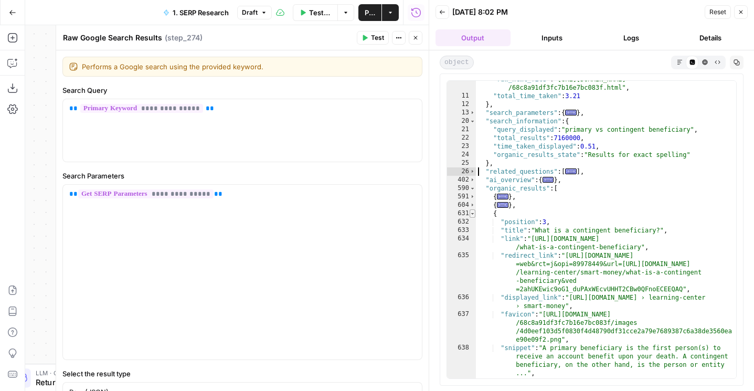
click at [471, 214] on span "Toggle code folding, rows 631 through 643" at bounding box center [472, 213] width 6 height 8
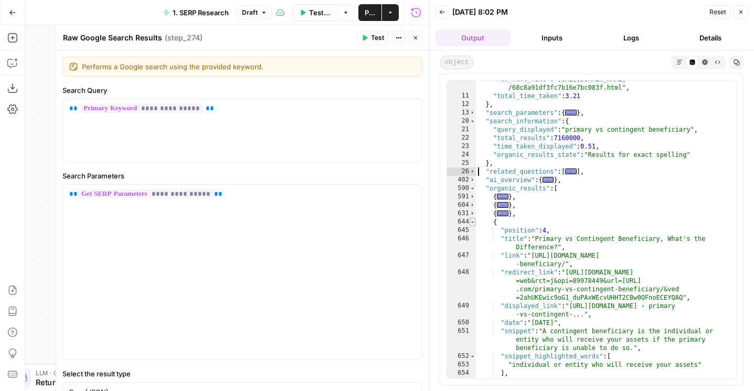
click at [471, 222] on span "Toggle code folding, rows 644 through 656" at bounding box center [472, 222] width 6 height 8
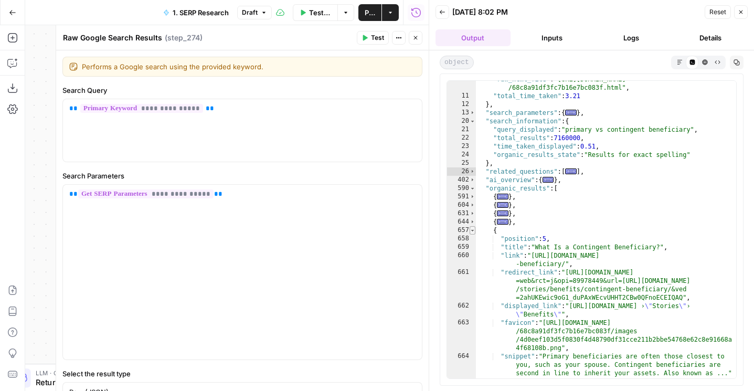
click at [471, 230] on span "Toggle code folding, rows 657 through 669" at bounding box center [472, 230] width 6 height 8
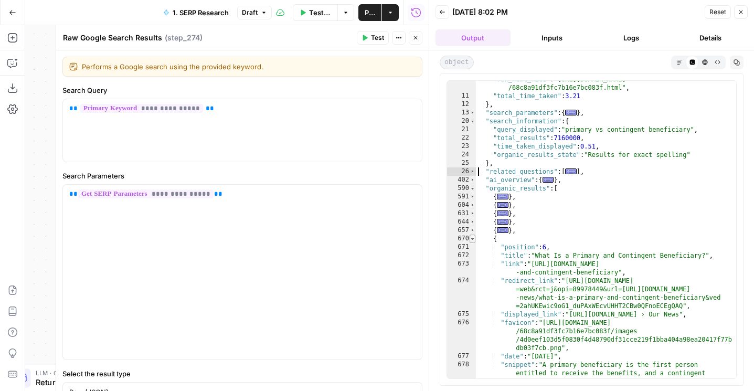
click at [473, 238] on span "Toggle code folding, rows 670 through 684" at bounding box center [472, 238] width 6 height 8
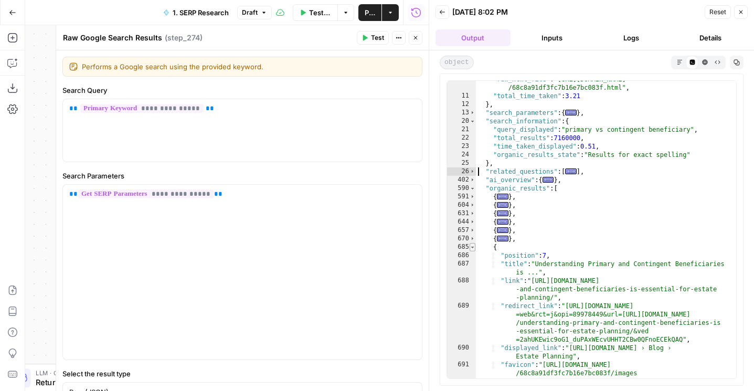
click at [473, 245] on span "Toggle code folding, rows 685 through 698" at bounding box center [472, 247] width 6 height 8
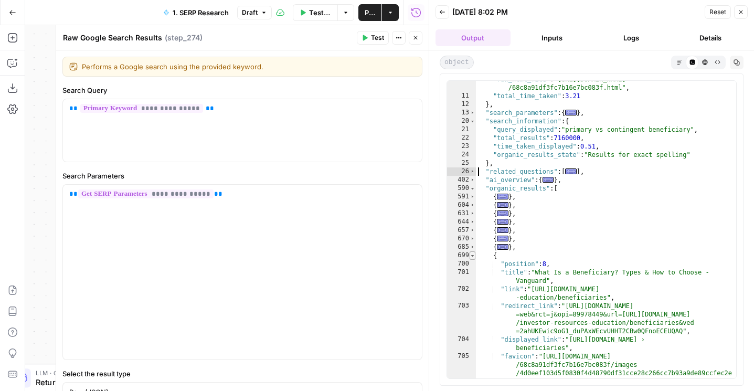
click at [473, 258] on span "Toggle code folding, rows 699 through 712" at bounding box center [472, 255] width 6 height 8
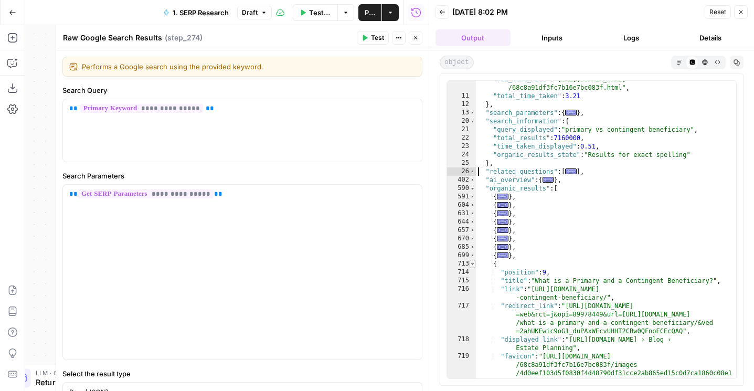
click at [473, 264] on span "Toggle code folding, rows 713 through 728" at bounding box center [472, 264] width 6 height 8
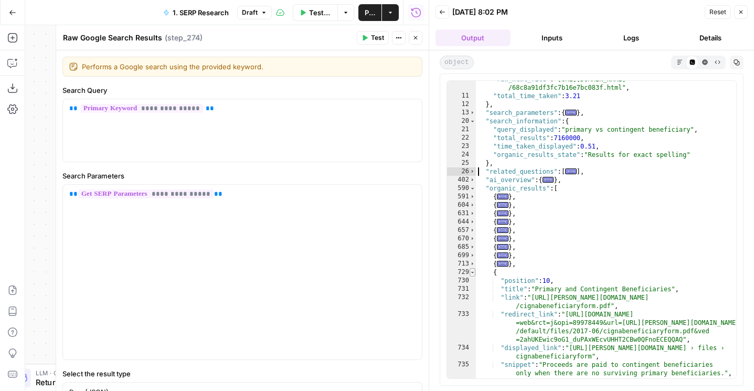
click at [473, 273] on span "Toggle code folding, rows 729 through 737" at bounding box center [472, 272] width 6 height 8
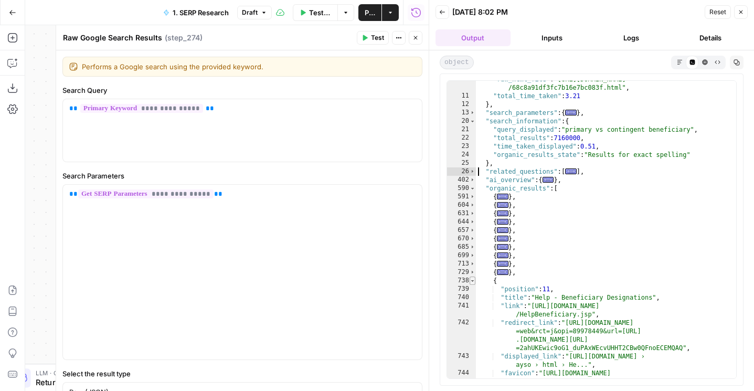
click at [473, 281] on span "Toggle code folding, rows 738 through 750" at bounding box center [472, 280] width 6 height 8
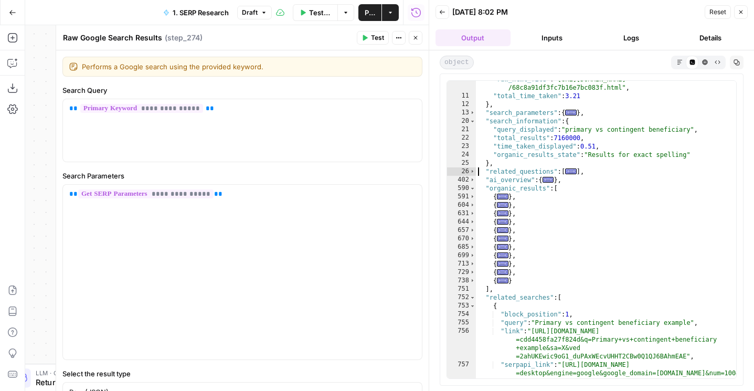
click at [418, 42] on button "Close" at bounding box center [416, 38] width 14 height 14
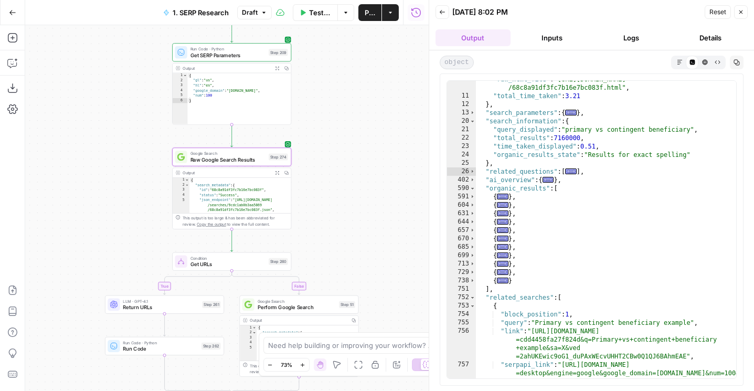
drag, startPoint x: 346, startPoint y: 153, endPoint x: 330, endPoint y: 171, distance: 24.9
click at [331, 171] on div "true false false true false true false true false true Workflow Set Inputs Inpu…" at bounding box center [226, 208] width 403 height 366
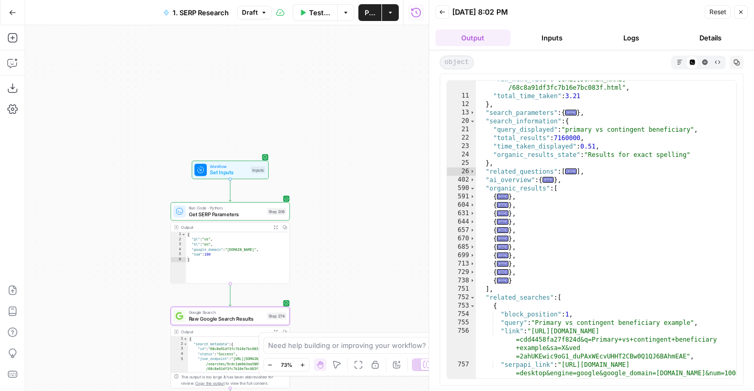
drag, startPoint x: 347, startPoint y: 106, endPoint x: 347, endPoint y: 280, distance: 173.0
click at [347, 279] on div "true false false true false true false true false true Workflow Set Inputs Inpu…" at bounding box center [226, 208] width 403 height 366
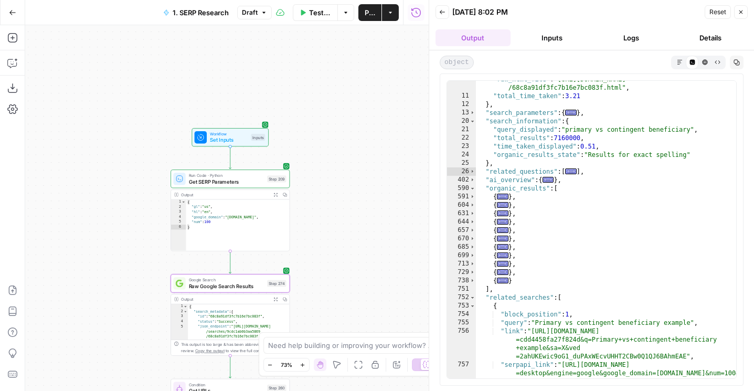
drag, startPoint x: 347, startPoint y: 280, endPoint x: 347, endPoint y: 84, distance: 195.6
click at [347, 84] on div "true false false true false true false true false true Workflow Set Inputs Inpu…" at bounding box center [226, 208] width 403 height 366
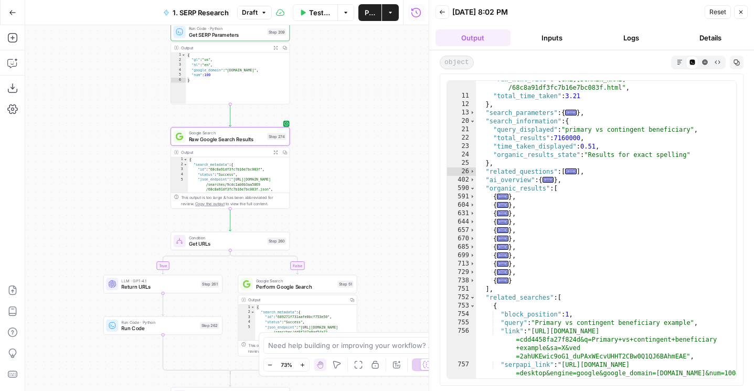
click at [251, 36] on span "Get SERP Parameters" at bounding box center [227, 35] width 76 height 8
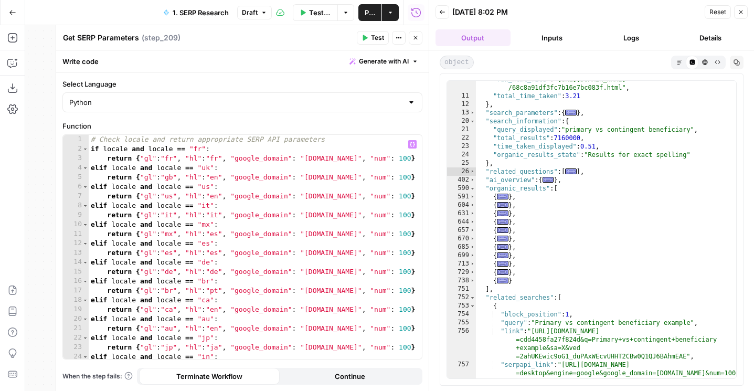
type textarea "**********"
click at [286, 229] on div "# Check locale and return appropriate SERP API parameters if locale and locale …" at bounding box center [255, 256] width 333 height 243
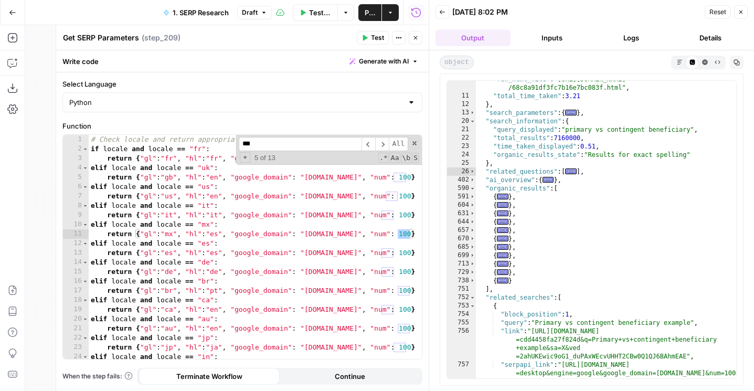
type input "***"
click at [238, 159] on div "*** ​ ​ All Replace All + 5 of 13 .* Aa \b S" at bounding box center [329, 150] width 186 height 30
click at [243, 159] on span "+" at bounding box center [245, 157] width 10 height 10
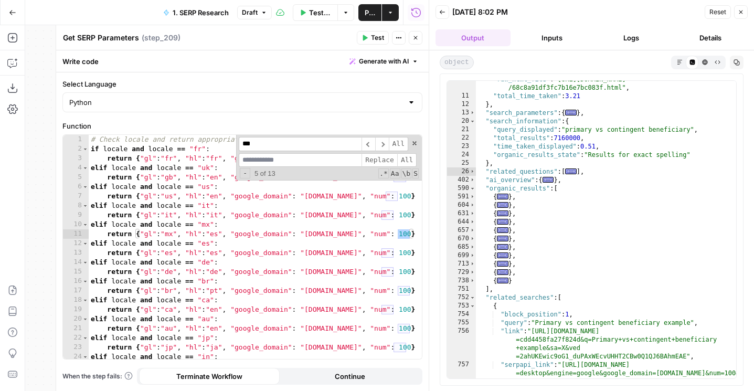
click at [268, 159] on input at bounding box center [300, 160] width 123 height 14
type input "**"
click at [413, 159] on span "All" at bounding box center [406, 160] width 19 height 14
click at [412, 39] on icon "button" at bounding box center [415, 38] width 6 height 6
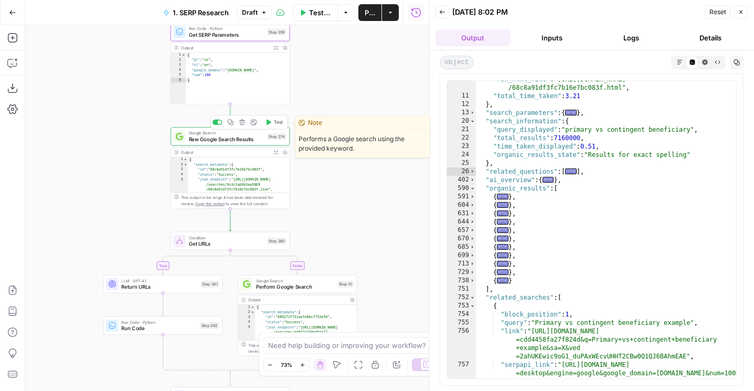
click at [274, 120] on span "Test" at bounding box center [278, 122] width 9 height 7
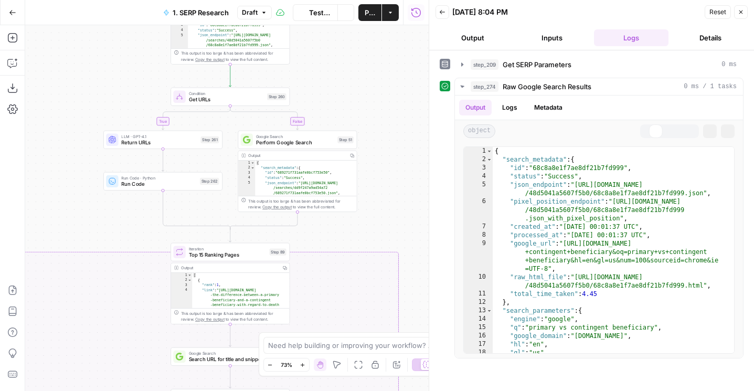
drag, startPoint x: 335, startPoint y: 220, endPoint x: 335, endPoint y: 52, distance: 167.8
click at [335, 52] on div "true false false true false true false true false true Workflow Set Inputs Inpu…" at bounding box center [226, 208] width 403 height 366
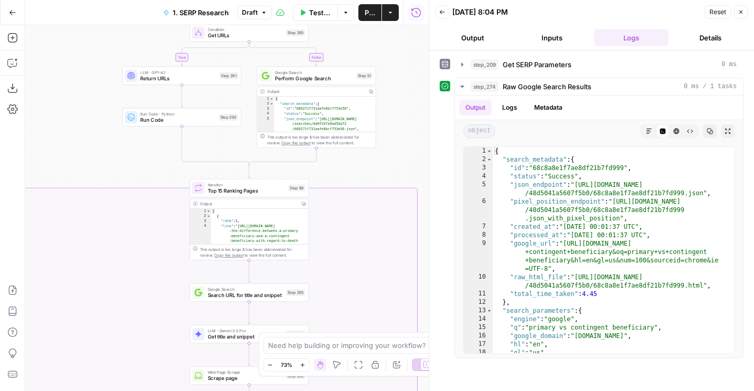
drag, startPoint x: 336, startPoint y: 207, endPoint x: 362, endPoint y: 154, distance: 58.4
click at [362, 154] on div "true false false true false true false true false true Workflow Set Inputs Inpu…" at bounding box center [226, 208] width 403 height 366
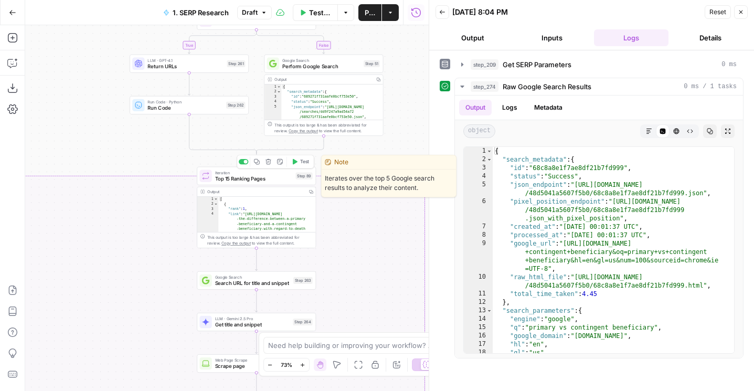
click at [295, 162] on icon "button" at bounding box center [295, 162] width 5 height 6
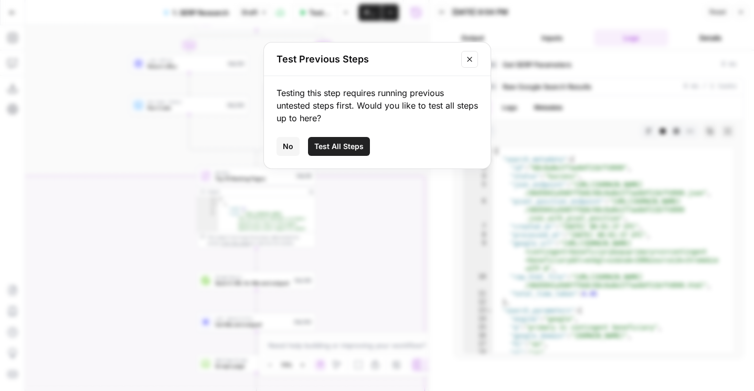
click at [284, 145] on span "No" at bounding box center [288, 146] width 10 height 10
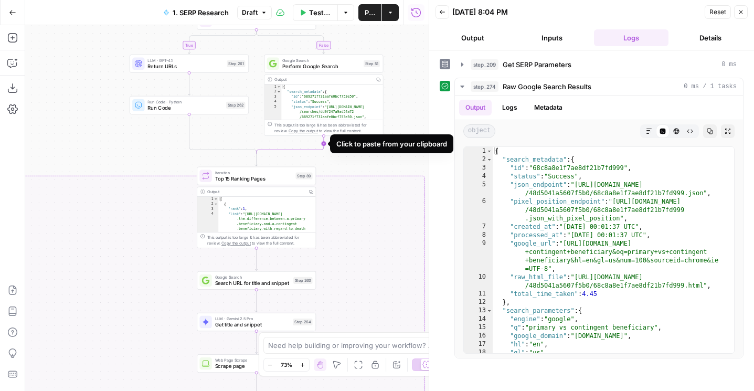
click at [419, 144] on div "Click to paste from your clipboard" at bounding box center [391, 143] width 111 height 10
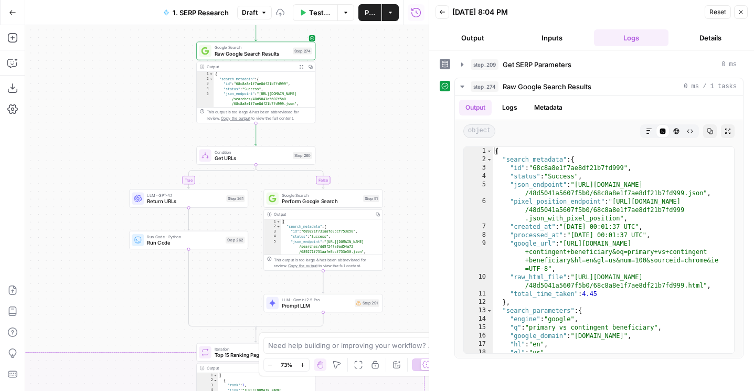
drag, startPoint x: 411, startPoint y: 73, endPoint x: 411, endPoint y: 208, distance: 134.8
click at [411, 208] on div "true false false true false true false true false true Workflow Set Inputs Inpu…" at bounding box center [226, 208] width 403 height 366
click at [296, 140] on icon "button" at bounding box center [294, 141] width 6 height 6
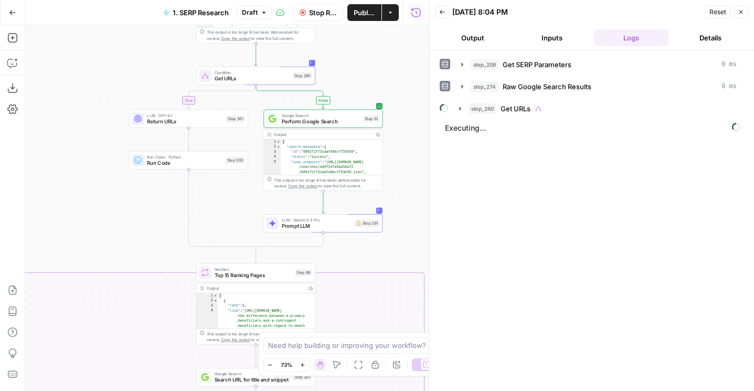
drag, startPoint x: 356, startPoint y: 146, endPoint x: 356, endPoint y: 51, distance: 94.9
click at [356, 51] on div "true false false true false true false true false true Workflow Set Inputs Inpu…" at bounding box center [226, 208] width 403 height 366
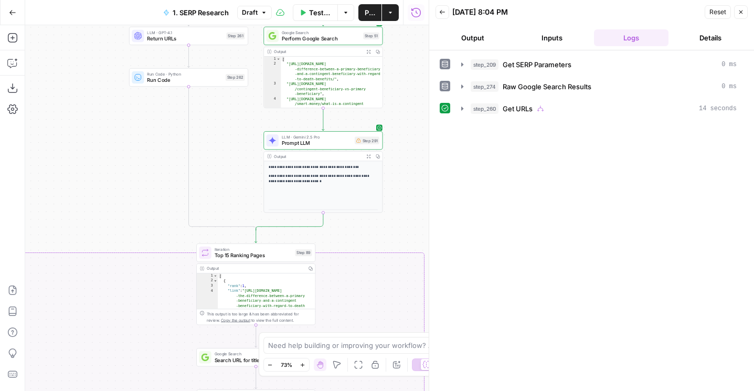
drag, startPoint x: 93, startPoint y: 262, endPoint x: 93, endPoint y: 138, distance: 123.2
click at [93, 139] on div "true false false true false true false true false true Workflow Set Inputs Inpu…" at bounding box center [226, 208] width 403 height 366
click at [296, 240] on icon "button" at bounding box center [294, 237] width 6 height 6
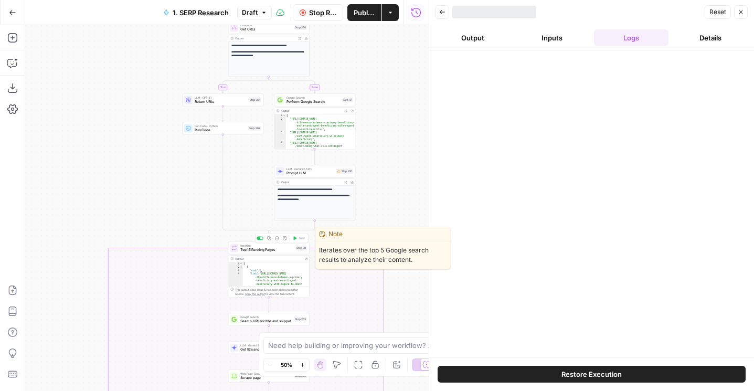
drag, startPoint x: 153, startPoint y: 238, endPoint x: 127, endPoint y: 57, distance: 182.7
click at [127, 57] on div "true false false true false true false true false true Workflow Set Inputs Inpu…" at bounding box center [226, 208] width 403 height 366
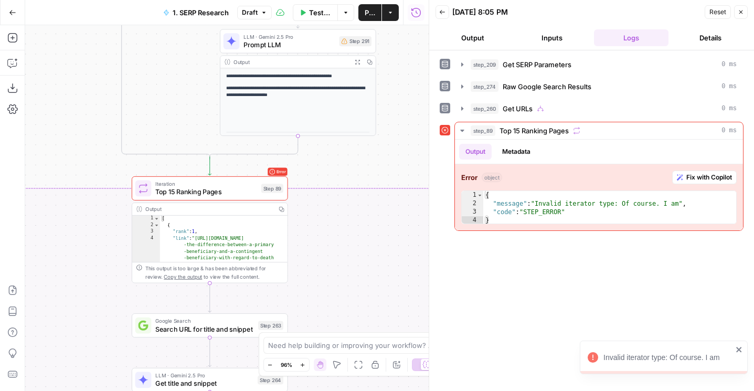
drag, startPoint x: 314, startPoint y: 38, endPoint x: 334, endPoint y: 198, distance: 160.7
click at [334, 198] on div "true false false true false true false true false true Workflow Set Inputs Inpu…" at bounding box center [226, 208] width 403 height 366
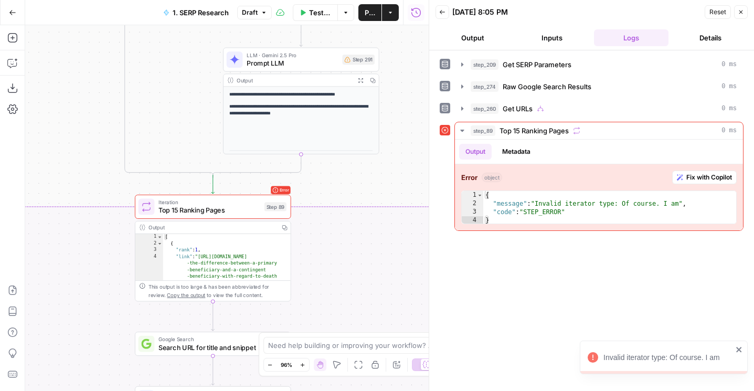
drag, startPoint x: 338, startPoint y: 183, endPoint x: 336, endPoint y: 273, distance: 90.2
click at [338, 273] on div "true false false true false true false true false true Workflow Set Inputs Inpu…" at bounding box center [226, 208] width 403 height 366
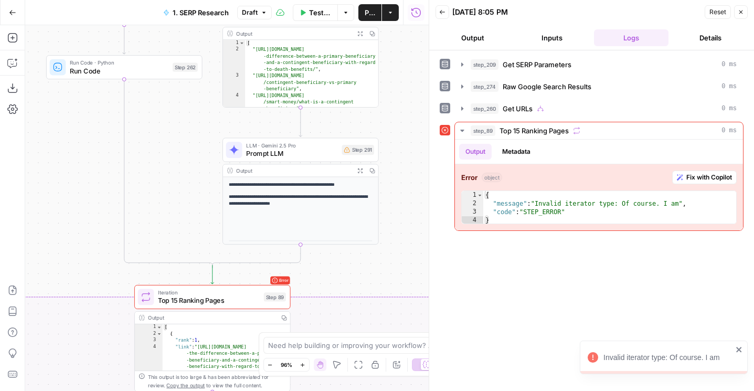
click at [271, 149] on span "Prompt LLM" at bounding box center [292, 153] width 92 height 10
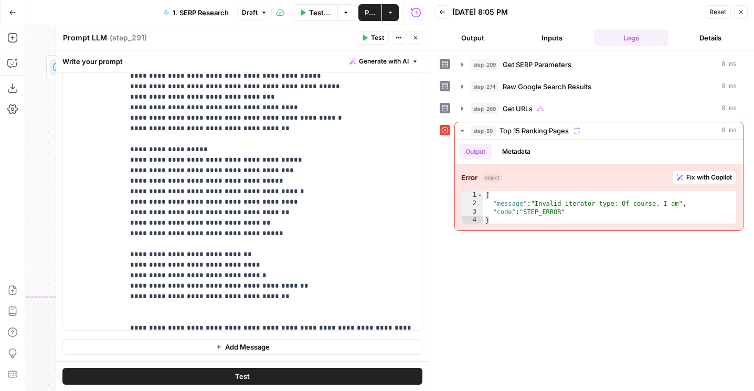
scroll to position [4814, 0]
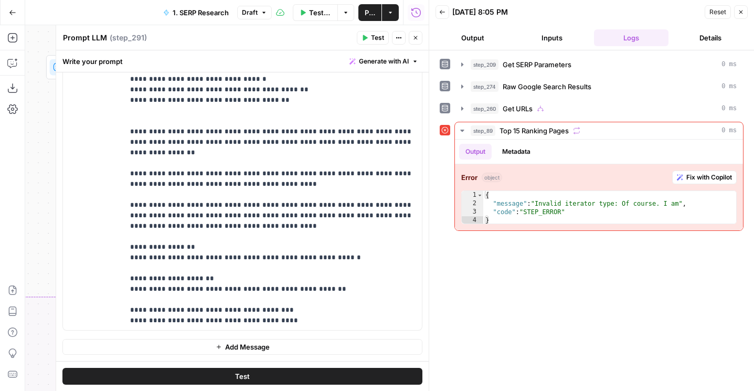
click at [413, 42] on button "Close" at bounding box center [416, 38] width 14 height 14
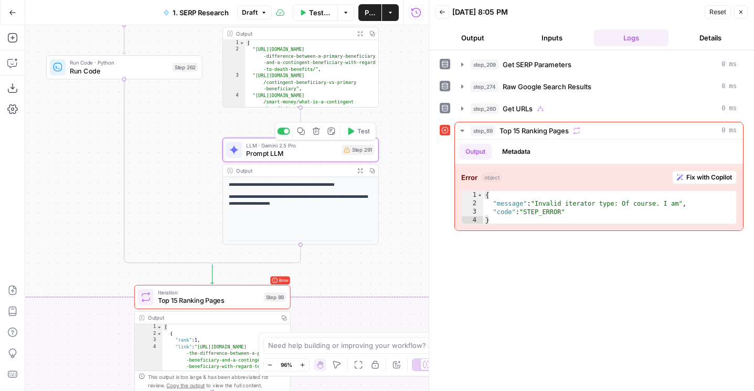
click at [313, 132] on icon "button" at bounding box center [316, 130] width 7 height 7
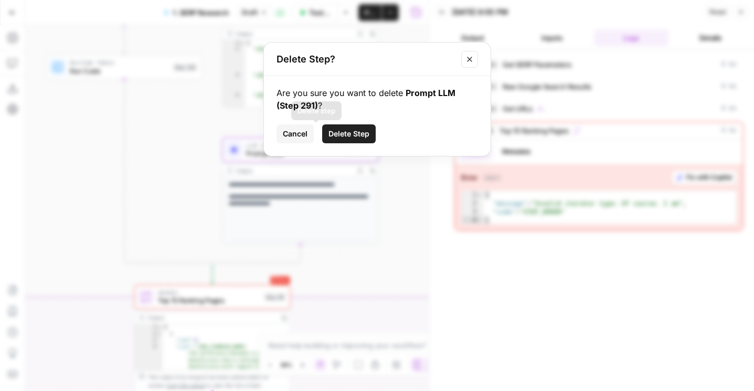
click at [339, 135] on span "Delete Step" at bounding box center [348, 133] width 41 height 10
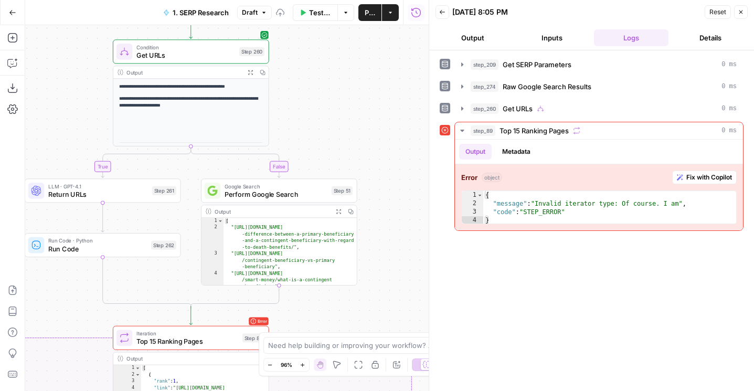
drag, startPoint x: 394, startPoint y: 97, endPoint x: 373, endPoint y: 284, distance: 188.4
click at [373, 284] on div "true false false true false true false true false true Workflow Set Inputs Inpu…" at bounding box center [226, 208] width 403 height 366
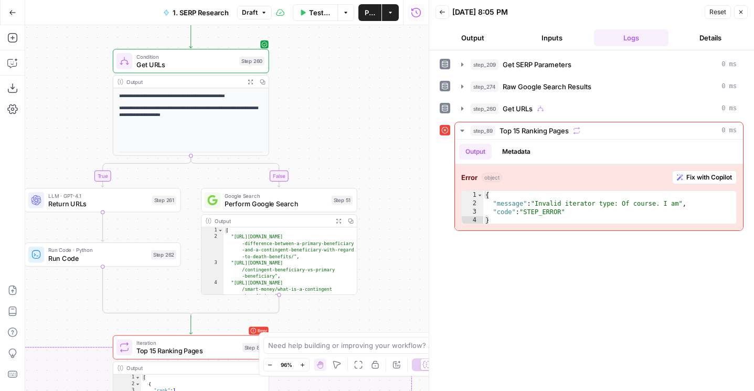
click at [254, 45] on span "Test" at bounding box center [254, 42] width 12 height 9
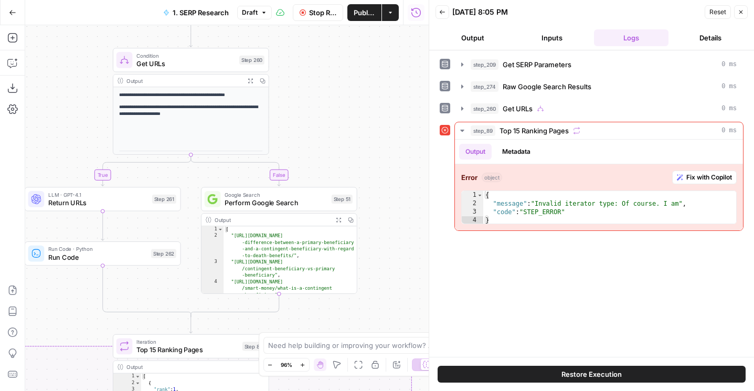
drag, startPoint x: 376, startPoint y: 144, endPoint x: 389, endPoint y: 31, distance: 113.5
click at [389, 31] on div "true false false true false true false true false true Workflow Set Inputs Inpu…" at bounding box center [226, 208] width 403 height 366
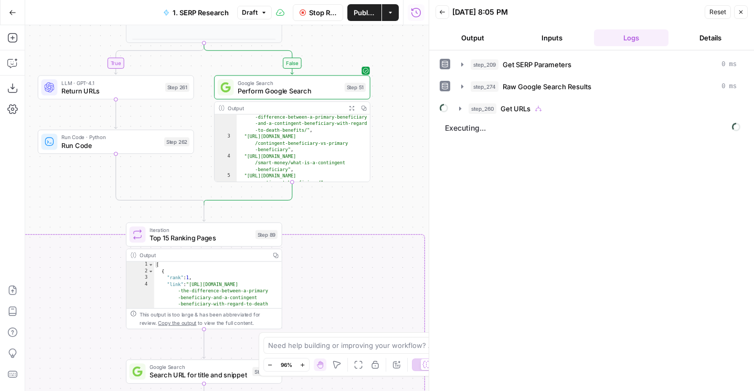
scroll to position [14, 0]
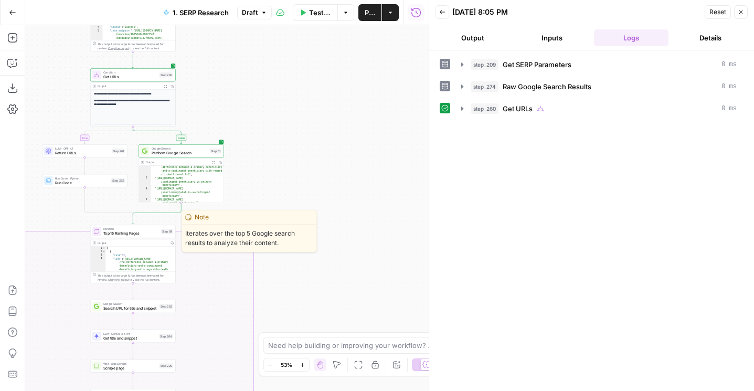
click at [158, 222] on icon "button" at bounding box center [160, 221] width 4 height 4
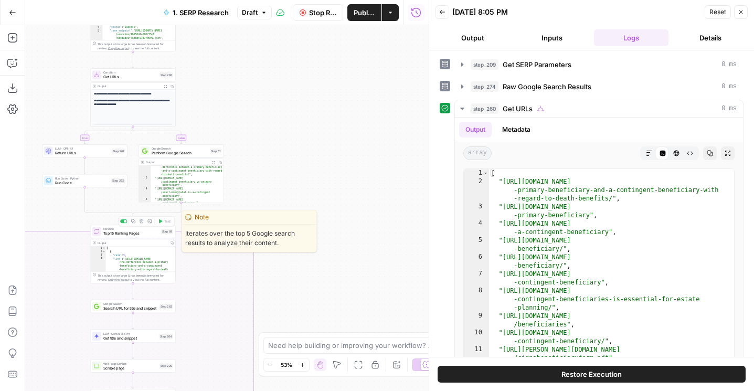
drag, startPoint x: 303, startPoint y: 203, endPoint x: 370, endPoint y: 87, distance: 134.8
click at [369, 88] on div "true false false true false true false true false true Workflow Set Inputs Inpu…" at bounding box center [226, 208] width 403 height 366
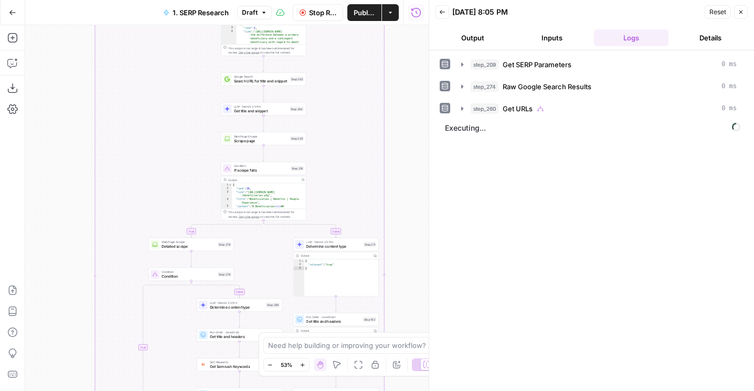
drag, startPoint x: 70, startPoint y: 254, endPoint x: 135, endPoint y: 144, distance: 128.1
click at [135, 143] on div "true false false true false true false true false true Workflow Set Inputs Inpu…" at bounding box center [226, 208] width 403 height 366
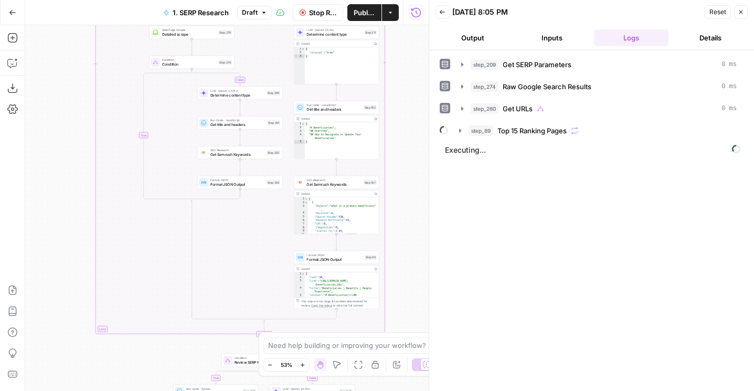
drag, startPoint x: 56, startPoint y: 312, endPoint x: 55, endPoint y: 100, distance: 211.9
click at [55, 100] on div "true false false true false true false true false true Workflow Set Inputs Inpu…" at bounding box center [226, 208] width 403 height 366
drag, startPoint x: 64, startPoint y: 233, endPoint x: 61, endPoint y: 26, distance: 207.2
click at [61, 26] on div "true false false true false true false true false true Workflow Set Inputs Inpu…" at bounding box center [226, 208] width 403 height 366
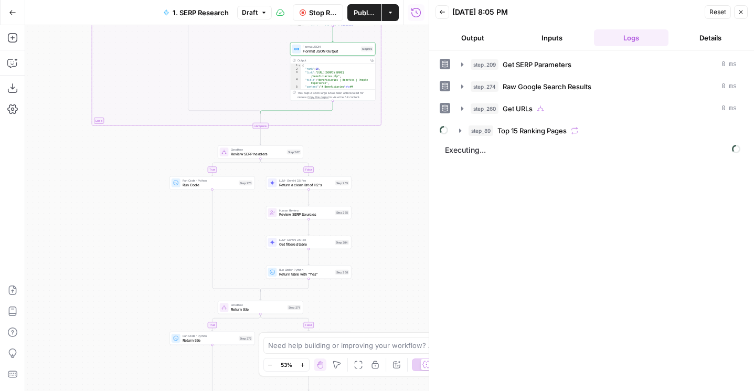
click at [572, 42] on button "Inputs" at bounding box center [551, 37] width 75 height 17
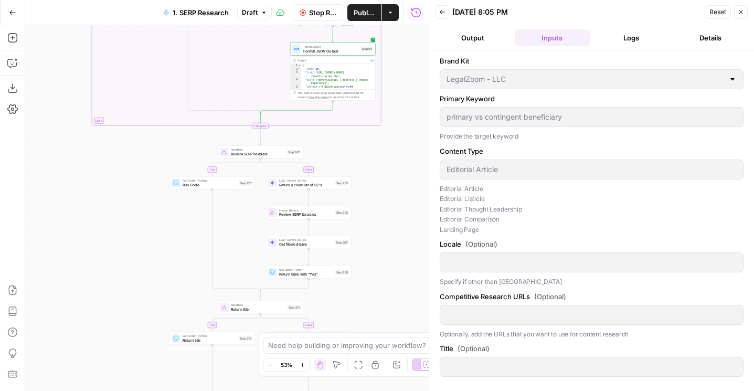
click at [445, 119] on div "primary vs contingent beneficiary" at bounding box center [591, 117] width 304 height 20
drag, startPoint x: 127, startPoint y: 187, endPoint x: 127, endPoint y: 400, distance: 212.4
click at [127, 390] on html "LegalZoom New Home Browse Insights Opportunities Your Data Flightpath Recent Gr…" at bounding box center [377, 195] width 754 height 391
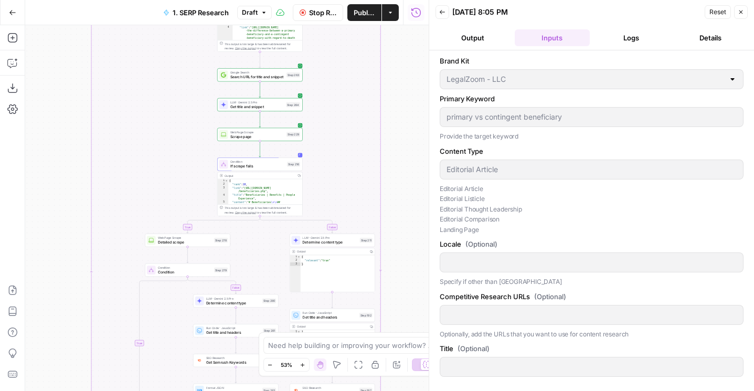
drag, startPoint x: 57, startPoint y: 140, endPoint x: 56, endPoint y: 413, distance: 272.7
click at [56, 390] on html "LegalZoom New Home Browse Insights Opportunities Your Data Flightpath Recent Gr…" at bounding box center [377, 195] width 754 height 391
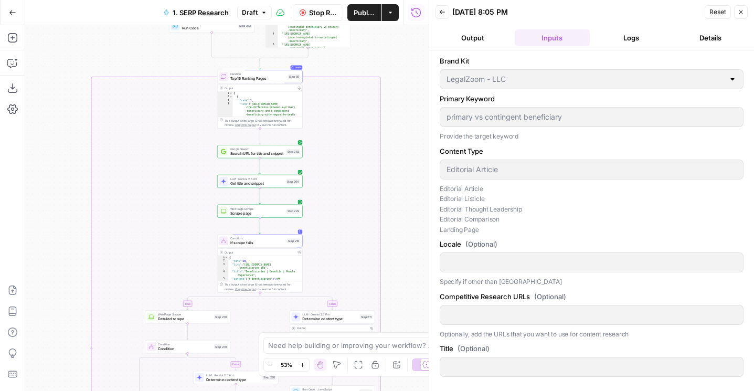
drag, startPoint x: 55, startPoint y: 127, endPoint x: 55, endPoint y: 297, distance: 169.9
click at [55, 297] on div "true false false true false true false true false true Workflow Set Inputs Inpu…" at bounding box center [226, 208] width 403 height 366
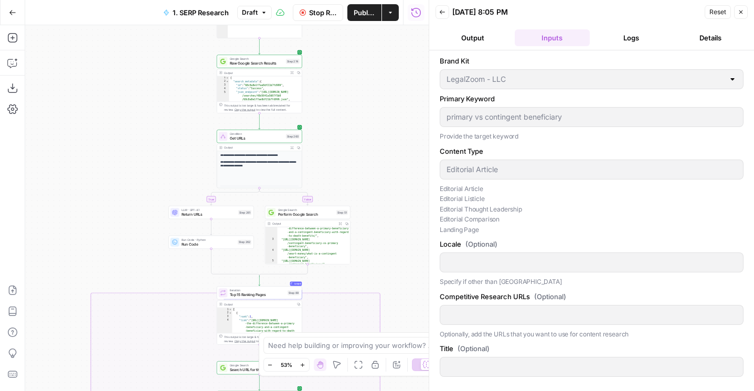
drag, startPoint x: 109, startPoint y: 144, endPoint x: 109, endPoint y: 199, distance: 55.1
click at [109, 199] on div "true false false true false true false true false true Workflow Set Inputs Inpu…" at bounding box center [226, 208] width 403 height 366
click at [9, 35] on icon "button" at bounding box center [12, 38] width 10 height 10
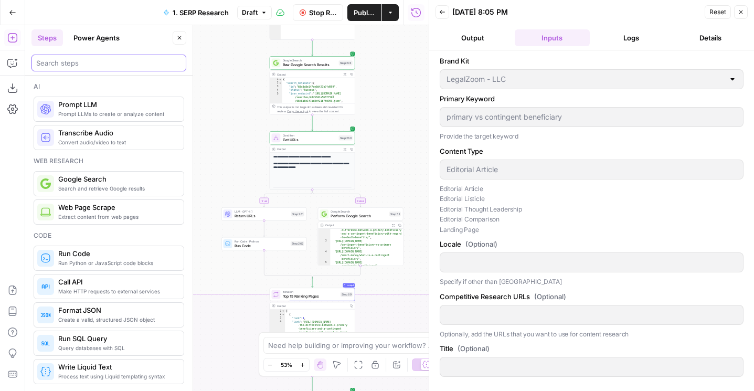
click at [74, 62] on input "search" at bounding box center [108, 63] width 145 height 10
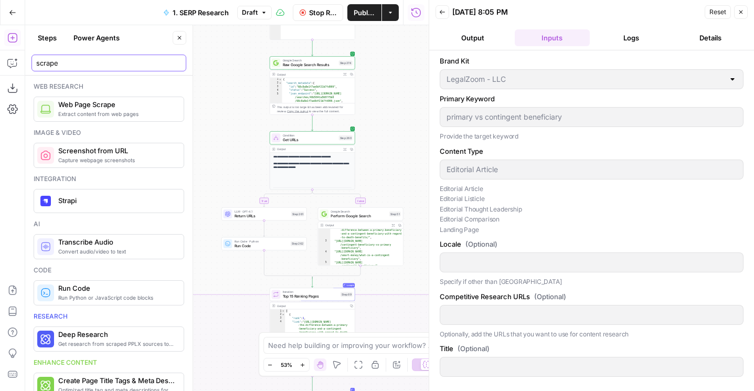
type input "scrape"
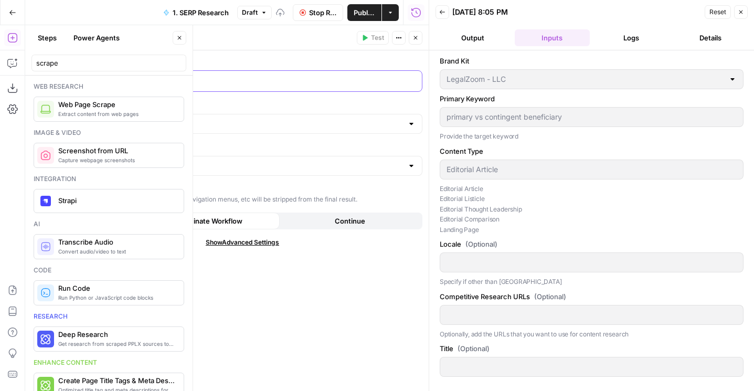
click at [194, 81] on p at bounding box center [233, 80] width 329 height 10
click at [458, 33] on button "Output" at bounding box center [472, 37] width 75 height 17
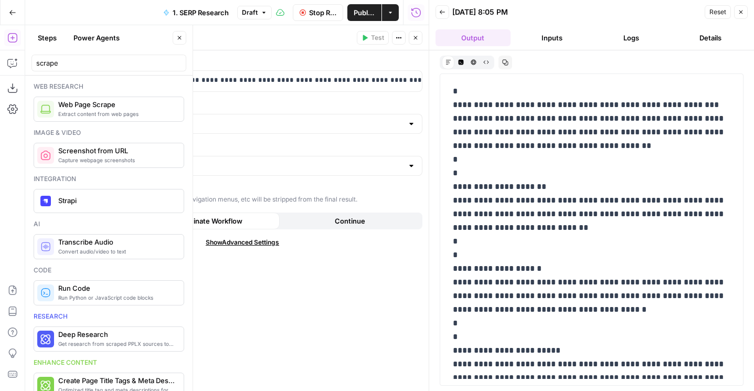
click at [418, 36] on icon "button" at bounding box center [415, 38] width 6 height 6
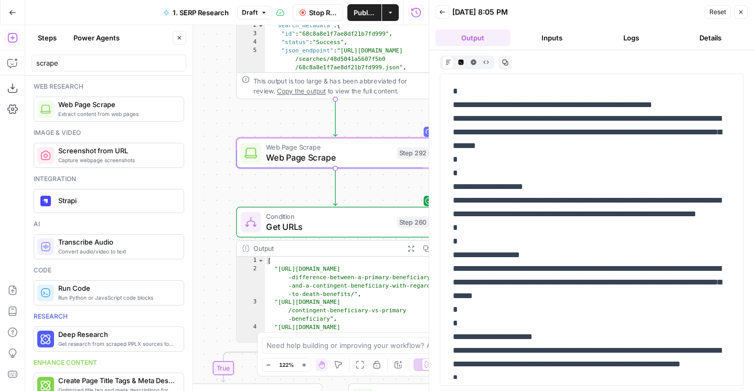
click at [273, 152] on span "Web Page Scrape" at bounding box center [328, 157] width 125 height 13
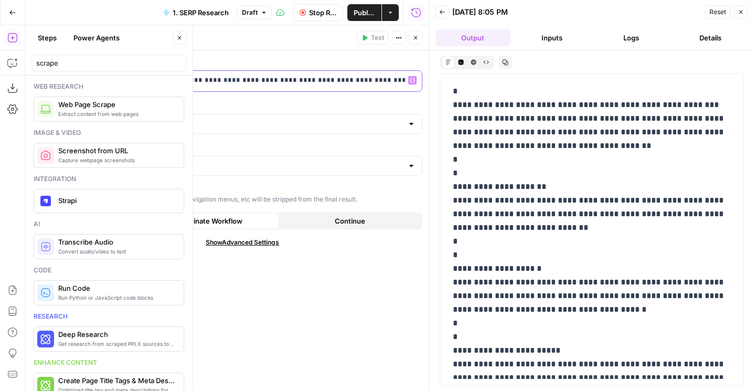
scroll to position [0, 897]
drag, startPoint x: 227, startPoint y: 76, endPoint x: 489, endPoint y: 88, distance: 263.0
click at [490, 89] on body "LegalZoom New Home Browse Insights Opportunities Your Data Flightpath Recent Gr…" at bounding box center [377, 195] width 754 height 391
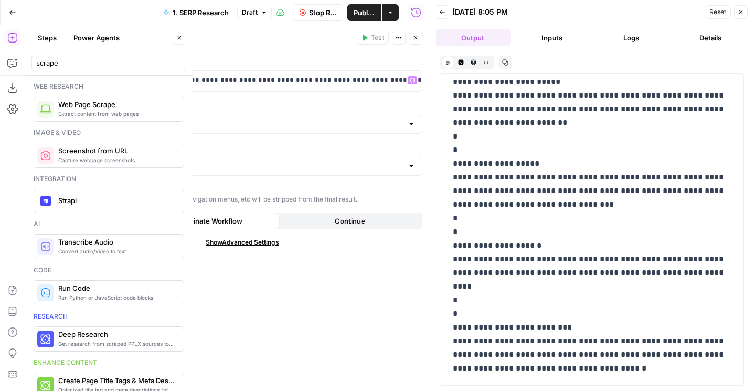
scroll to position [419, 0]
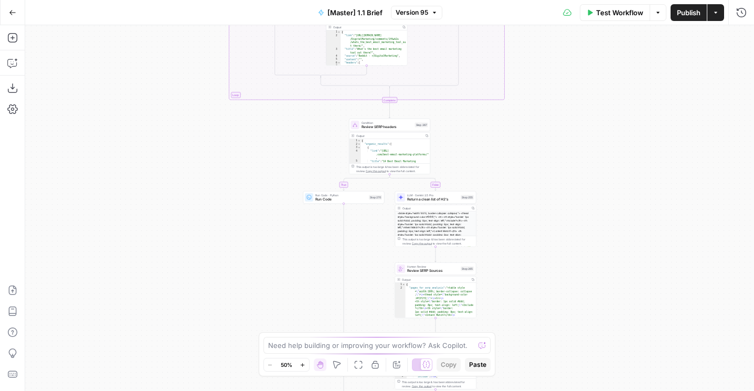
click at [536, 293] on div "true false true false true false true false true false Workflow Set Inputs Inpu…" at bounding box center [389, 208] width 728 height 366
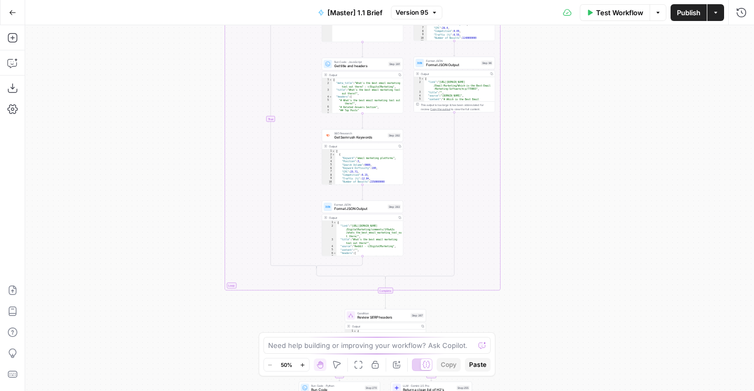
click at [563, 299] on div "true false true false true false true false true false Workflow Set Inputs Inpu…" at bounding box center [389, 208] width 728 height 366
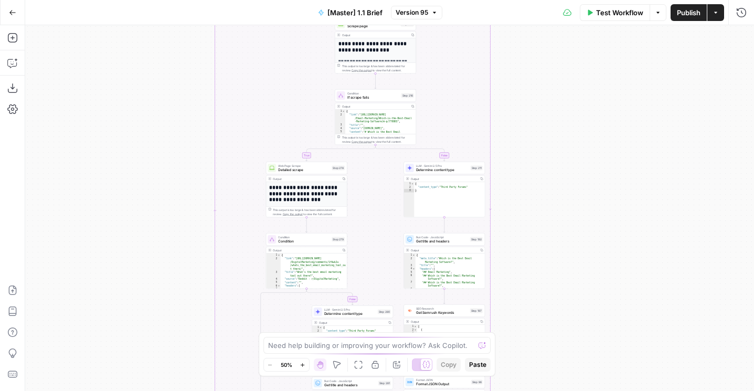
drag, startPoint x: 561, startPoint y: 165, endPoint x: 555, endPoint y: 375, distance: 210.4
click at [555, 375] on div "true false true false true false true false true false Workflow Set Inputs Inpu…" at bounding box center [389, 208] width 728 height 366
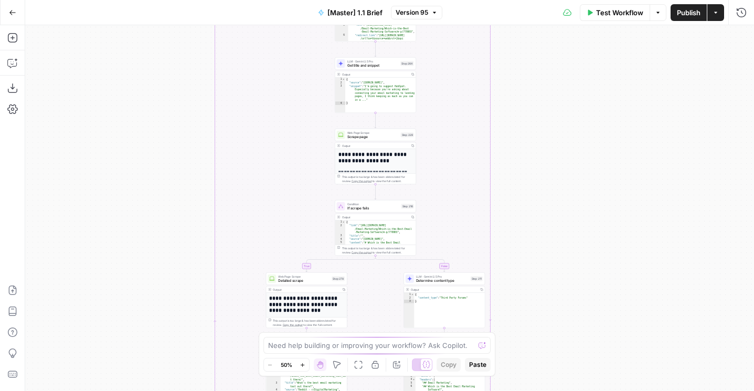
drag, startPoint x: 554, startPoint y: 90, endPoint x: 550, endPoint y: 392, distance: 302.1
click at [550, 390] on html "AirOps Builders New Home Browse Insights Opportunities Your Data Flightpath Rec…" at bounding box center [377, 195] width 754 height 391
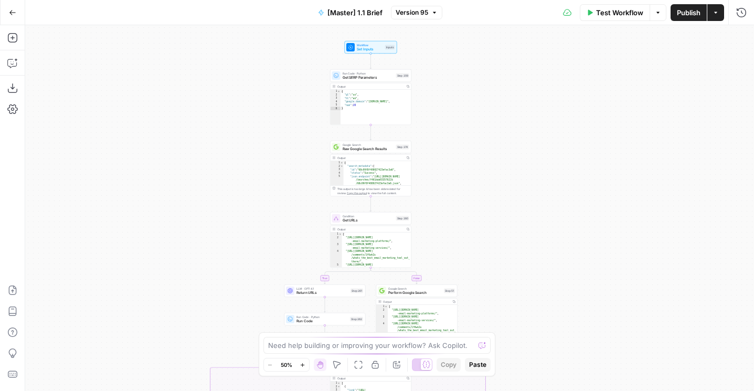
drag, startPoint x: 539, startPoint y: 99, endPoint x: 539, endPoint y: 243, distance: 144.2
click at [539, 243] on div "true false true false true false true false true false Workflow Set Inputs Inpu…" at bounding box center [389, 208] width 728 height 366
drag, startPoint x: 539, startPoint y: 243, endPoint x: 539, endPoint y: 170, distance: 72.9
click at [539, 170] on div "true false true false true false true false true false Workflow Set Inputs Inpu…" at bounding box center [389, 208] width 728 height 366
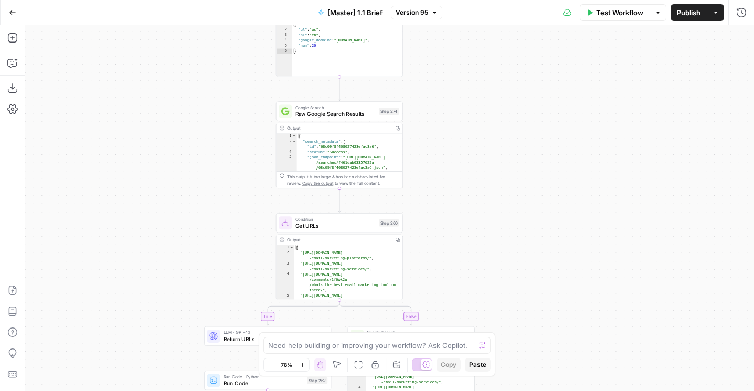
drag, startPoint x: 244, startPoint y: 144, endPoint x: 136, endPoint y: 229, distance: 137.8
click at [136, 229] on div "true false true false true false true false true false Workflow Set Inputs Inpu…" at bounding box center [389, 208] width 728 height 366
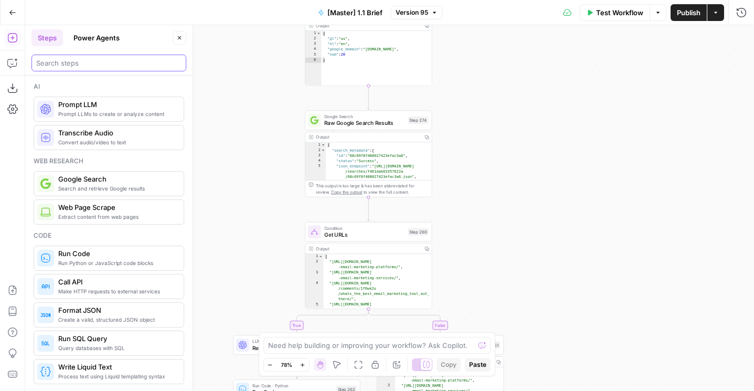
click at [69, 58] on input "search" at bounding box center [108, 63] width 145 height 10
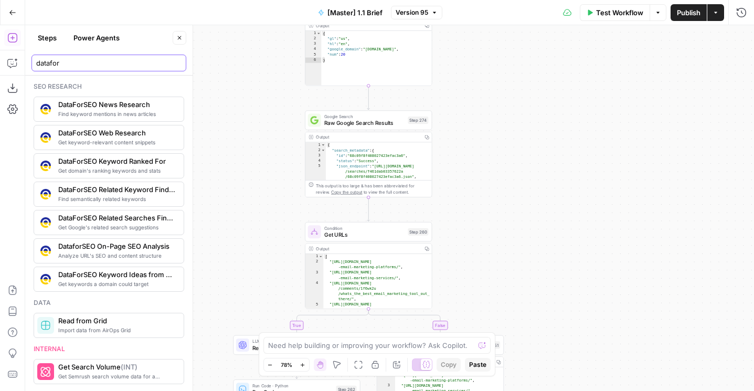
type input "datafor"
drag, startPoint x: 189, startPoint y: 130, endPoint x: 220, endPoint y: 129, distance: 30.9
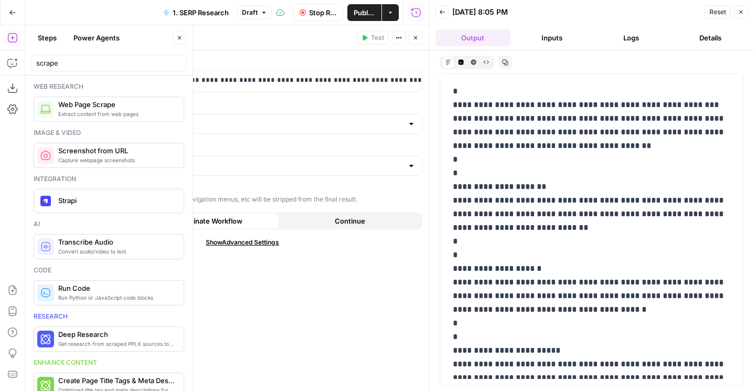
scroll to position [0, 880]
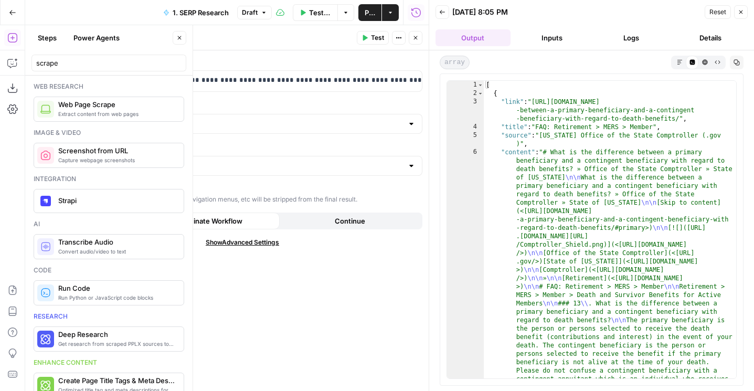
click at [361, 36] on icon "button" at bounding box center [364, 38] width 6 height 6
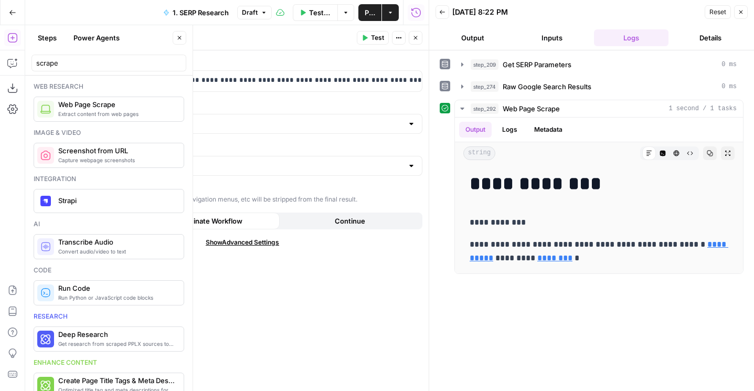
click at [256, 240] on span "Show Advanced Settings" at bounding box center [242, 242] width 73 height 9
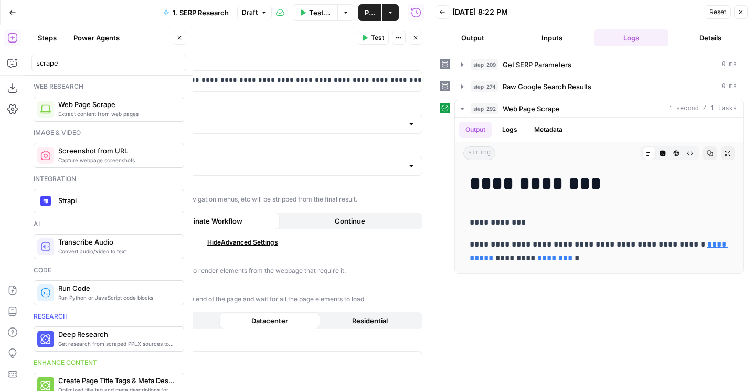
click at [346, 323] on button "Residential" at bounding box center [370, 320] width 100 height 17
type input "Custom"
click at [370, 46] on header "Web Page Scrape Web Page Scrape ( step_292 ) Test Actions Close" at bounding box center [242, 37] width 372 height 25
click at [365, 40] on icon "button" at bounding box center [364, 38] width 6 height 6
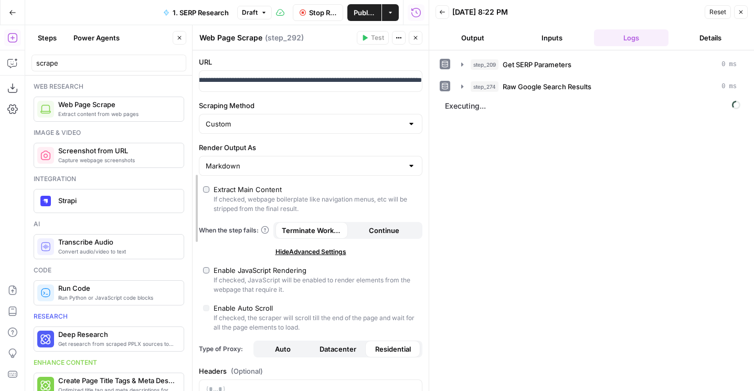
drag, startPoint x: 57, startPoint y: 124, endPoint x: 193, endPoint y: 124, distance: 136.3
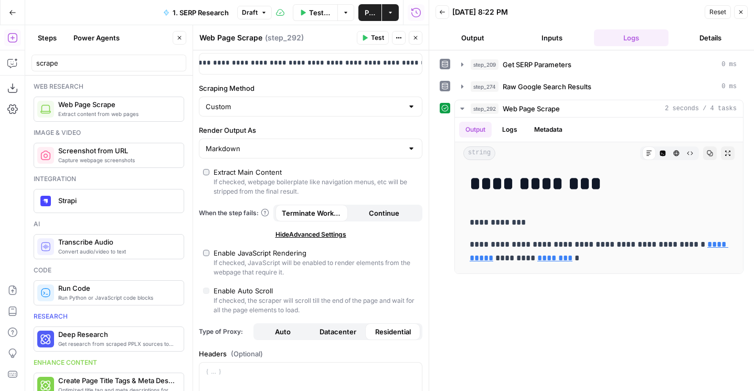
scroll to position [0, 0]
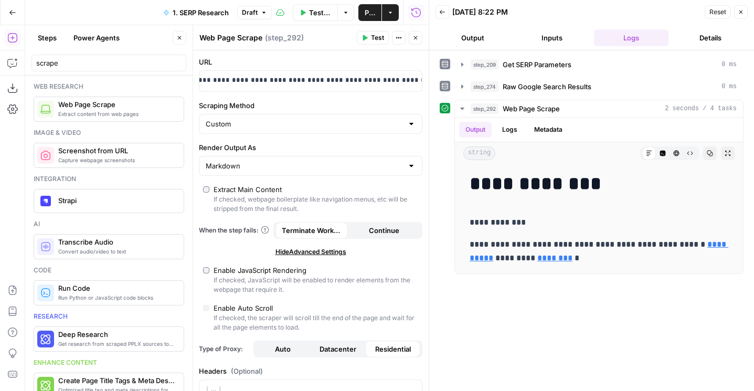
click at [414, 37] on icon "button" at bounding box center [416, 38] width 4 height 4
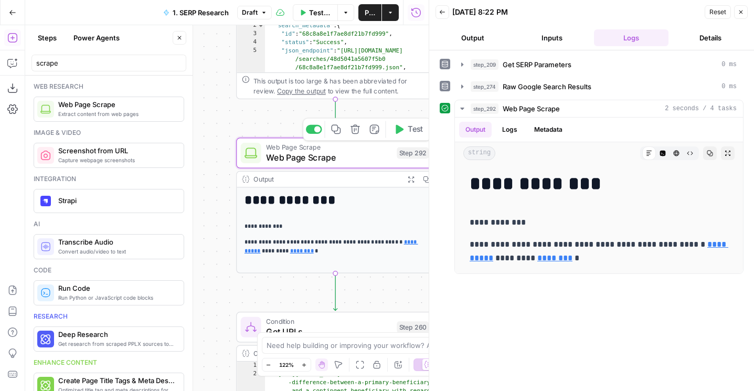
click at [357, 133] on icon "button" at bounding box center [354, 129] width 9 height 9
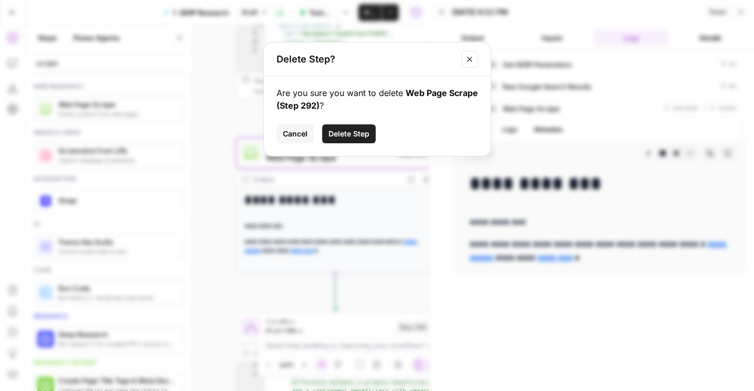
click at [357, 135] on span "Delete Step" at bounding box center [348, 133] width 41 height 10
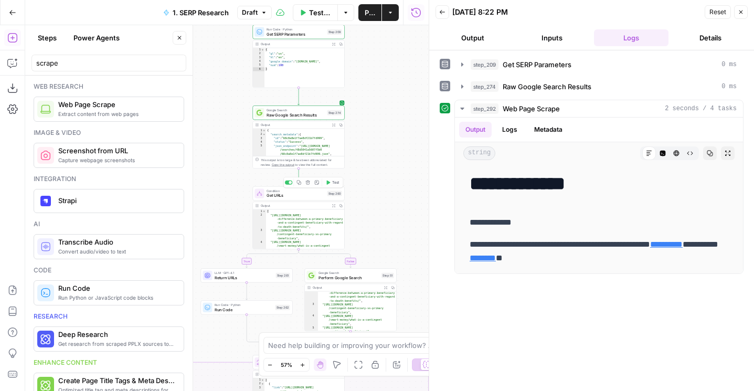
drag, startPoint x: 222, startPoint y: 90, endPoint x: 275, endPoint y: 243, distance: 162.2
click at [275, 243] on div "true false false true false true false true false true Workflow Set Inputs Inpu…" at bounding box center [226, 208] width 403 height 366
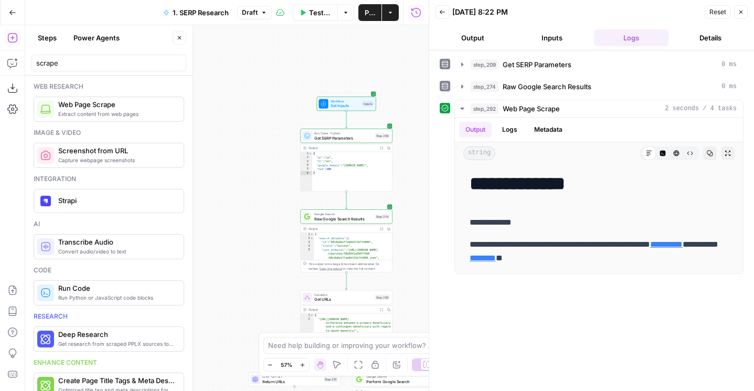
drag, startPoint x: 275, startPoint y: 243, endPoint x: 275, endPoint y: 84, distance: 158.9
click at [275, 84] on div "true false false true false true false true false true Workflow Set Inputs Inpu…" at bounding box center [226, 208] width 403 height 366
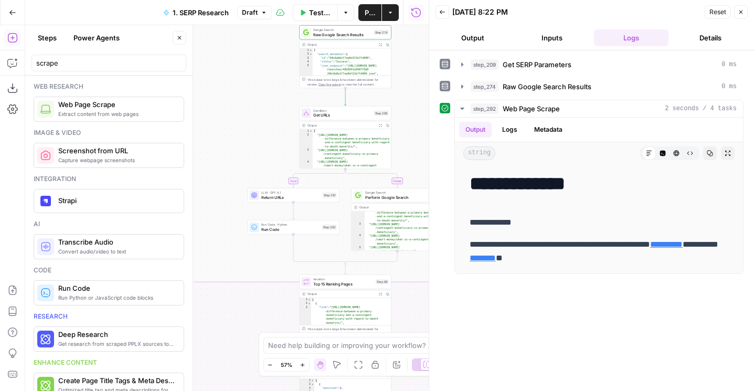
drag, startPoint x: 262, startPoint y: 165, endPoint x: 252, endPoint y: 67, distance: 98.6
click at [252, 67] on div "true false false true false true false true false true Workflow Set Inputs Inpu…" at bounding box center [226, 208] width 403 height 366
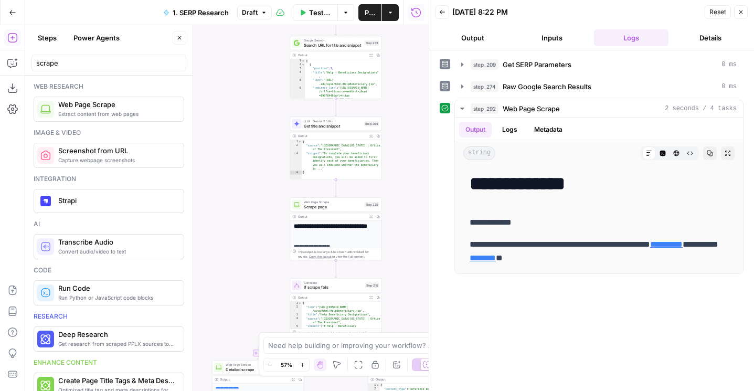
drag, startPoint x: 251, startPoint y: 259, endPoint x: 251, endPoint y: 16, distance: 243.3
click at [251, 16] on div "Go Back 1. SERP Research Draft Test Workflow Options Publish Actions Run Histor…" at bounding box center [214, 195] width 428 height 391
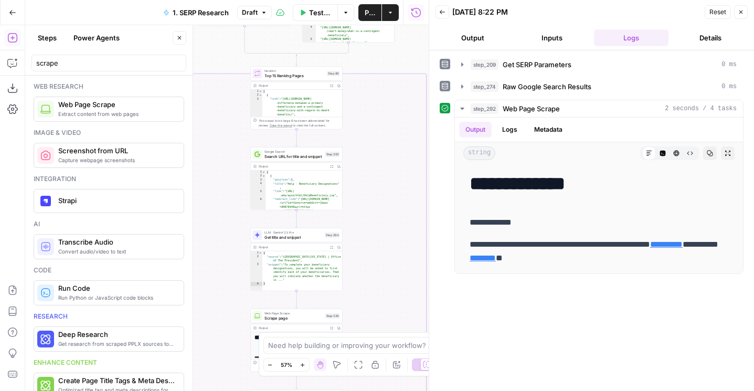
drag, startPoint x: 409, startPoint y: 117, endPoint x: 370, endPoint y: 230, distance: 118.9
click at [370, 230] on div "true false false true false true false true false true Workflow Set Inputs Inpu…" at bounding box center [226, 208] width 403 height 366
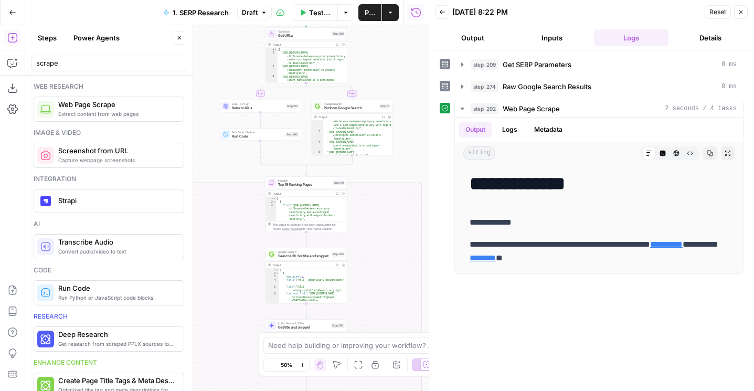
drag, startPoint x: 380, startPoint y: 120, endPoint x: 380, endPoint y: 233, distance: 113.8
click at [380, 233] on div "true false false true false true false true false true Workflow Set Inputs Inpu…" at bounding box center [226, 208] width 403 height 366
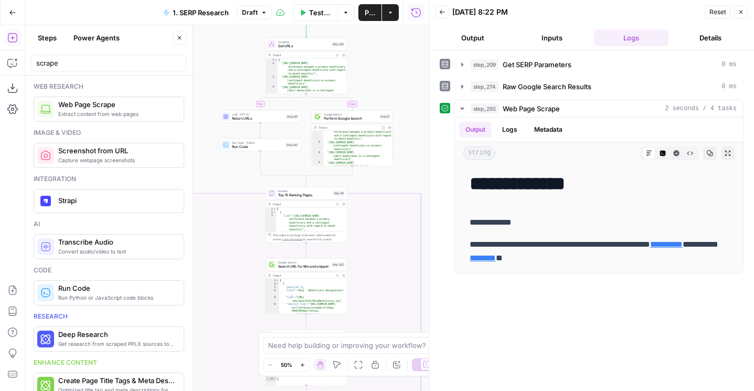
drag, startPoint x: 380, startPoint y: 233, endPoint x: 380, endPoint y: 124, distance: 109.1
click at [380, 124] on div "true false false true false true false true false true Workflow Set Inputs Inpu…" at bounding box center [226, 208] width 403 height 366
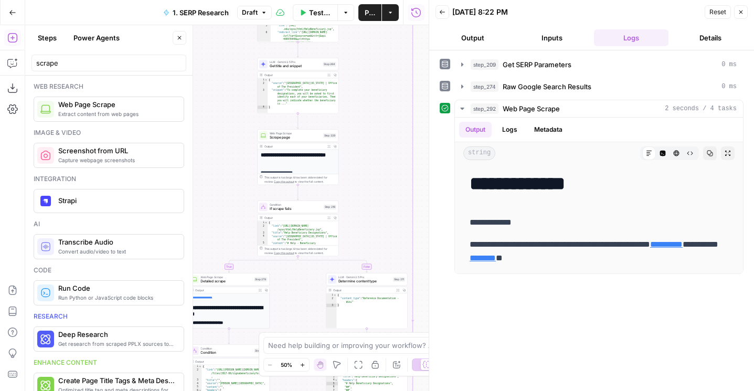
drag, startPoint x: 377, startPoint y: 218, endPoint x: 372, endPoint y: 99, distance: 119.1
click at [372, 95] on div "true false false true false true false true false true Workflow Set Inputs Inpu…" at bounding box center [226, 208] width 403 height 366
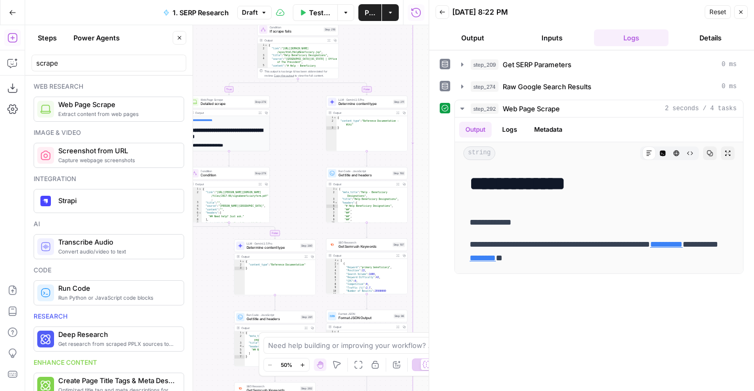
drag, startPoint x: 374, startPoint y: 163, endPoint x: 374, endPoint y: 44, distance: 118.5
click at [374, 44] on div "true false false true false true false true false true Workflow Set Inputs Inpu…" at bounding box center [226, 208] width 403 height 366
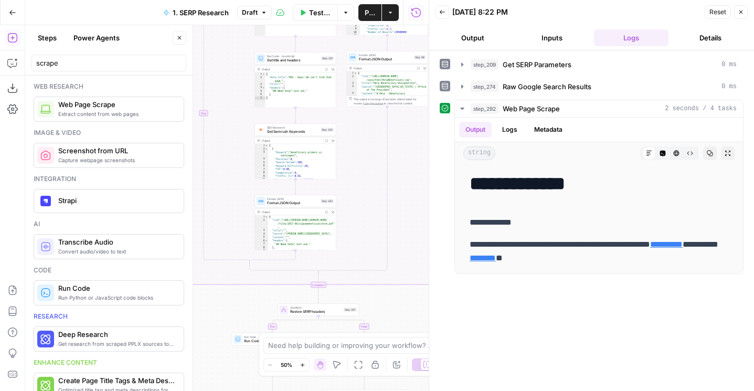
drag, startPoint x: 214, startPoint y: 315, endPoint x: 235, endPoint y: 69, distance: 247.3
click at [235, 69] on div "true false false true false true false true false true Workflow Set Inputs Inpu…" at bounding box center [226, 208] width 403 height 366
drag, startPoint x: 225, startPoint y: 310, endPoint x: 224, endPoint y: 143, distance: 166.8
click at [225, 143] on div "true false false true false true false true false true Workflow Set Inputs Inpu…" at bounding box center [226, 208] width 403 height 366
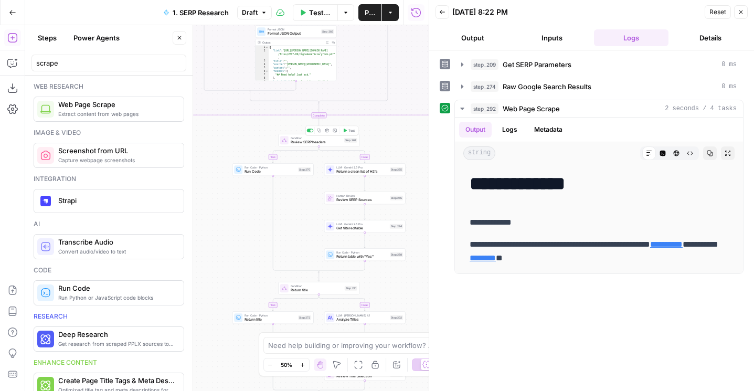
click at [350, 130] on span "Test" at bounding box center [351, 130] width 6 height 5
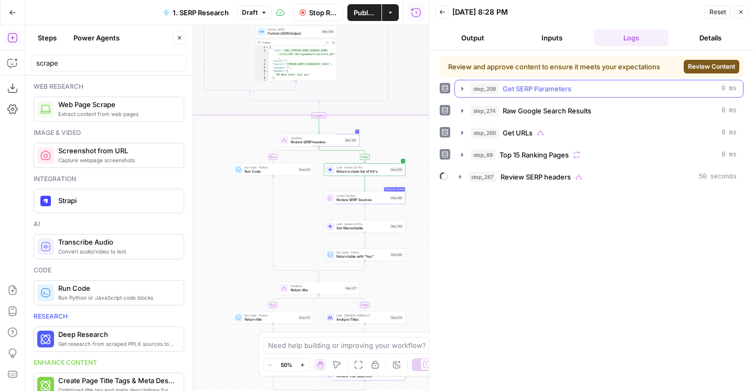
click at [704, 70] on span "Review Content" at bounding box center [710, 66] width 47 height 9
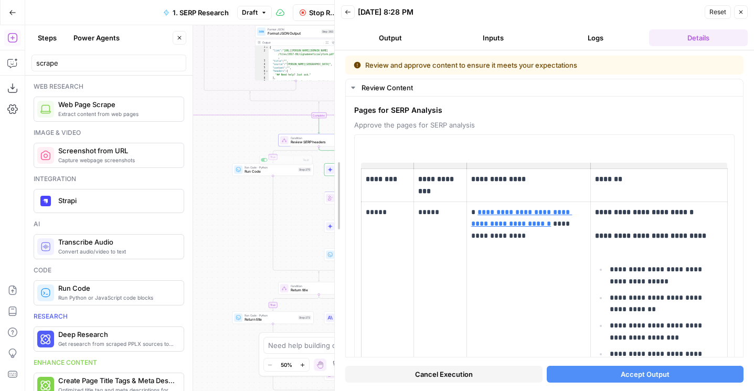
drag, startPoint x: 432, startPoint y: 165, endPoint x: 231, endPoint y: 165, distance: 200.3
click at [231, 165] on body "LegalZoom New Home Browse Insights Opportunities Your Data Flightpath Recent Gr…" at bounding box center [377, 195] width 754 height 391
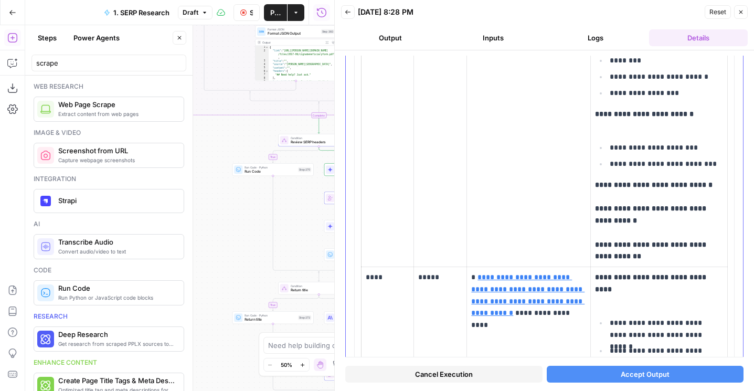
scroll to position [3566, 0]
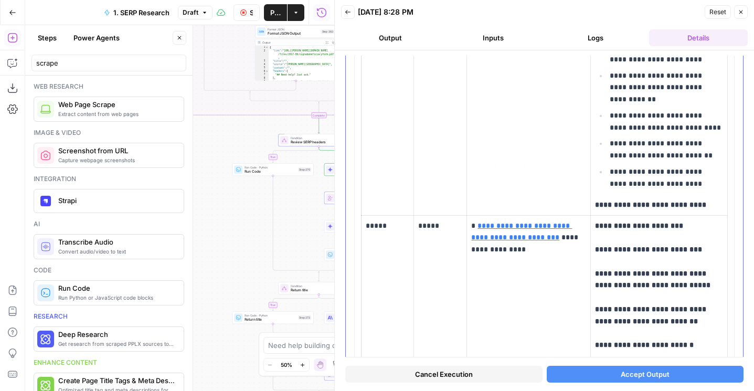
type input "[URL][DOMAIN_NAME]"
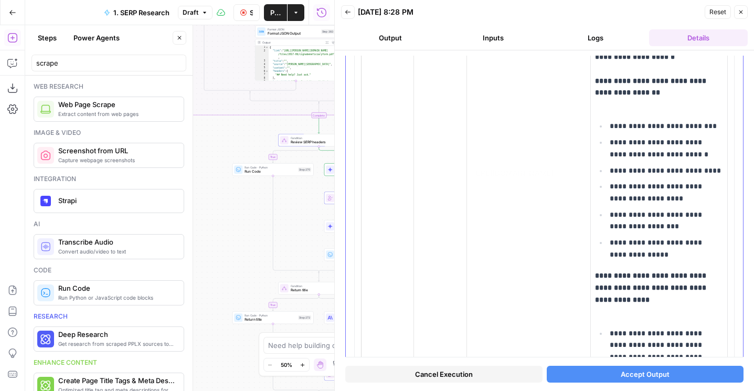
scroll to position [1152, 0]
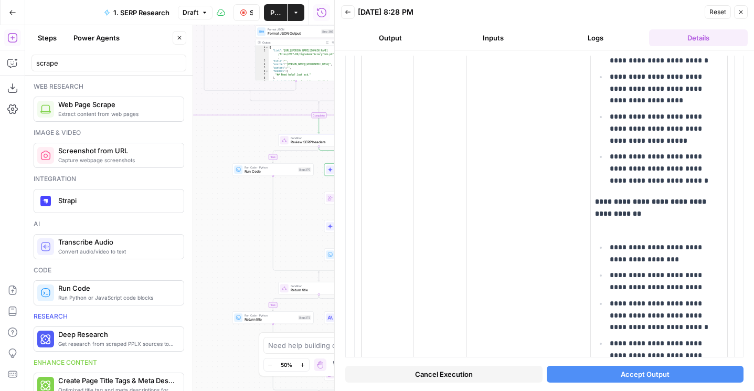
click at [741, 18] on button "Close" at bounding box center [741, 12] width 14 height 14
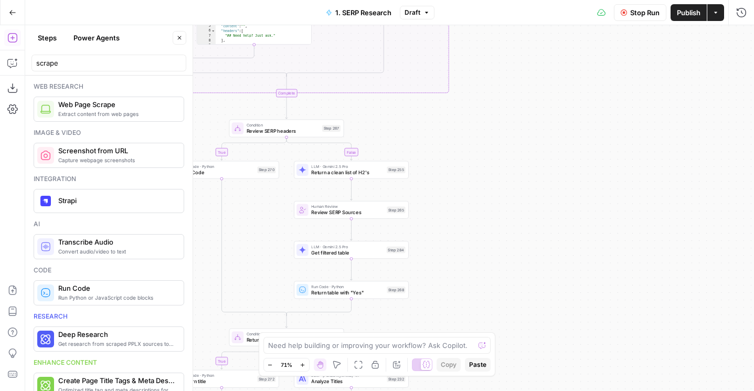
drag, startPoint x: 477, startPoint y: 190, endPoint x: 533, endPoint y: 170, distance: 59.2
click at [533, 170] on div "true false false true false true false true false true Workflow Set Inputs Inpu…" at bounding box center [389, 208] width 728 height 366
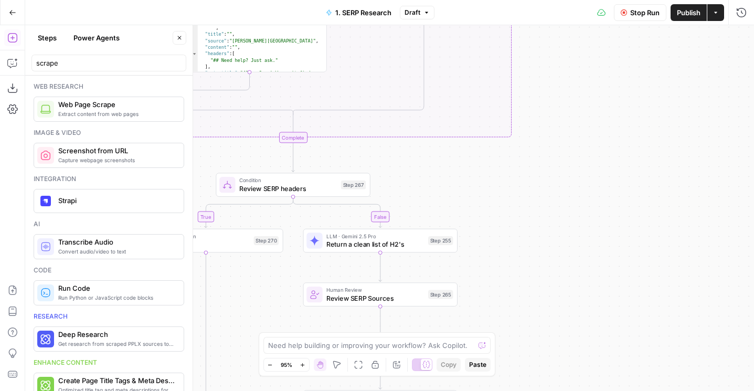
drag, startPoint x: 510, startPoint y: 197, endPoint x: 502, endPoint y: 298, distance: 101.0
click at [502, 298] on div "true false false true false true false true false true Workflow Set Inputs Inpu…" at bounding box center [389, 208] width 728 height 366
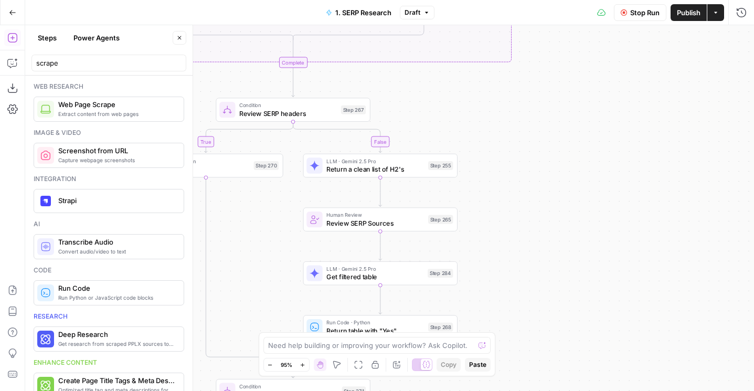
drag, startPoint x: 499, startPoint y: 255, endPoint x: 498, endPoint y: 90, distance: 165.7
click at [498, 90] on div "true false false true false true false true false true Workflow Set Inputs Inpu…" at bounding box center [389, 208] width 728 height 366
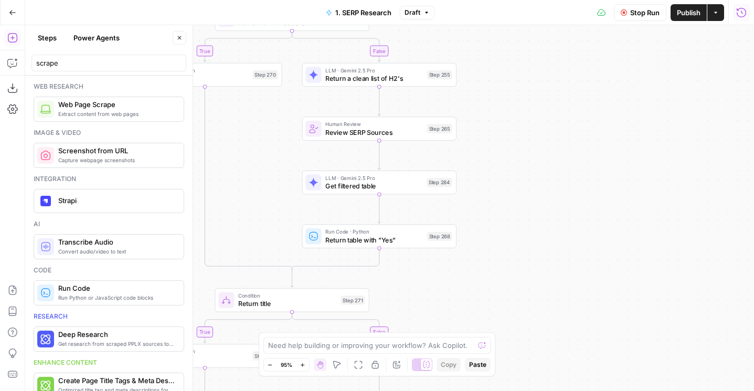
click at [739, 13] on icon "button" at bounding box center [741, 12] width 10 height 10
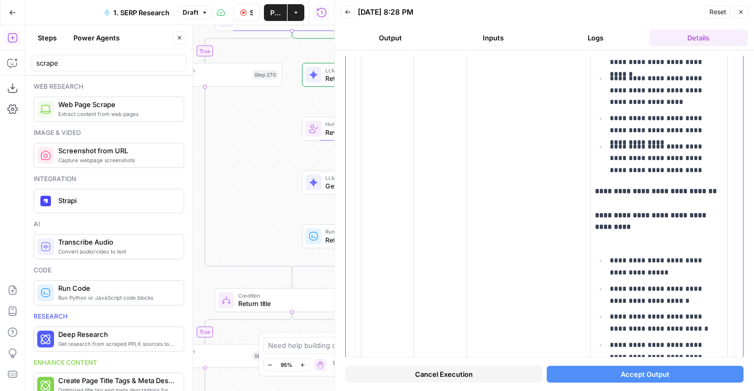
scroll to position [1055, 0]
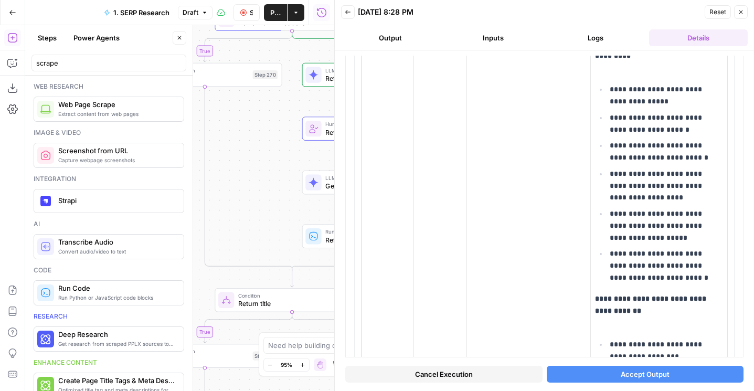
click at [609, 382] on button "Accept Output" at bounding box center [644, 374] width 197 height 17
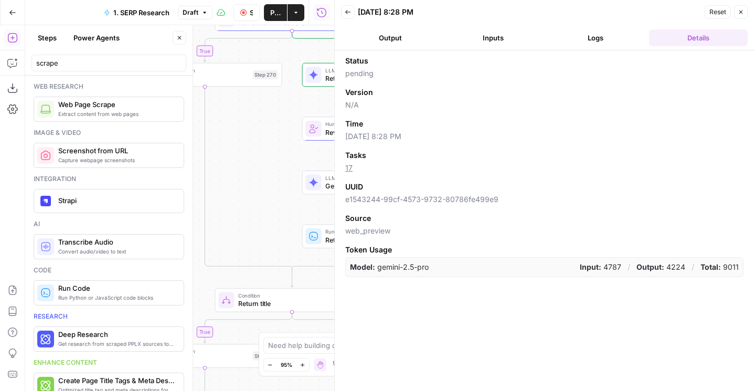
click at [741, 15] on button "Close" at bounding box center [741, 12] width 14 height 14
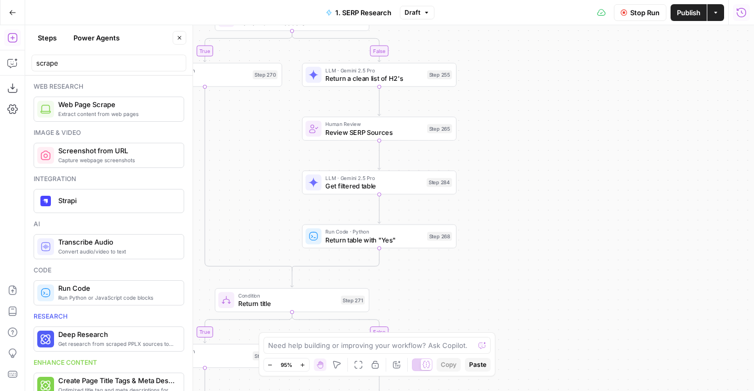
click at [335, 132] on span "Review SERP Sources" at bounding box center [374, 132] width 98 height 10
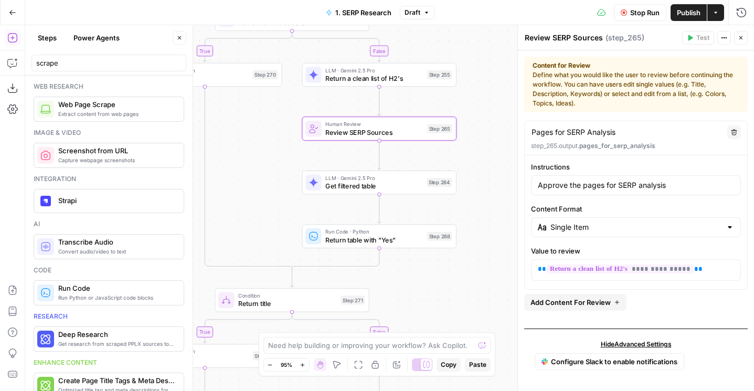
click at [738, 35] on span "E" at bounding box center [738, 35] width 8 height 10
click at [349, 72] on span "LLM · Gemini 2.5 Pro" at bounding box center [374, 70] width 98 height 8
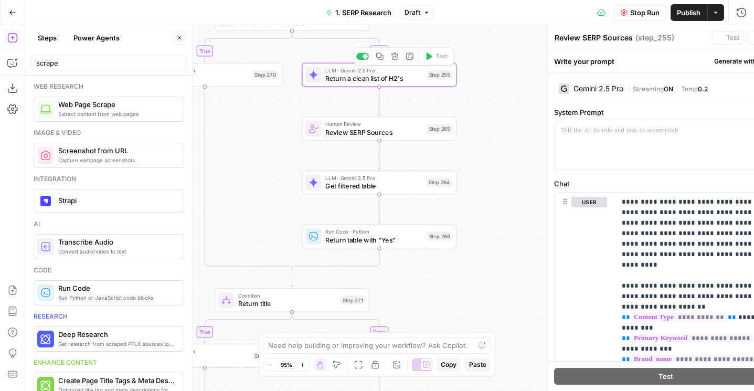
type textarea "Return a clean list of H2's"
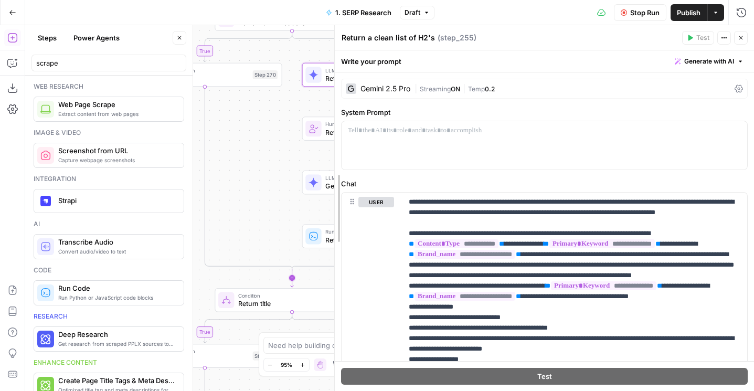
drag, startPoint x: 521, startPoint y: 274, endPoint x: 286, endPoint y: 274, distance: 234.4
click at [286, 274] on body "LegalZoom New Home Browse Insights Opportunities Your Data Flightpath Recent Gr…" at bounding box center [377, 195] width 754 height 391
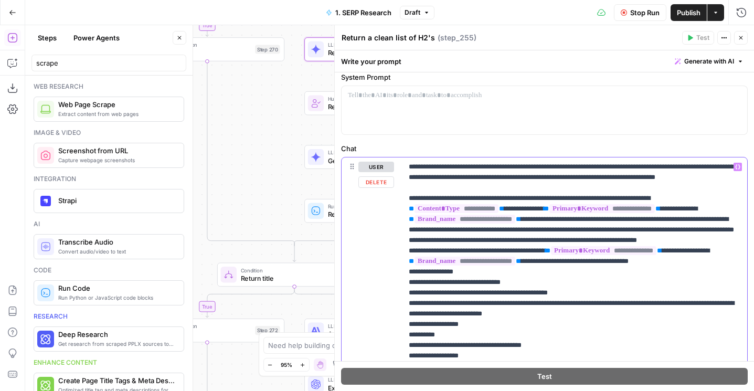
scroll to position [15, 0]
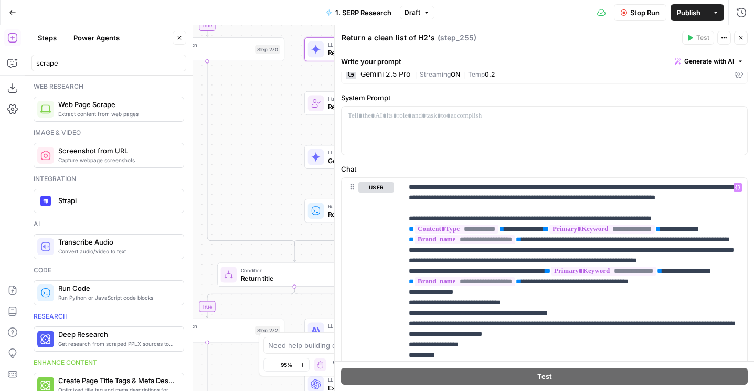
click at [737, 35] on icon "button" at bounding box center [740, 38] width 6 height 6
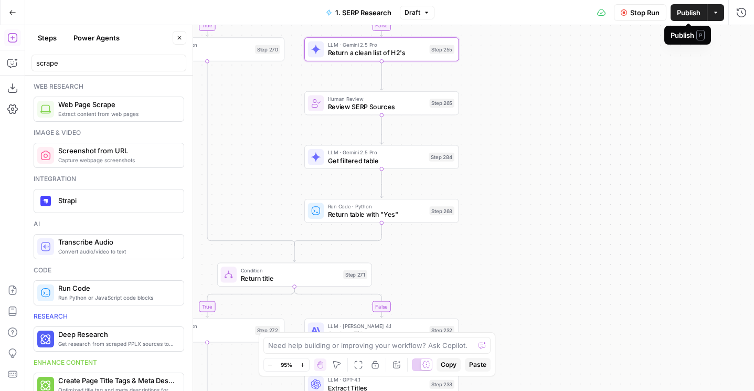
click at [687, 15] on span "Publish" at bounding box center [688, 12] width 24 height 10
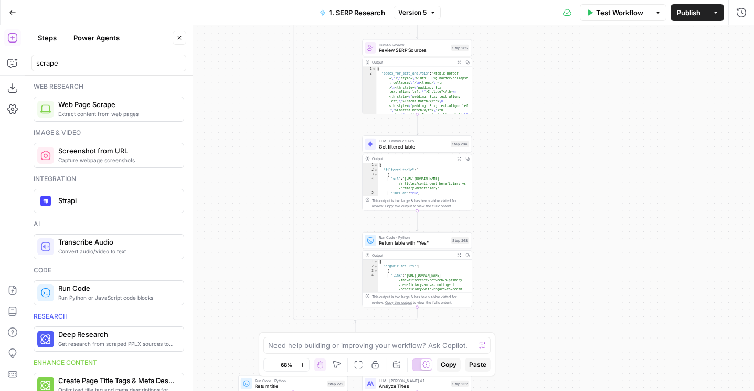
drag, startPoint x: 530, startPoint y: 190, endPoint x: 491, endPoint y: 209, distance: 43.6
click at [491, 209] on div "true false false true false true false true false true Workflow Set Inputs Inpu…" at bounding box center [389, 208] width 728 height 366
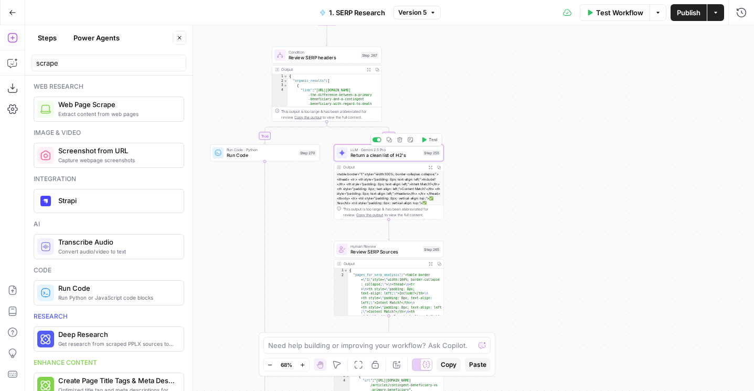
drag, startPoint x: 451, startPoint y: 46, endPoint x: 451, endPoint y: 119, distance: 72.4
click at [451, 119] on div "true false false true false true false true false true Workflow Set Inputs Inpu…" at bounding box center [389, 208] width 728 height 366
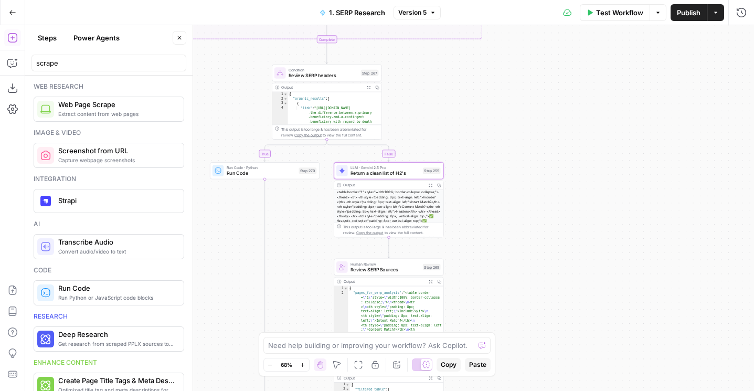
drag, startPoint x: 362, startPoint y: 59, endPoint x: 519, endPoint y: 168, distance: 190.7
click at [362, 59] on icon "button" at bounding box center [362, 59] width 4 height 5
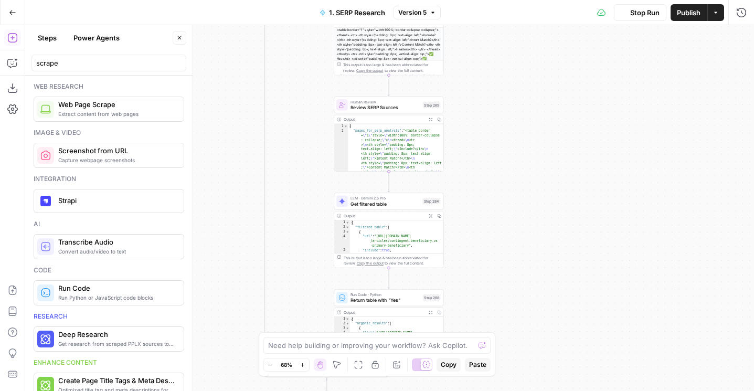
drag, startPoint x: 520, startPoint y: 169, endPoint x: 520, endPoint y: 7, distance: 162.0
click at [520, 7] on div "Go Back 1. SERP Research Version 5 Stop Run Publish Actions Run History Add Ste…" at bounding box center [377, 195] width 754 height 391
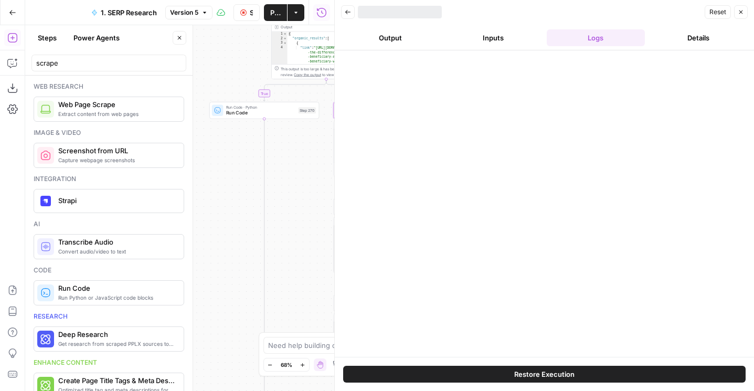
drag, startPoint x: 522, startPoint y: 158, endPoint x: 522, endPoint y: 260, distance: 101.7
click at [522, 260] on body "LegalZoom New Home Browse Insights Opportunities Your Data Flightpath Recent Gr…" at bounding box center [377, 195] width 754 height 391
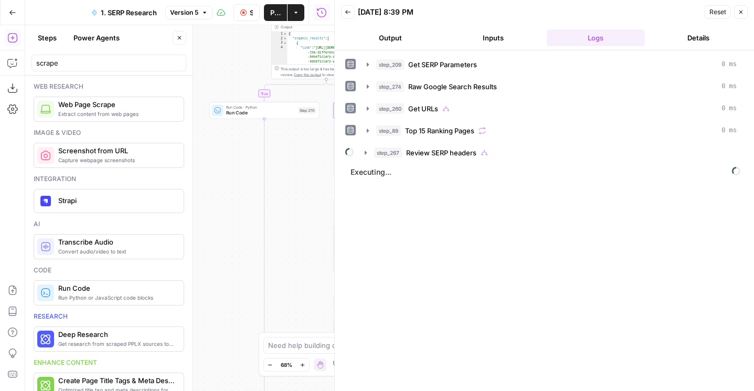
click at [747, 15] on header "Back 09/15/25 at 8:39 PM Reset Close Output Inputs Logs Details" at bounding box center [544, 25] width 419 height 50
click at [746, 13] on button "Close" at bounding box center [741, 12] width 14 height 14
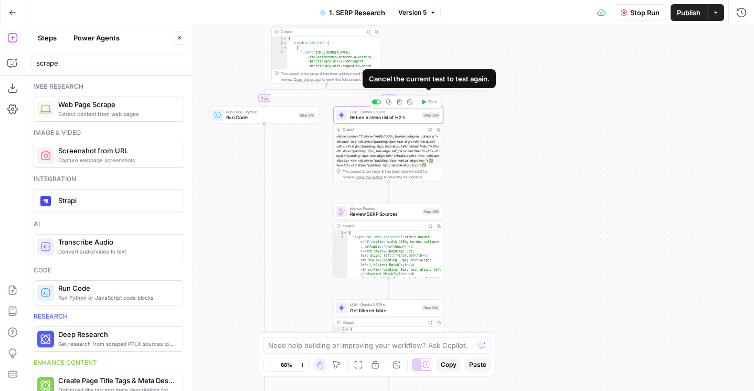
drag, startPoint x: 408, startPoint y: 50, endPoint x: 408, endPoint y: 104, distance: 54.5
click at [408, 104] on div "true false false true false true false true false true Workflow Set Inputs Inpu…" at bounding box center [389, 208] width 728 height 366
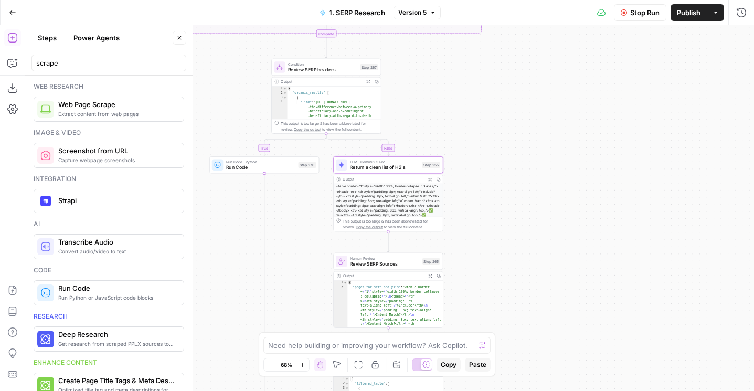
click at [631, 4] on button "Stop Run" at bounding box center [640, 12] width 52 height 17
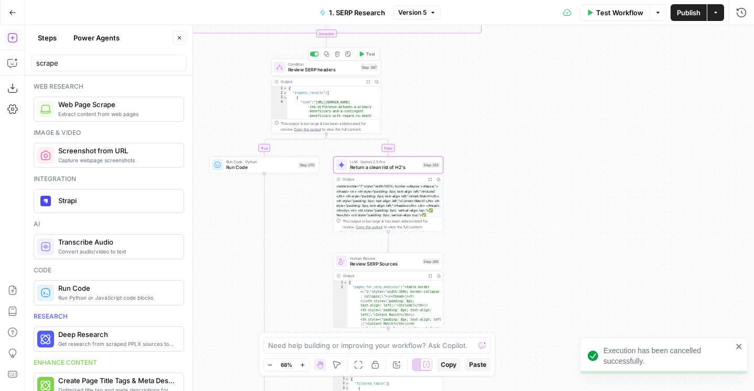
click at [358, 50] on button "Test" at bounding box center [367, 53] width 22 height 9
drag, startPoint x: 493, startPoint y: 159, endPoint x: 493, endPoint y: -20, distance: 179.3
click at [493, 0] on html "Execution has been cancelled successfully. LegalZoom New Home Browse Insights O…" at bounding box center [377, 195] width 754 height 391
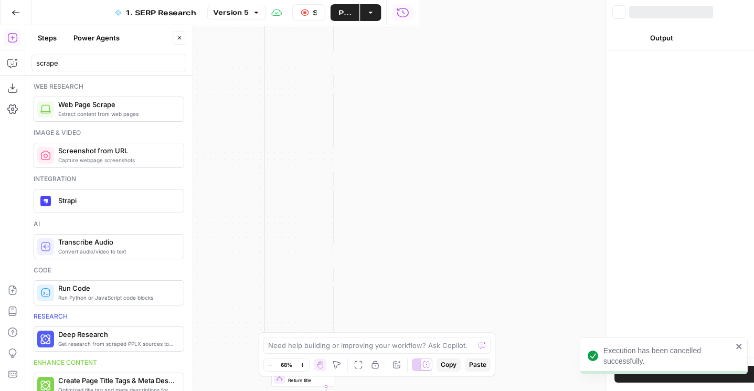
click at [496, 0] on html "Execution has been cancelled successfully. LegalZoom New Home Browse Insights O…" at bounding box center [377, 195] width 754 height 391
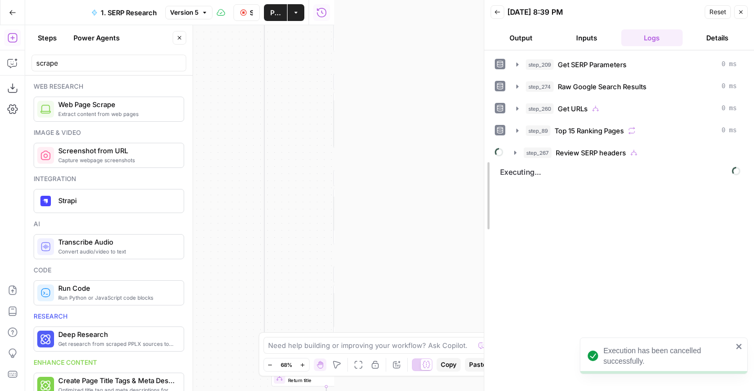
drag, startPoint x: 337, startPoint y: 36, endPoint x: 495, endPoint y: 38, distance: 157.9
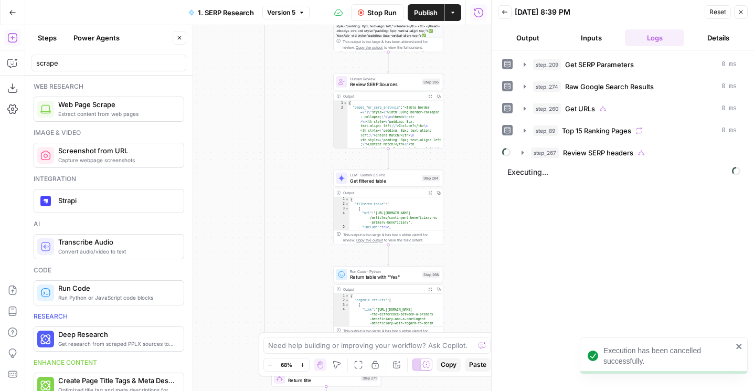
drag, startPoint x: 314, startPoint y: 243, endPoint x: 303, endPoint y: 24, distance: 218.9
click at [303, 24] on div "Go Back 1. SERP Research Version 5 Stop Run Publish Actions Run History Add Ste…" at bounding box center [245, 195] width 491 height 391
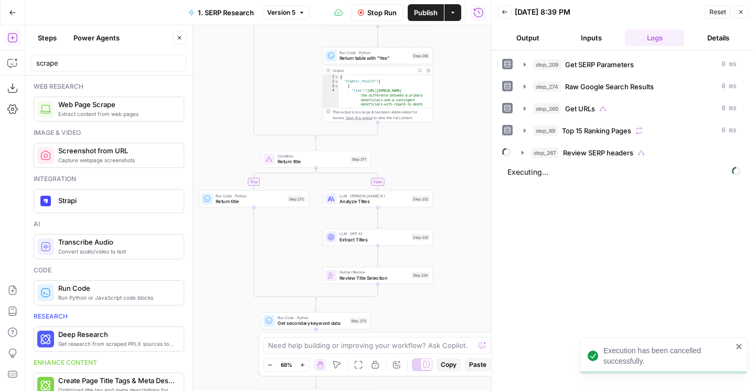
drag, startPoint x: 284, startPoint y: 253, endPoint x: 303, endPoint y: 179, distance: 75.8
click at [303, 179] on div "true false false true false true false true false true Workflow Set Inputs Inpu…" at bounding box center [258, 208] width 466 height 366
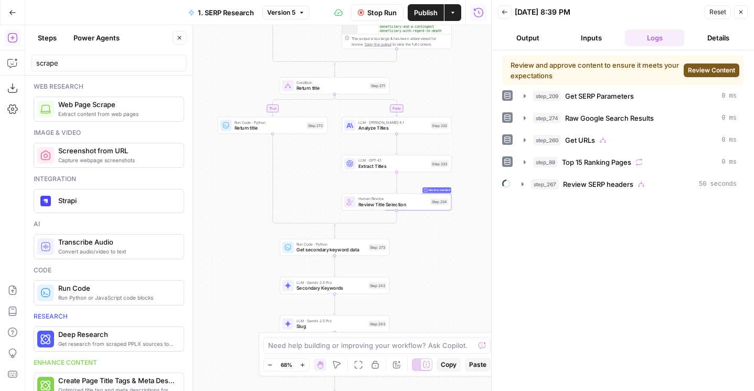
click at [714, 70] on span "Review Content" at bounding box center [710, 70] width 47 height 9
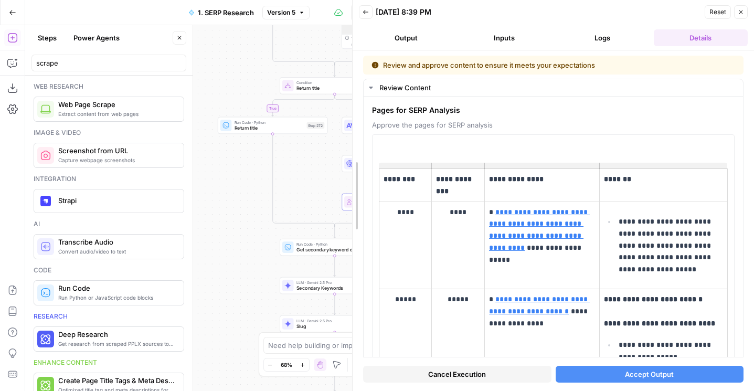
drag, startPoint x: 492, startPoint y: 225, endPoint x: 353, endPoint y: 225, distance: 139.5
